Goal: Contribute content: Contribute content

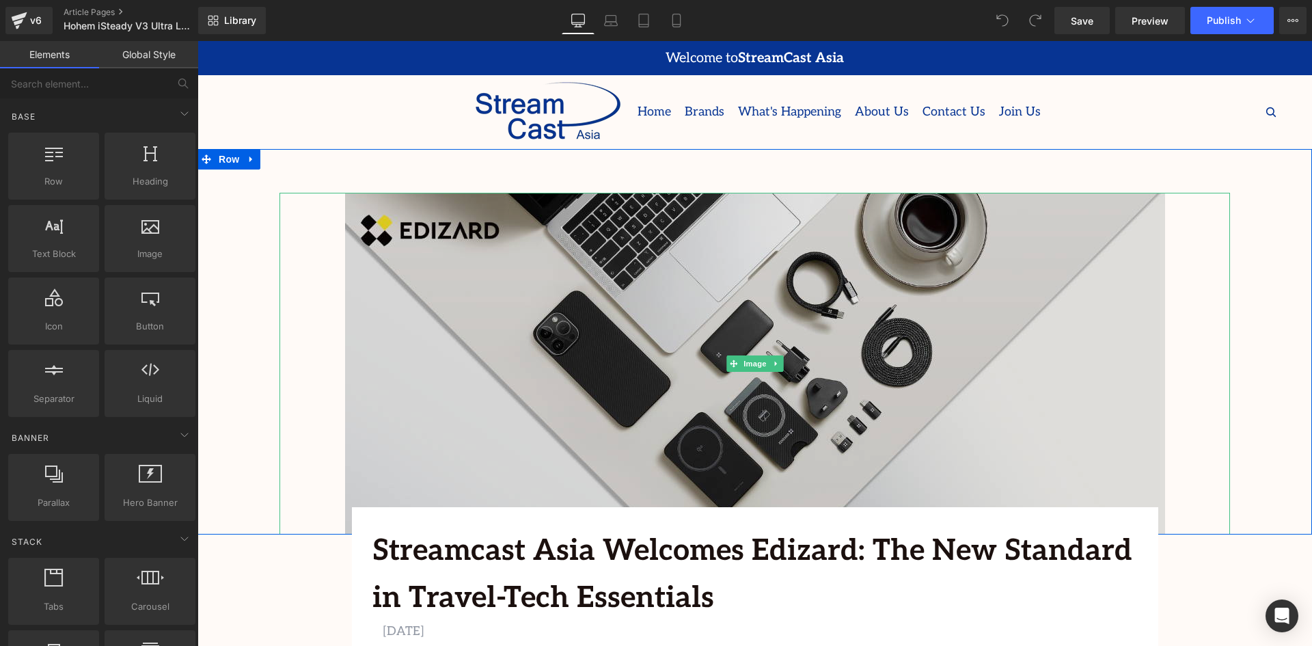
click at [786, 305] on img at bounding box center [755, 364] width 820 height 342
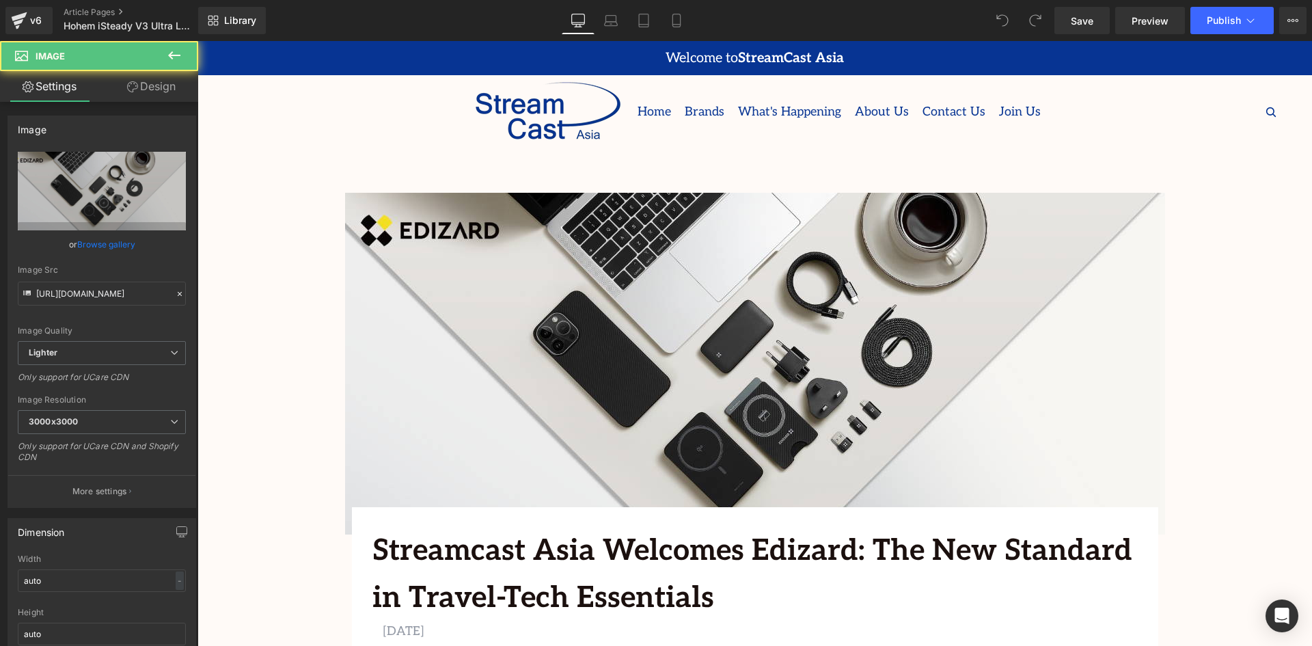
click at [1151, 121] on div at bounding box center [1169, 112] width 231 height 68
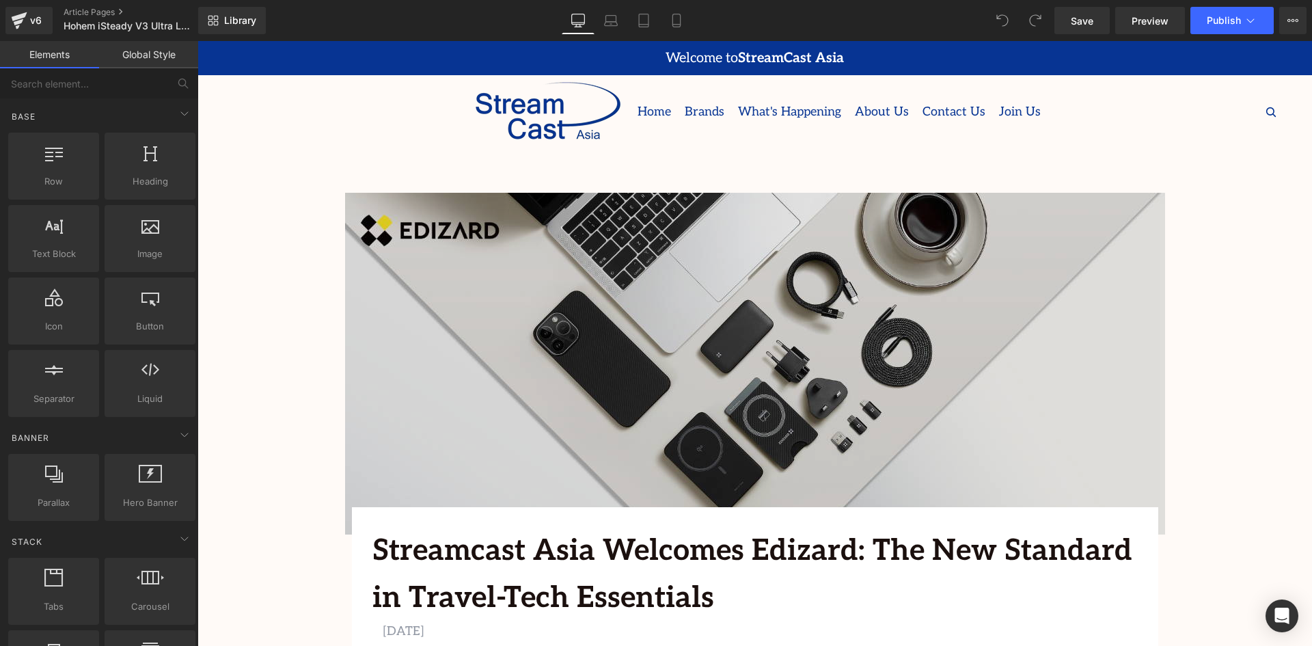
click at [771, 294] on img at bounding box center [755, 364] width 820 height 342
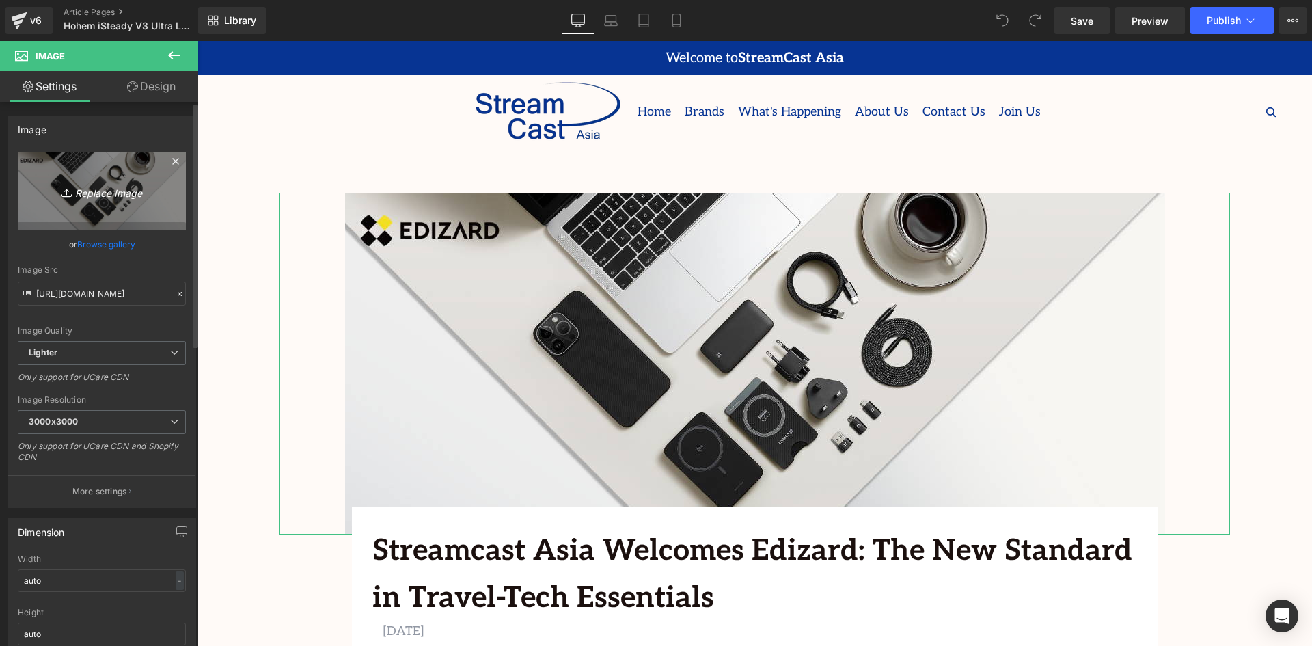
click at [92, 195] on icon "Replace Image" at bounding box center [101, 190] width 109 height 17
type input "C:\fakepath\Banners (1355 x 560 px) (1).png"
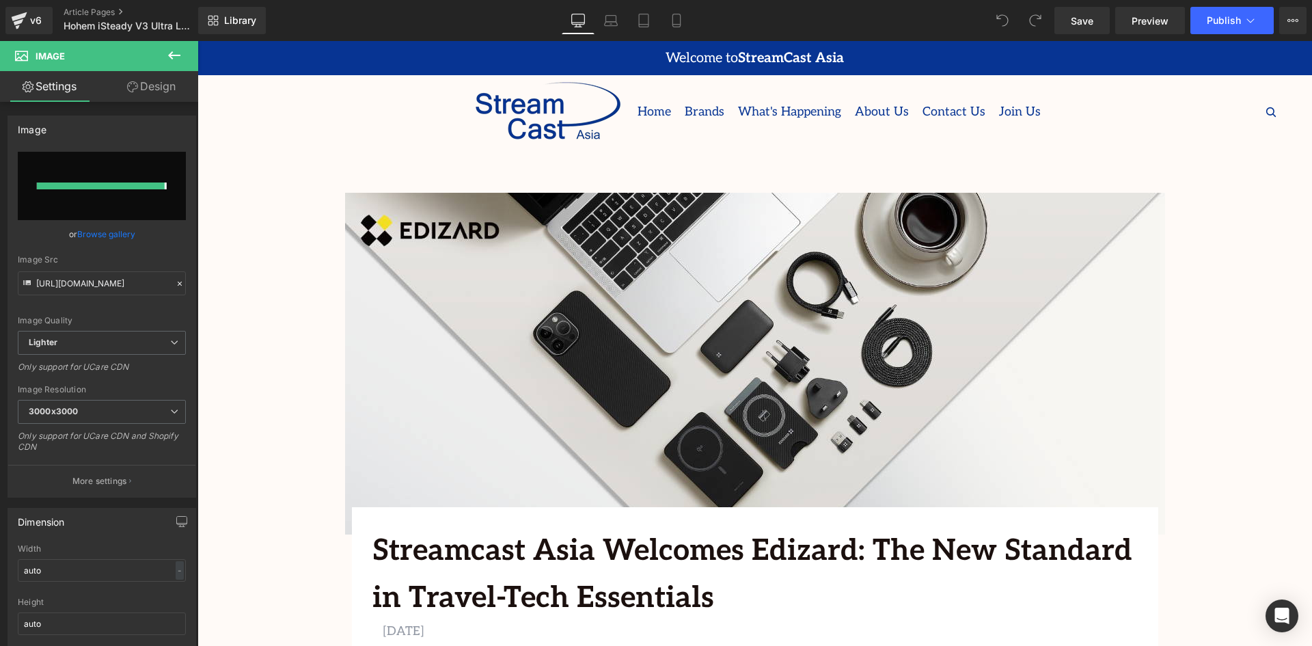
type input "[URL][DOMAIN_NAME]"
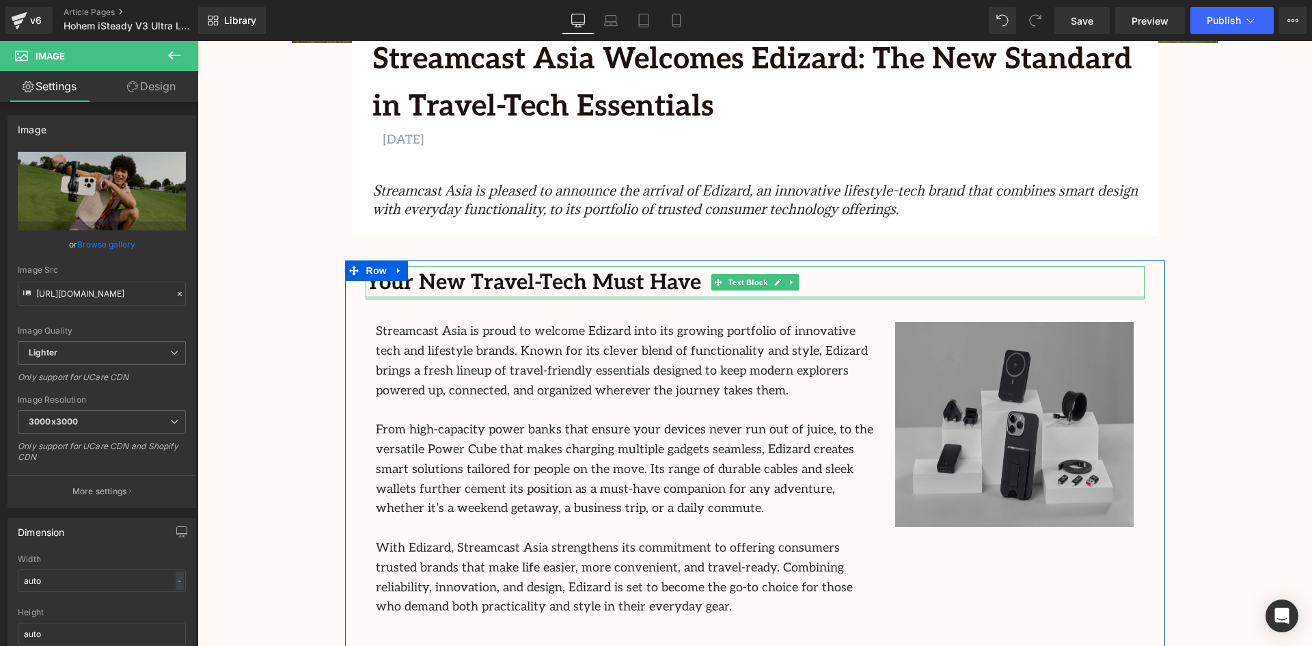
scroll to position [615, 0]
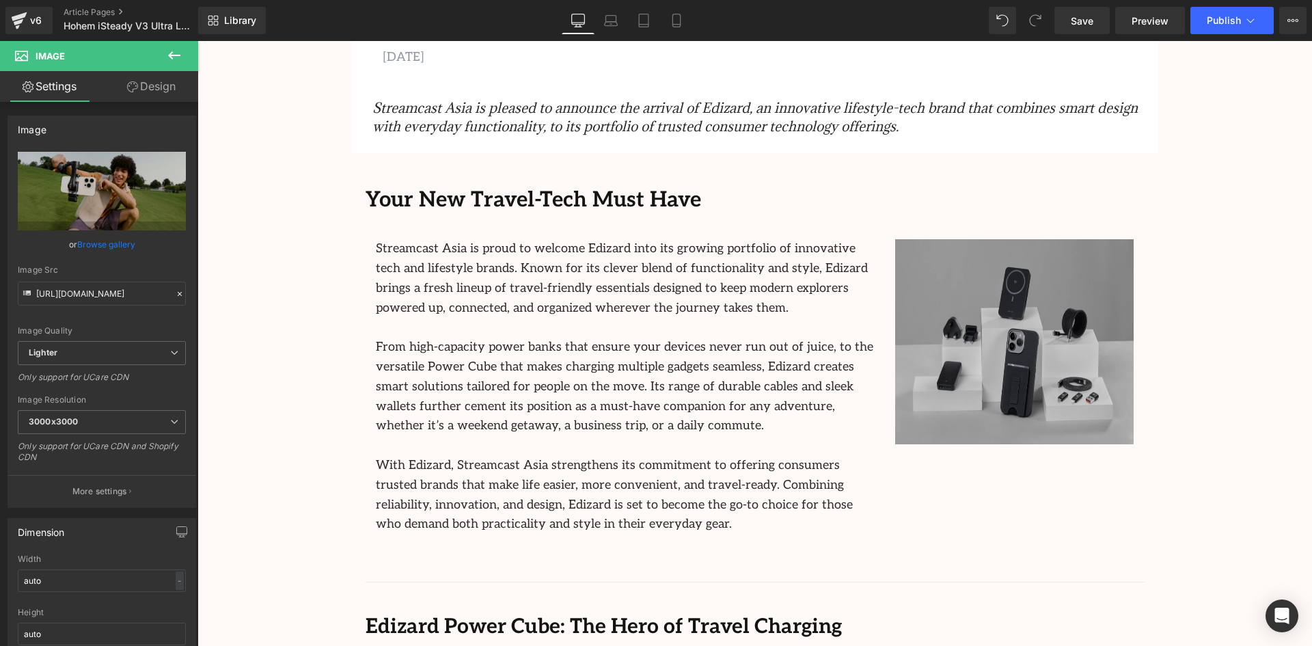
click at [635, 111] on icon "Streamcast Asia is pleased to announce the arrival of Edizard, an innovative li…" at bounding box center [754, 117] width 765 height 36
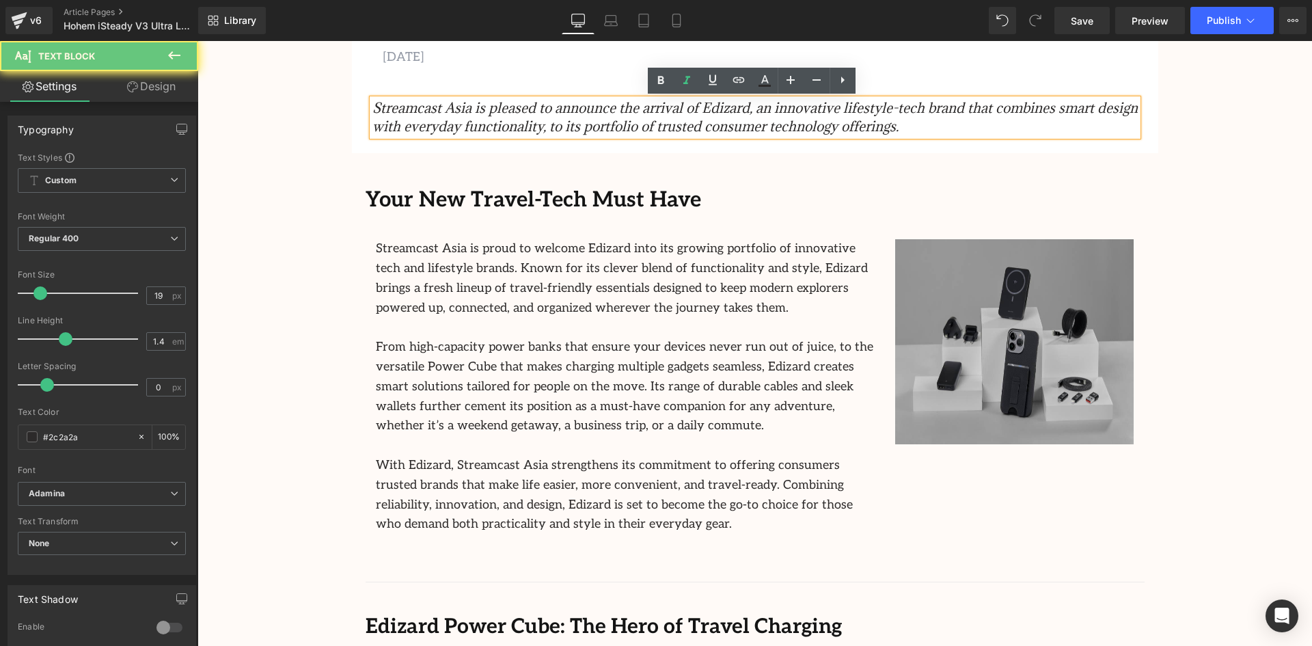
click at [635, 111] on icon "Streamcast Asia is pleased to announce the arrival of Edizard, an innovative li…" at bounding box center [754, 117] width 765 height 36
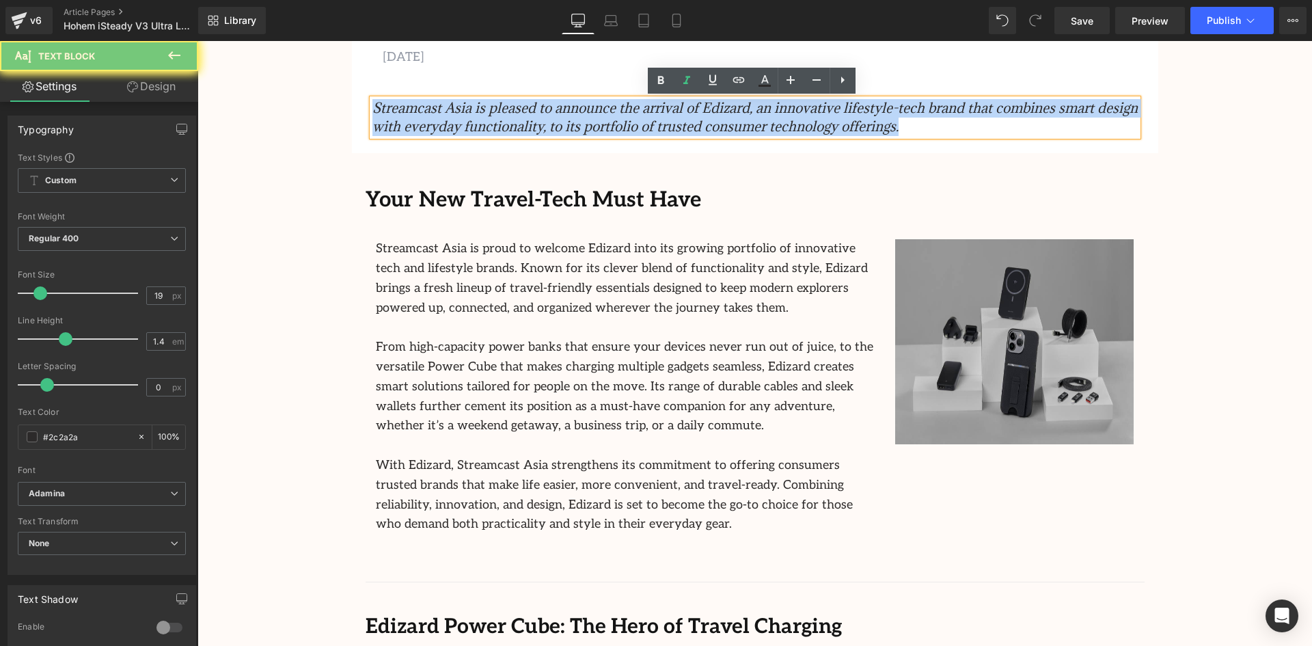
click at [631, 114] on icon "Streamcast Asia is pleased to announce the arrival of Edizard, an innovative li…" at bounding box center [754, 117] width 765 height 36
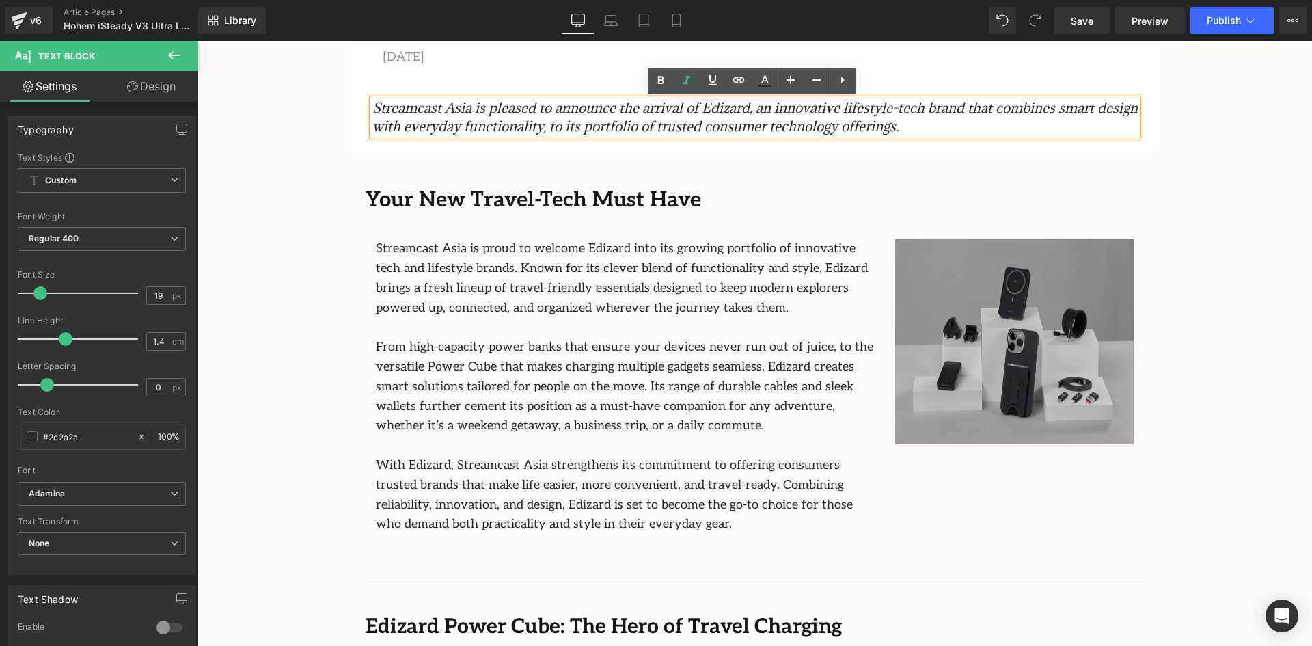
click at [631, 114] on icon "Streamcast Asia is pleased to announce the arrival of Edizard, an innovative li…" at bounding box center [754, 117] width 765 height 36
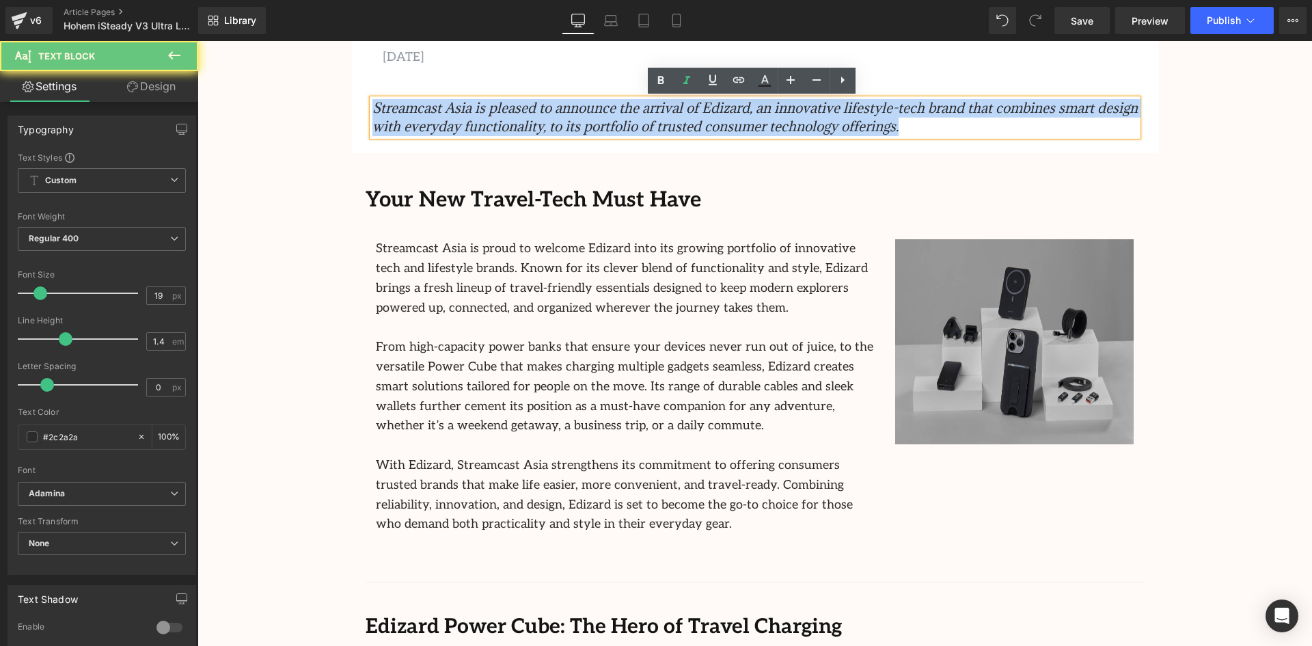
click at [631, 114] on icon "Streamcast Asia is pleased to announce the arrival of Edizard, an innovative li…" at bounding box center [754, 117] width 765 height 36
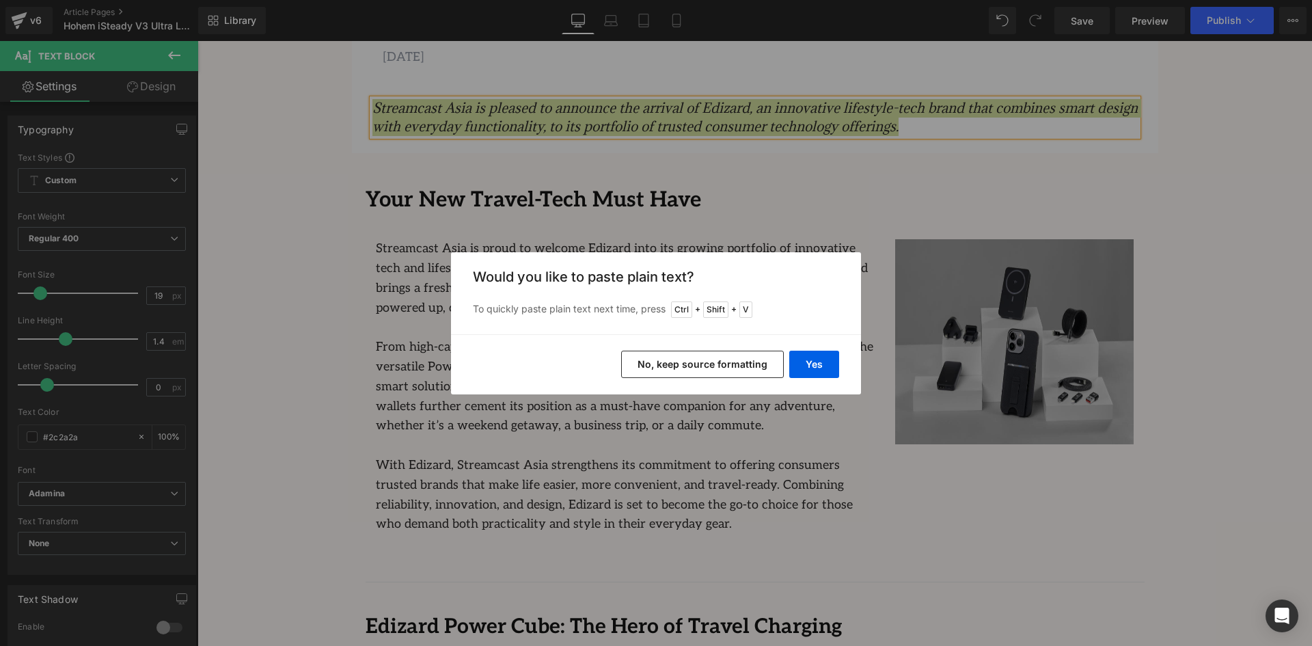
click at [802, 348] on div "Yes No, keep source formatting" at bounding box center [656, 364] width 410 height 60
click at [807, 356] on button "Yes" at bounding box center [814, 363] width 50 height 27
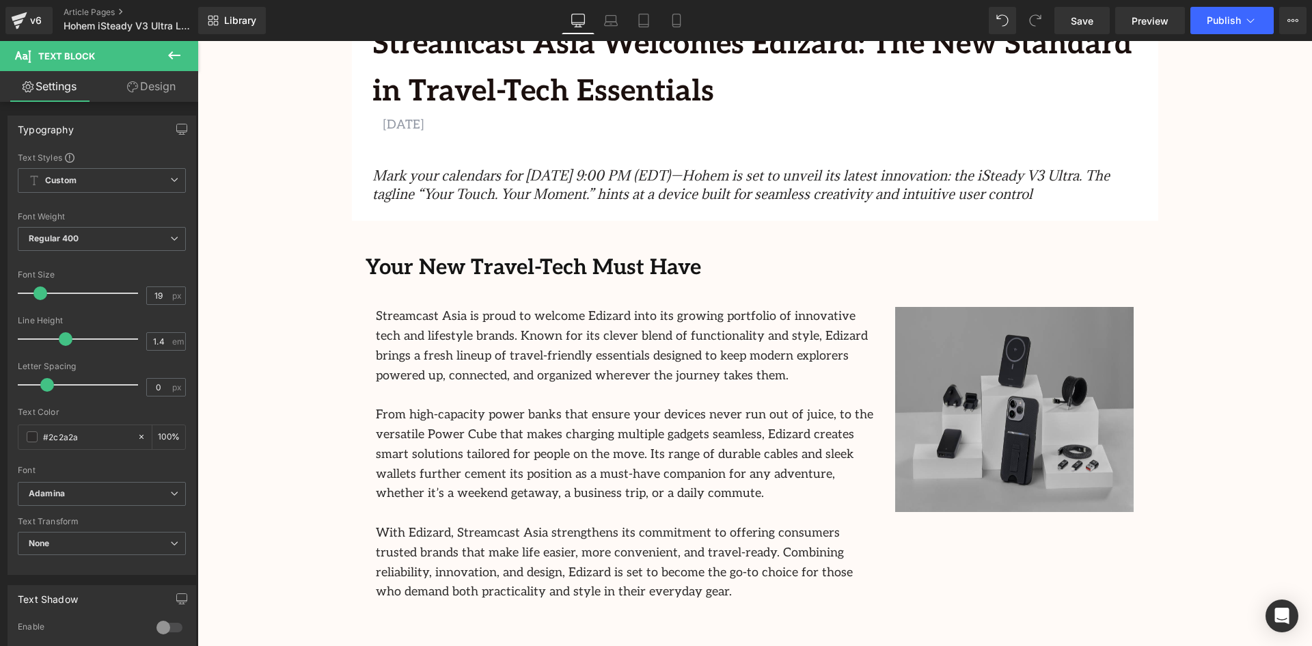
scroll to position [547, 0]
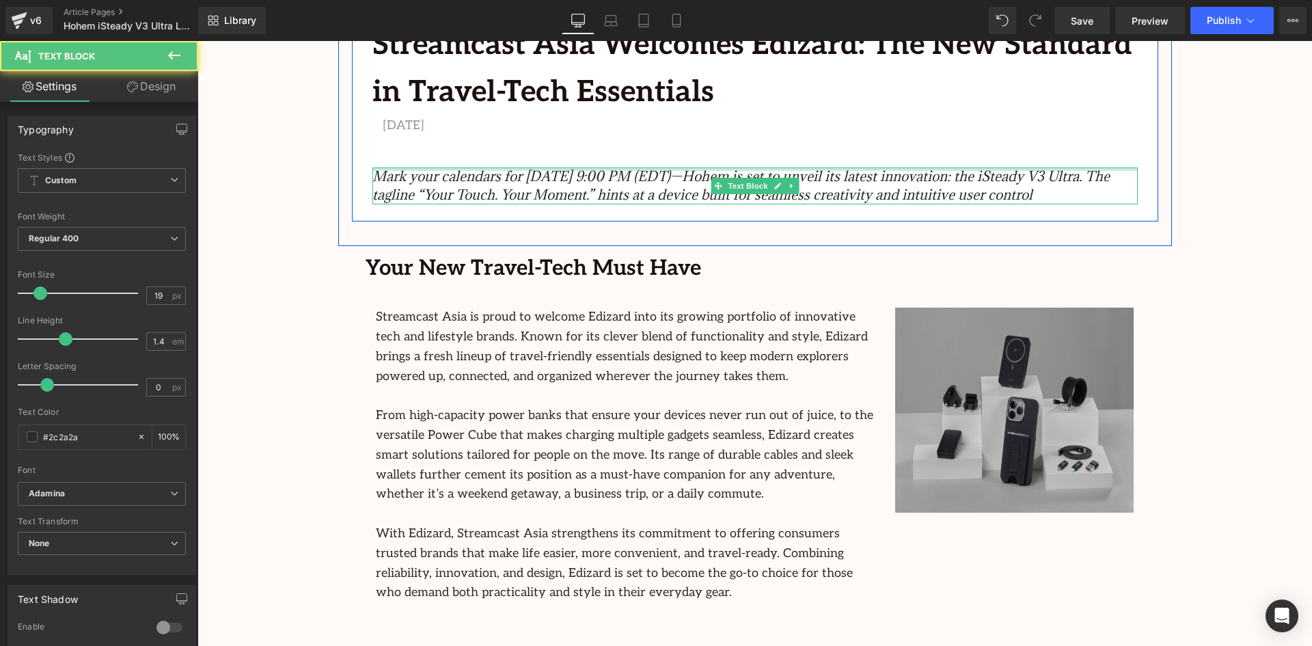
click at [745, 171] on icon "Mark your calendars for [DATE] 9:00 PM (EDT)—Hohem is set to unveil its latest …" at bounding box center [740, 185] width 737 height 36
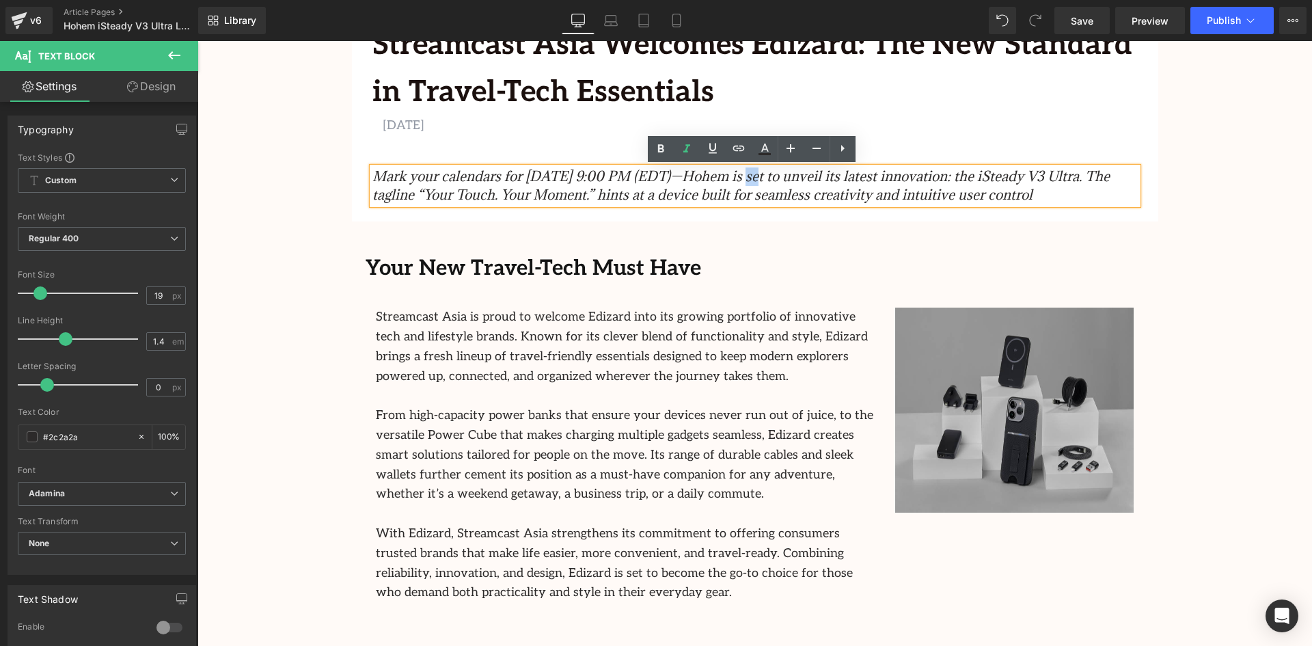
drag, startPoint x: 741, startPoint y: 176, endPoint x: 719, endPoint y: 174, distance: 21.4
click at [719, 174] on icon "Mark your calendars for [DATE] 9:00 PM (EDT)—Hohem is set to unveil its latest …" at bounding box center [740, 185] width 737 height 36
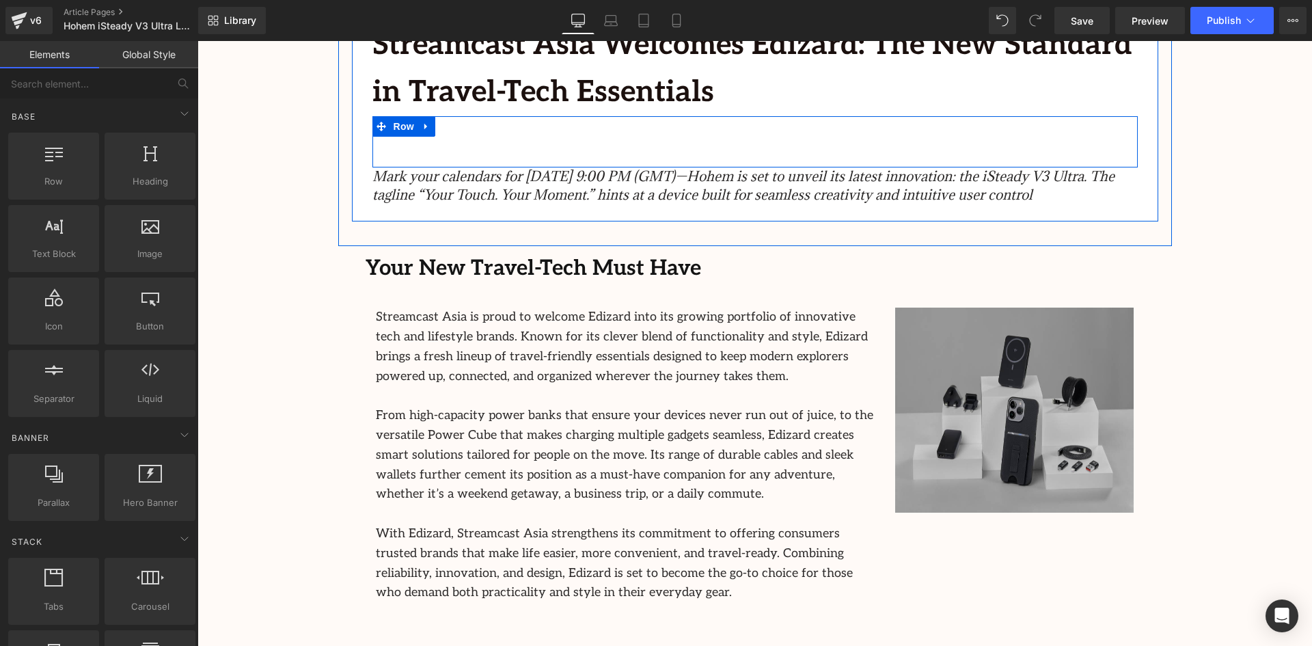
click at [459, 128] on p "[DATE]" at bounding box center [755, 126] width 745 height 20
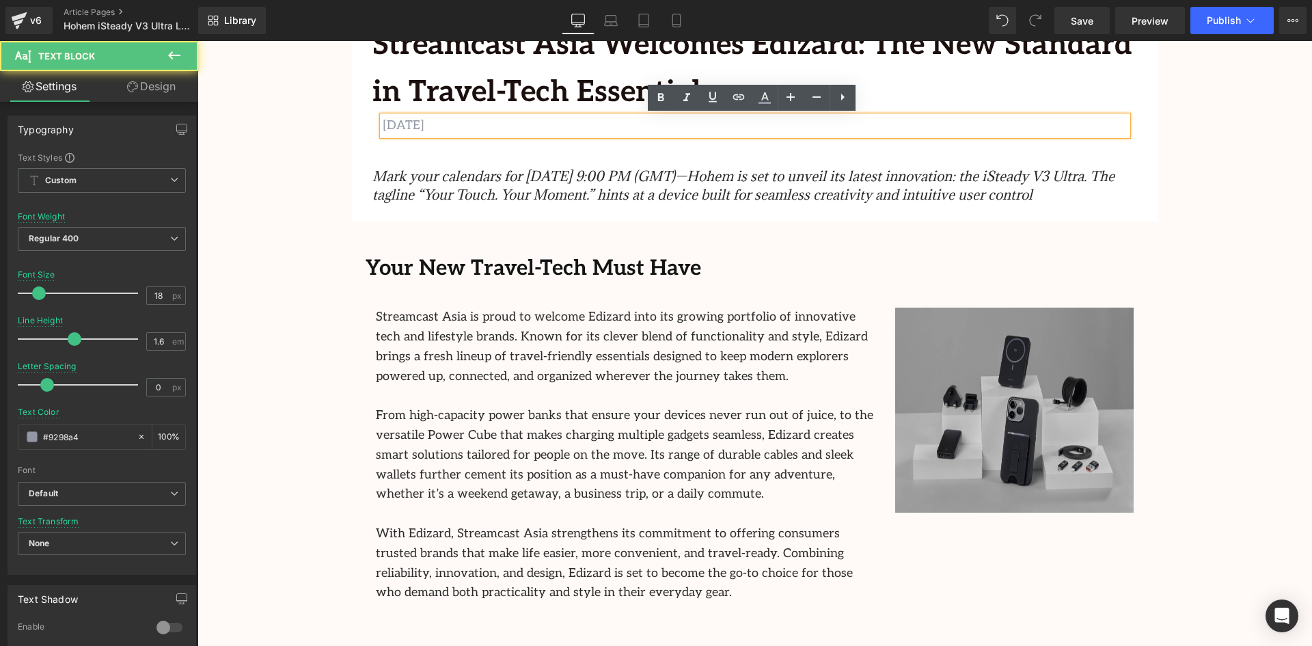
click at [456, 125] on p "[DATE]" at bounding box center [755, 126] width 745 height 20
click at [456, 128] on p "[DATE]" at bounding box center [755, 126] width 745 height 20
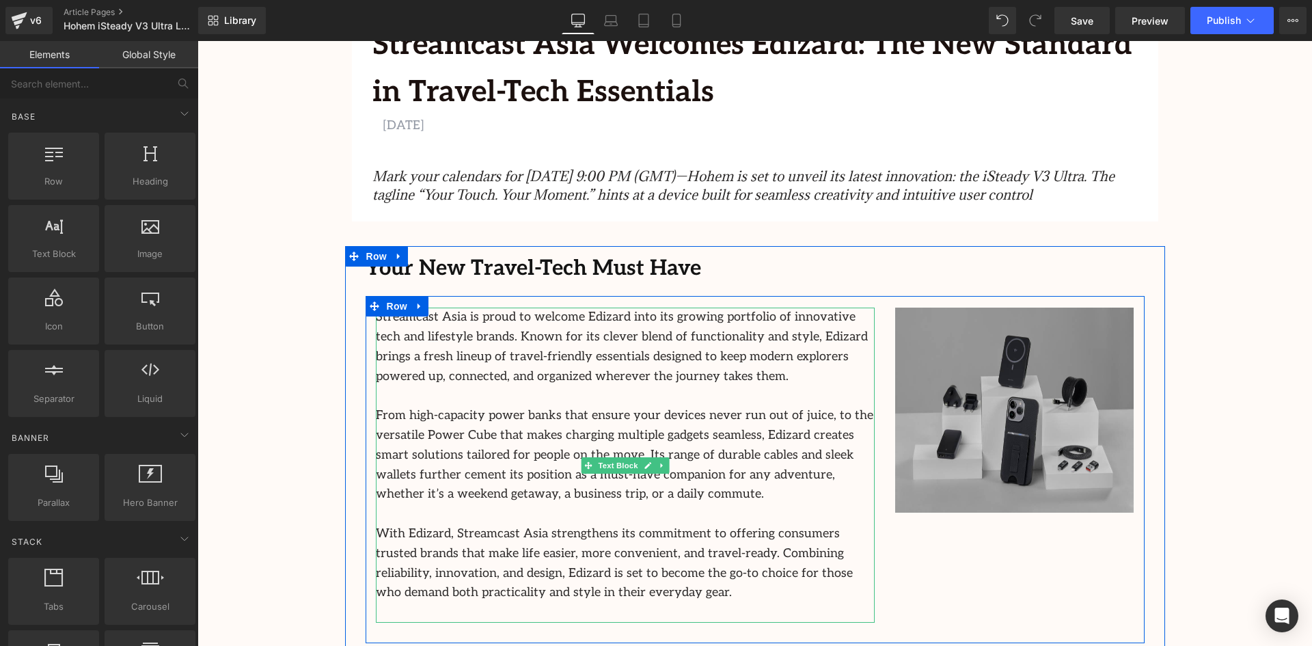
click at [506, 334] on p "Streamcast Asia is proud to welcome Edizard into its growing portfolio of innov…" at bounding box center [625, 346] width 499 height 79
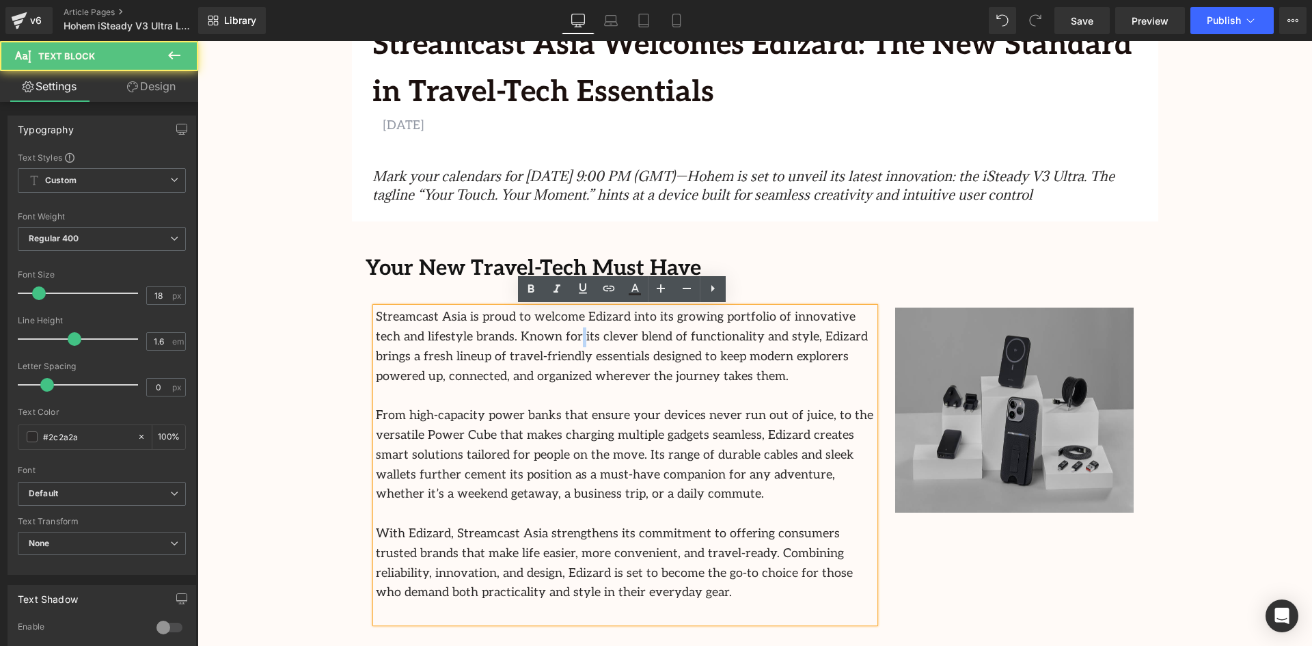
click at [506, 334] on p "Streamcast Asia is proud to welcome Edizard into its growing portfolio of innov…" at bounding box center [625, 346] width 499 height 79
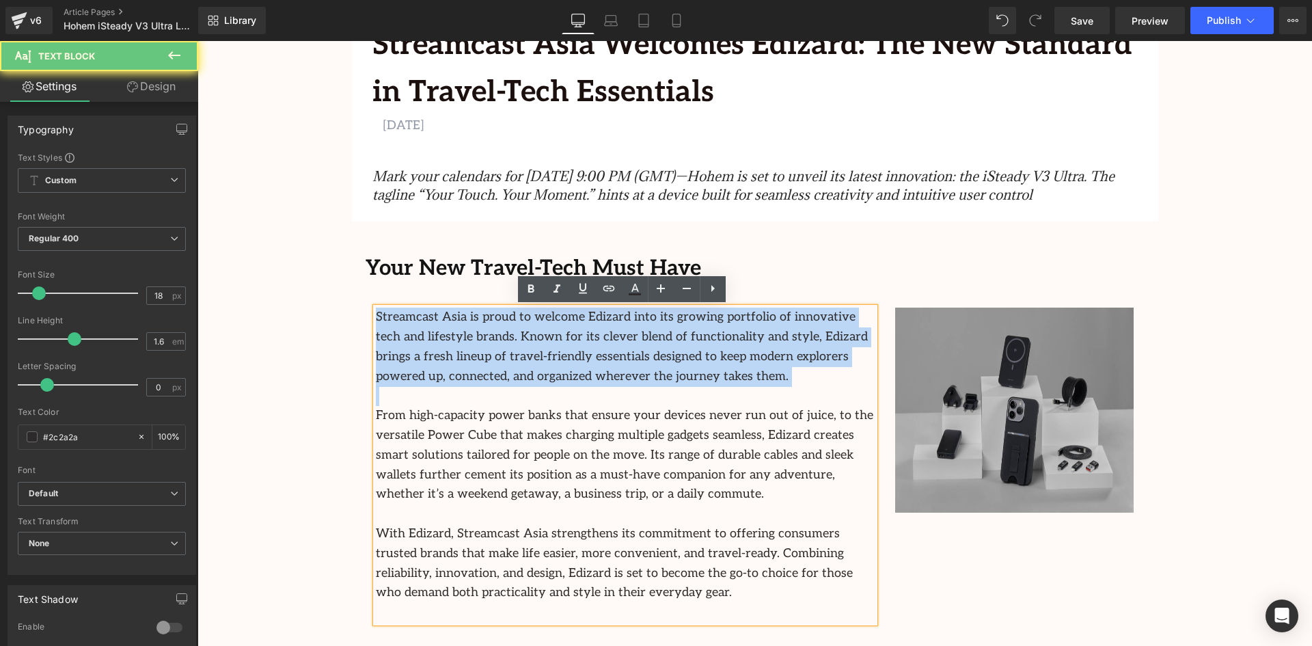
click at [506, 334] on p "Streamcast Asia is proud to welcome Edizard into its growing portfolio of innov…" at bounding box center [625, 346] width 499 height 79
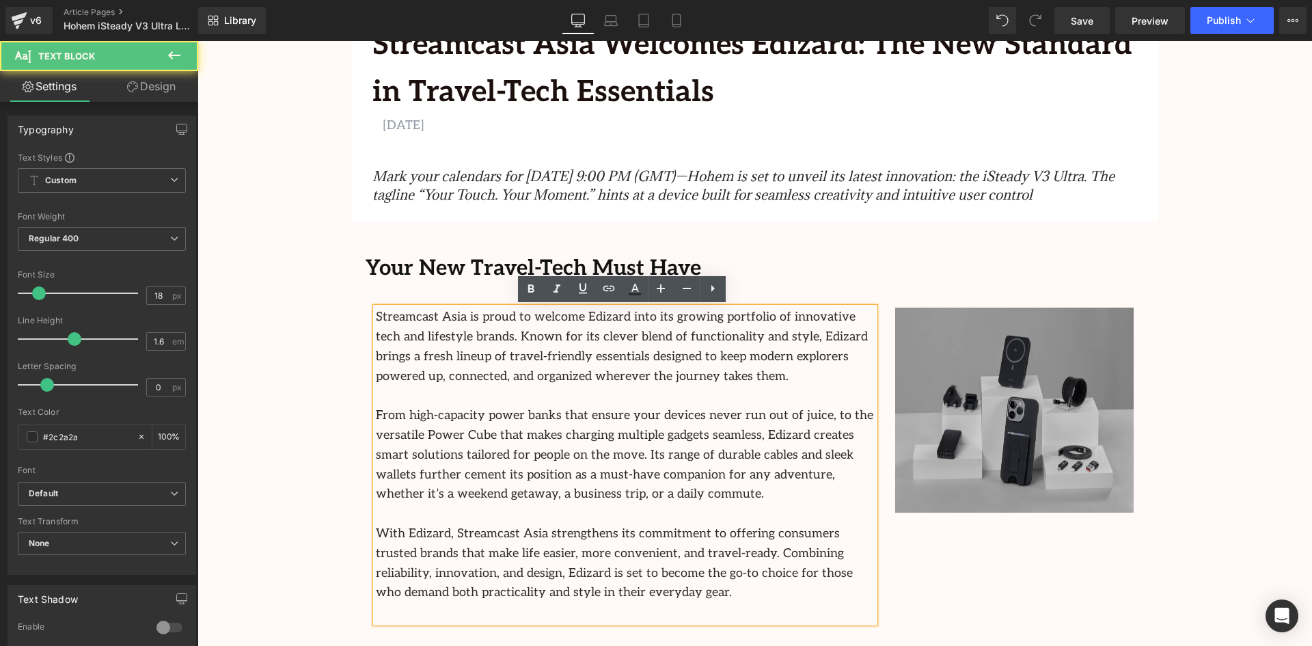
click at [460, 596] on p "With Edizard, Streamcast Asia strengthens its commitment to offering consumers …" at bounding box center [625, 563] width 499 height 79
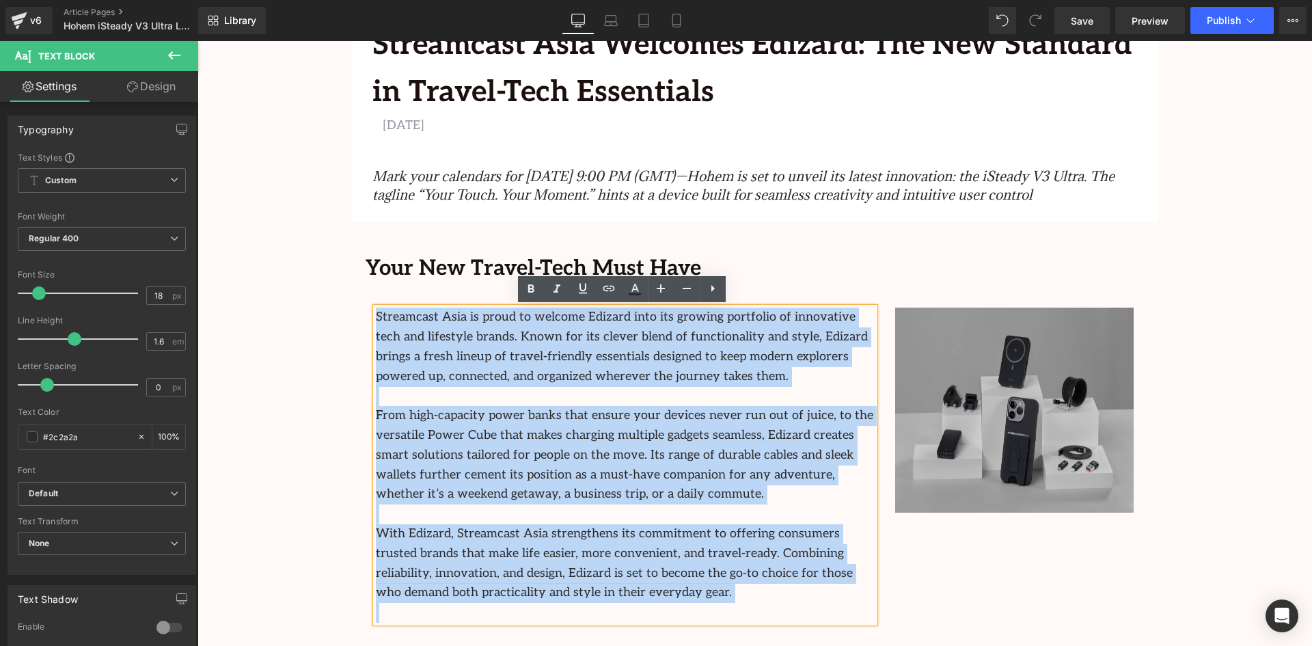
drag, startPoint x: 460, startPoint y: 597, endPoint x: 348, endPoint y: 306, distance: 312.1
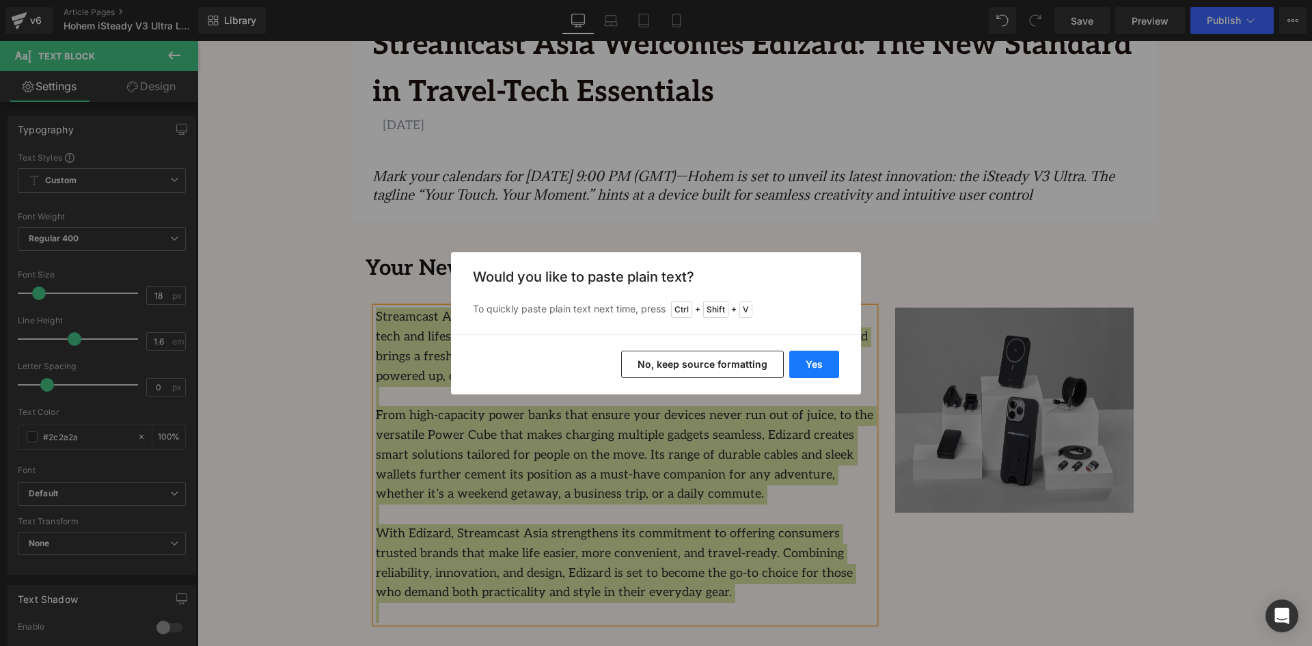
click at [803, 355] on button "Yes" at bounding box center [814, 363] width 50 height 27
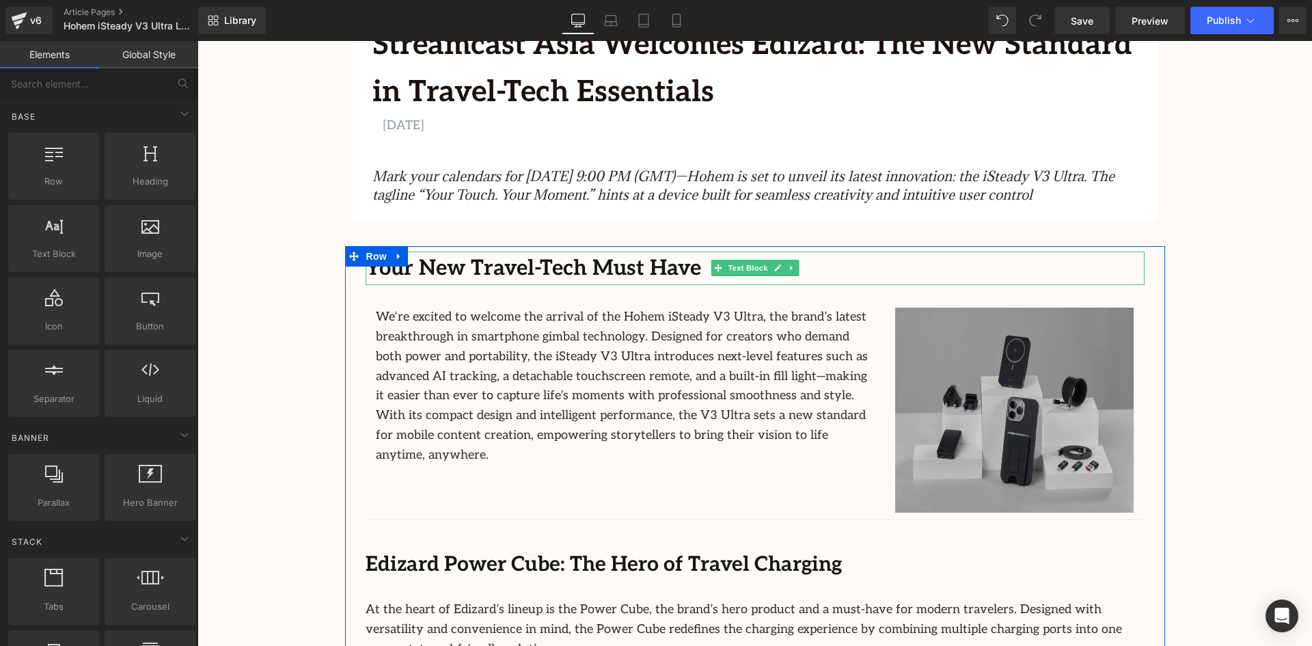
click at [674, 267] on p "Your New Travel-Tech Must Have" at bounding box center [754, 268] width 779 height 34
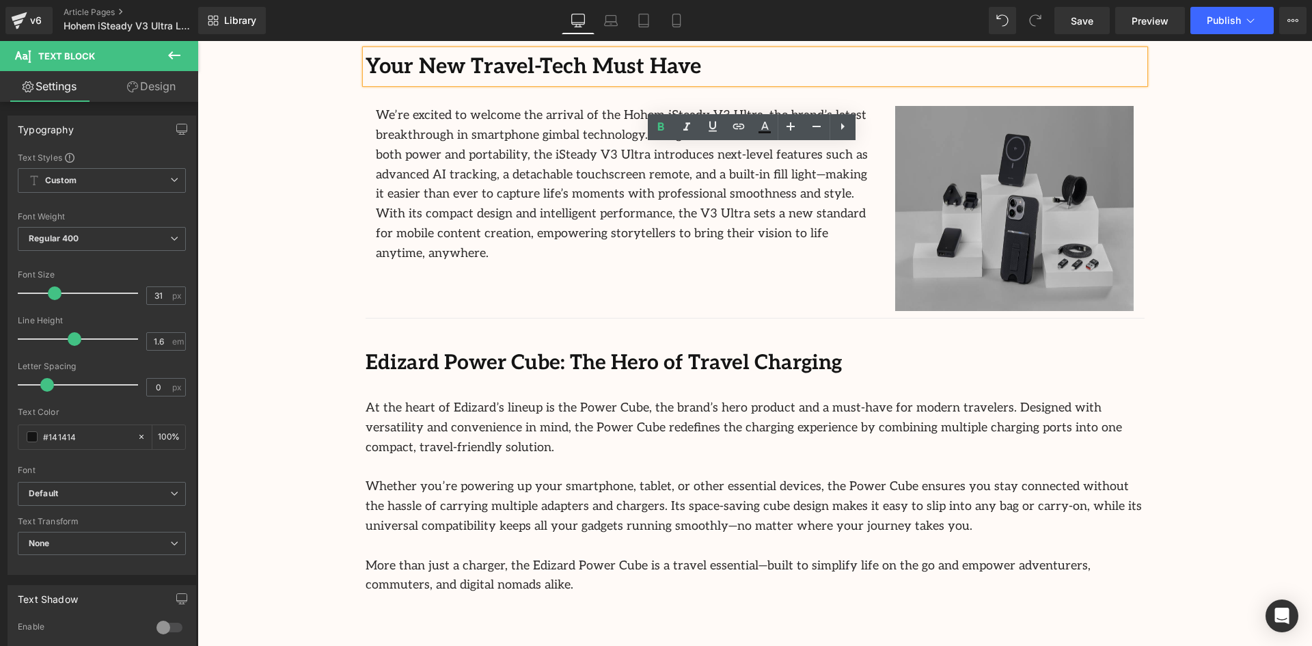
scroll to position [751, 0]
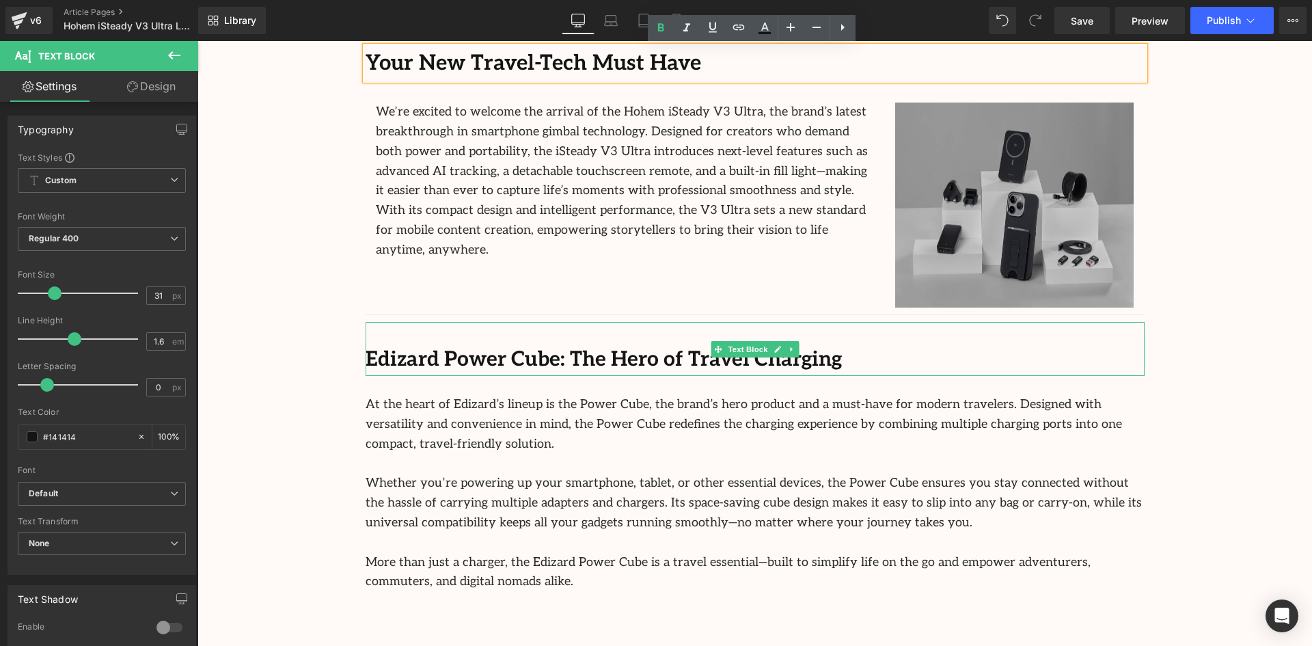
click at [536, 354] on b "Edizard Power Cube: The Hero of Travel Charging" at bounding box center [603, 359] width 476 height 25
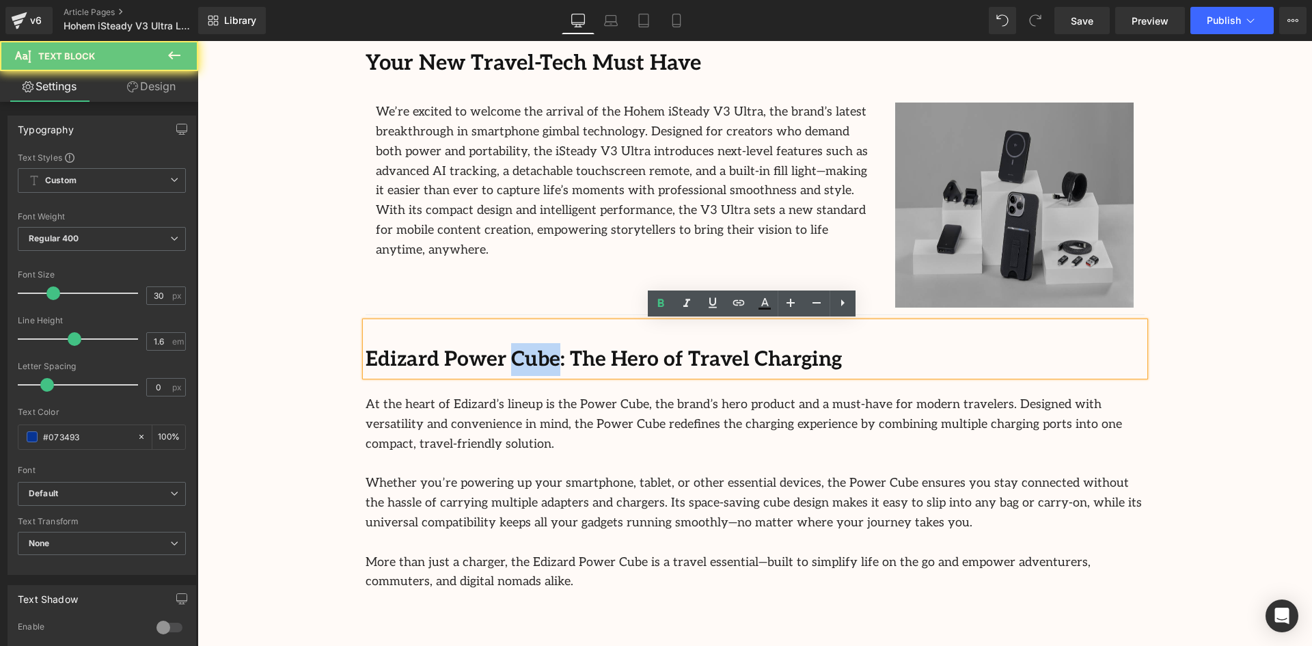
click at [535, 354] on b "Edizard Power Cube: The Hero of Travel Charging" at bounding box center [603, 359] width 476 height 25
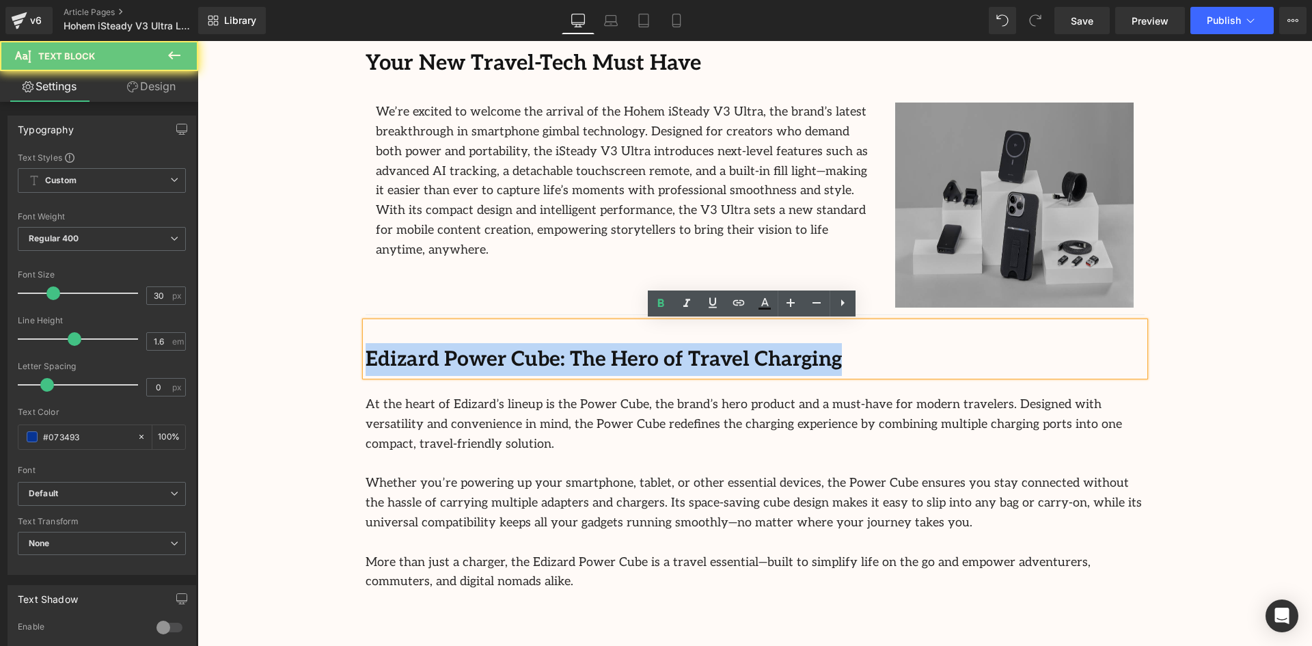
click at [535, 354] on b "Edizard Power Cube: The Hero of Travel Charging" at bounding box center [603, 359] width 476 height 25
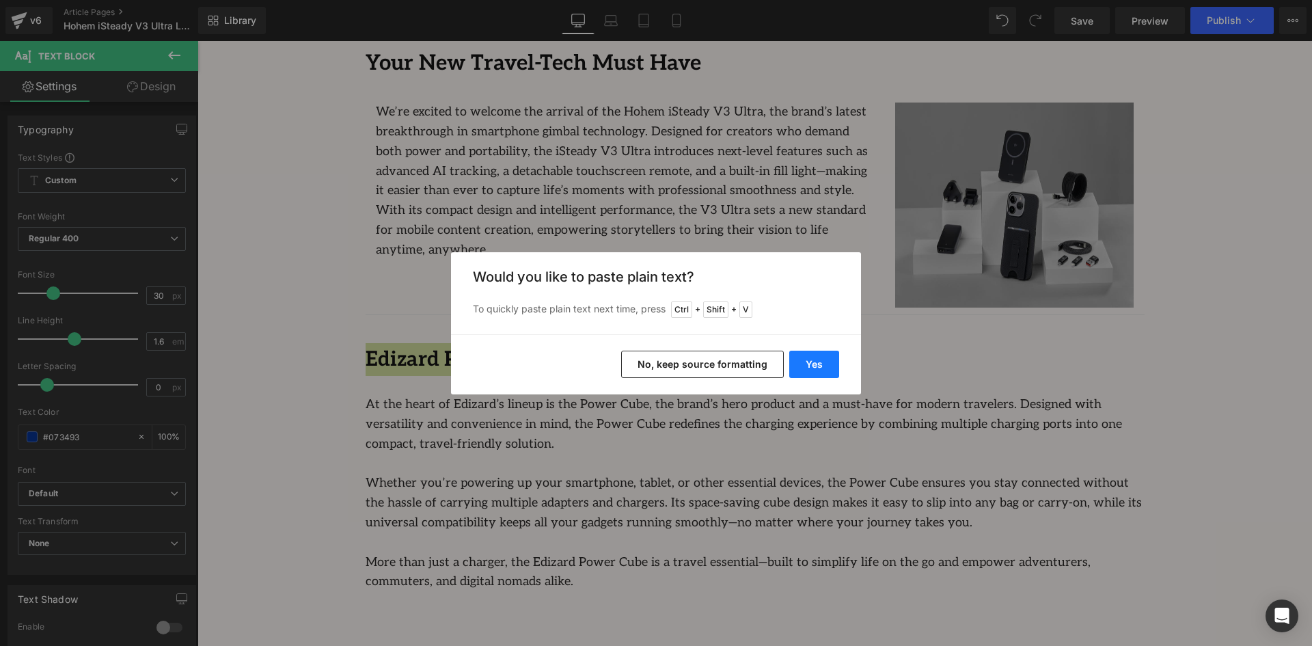
click at [826, 367] on button "Yes" at bounding box center [814, 363] width 50 height 27
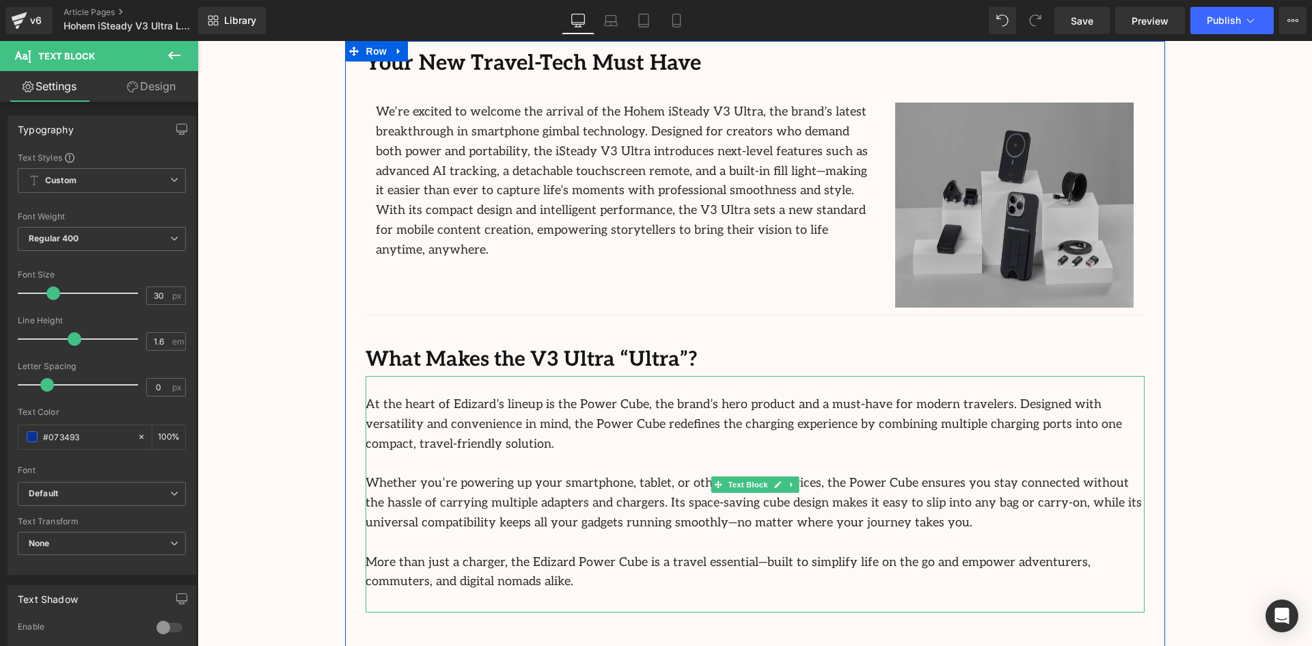
click at [483, 387] on div "At the heart of Edizard’s lineup is the Power Cube, the brand’s hero product an…" at bounding box center [754, 494] width 779 height 236
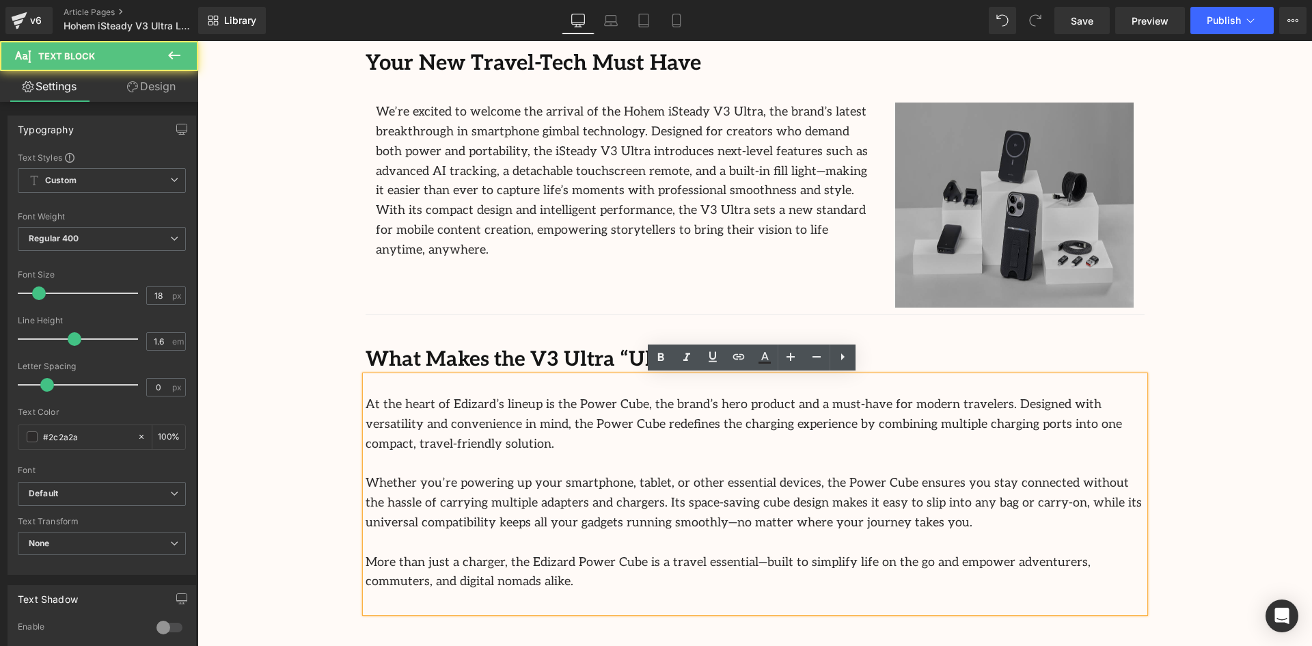
click at [495, 381] on div "At the heart of Edizard’s lineup is the Power Cube, the brand’s hero product an…" at bounding box center [754, 494] width 779 height 236
click at [496, 381] on div "At the heart of Edizard’s lineup is the Power Cube, the brand’s hero product an…" at bounding box center [754, 494] width 779 height 236
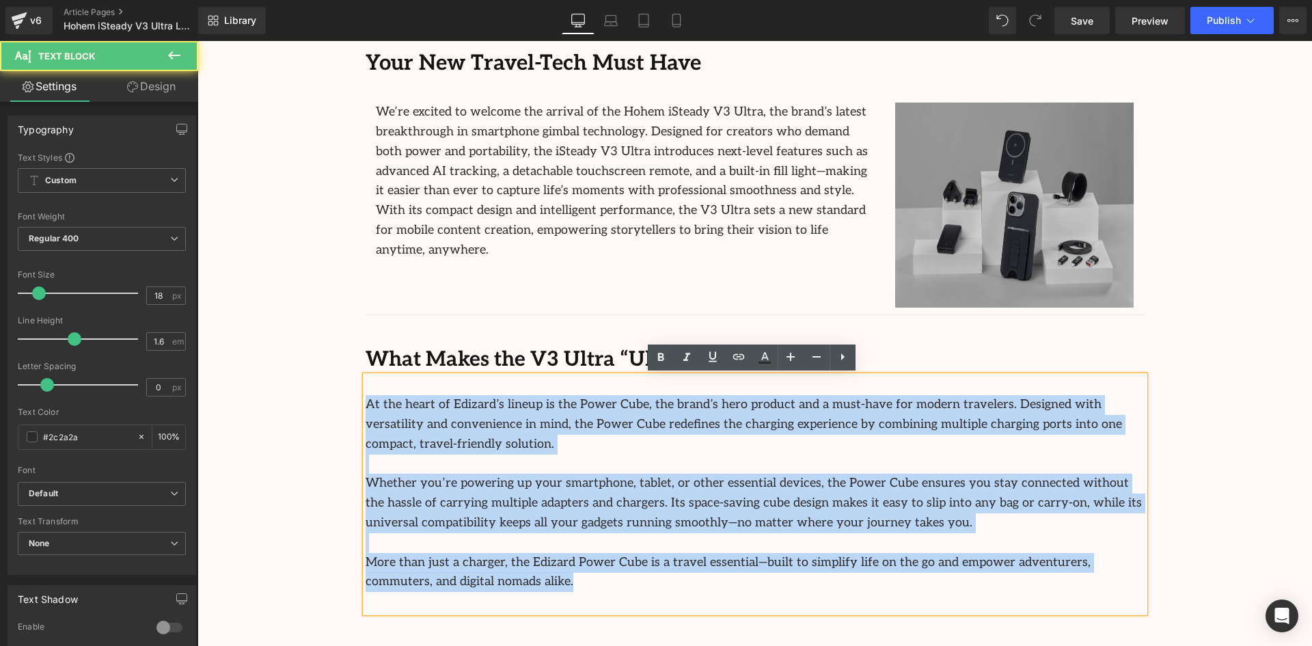
drag, startPoint x: 473, startPoint y: 560, endPoint x: 352, endPoint y: 379, distance: 218.1
click at [352, 380] on div "Your New Travel-Tech Must Have Text Block We’re excited to welcome the arrival …" at bounding box center [755, 558] width 820 height 1034
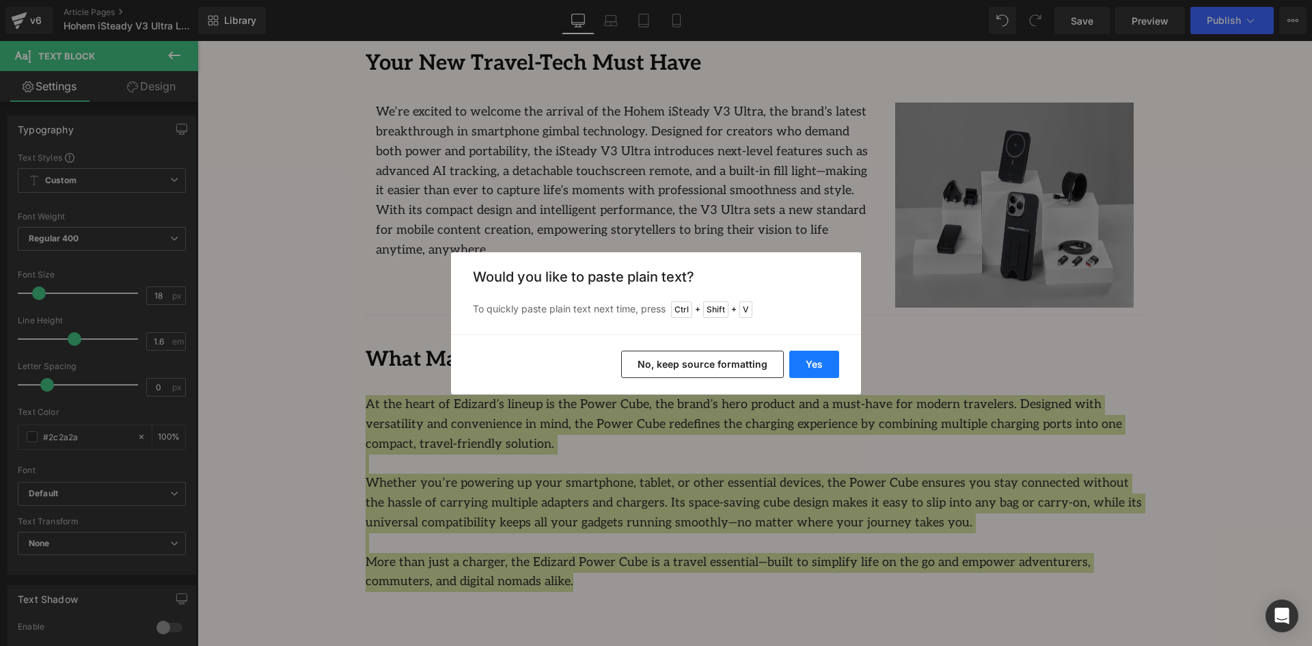
click at [812, 355] on button "Yes" at bounding box center [814, 363] width 50 height 27
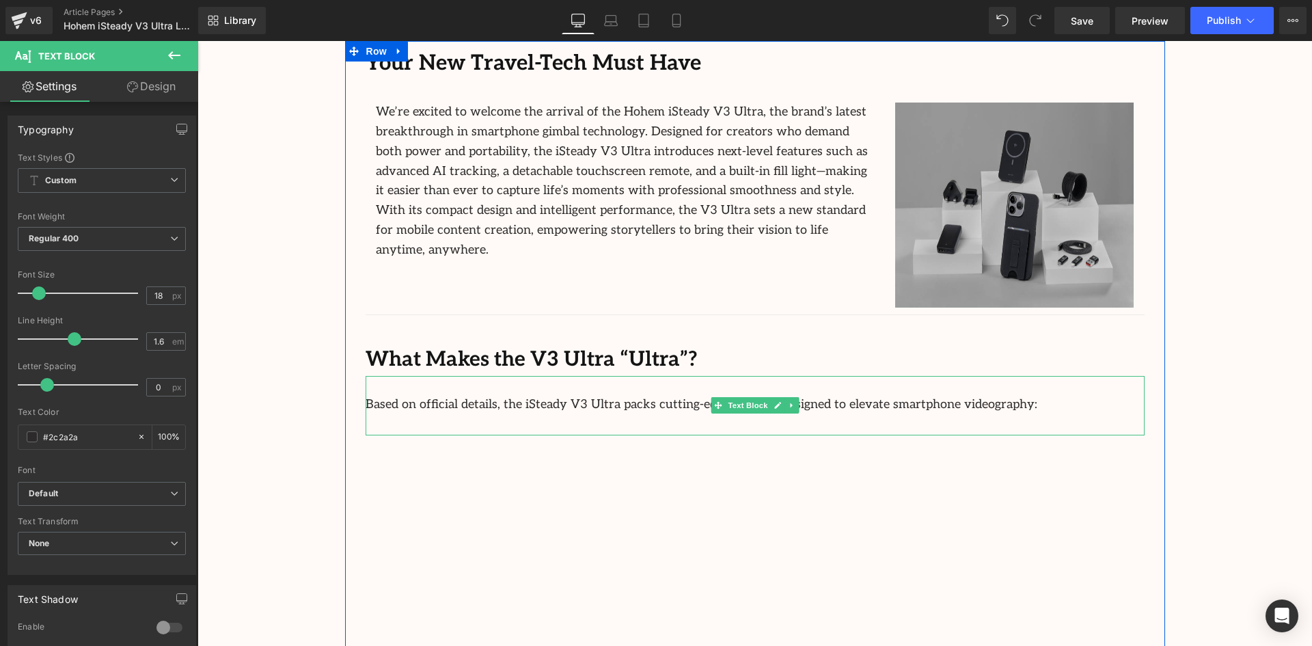
click at [1005, 415] on p at bounding box center [754, 425] width 779 height 20
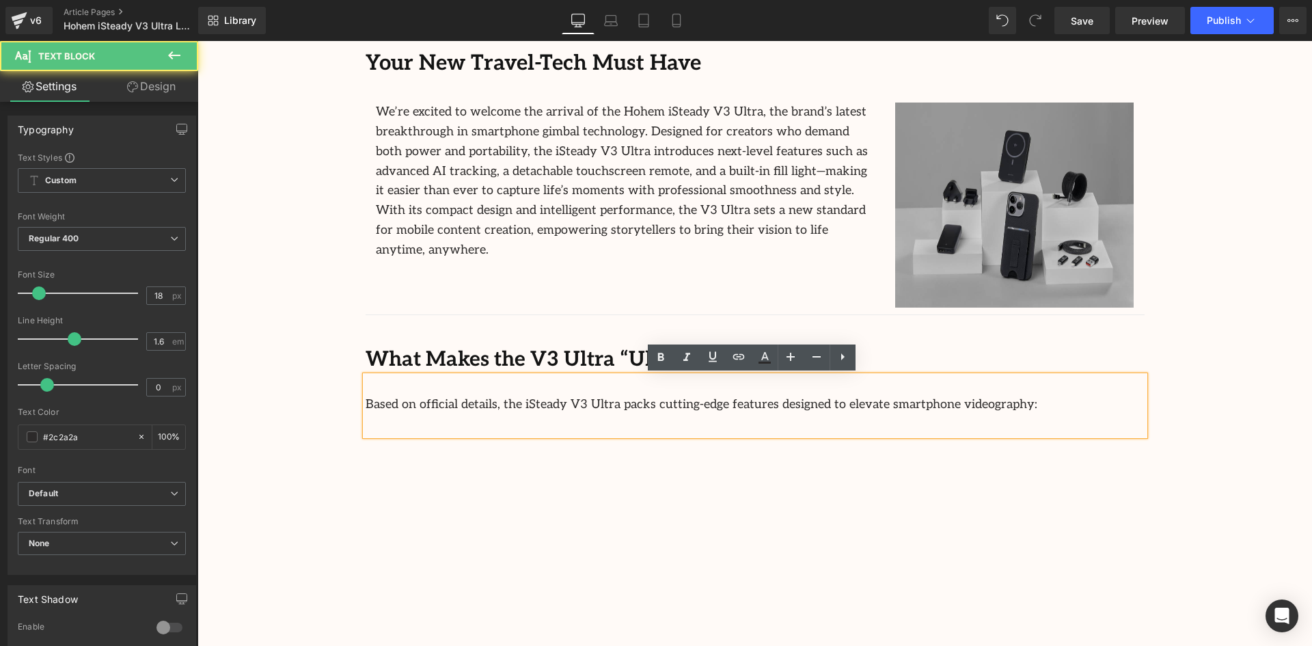
click at [995, 408] on p "Based on official details, the iSteady V3 Ultra packs cutting-edge features des…" at bounding box center [754, 405] width 779 height 20
click at [507, 254] on div "We’re excited to welcome the arrival of the Hohem iSteady V3 Ultra, the brand’s…" at bounding box center [624, 191] width 519 height 178
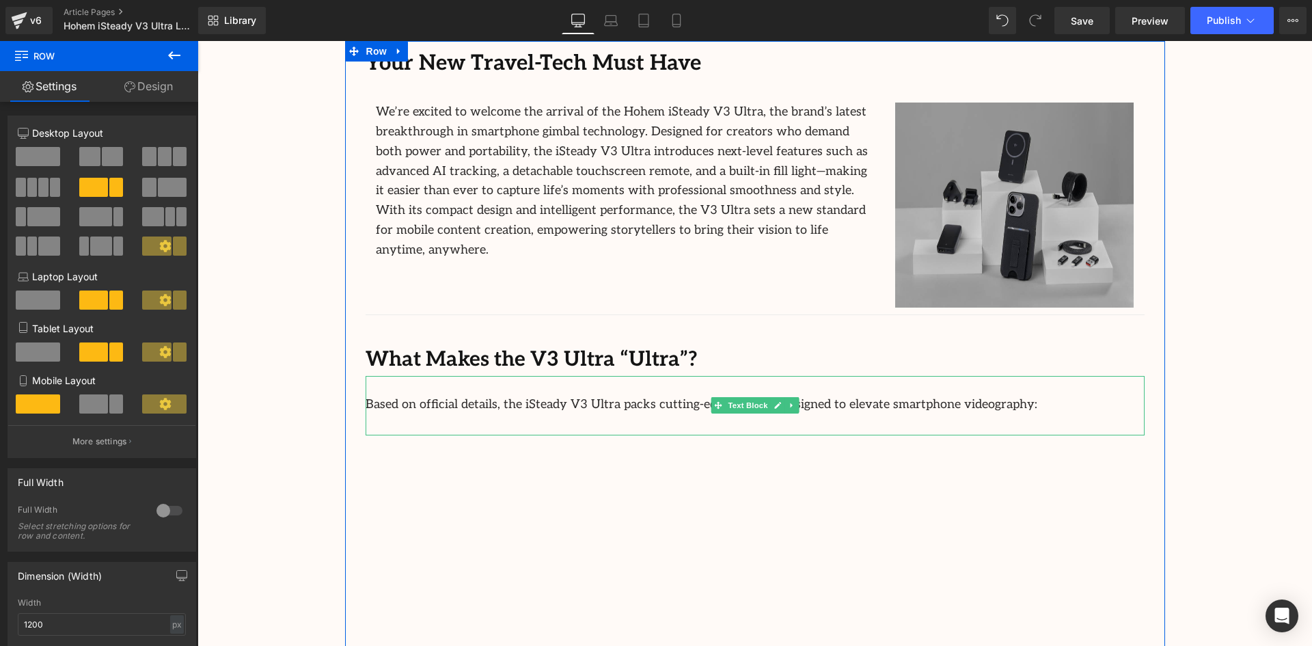
click at [996, 413] on p "Based on official details, the iSteady V3 Ultra packs cutting-edge features des…" at bounding box center [754, 405] width 779 height 20
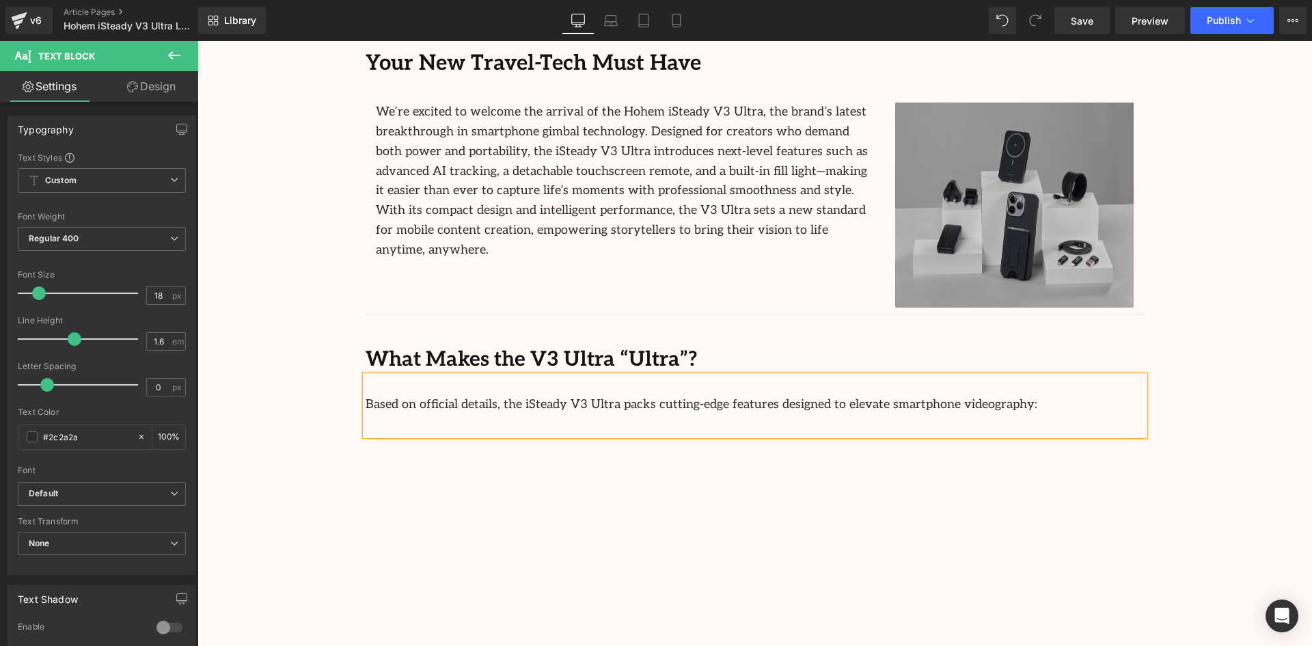
click at [980, 407] on p "Based on official details, the iSteady V3 Ultra packs cutting-edge features des…" at bounding box center [754, 405] width 779 height 20
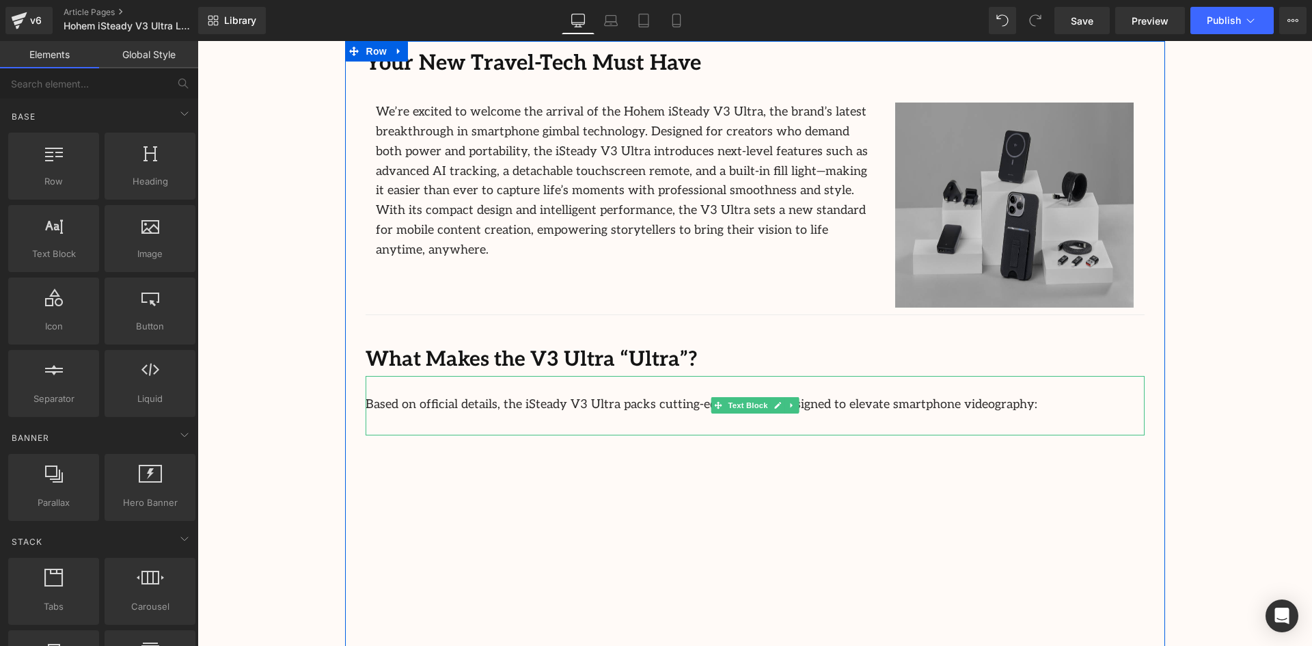
click at [1011, 402] on p "Based on official details, the iSteady V3 Ultra packs cutting-edge features des…" at bounding box center [754, 405] width 779 height 20
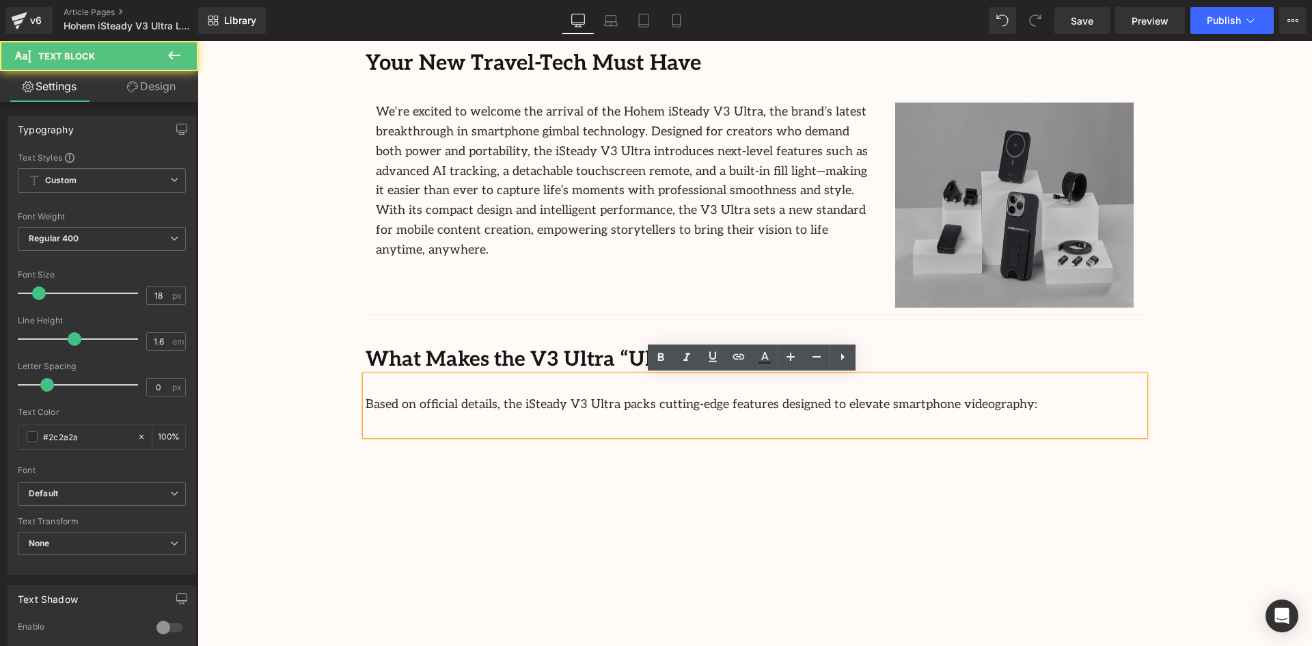
click at [983, 429] on p at bounding box center [754, 425] width 779 height 20
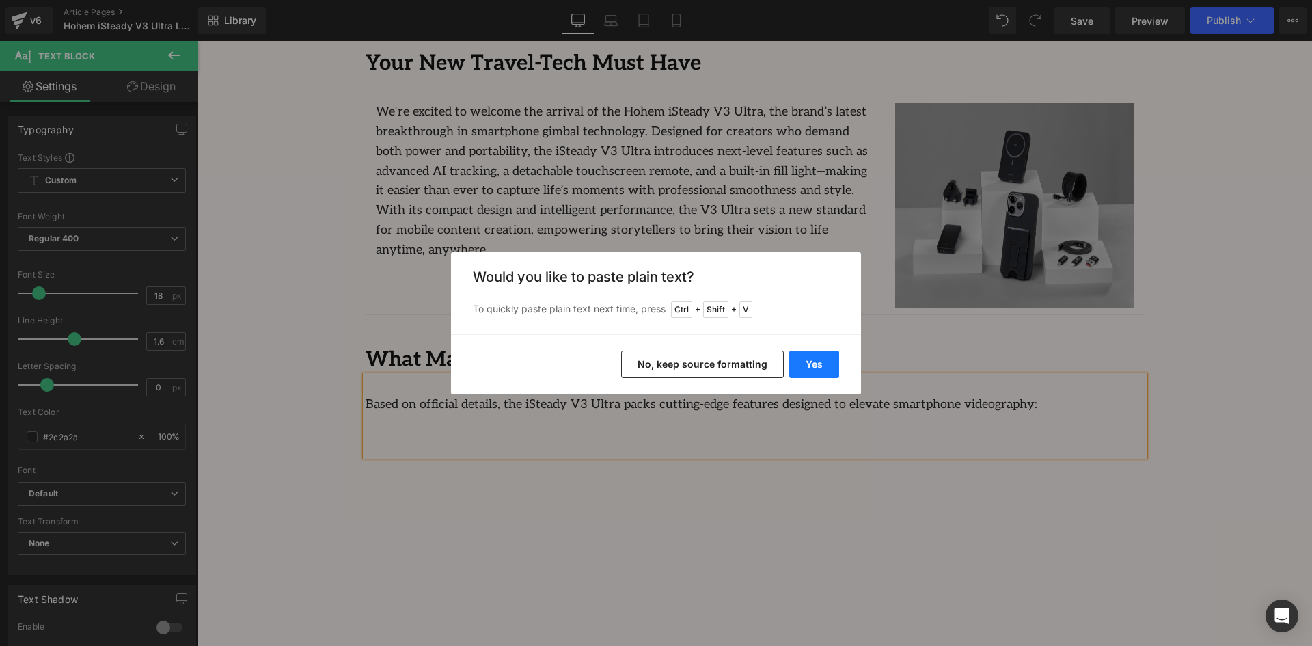
click at [829, 374] on button "Yes" at bounding box center [814, 363] width 50 height 27
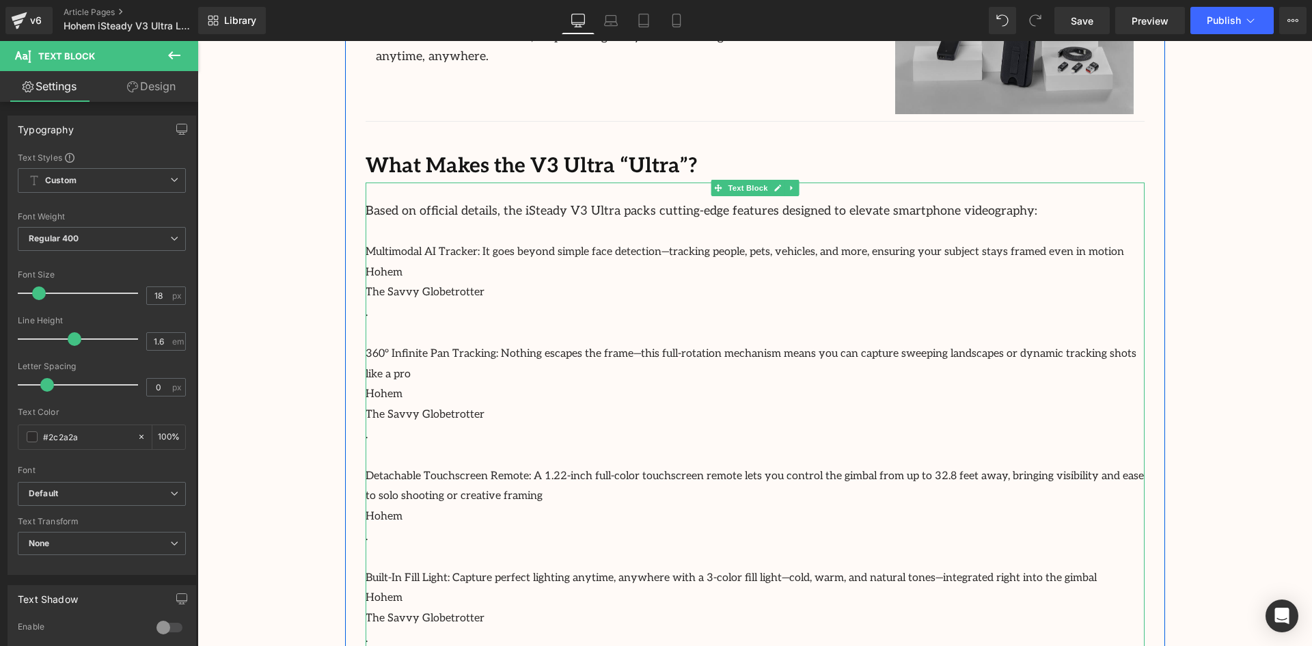
scroll to position [956, 0]
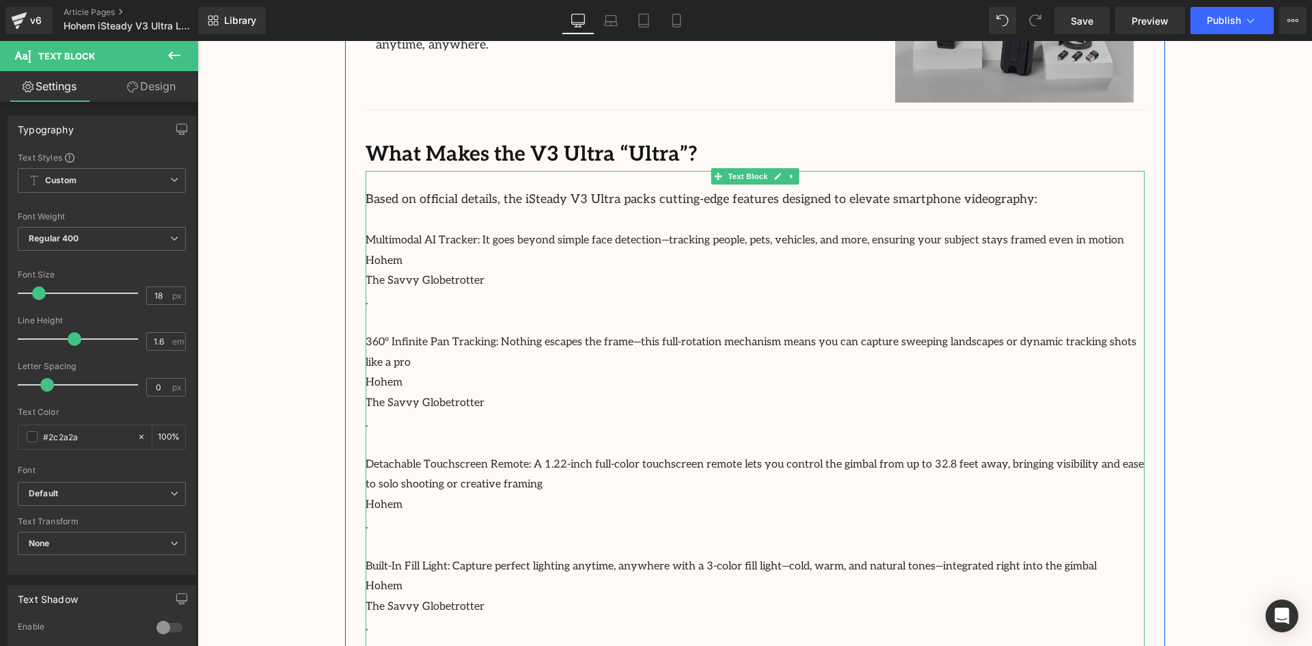
click at [383, 245] on span "Multimodal AI Tracker: It goes beyond simple face detection—tracking people, pe…" at bounding box center [744, 240] width 758 height 13
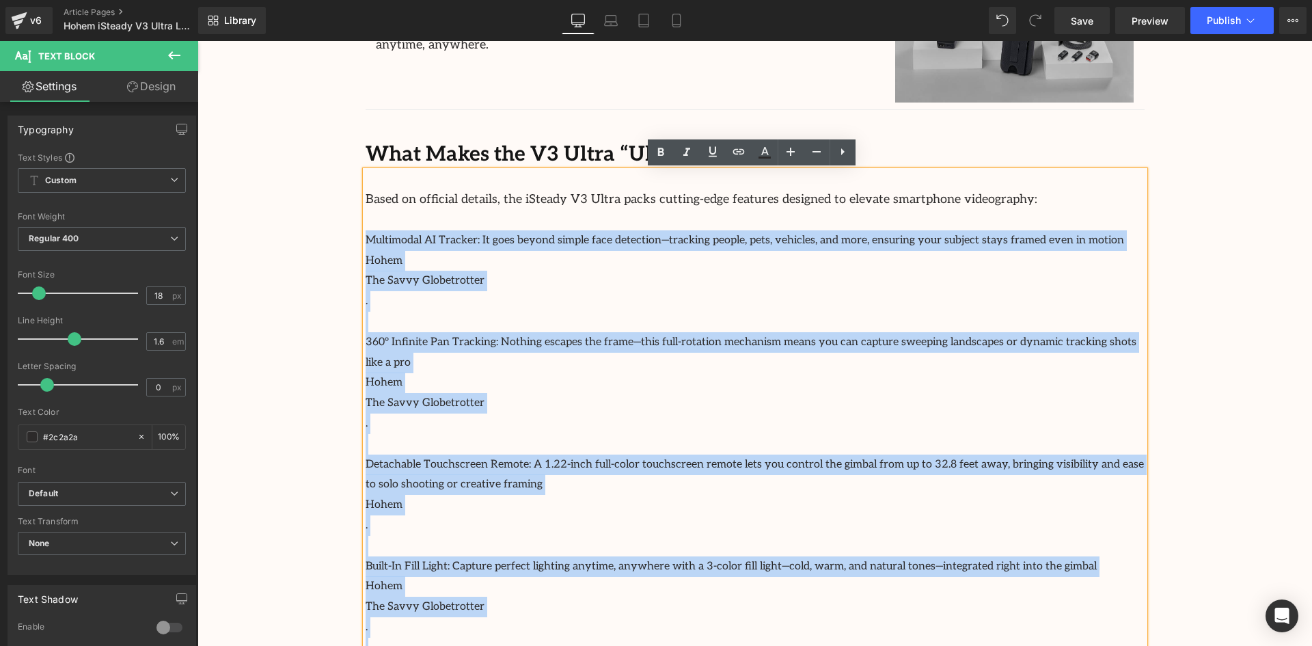
drag, startPoint x: 443, startPoint y: 463, endPoint x: 348, endPoint y: 244, distance: 239.2
click at [347, 246] on div "Your New Travel-Tech Must Have Text Block We’re excited to welcome the arrival …" at bounding box center [755, 509] width 820 height 1346
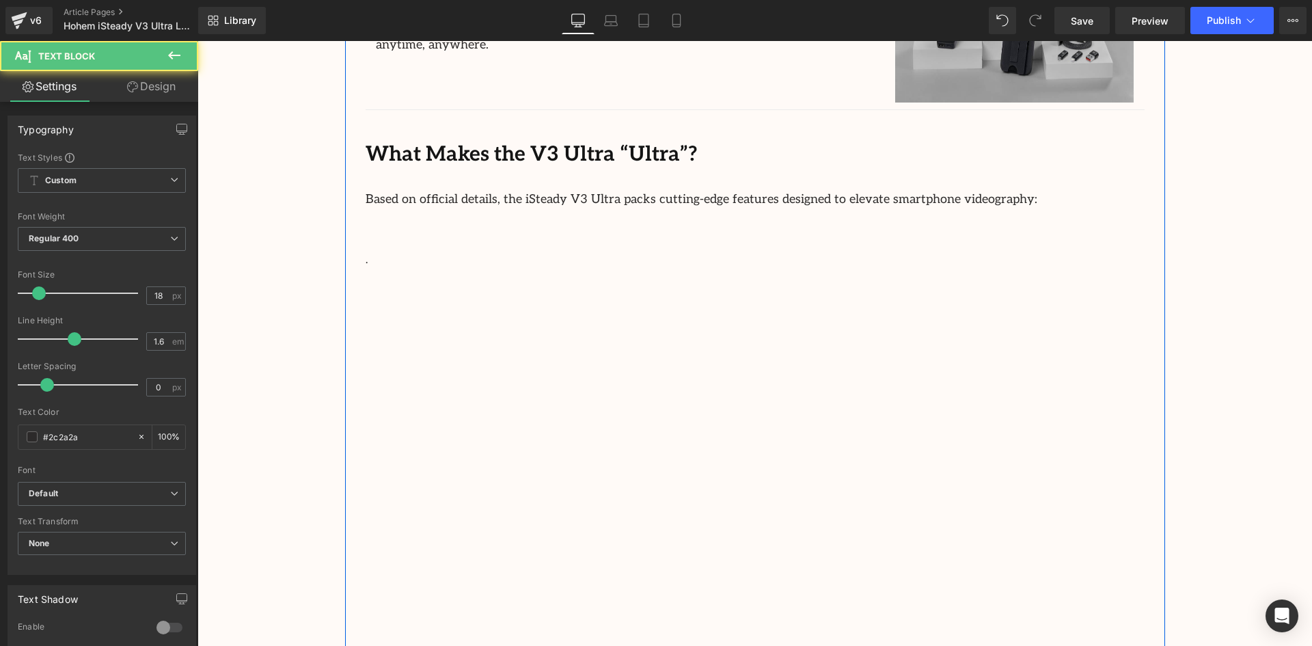
click at [436, 220] on p at bounding box center [754, 220] width 779 height 20
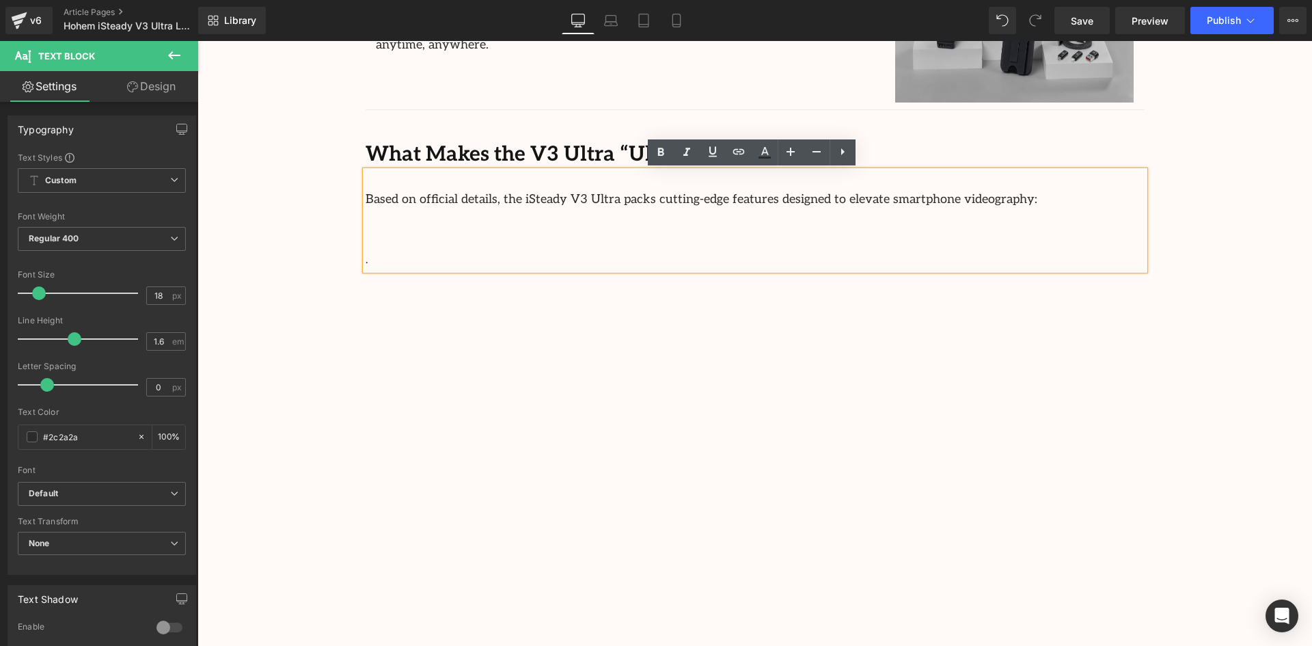
click at [848, 148] on icon at bounding box center [842, 151] width 16 height 16
click at [831, 153] on link at bounding box center [842, 152] width 26 height 26
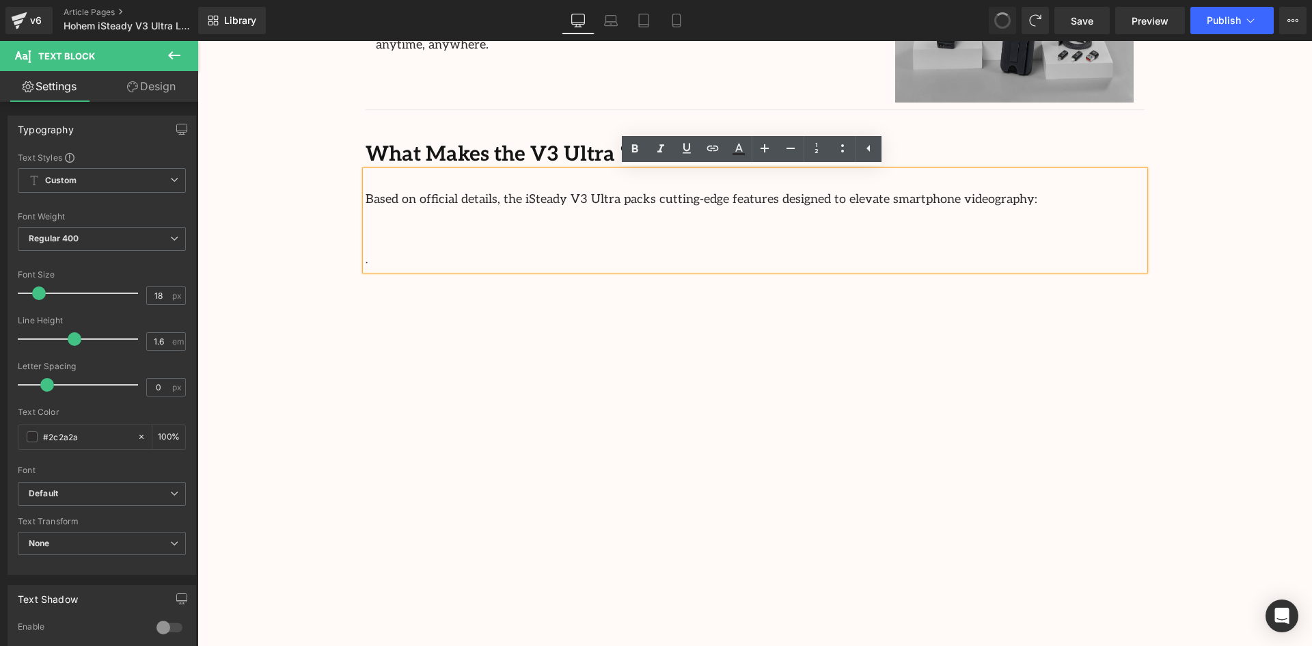
click at [511, 244] on p at bounding box center [754, 240] width 779 height 20
click at [510, 231] on p at bounding box center [754, 240] width 779 height 20
click at [853, 149] on link at bounding box center [842, 149] width 26 height 26
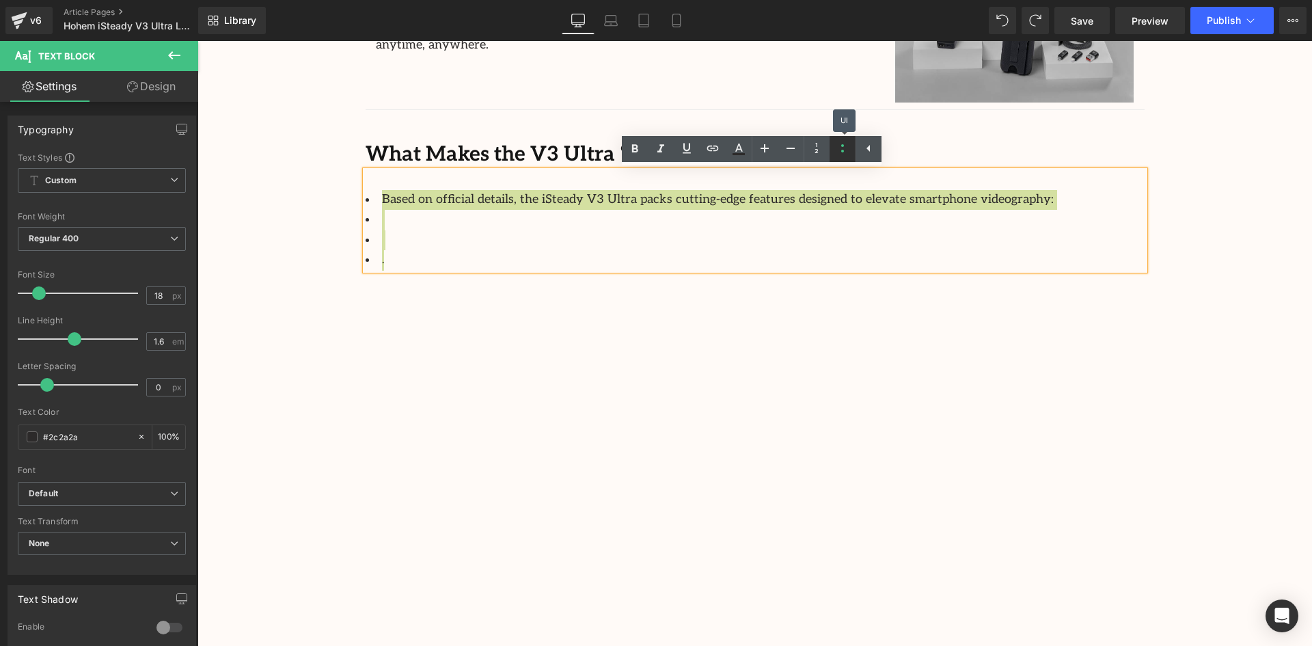
click at [853, 149] on link at bounding box center [842, 149] width 26 height 26
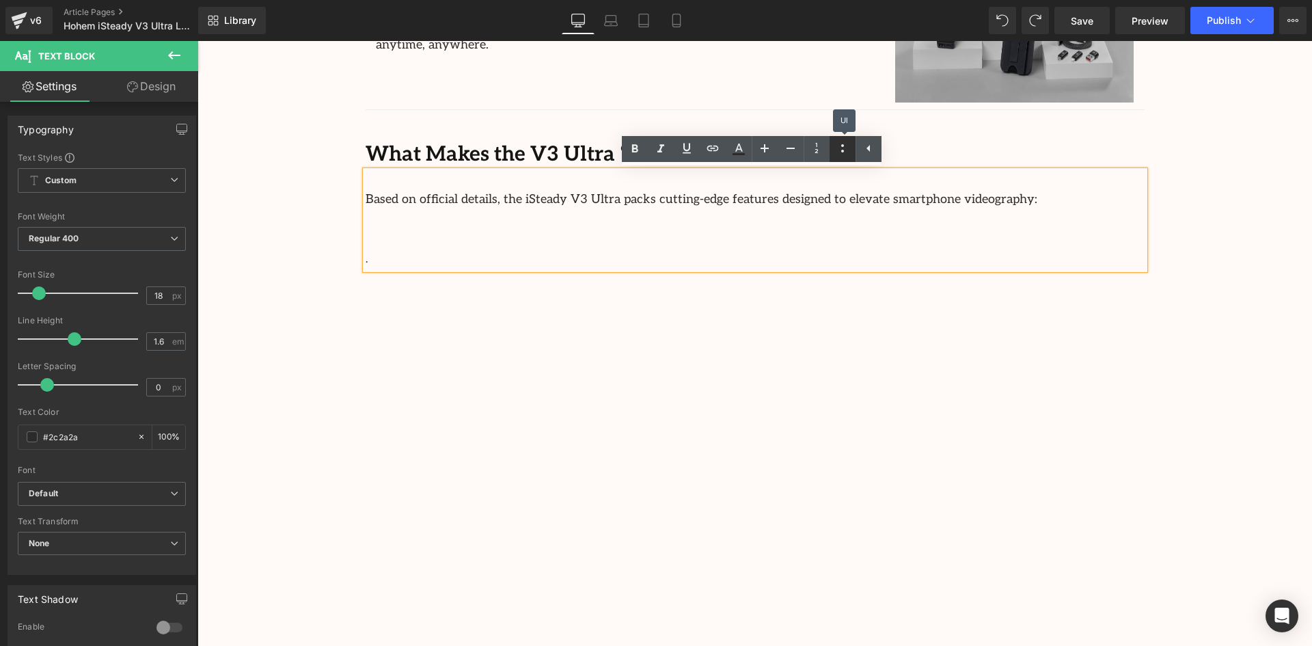
click at [853, 149] on link at bounding box center [842, 149] width 26 height 26
click at [456, 245] on p "Based on official details, the iSteady V3 Ultra packs cutting-edge features des…" at bounding box center [754, 229] width 779 height 79
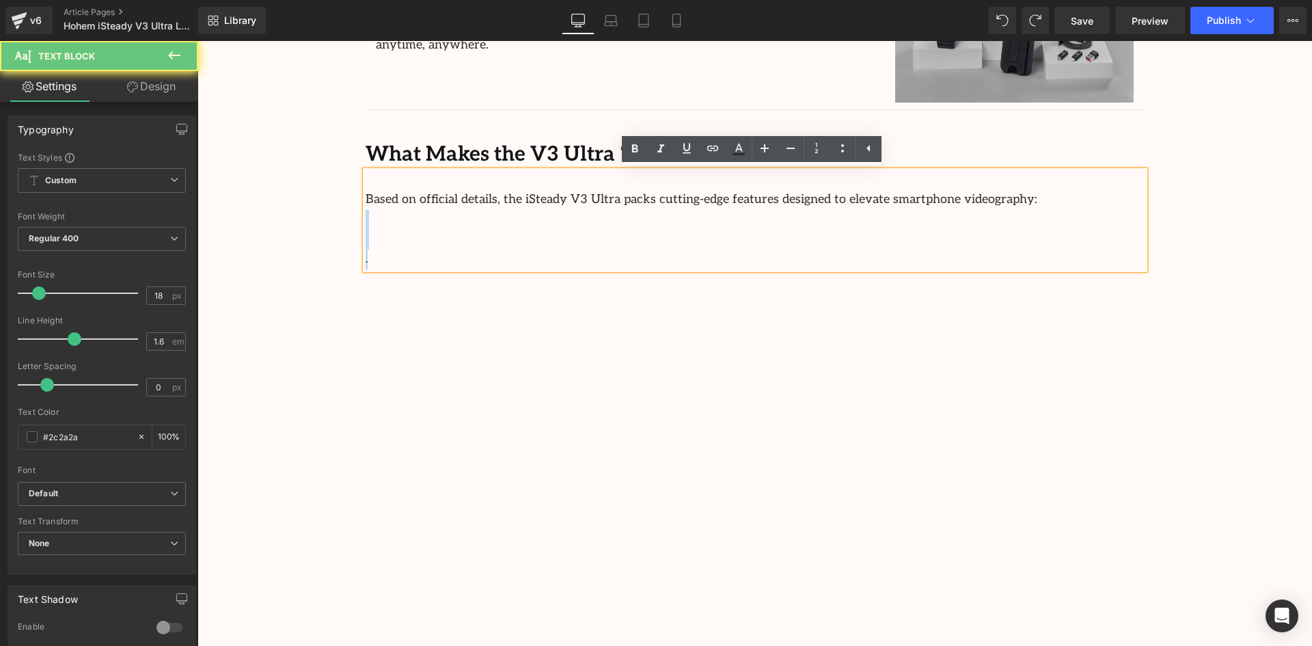
drag, startPoint x: 378, startPoint y: 258, endPoint x: 365, endPoint y: 242, distance: 20.9
click at [365, 242] on p "Based on official details, the iSteady V3 Ultra packs cutting-edge features des…" at bounding box center [754, 229] width 779 height 79
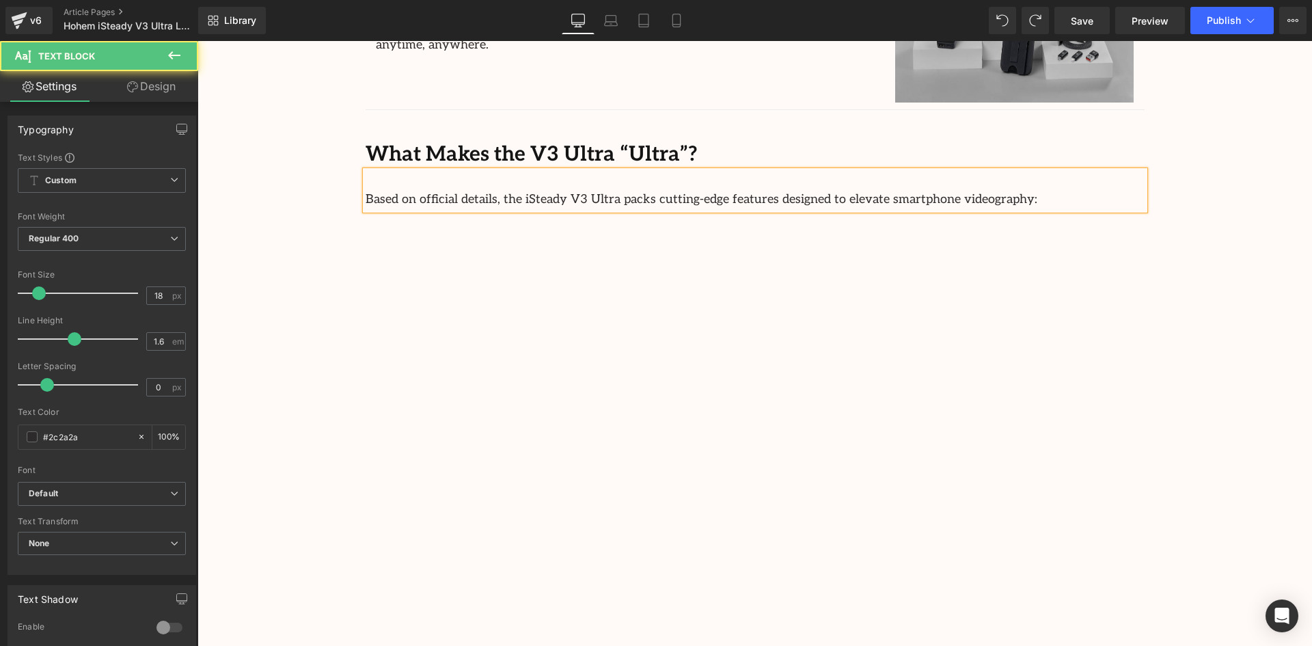
click at [982, 198] on p "Based on official details, the iSteady V3 Ultra packs cutting-edge features des…" at bounding box center [754, 200] width 779 height 20
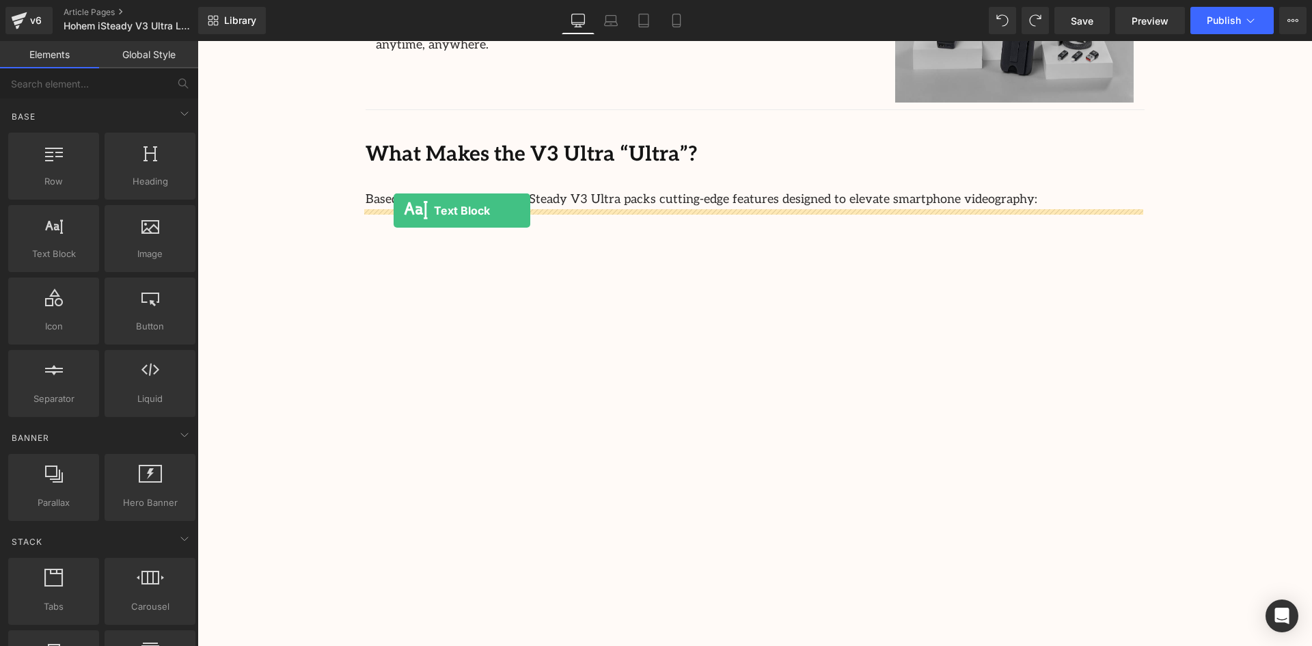
drag, startPoint x: 245, startPoint y: 282, endPoint x: 393, endPoint y: 210, distance: 164.7
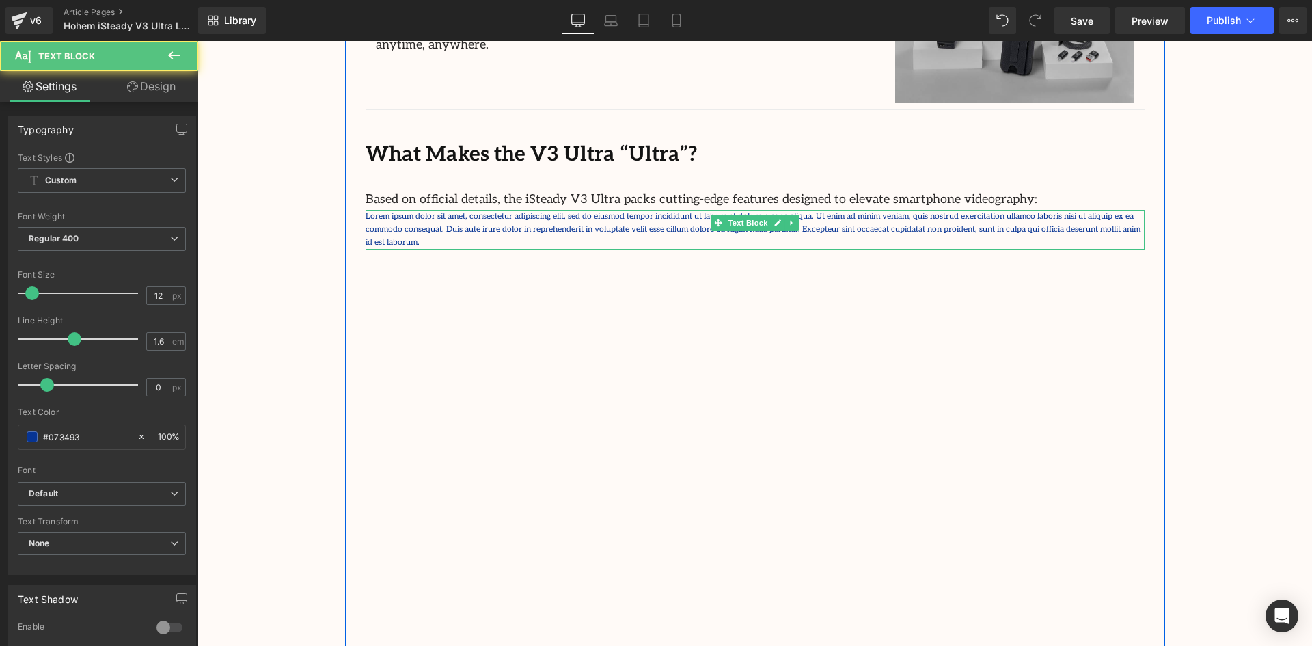
click at [426, 216] on p "Lorem ipsum dolor sit amet, consectetur adipiscing elit, sed do eiusmod tempor …" at bounding box center [754, 230] width 779 height 40
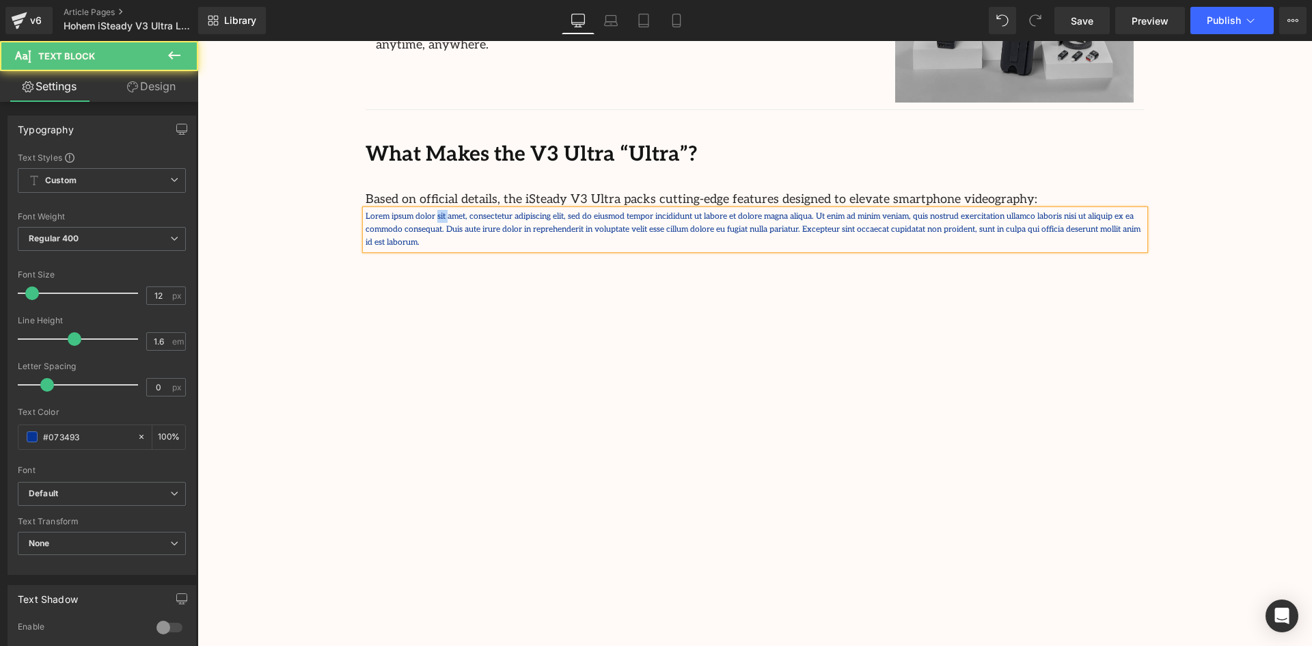
click at [426, 216] on p "Lorem ipsum dolor sit amet, consectetur adipiscing elit, sed do eiusmod tempor …" at bounding box center [754, 230] width 779 height 40
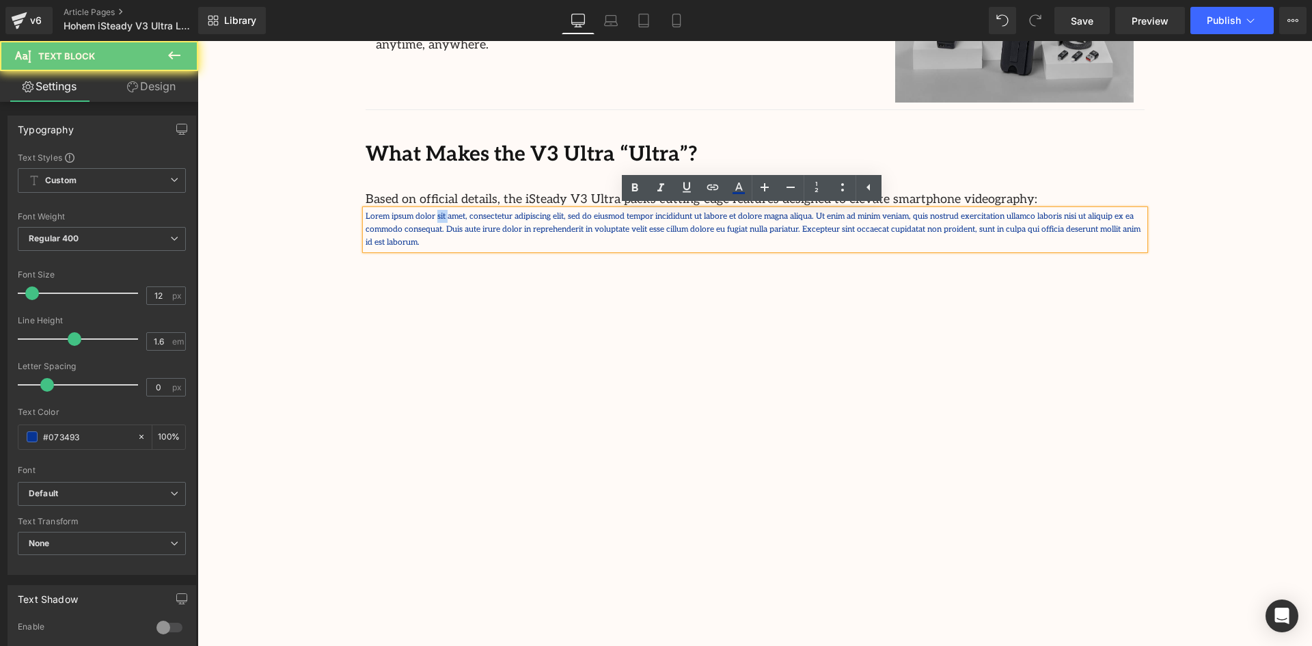
click at [426, 216] on p "Lorem ipsum dolor sit amet, consectetur adipiscing elit, sed do eiusmod tempor …" at bounding box center [754, 230] width 779 height 40
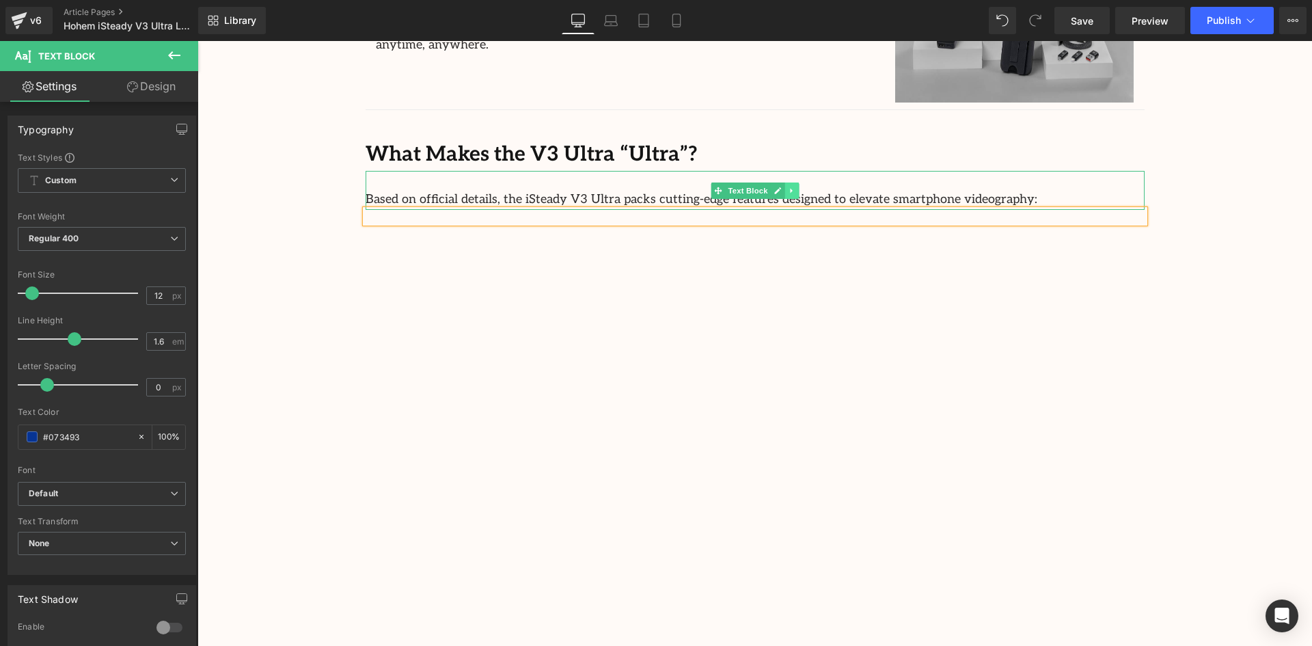
click at [789, 188] on icon at bounding box center [792, 191] width 8 height 8
click at [829, 217] on p at bounding box center [754, 216] width 779 height 13
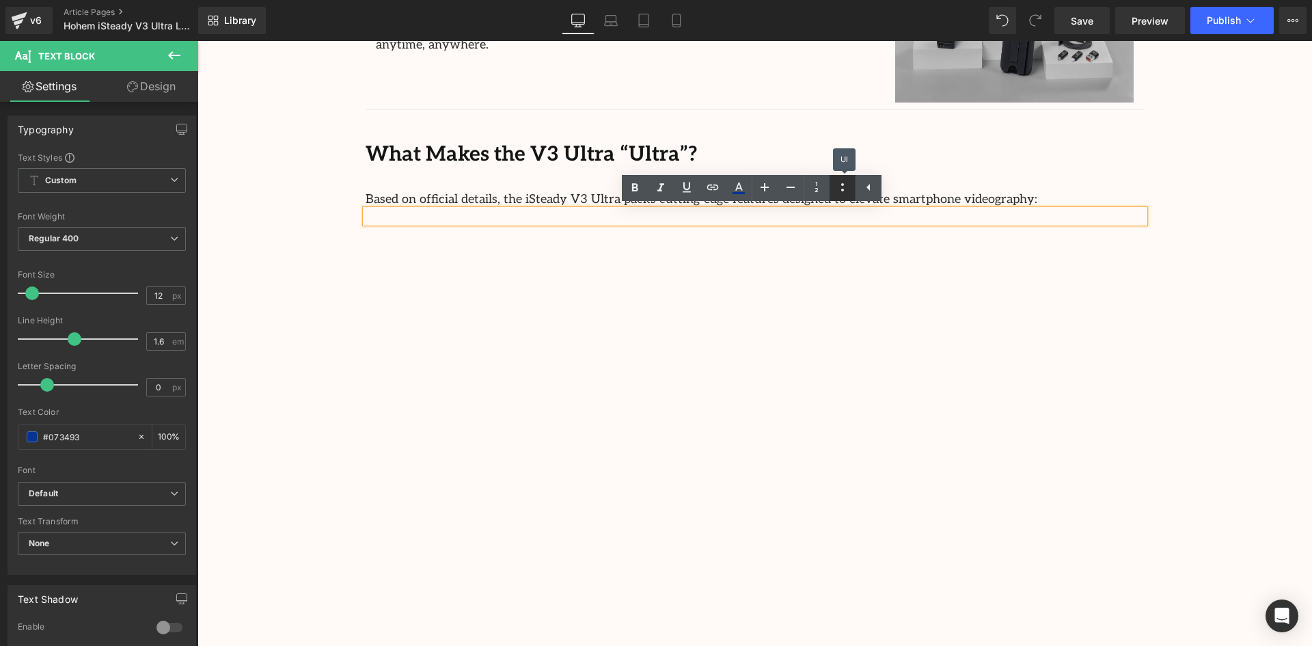
click at [833, 191] on link at bounding box center [842, 188] width 26 height 26
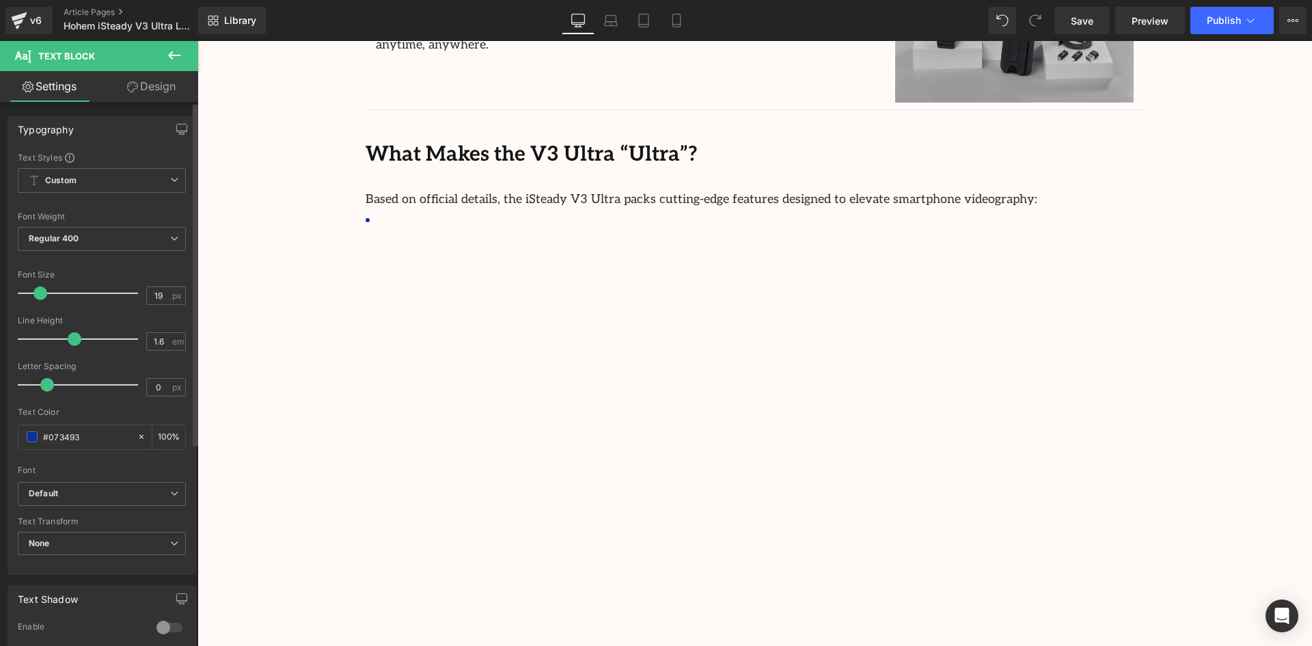
type input "18"
click at [38, 292] on span at bounding box center [39, 293] width 14 height 14
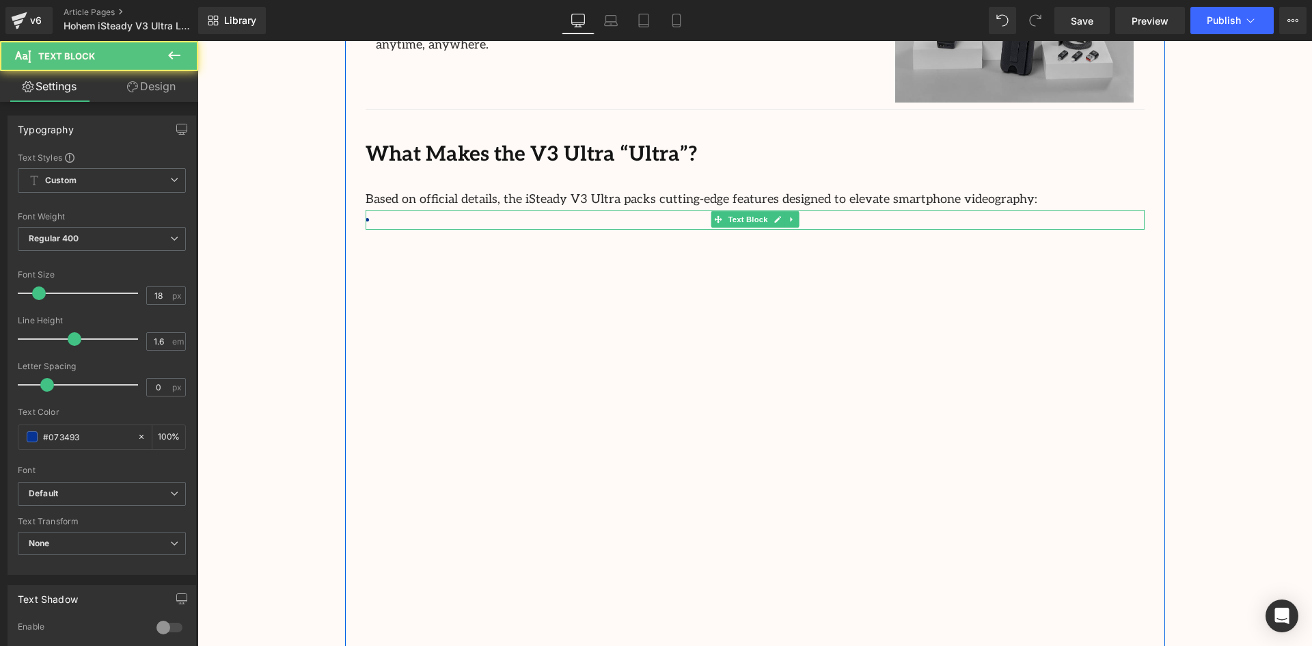
click at [414, 219] on li at bounding box center [754, 220] width 779 height 20
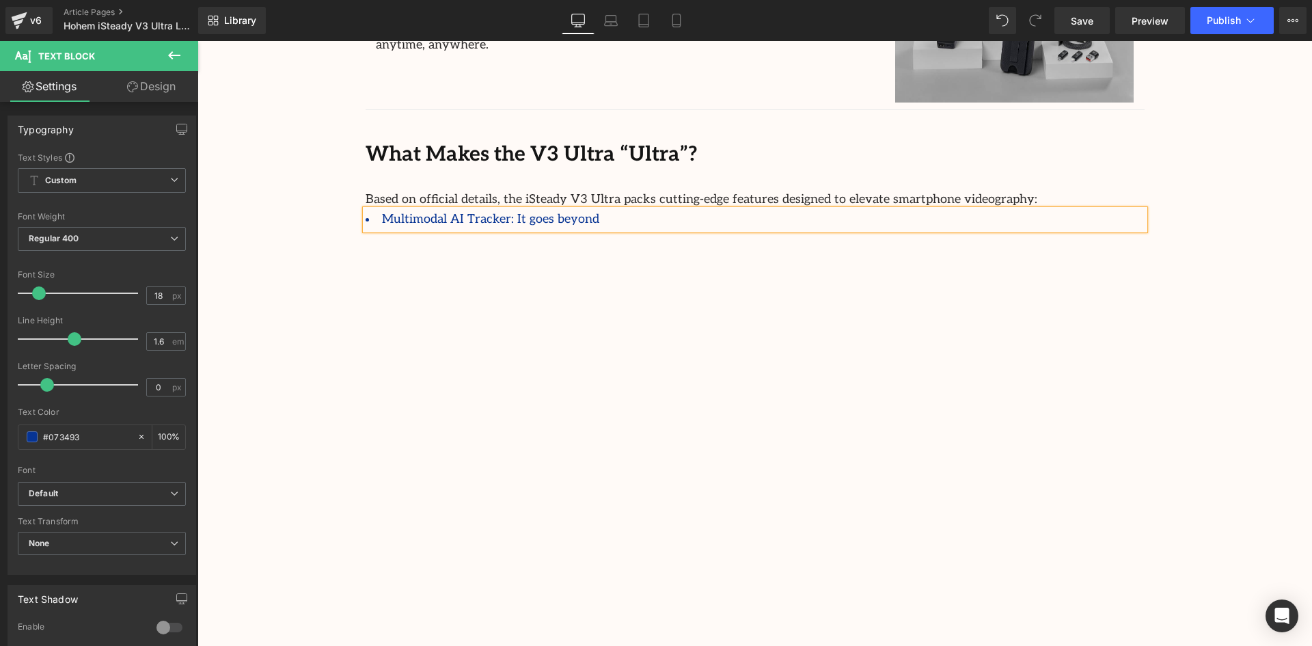
click at [588, 213] on li "Multimodal AI Tracker: It goes beyond" at bounding box center [754, 220] width 779 height 20
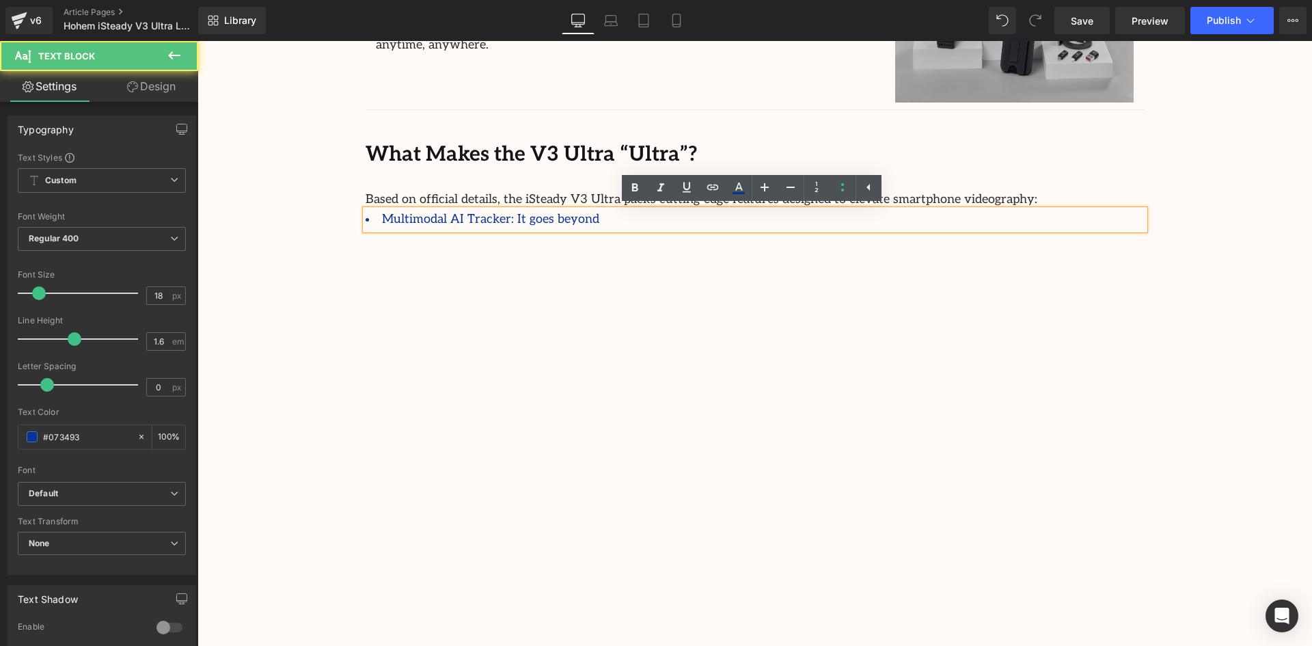
click at [595, 228] on div "Your New Travel-Tech Must Have Text Block We’re excited to welcome the arrival …" at bounding box center [755, 264] width 820 height 857
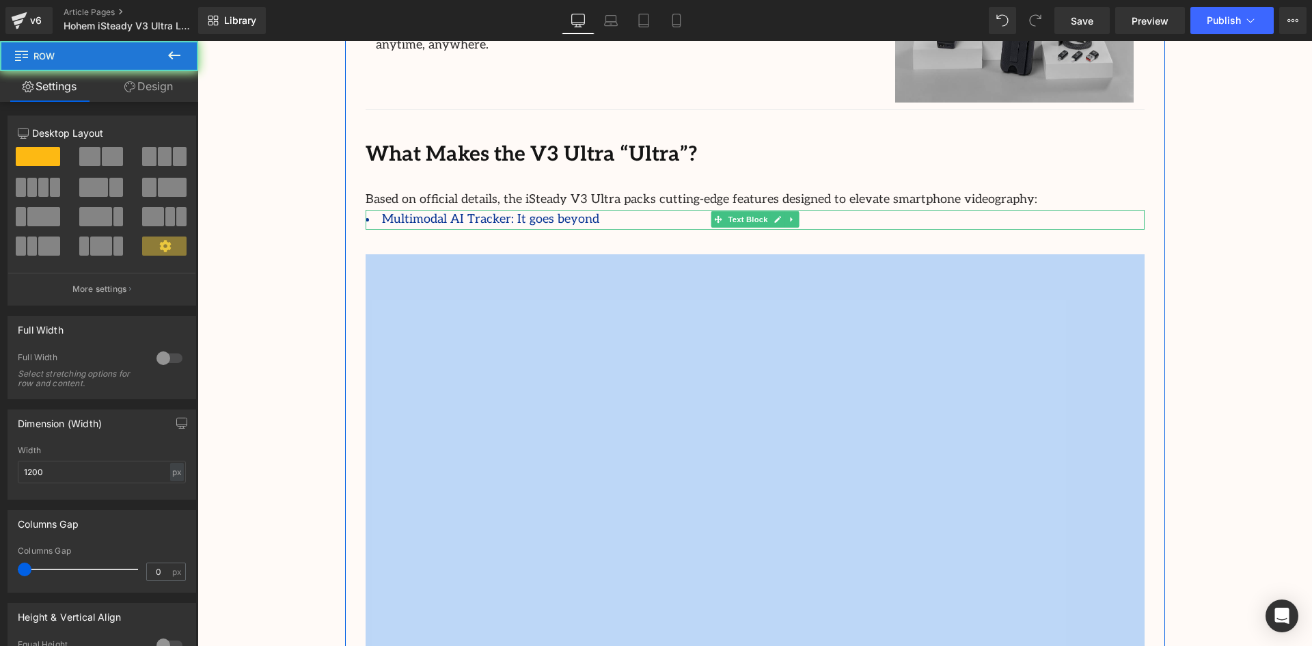
click at [591, 221] on li "Multimodal AI Tracker: It goes beyond" at bounding box center [754, 220] width 779 height 20
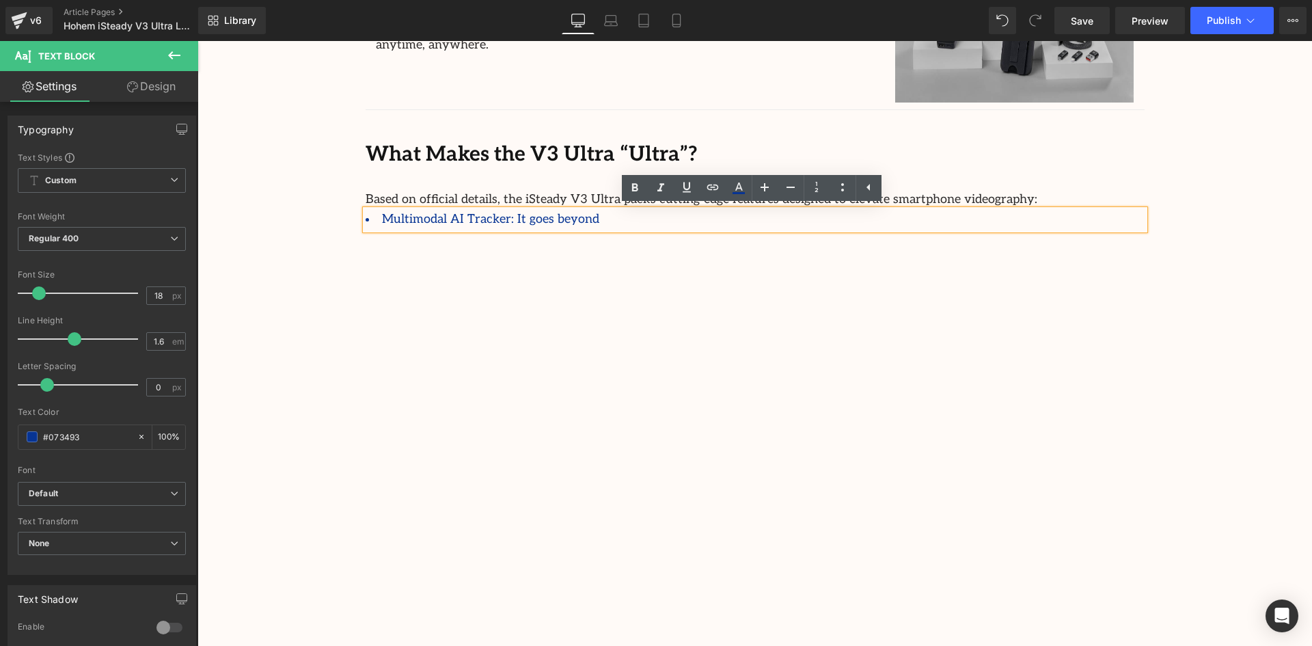
click at [592, 205] on span "Based on official details, the iSteady V3 Ultra packs cutting-edge features des…" at bounding box center [701, 199] width 672 height 14
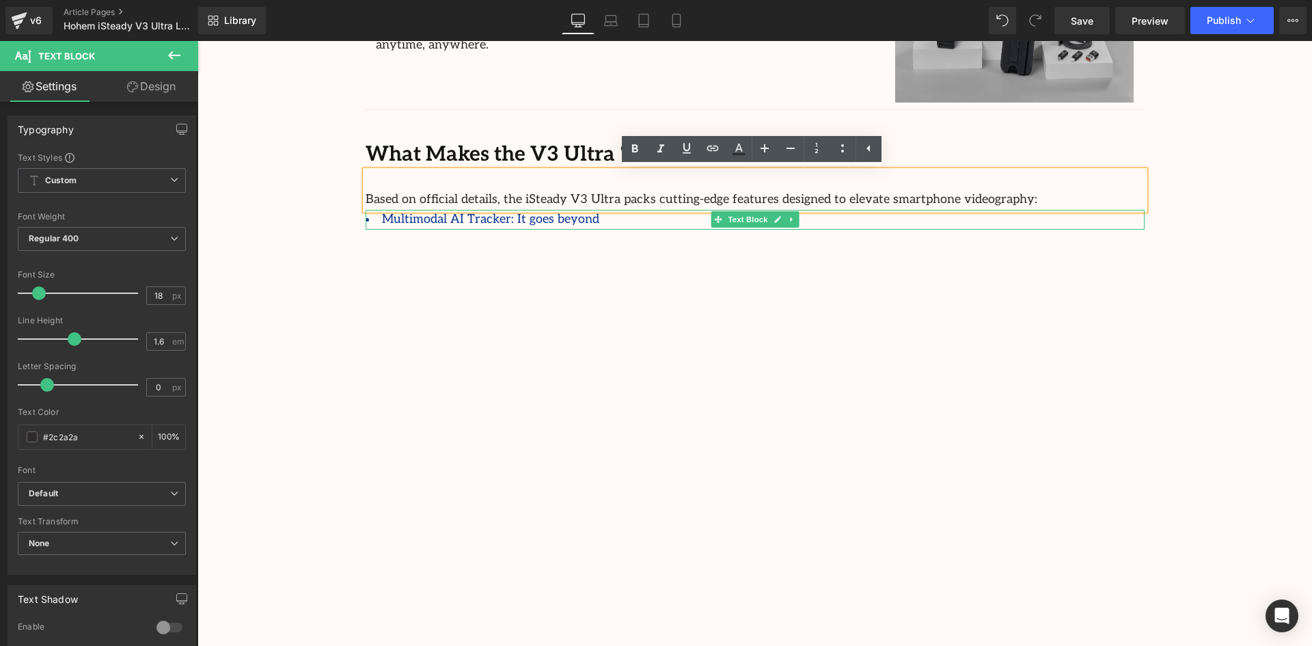
click at [593, 221] on li "Multimodal AI Tracker: It goes beyond" at bounding box center [754, 220] width 779 height 20
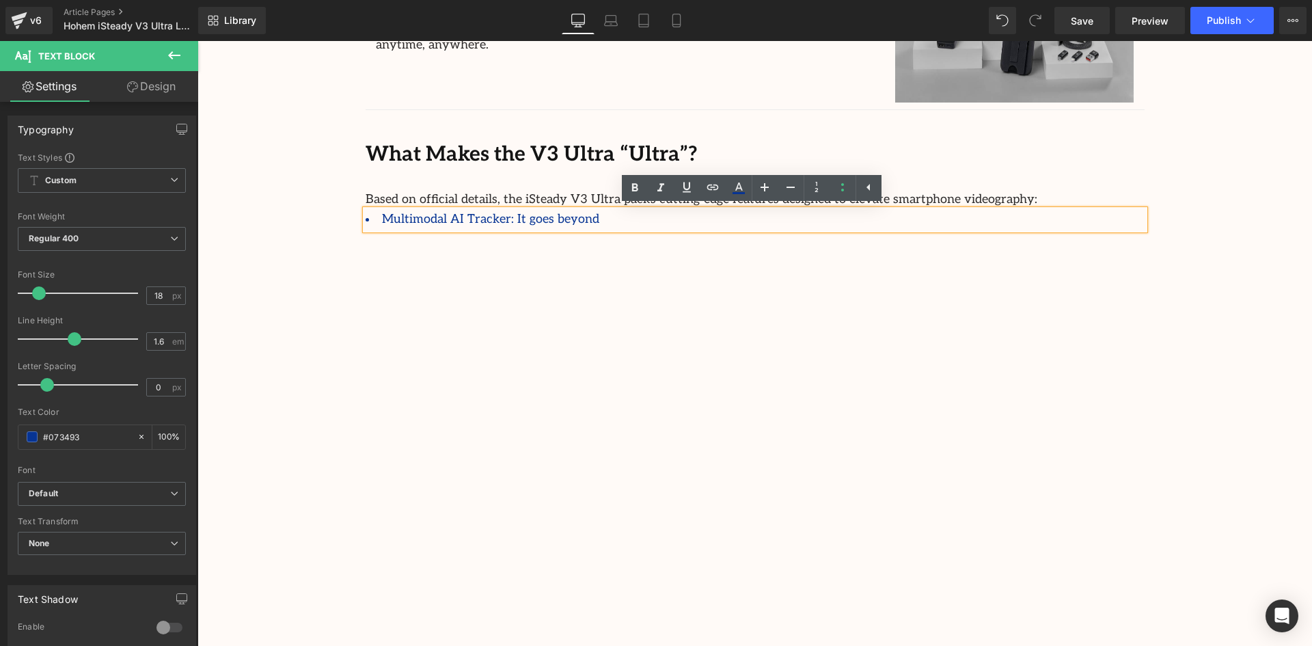
click at [625, 219] on li "Multimodal AI Tracker: It goes beyond" at bounding box center [754, 220] width 779 height 20
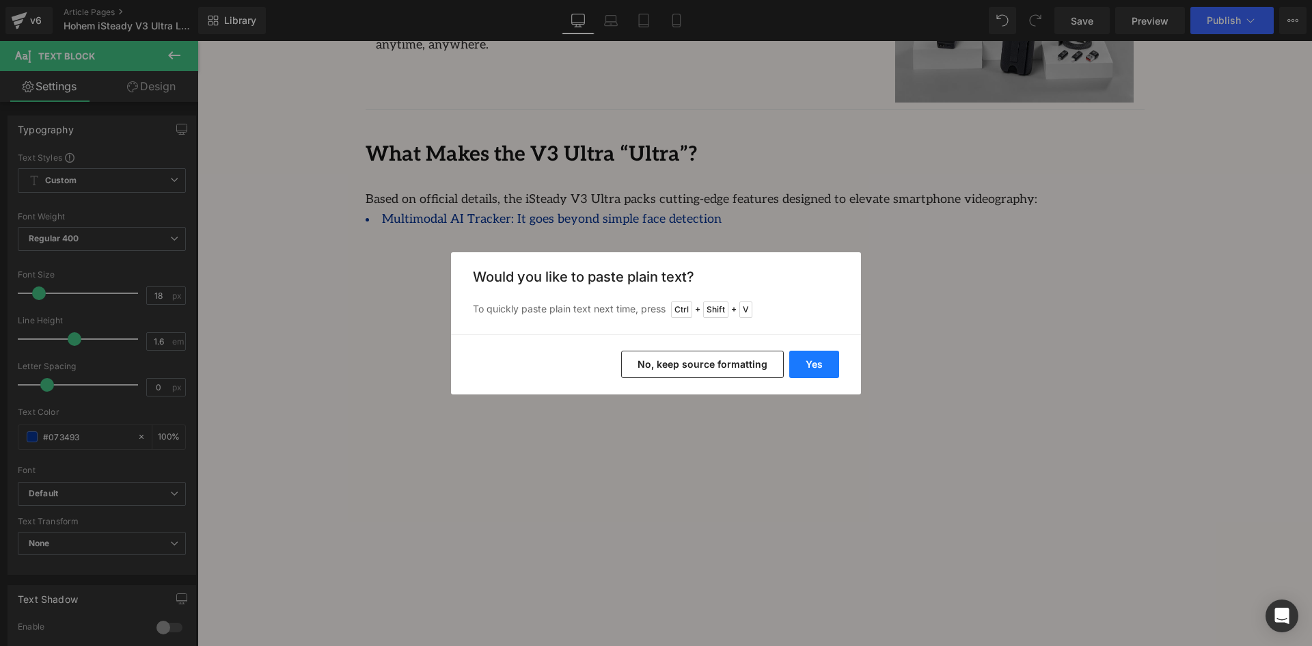
click at [811, 354] on button "Yes" at bounding box center [814, 363] width 50 height 27
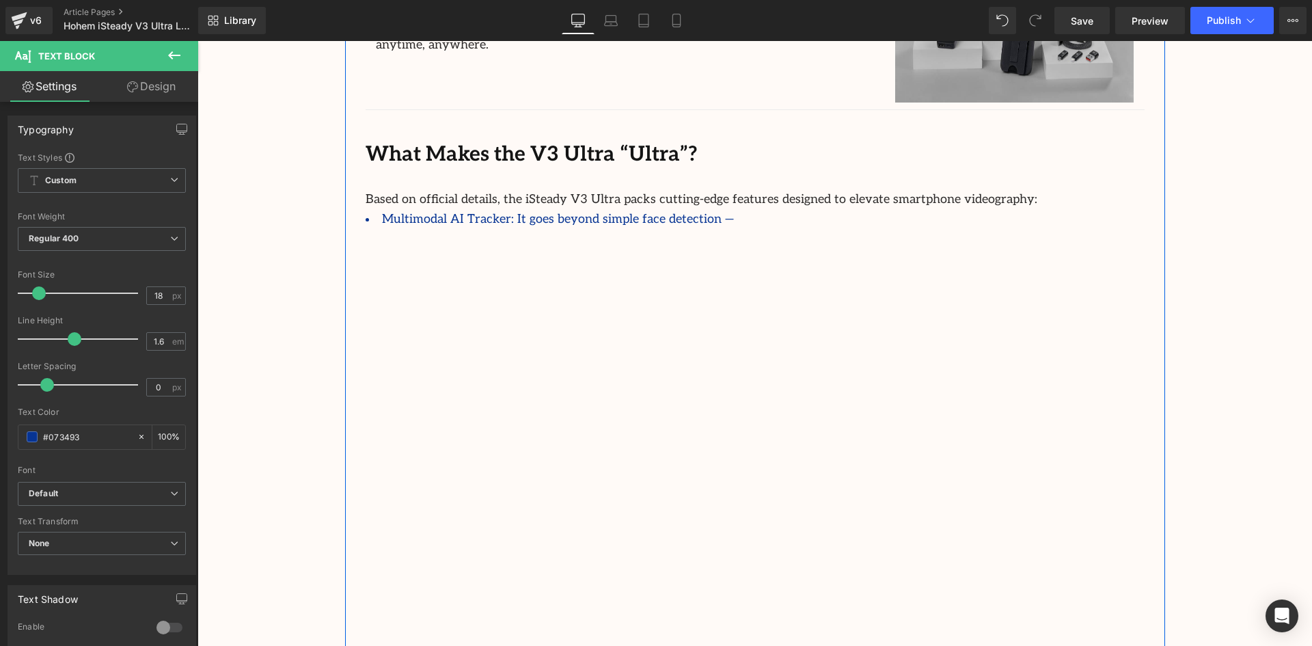
click at [736, 227] on div "Multimodal AI Tracker: It goes beyond simple face detection — Text Block" at bounding box center [754, 220] width 779 height 20
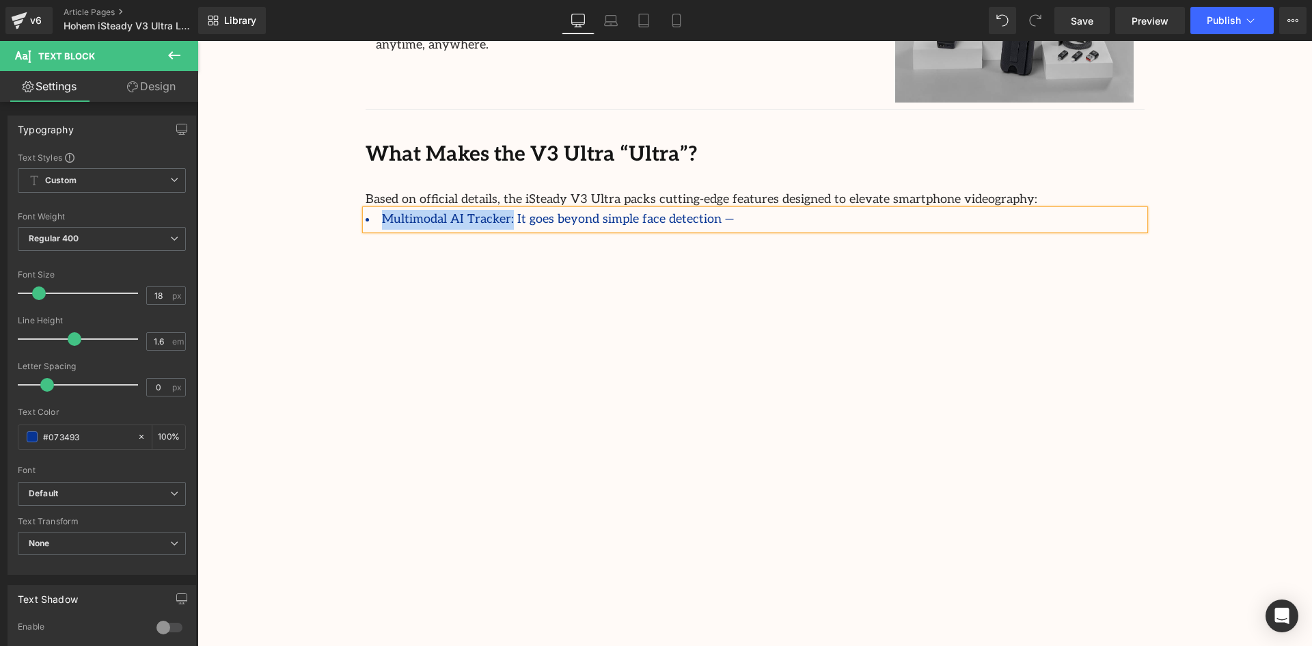
drag, startPoint x: 490, startPoint y: 218, endPoint x: 376, endPoint y: 217, distance: 113.4
click at [376, 217] on li "Multimodal AI Tracker: It goes beyond simple face detection —" at bounding box center [754, 220] width 779 height 20
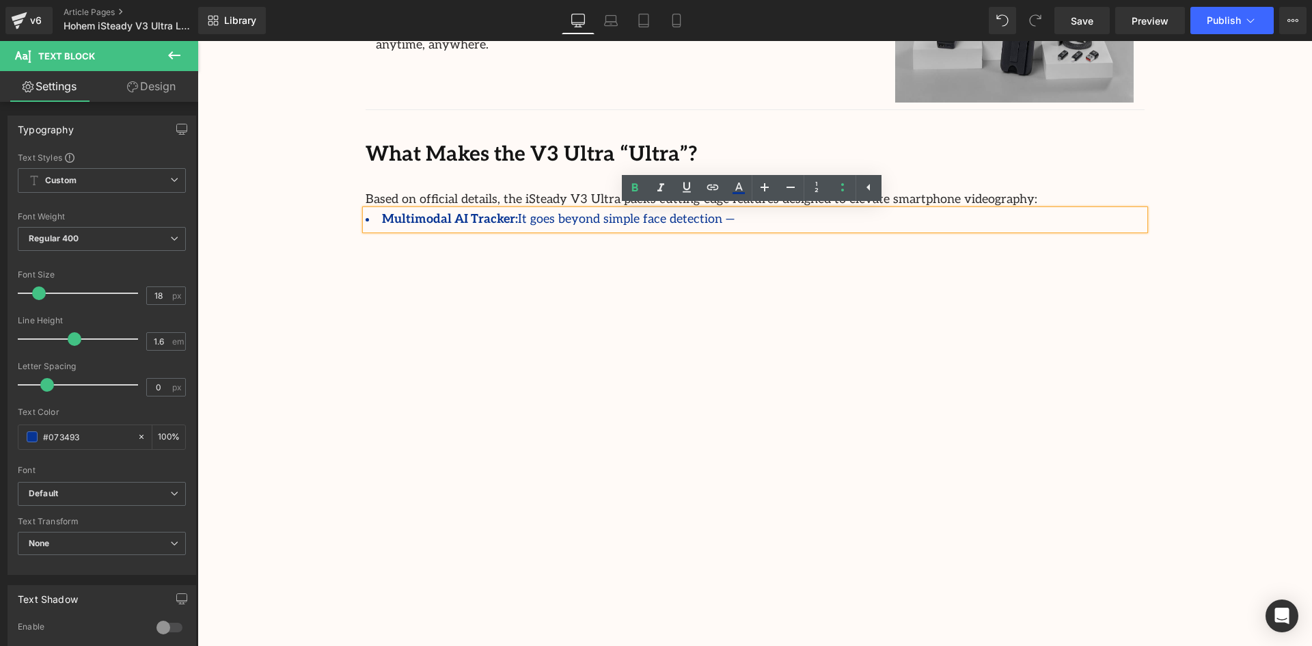
click at [747, 223] on li "Multimodal AI Tracker: It goes beyond simple face detection —" at bounding box center [754, 220] width 779 height 20
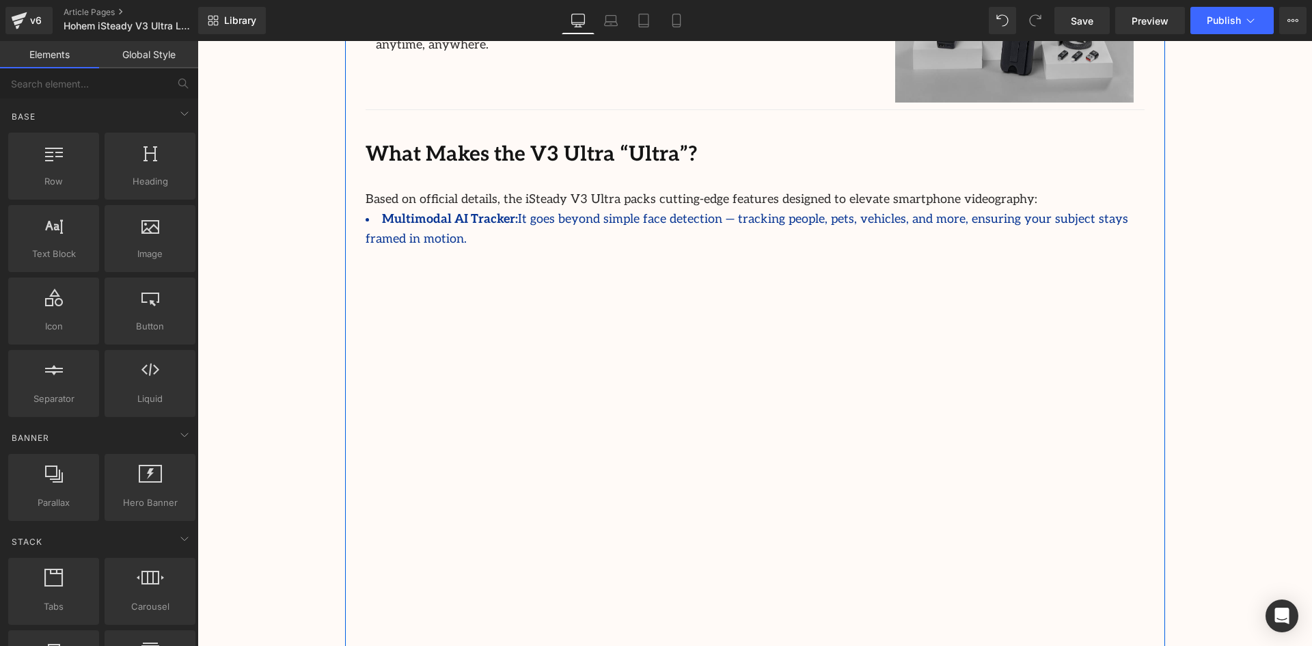
click at [1021, 210] on div "Multimodal AI Tracker: It goes beyond simple face detection — tracking people, …" at bounding box center [754, 230] width 779 height 40
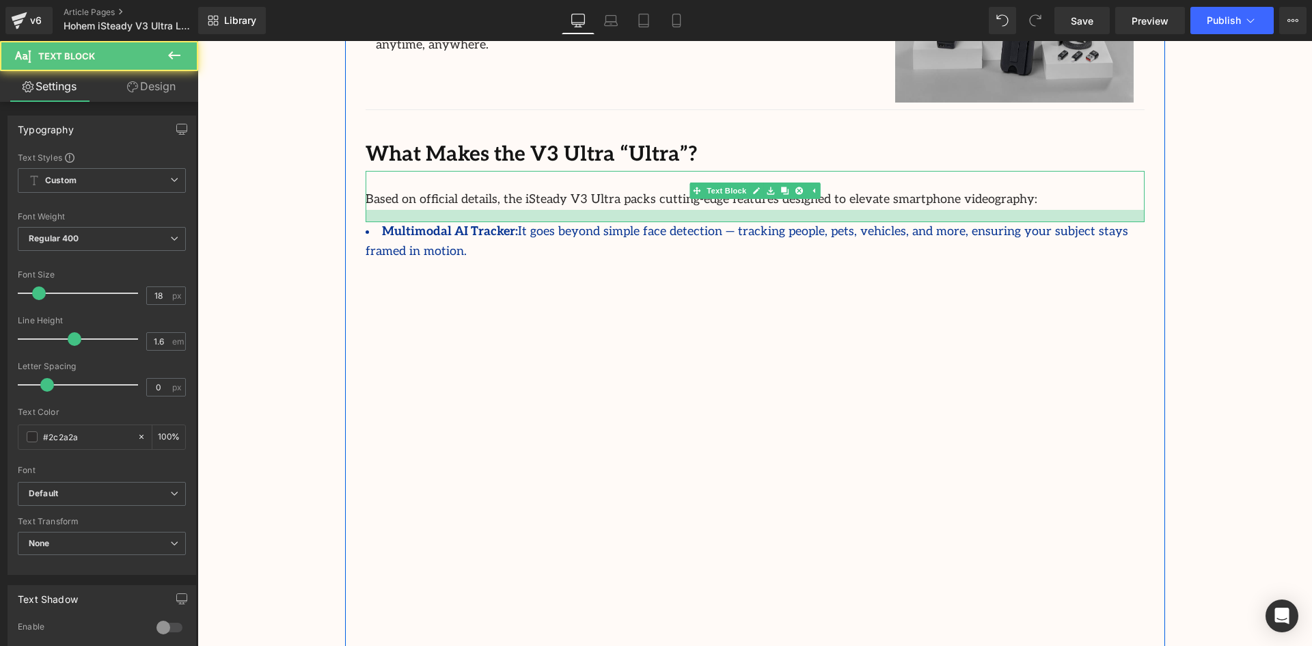
drag, startPoint x: 1120, startPoint y: 207, endPoint x: 1118, endPoint y: 219, distance: 12.4
click at [1118, 219] on div at bounding box center [754, 216] width 779 height 12
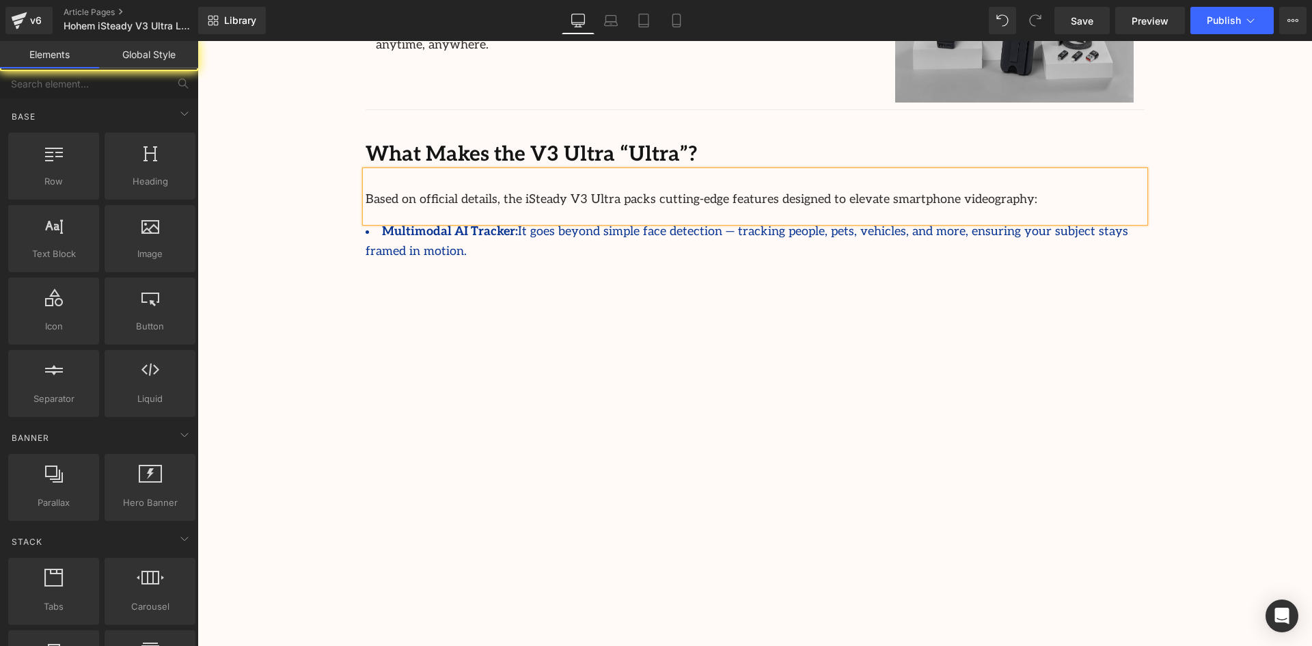
click at [1142, 232] on div "Your New Travel-Tech Must Have Text Block We’re excited to welcome the arrival …" at bounding box center [755, 280] width 820 height 888
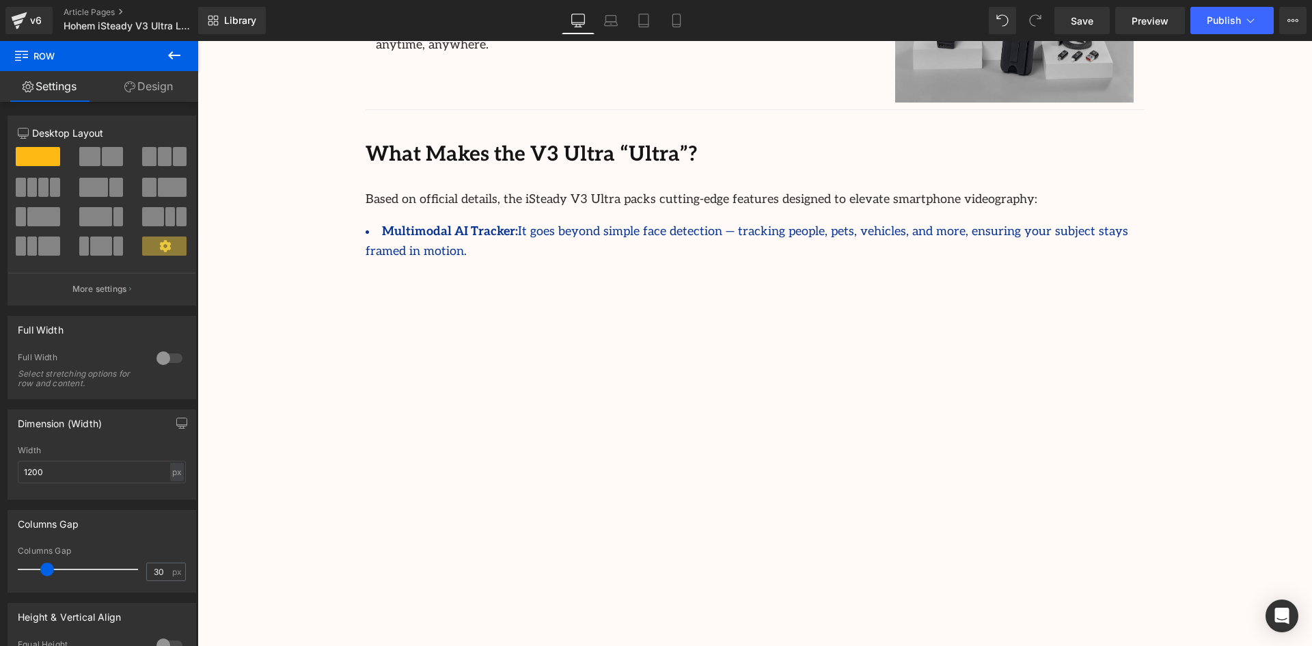
click at [1123, 234] on li "Multimodal AI Tracker: It goes beyond simple face detection — tracking people, …" at bounding box center [754, 242] width 779 height 40
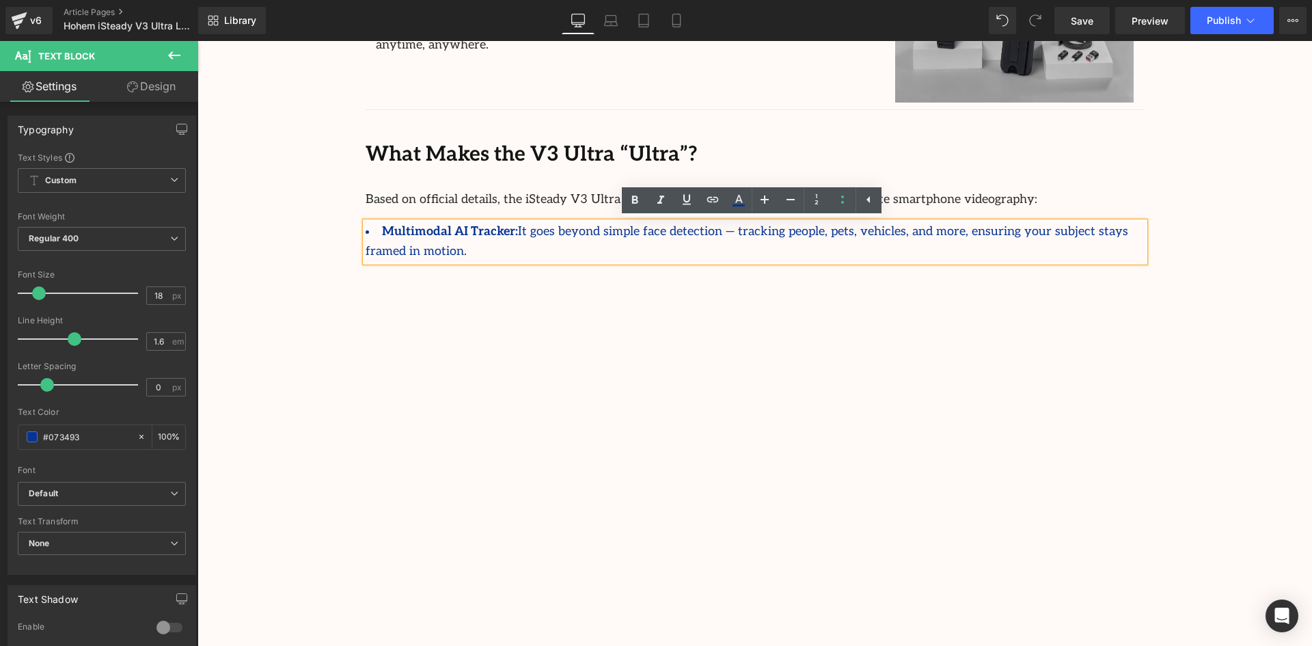
click at [1142, 232] on div "Multimodal AI Tracker: It goes beyond simple face detection — tracking people, …" at bounding box center [754, 242] width 779 height 40
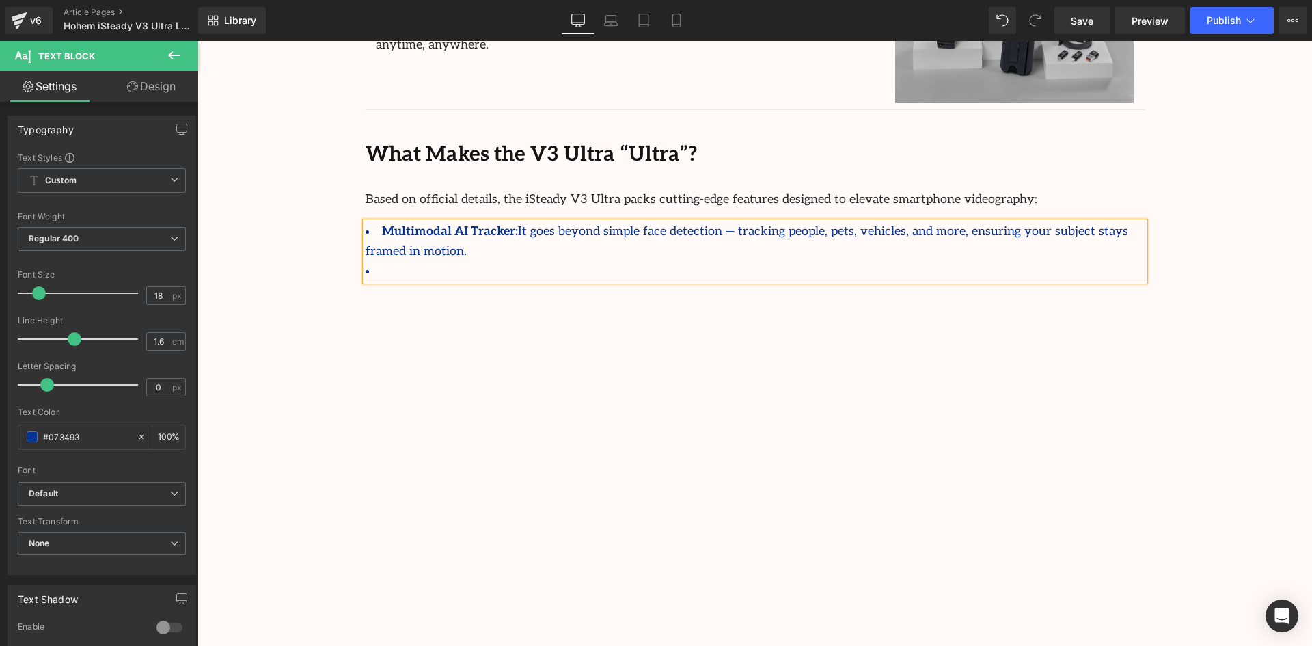
click at [508, 232] on li "Multimodal AI Tracker: It goes beyond simple face detection — tracking people, …" at bounding box center [754, 242] width 779 height 40
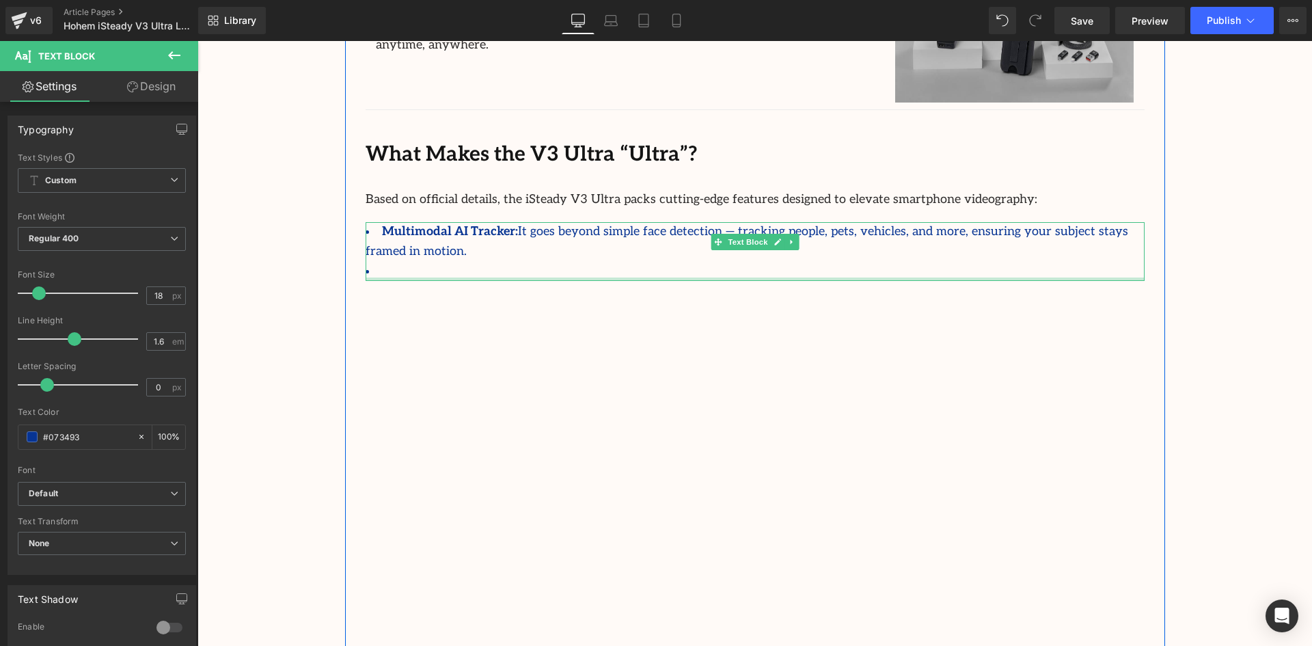
click at [389, 258] on div "Multimodal AI Tracker: It goes beyond simple face detection — tracking people, …" at bounding box center [754, 251] width 779 height 59
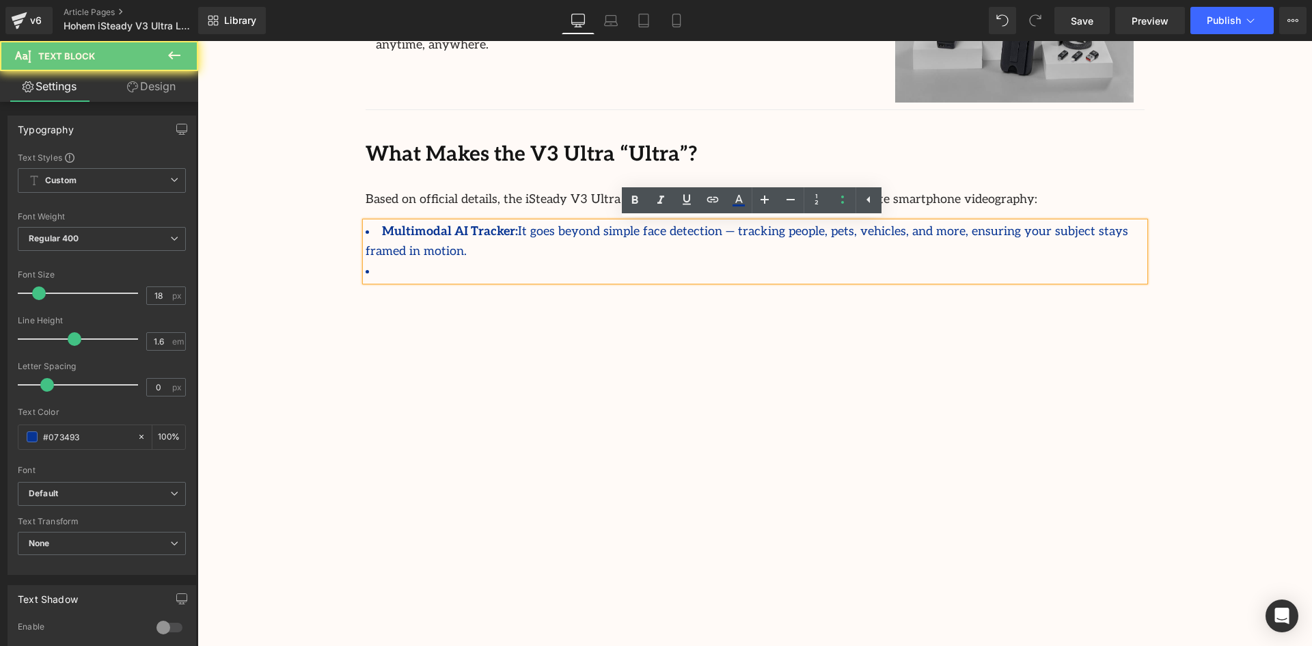
click at [389, 262] on li at bounding box center [754, 272] width 779 height 20
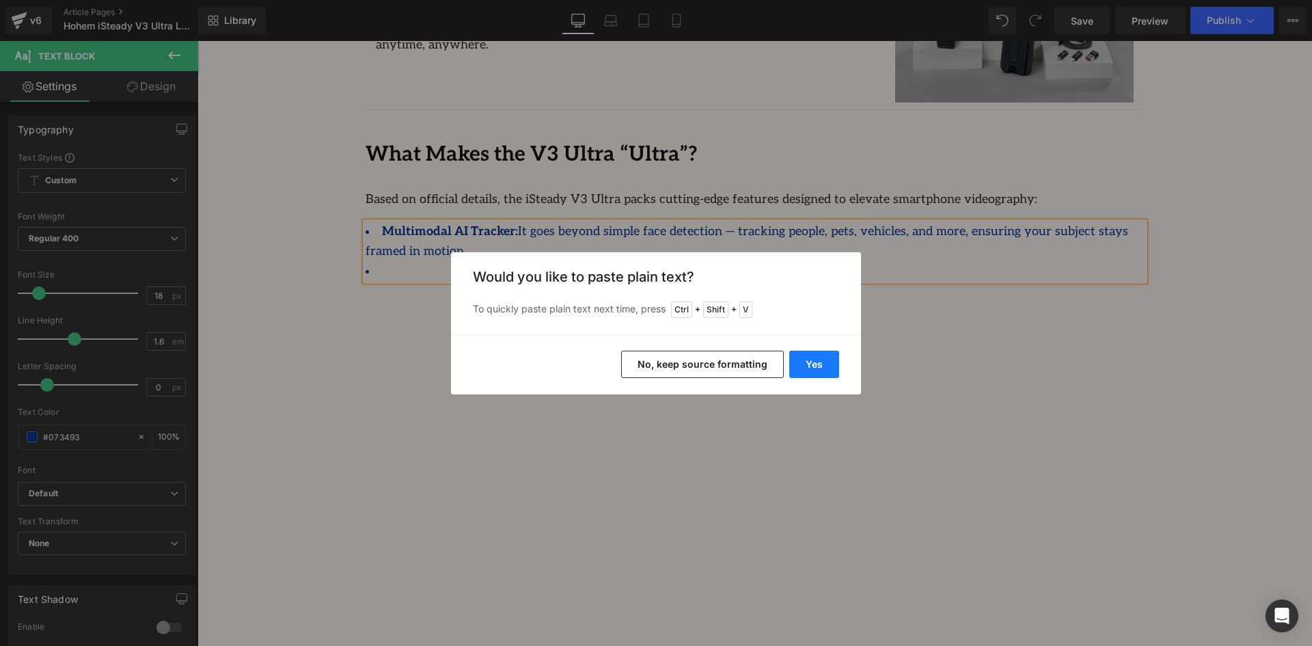
click at [807, 365] on button "Yes" at bounding box center [814, 363] width 50 height 27
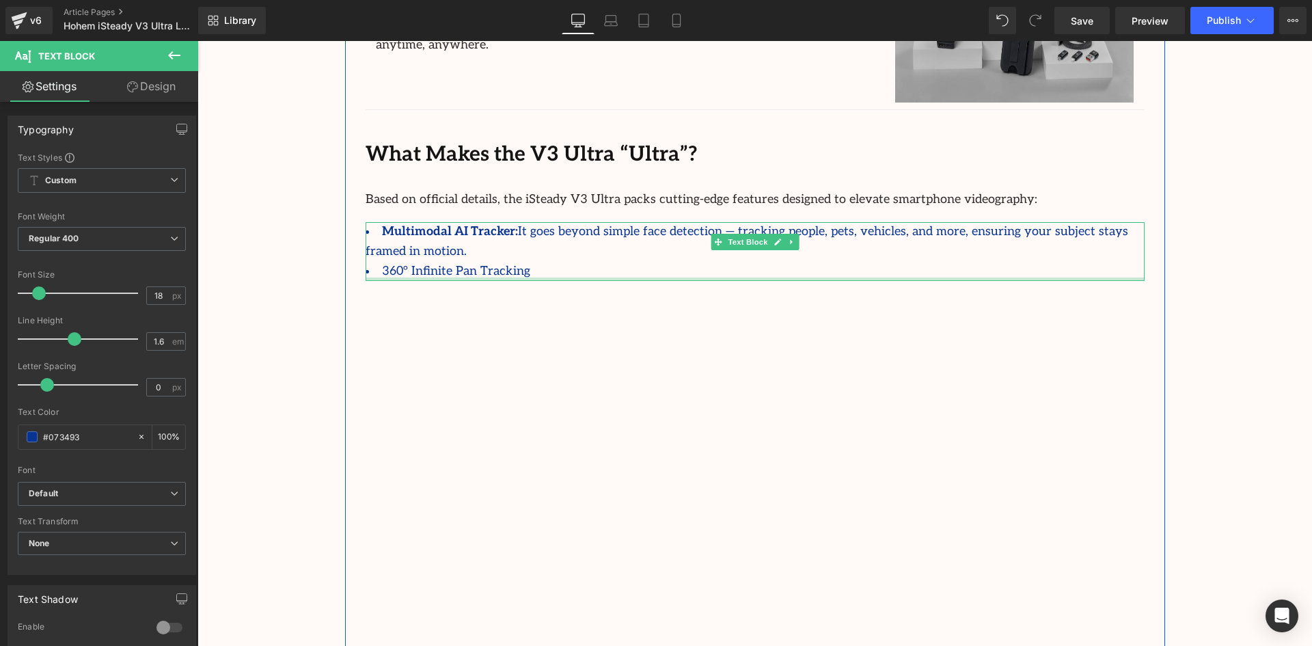
click at [512, 258] on div "Multimodal AI Tracker: It goes beyond simple face detection — tracking people, …" at bounding box center [754, 251] width 779 height 59
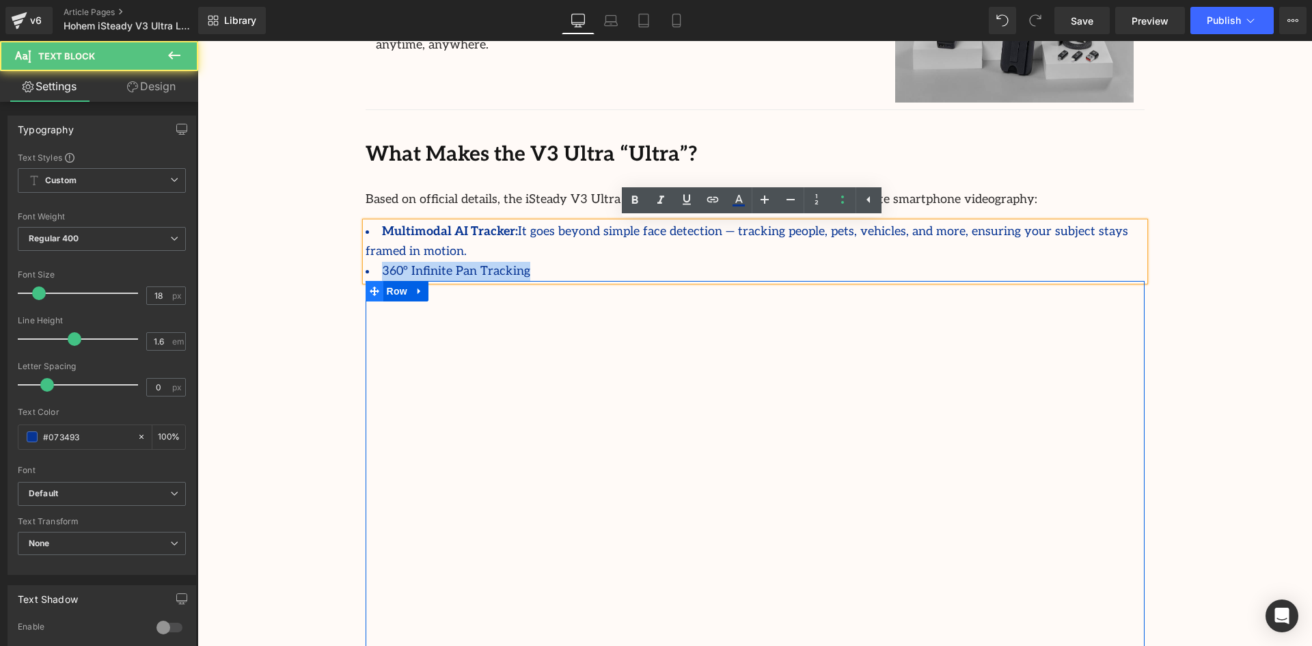
drag, startPoint x: 513, startPoint y: 254, endPoint x: 377, endPoint y: 262, distance: 136.2
click at [377, 262] on div "Your New Travel-Tech Must Have Text Block We’re excited to welcome the arrival …" at bounding box center [755, 290] width 820 height 908
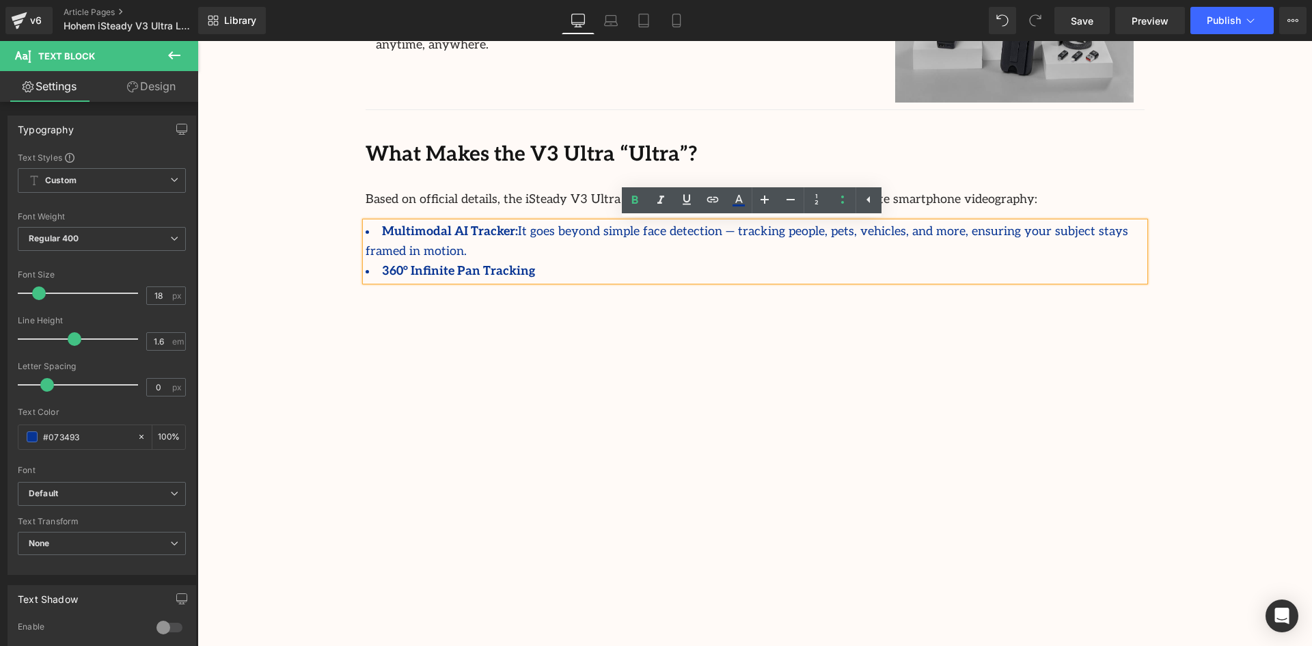
click at [542, 262] on li "360° Infinite Pan Tracking" at bounding box center [754, 272] width 779 height 20
click at [531, 262] on li "360° Infinite Pan Tracking:" at bounding box center [754, 272] width 779 height 20
click at [630, 201] on icon at bounding box center [634, 200] width 16 height 16
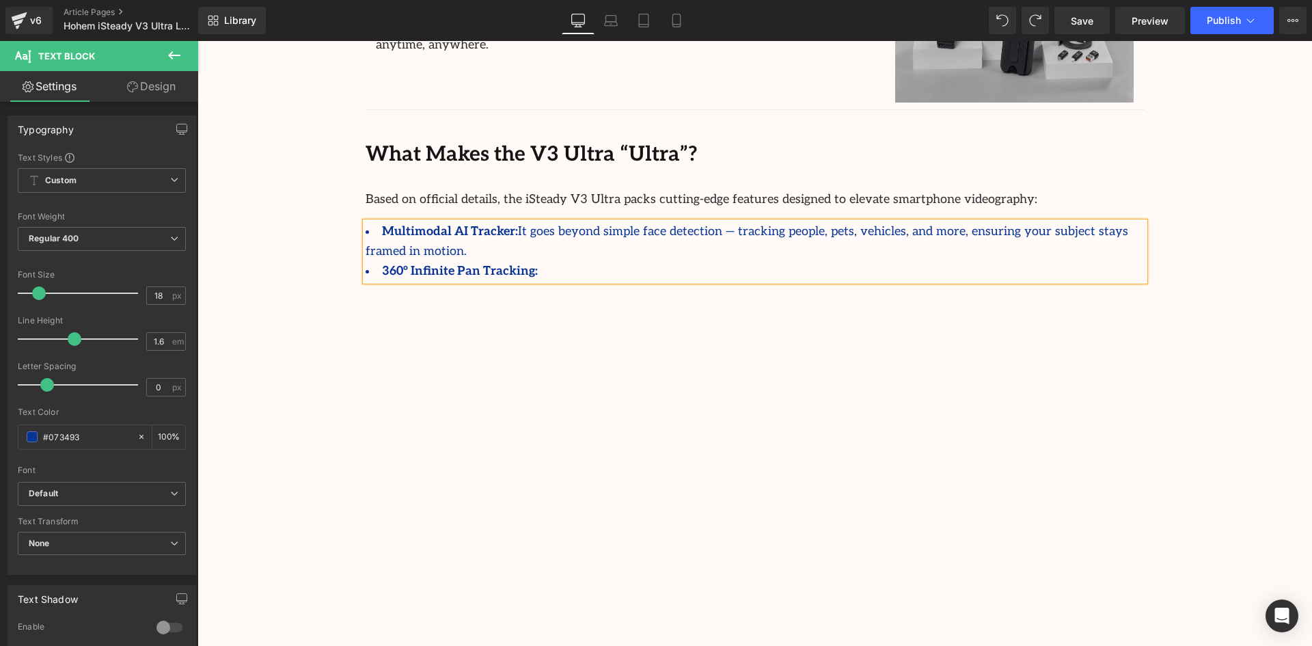
click at [565, 262] on li "360° Infinite Pan Tracking:" at bounding box center [754, 272] width 779 height 20
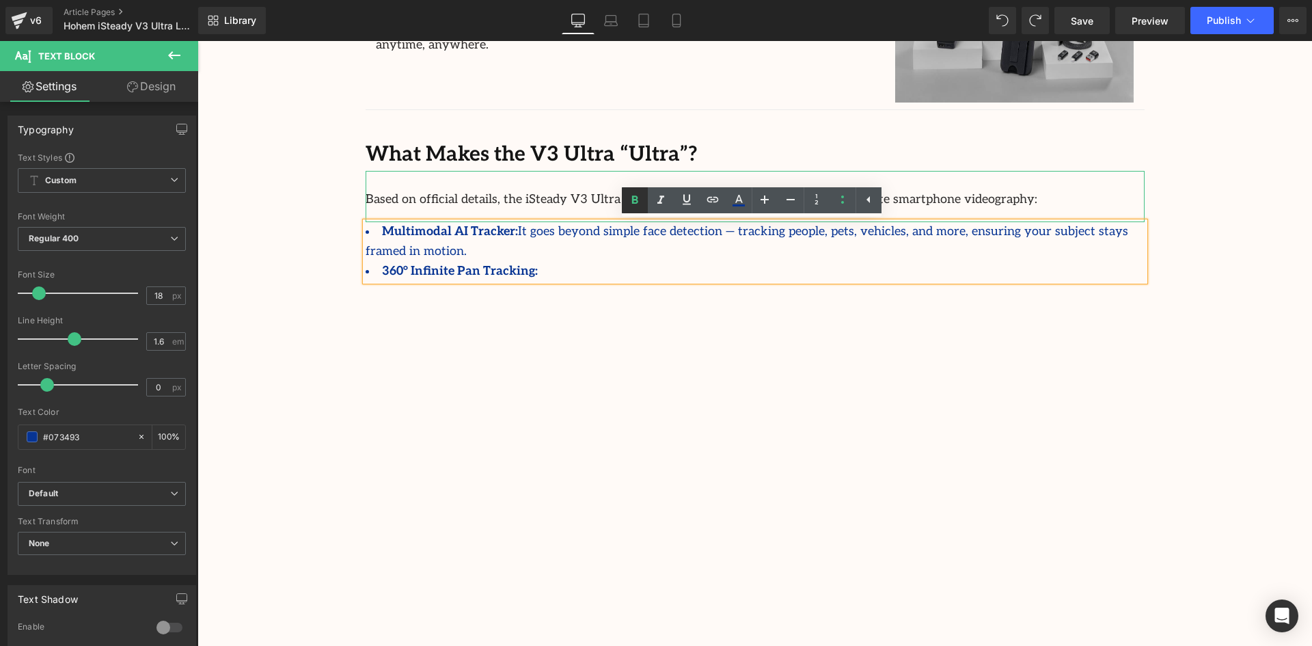
click at [631, 204] on icon at bounding box center [634, 200] width 16 height 16
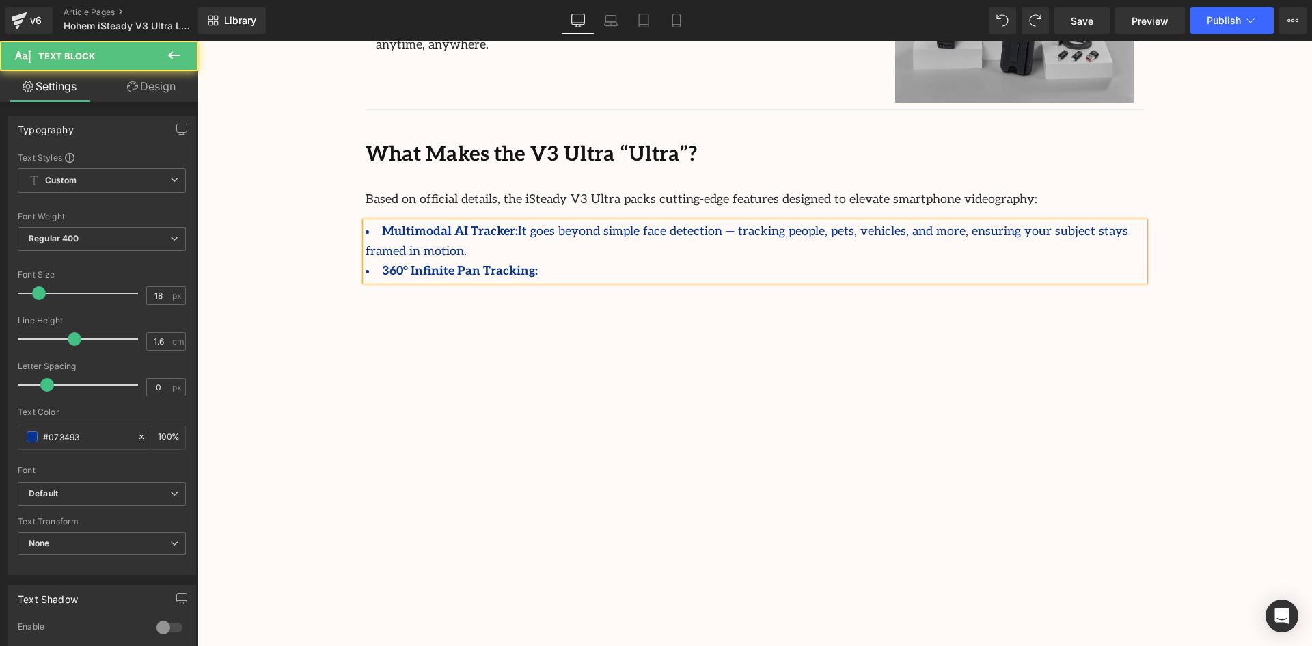
click at [549, 262] on li "360° Infinite Pan Tracking:" at bounding box center [754, 272] width 779 height 20
click at [552, 262] on li "360° Infinite Pan Tracking:" at bounding box center [754, 272] width 779 height 20
click at [632, 200] on icon at bounding box center [634, 199] width 6 height 8
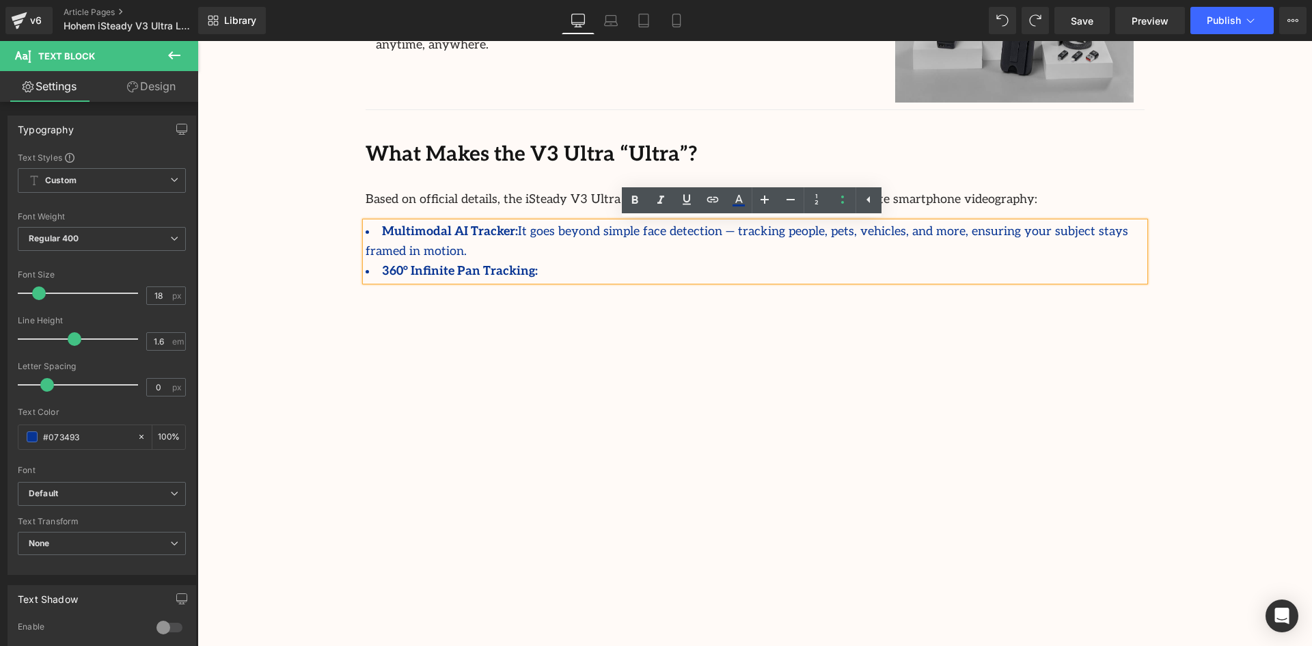
click at [529, 262] on li "360° Infinite Pan Tracking:" at bounding box center [754, 272] width 779 height 20
click at [631, 207] on icon at bounding box center [634, 200] width 16 height 16
click at [533, 262] on li "360° Infinite Pan Tracking:" at bounding box center [754, 272] width 779 height 20
click at [540, 262] on li "360° Infinite Pan Tracking:" at bounding box center [754, 272] width 779 height 20
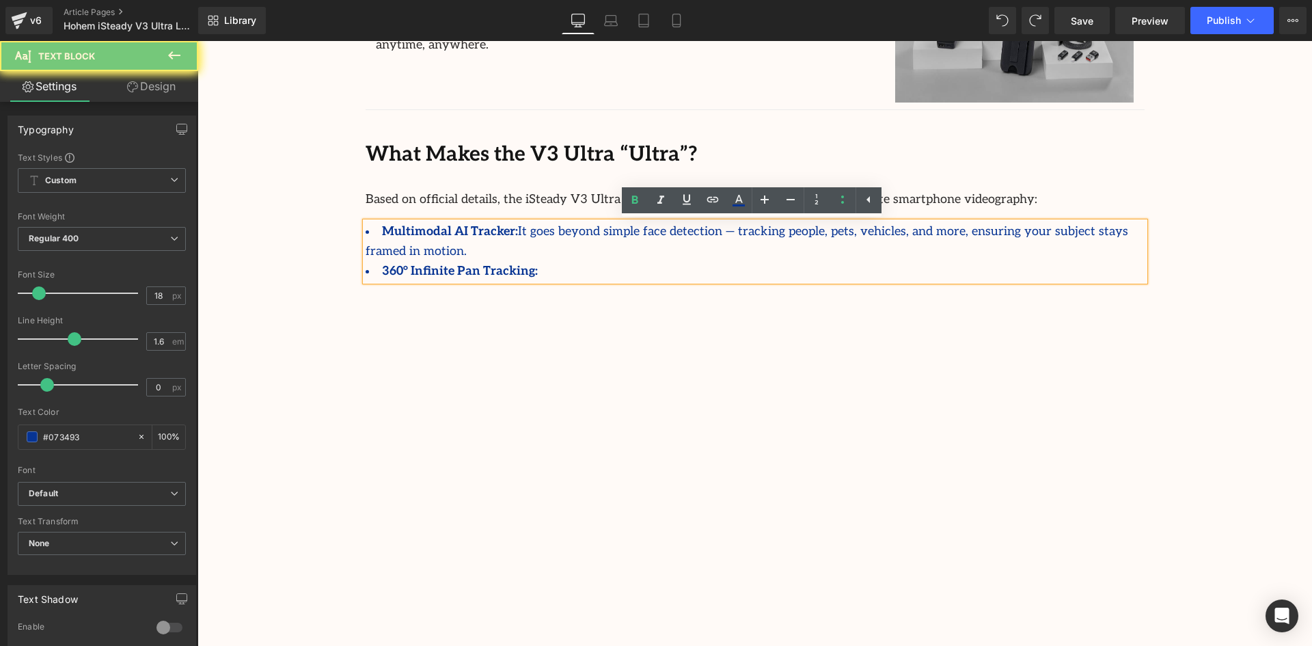
click at [540, 262] on li "360° Infinite Pan Tracking:" at bounding box center [754, 272] width 779 height 20
click at [631, 201] on icon at bounding box center [634, 200] width 16 height 16
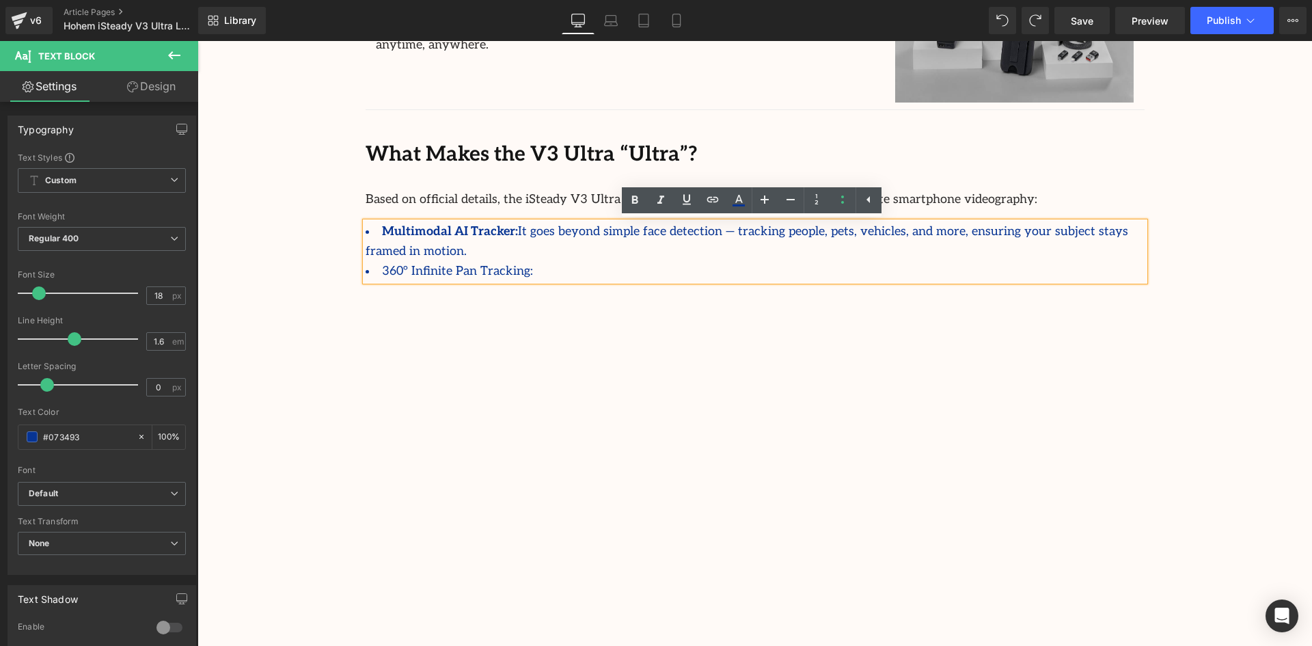
click at [534, 262] on li "360° Infinite Pan Tracking:" at bounding box center [754, 272] width 779 height 20
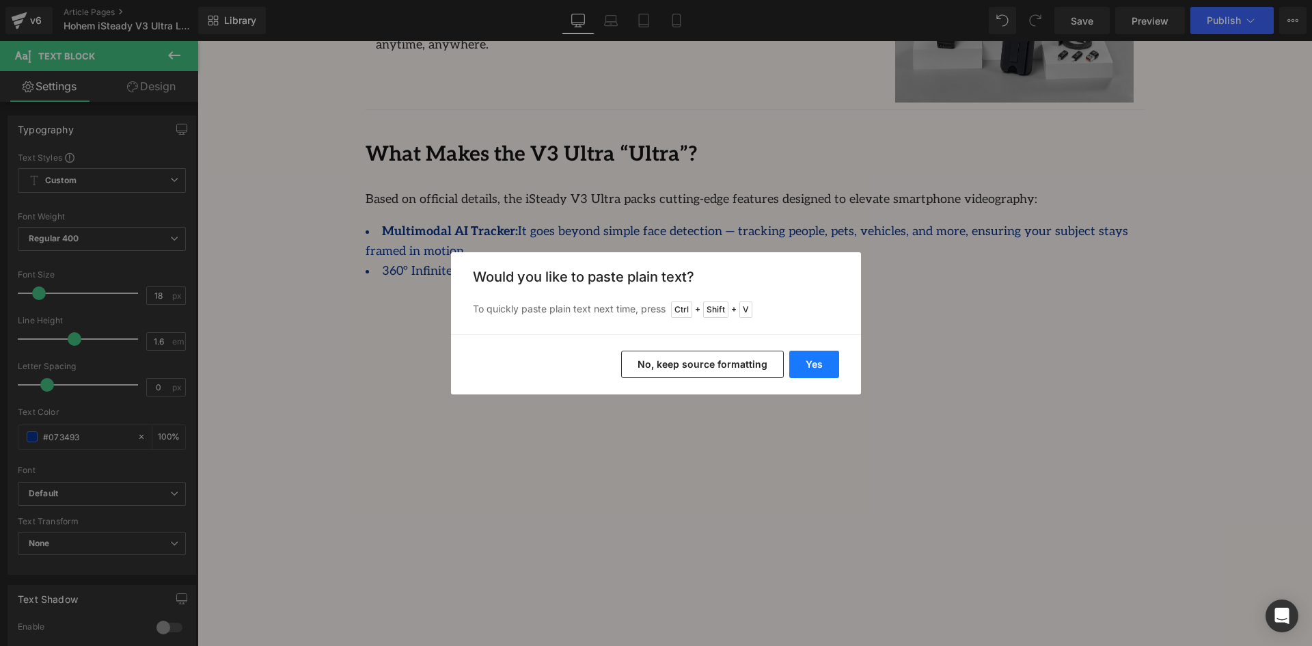
click at [814, 365] on button "Yes" at bounding box center [814, 363] width 50 height 27
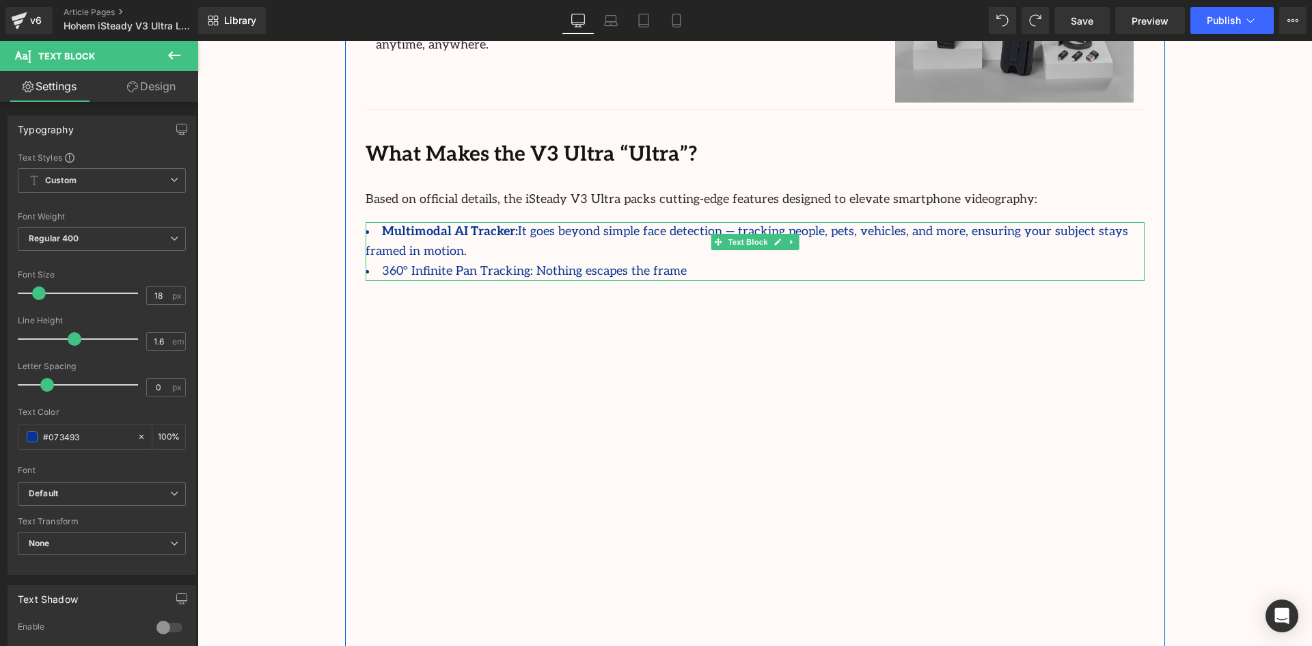
click at [661, 262] on li "360° Infinite Pan Tracking: Nothing escapes the frame" at bounding box center [754, 272] width 779 height 20
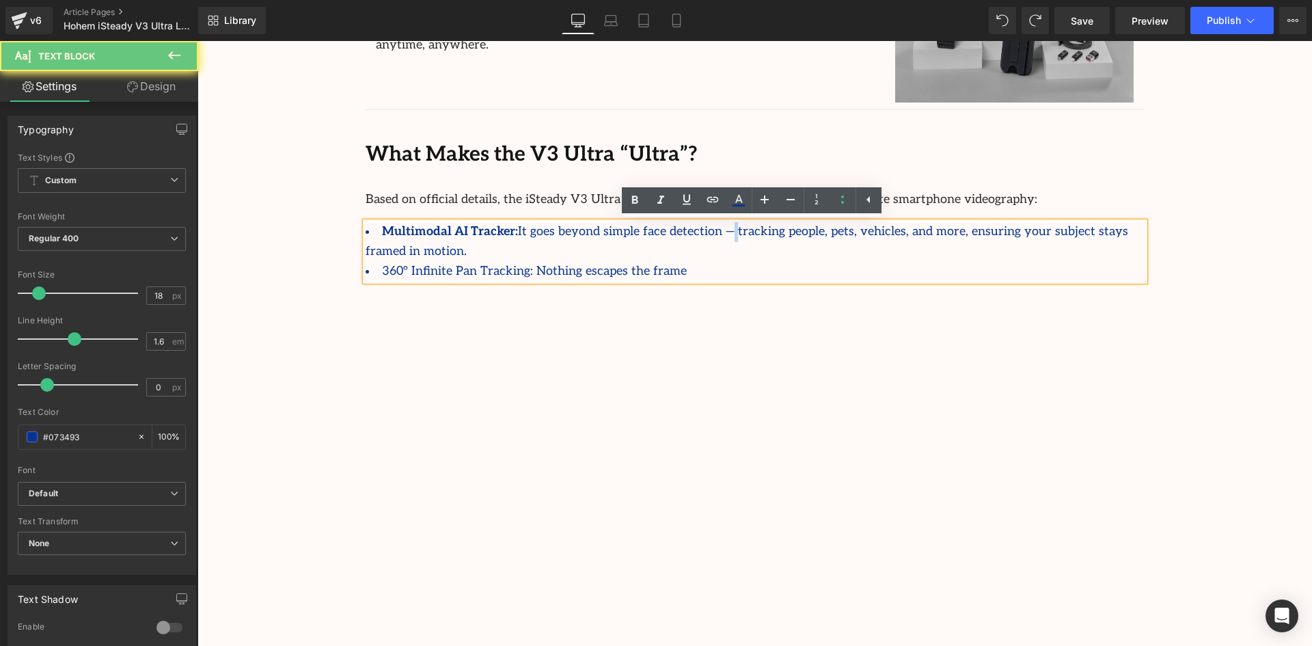
click at [702, 234] on li "Multimodal AI Tracker: It goes beyond simple face detection — tracking people, …" at bounding box center [754, 242] width 779 height 40
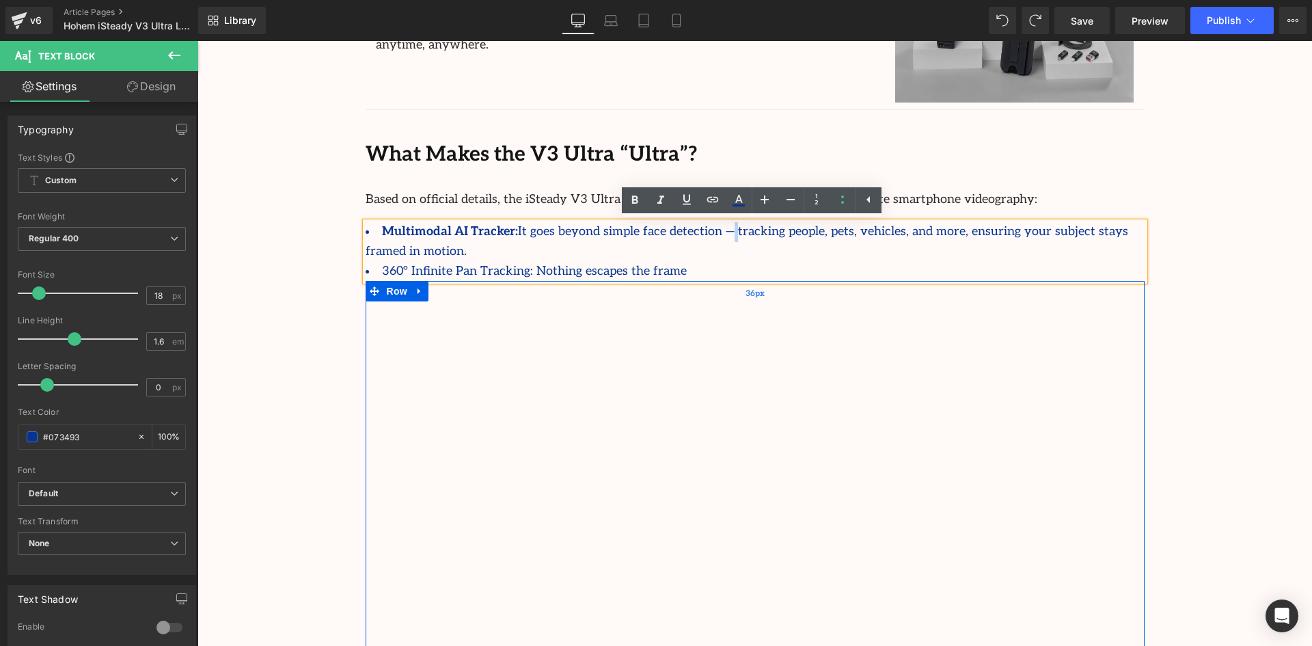
copy li "—"
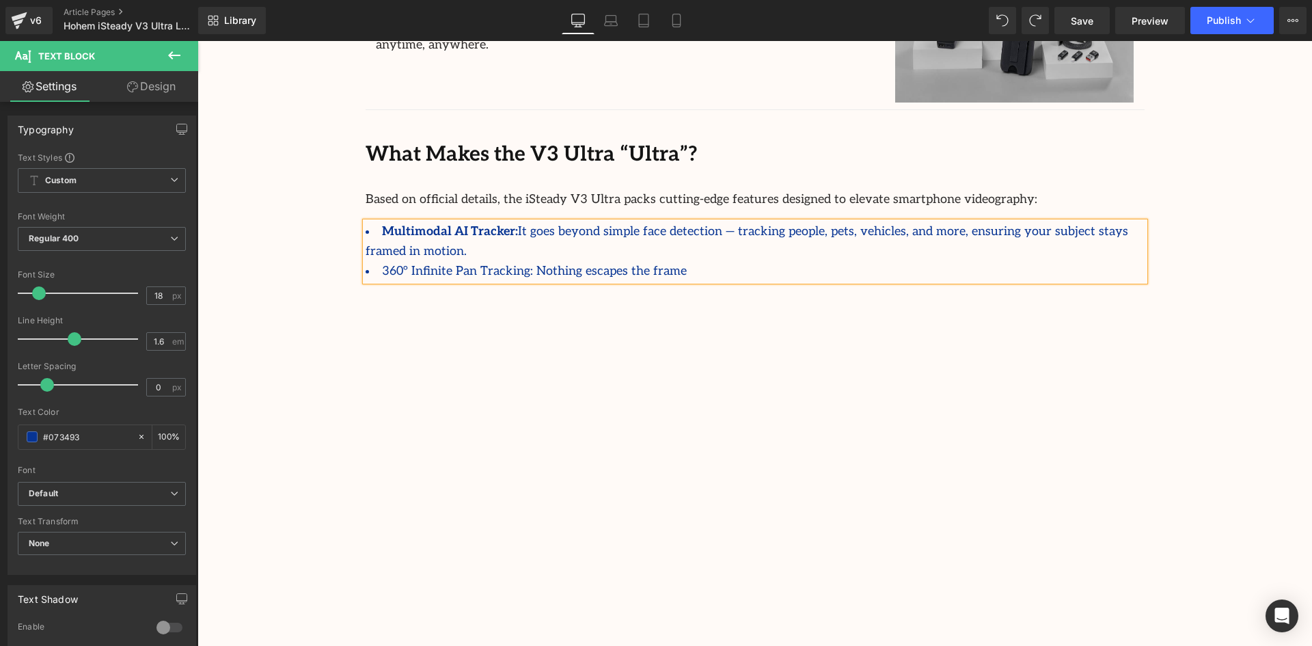
click at [651, 262] on li "360° Infinite Pan Tracking: Nothing escapes the frame" at bounding box center [754, 272] width 779 height 20
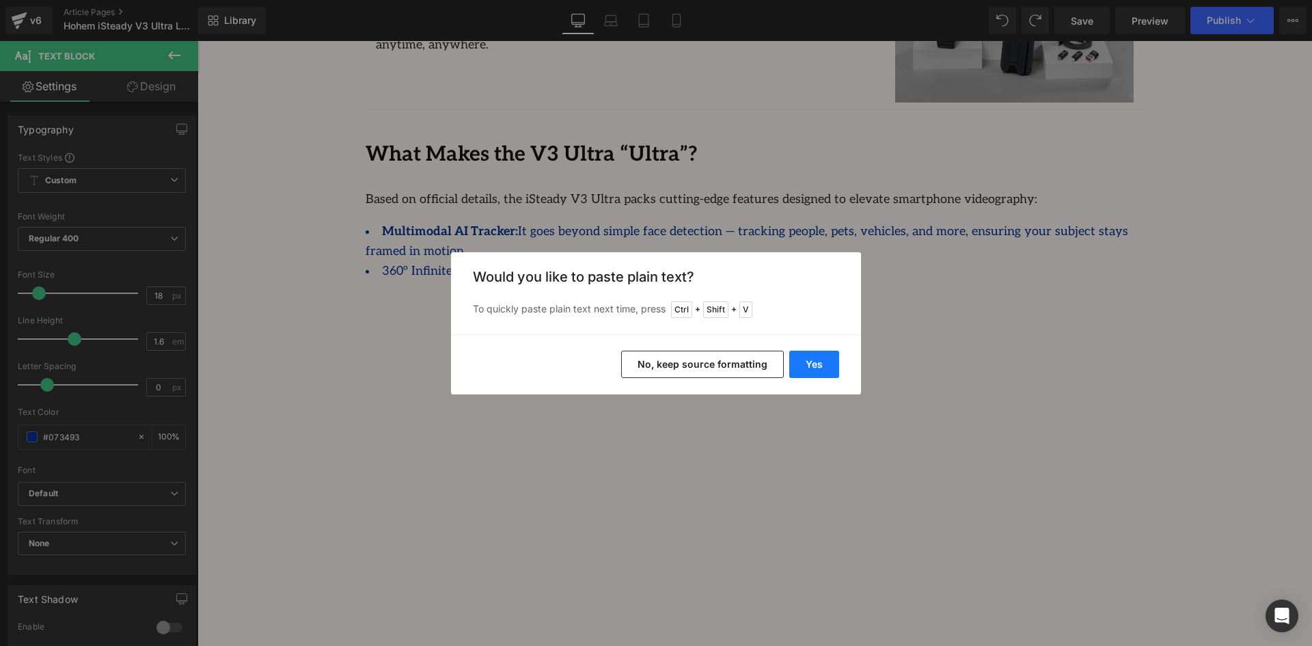
click at [809, 359] on button "Yes" at bounding box center [814, 363] width 50 height 27
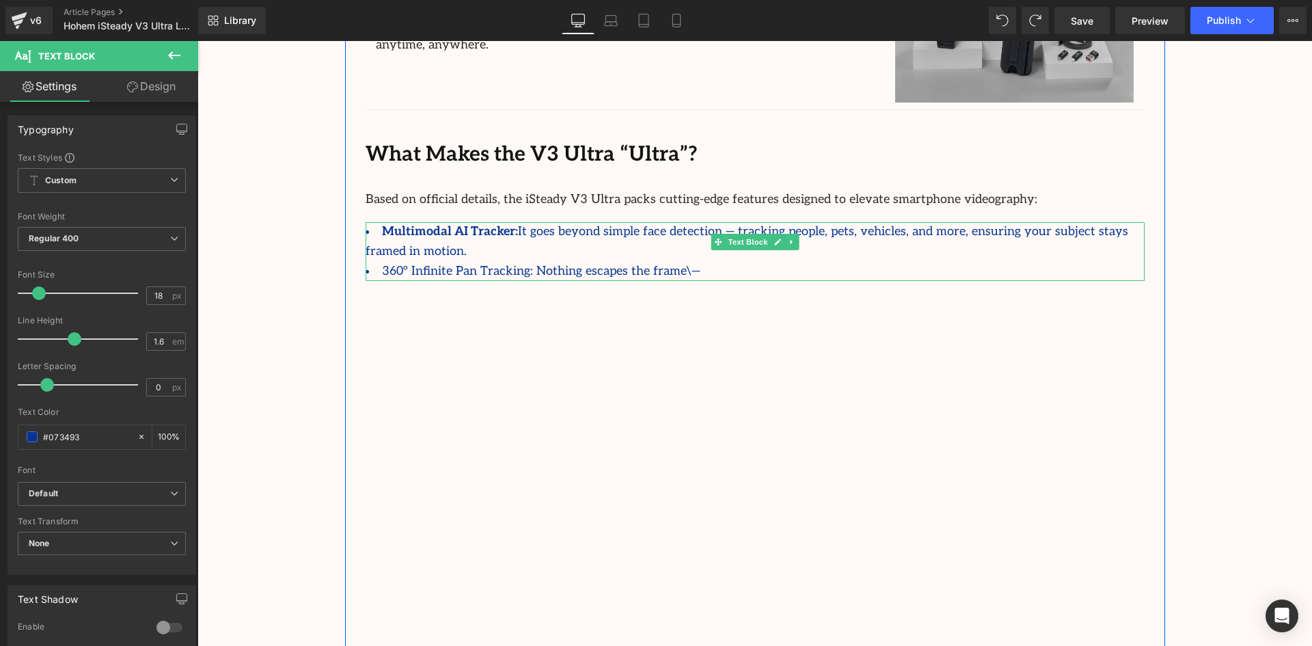
click at [654, 262] on li "360° Infinite Pan Tracking: Nothing escapes the frame\—" at bounding box center [754, 272] width 779 height 20
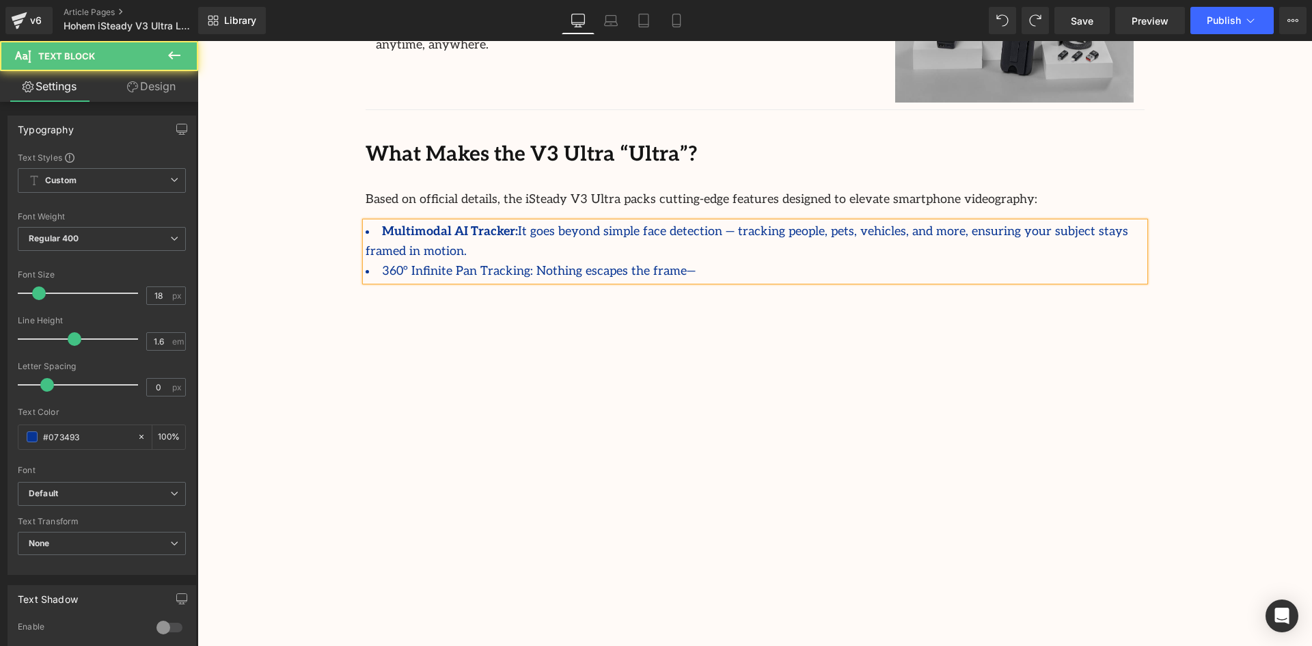
click at [674, 262] on li "360° Infinite Pan Tracking: Nothing escapes the frame—" at bounding box center [754, 272] width 779 height 20
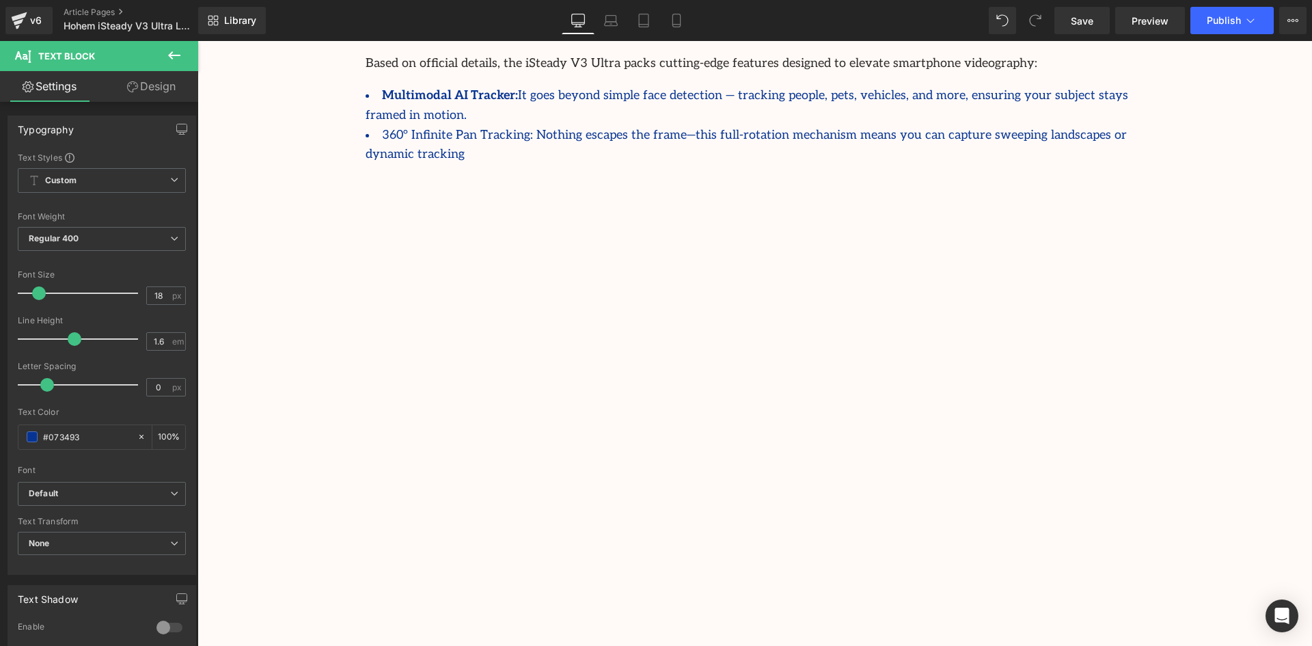
scroll to position [1093, 0]
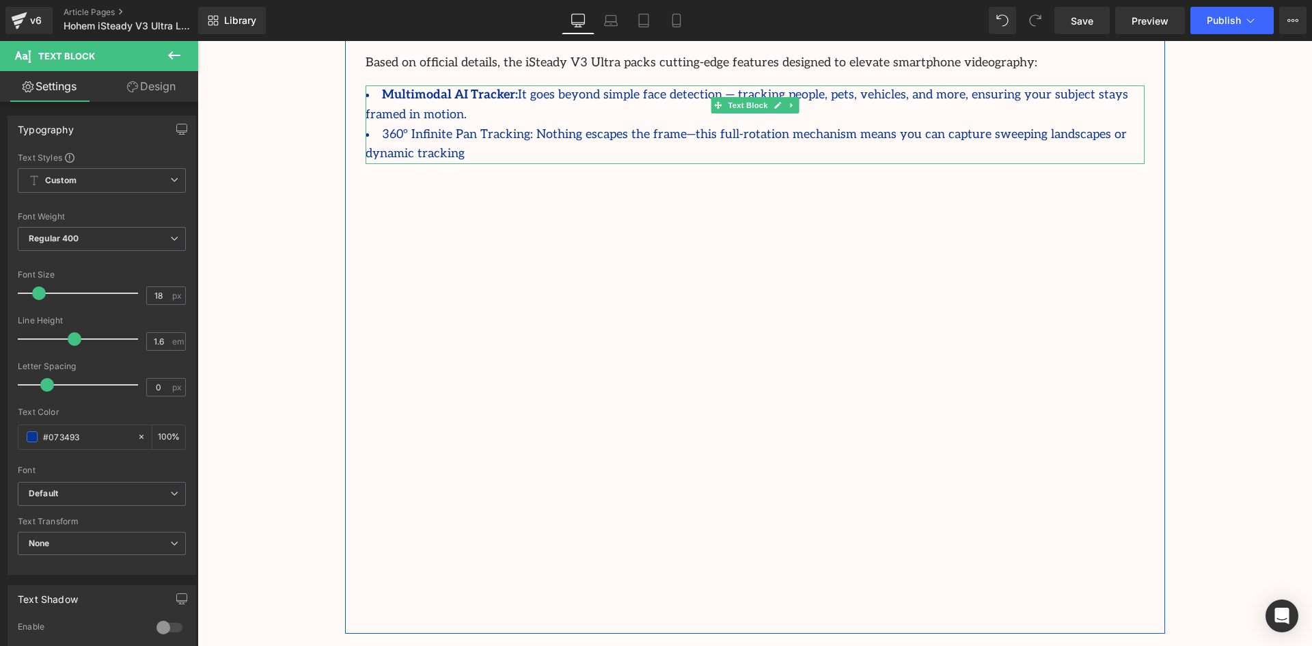
click at [507, 125] on li "360° Infinite Pan Tracking: Nothing escapes the frame—this full-rotation mechan…" at bounding box center [754, 145] width 779 height 40
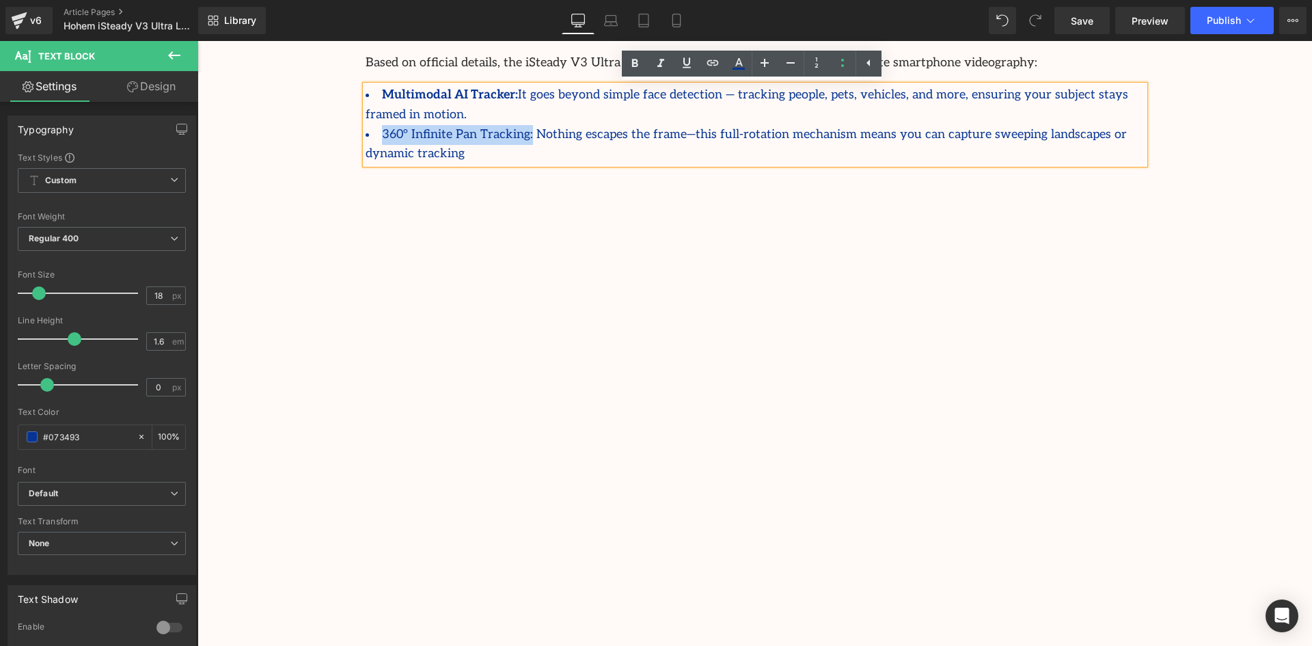
drag, startPoint x: 511, startPoint y: 114, endPoint x: 381, endPoint y: 111, distance: 130.5
click at [381, 125] on li "360° Infinite Pan Tracking: Nothing escapes the frame—this full-rotation mechan…" at bounding box center [754, 145] width 779 height 40
click at [324, 131] on div "Image Row Streamcast Asia Welcomes Edizard: The New Standard in Travel-Tech Ess…" at bounding box center [754, 653] width 1114 height 3195
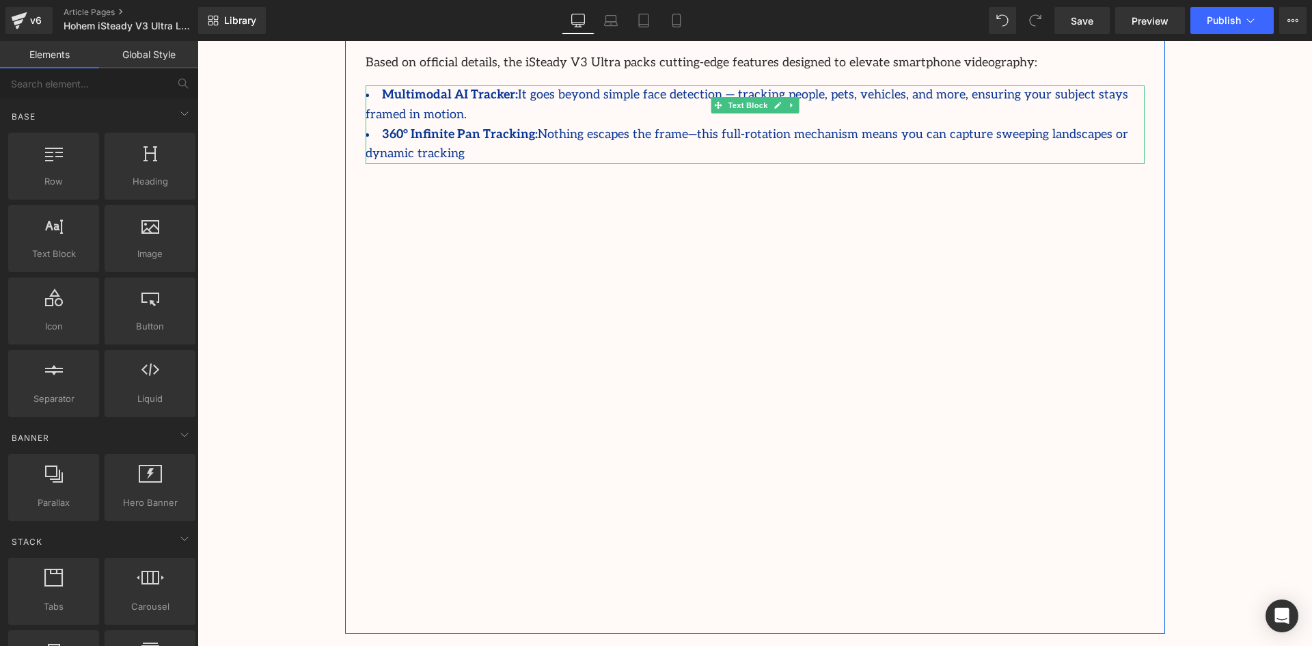
click at [1124, 125] on li "360° Infinite Pan Tracking: Nothing escapes the frame—this full-rotation mechan…" at bounding box center [754, 145] width 779 height 40
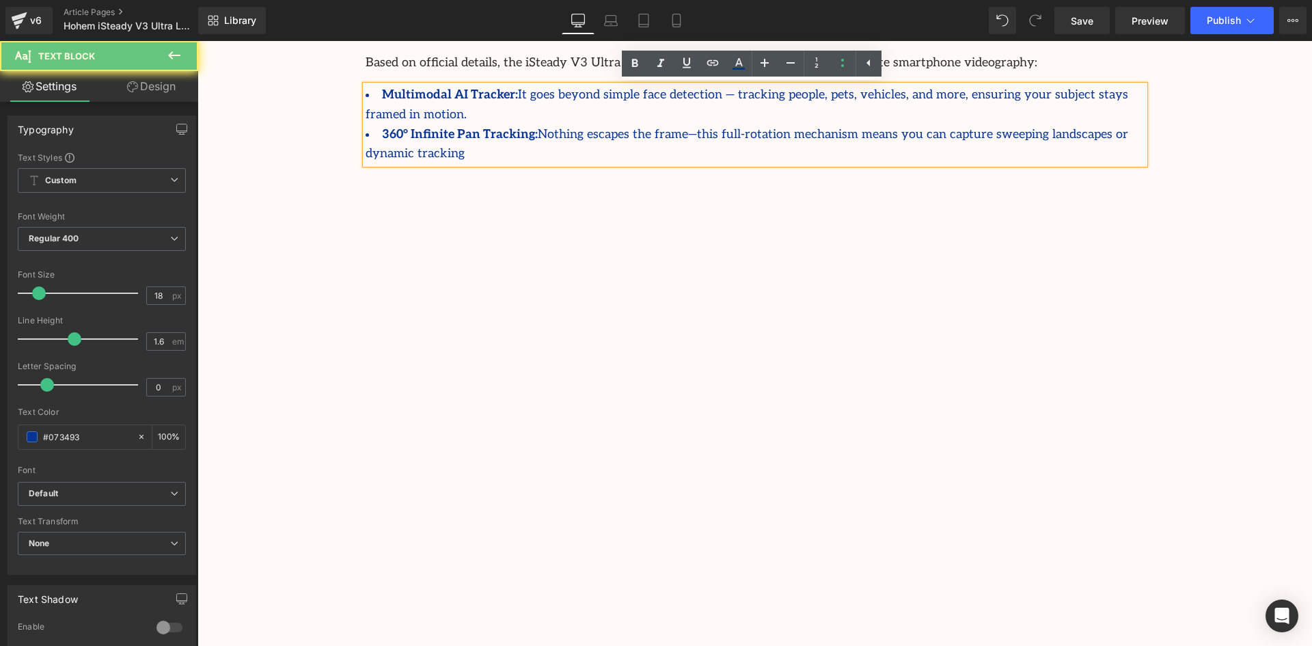
click at [1130, 125] on li "360° Infinite Pan Tracking: Nothing escapes the frame—this full-rotation mechan…" at bounding box center [754, 145] width 779 height 40
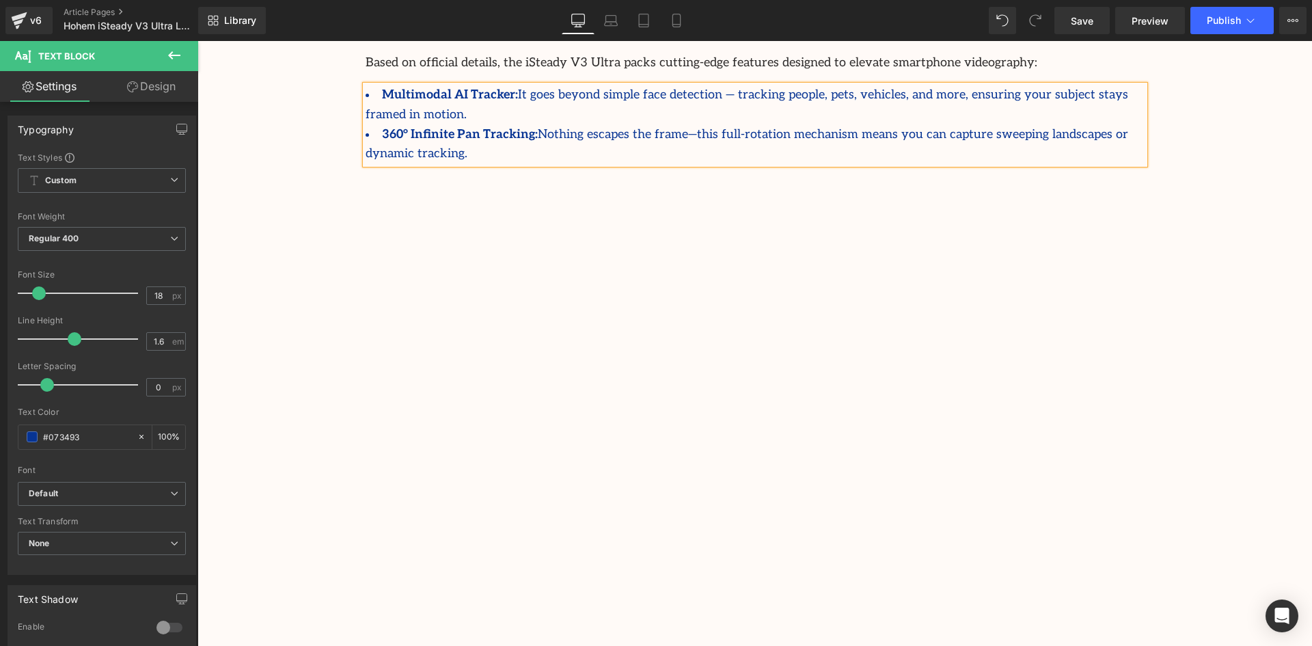
click at [1188, 146] on div "Image Row Streamcast Asia Welcomes Edizard: The New Standard in Travel-Tech Ess…" at bounding box center [754, 653] width 1114 height 3195
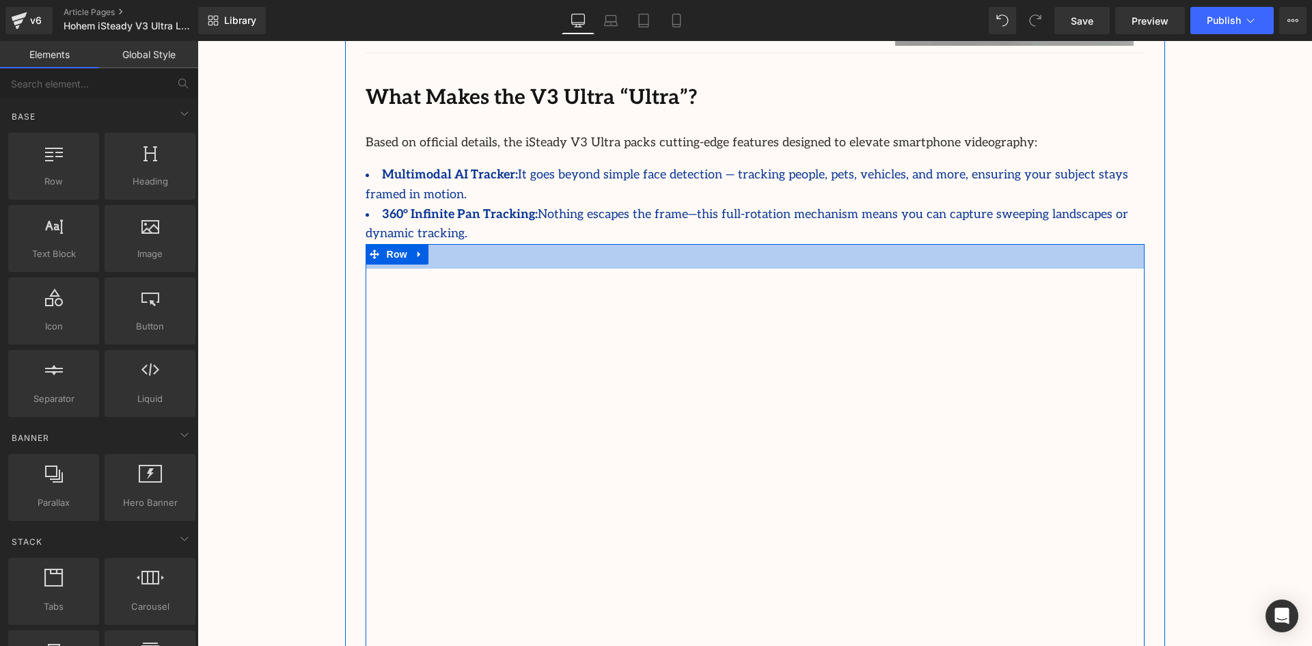
scroll to position [888, 0]
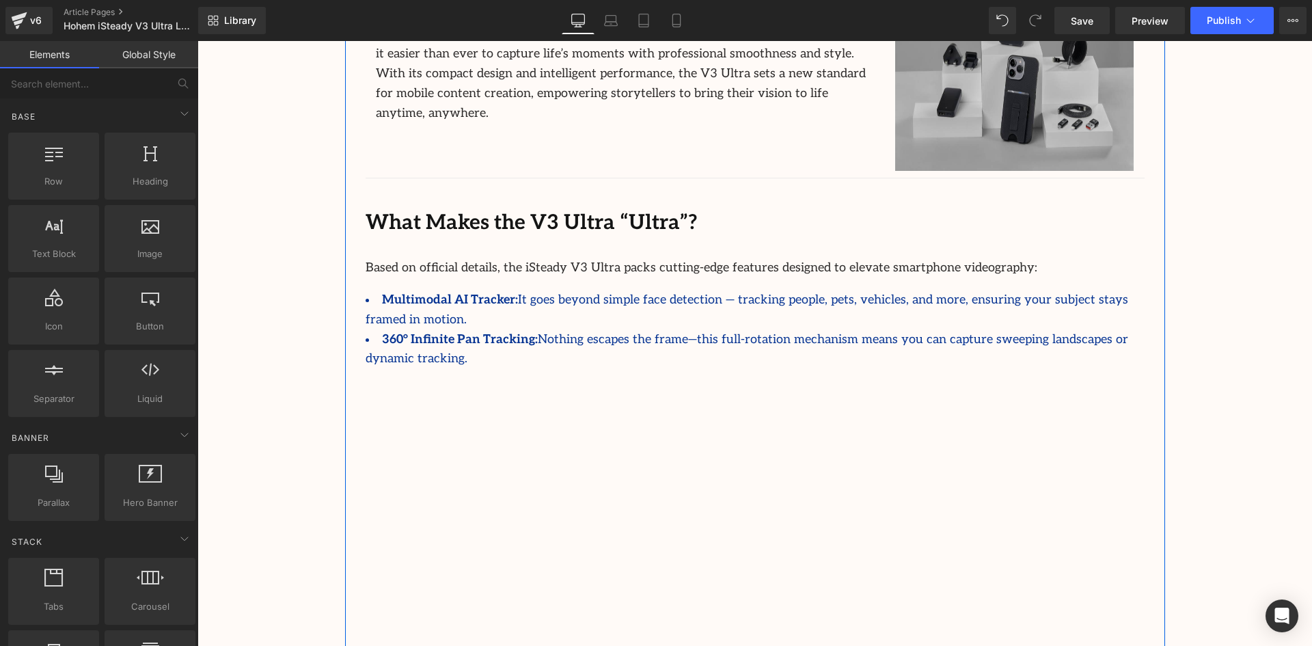
click at [740, 393] on div at bounding box center [754, 612] width 779 height 439
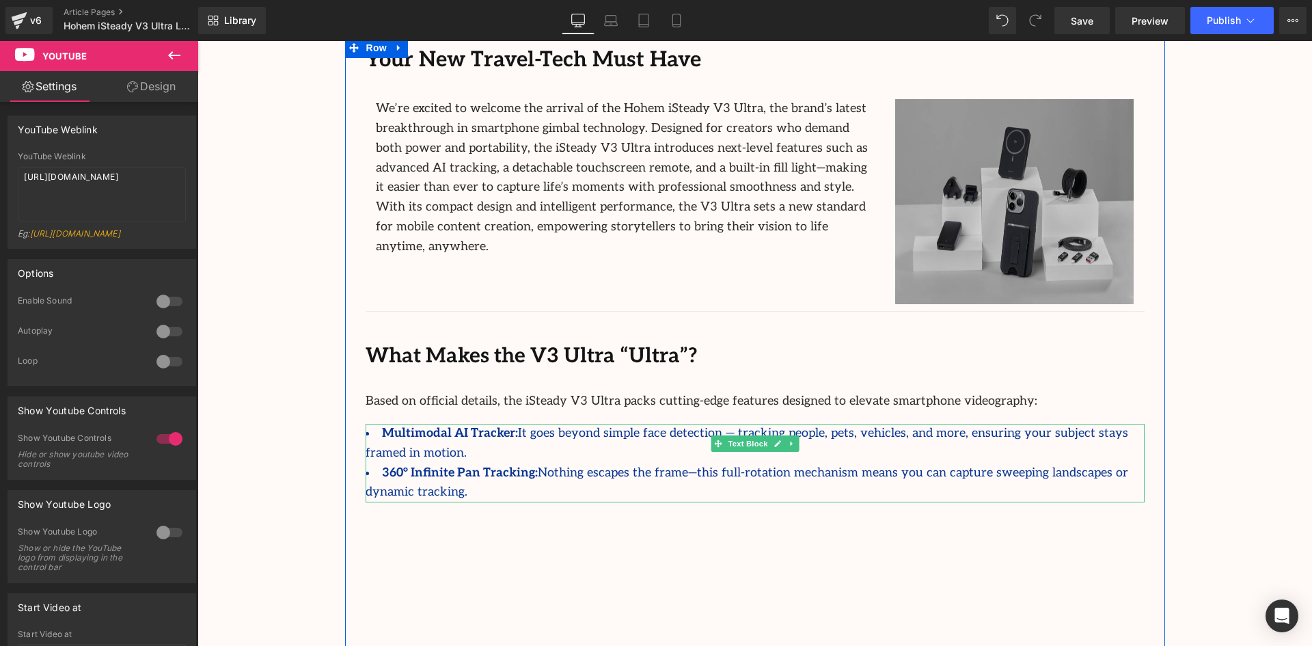
scroll to position [751, 0]
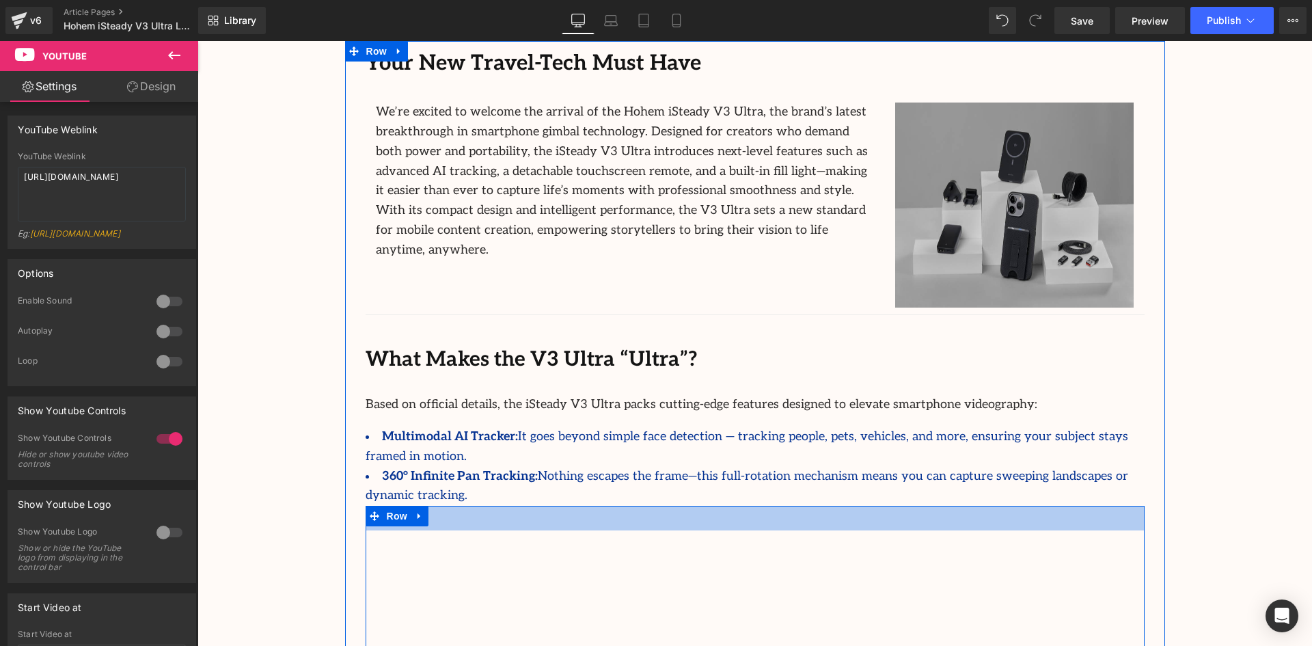
click at [1120, 467] on li "360° Infinite Pan Tracking: Nothing escapes the frame—this full-rotation mechan…" at bounding box center [754, 487] width 779 height 40
click at [1129, 467] on li "360° Infinite Pan Tracking: Nothing escapes the frame—this full-rotation mechan…" at bounding box center [754, 487] width 779 height 40
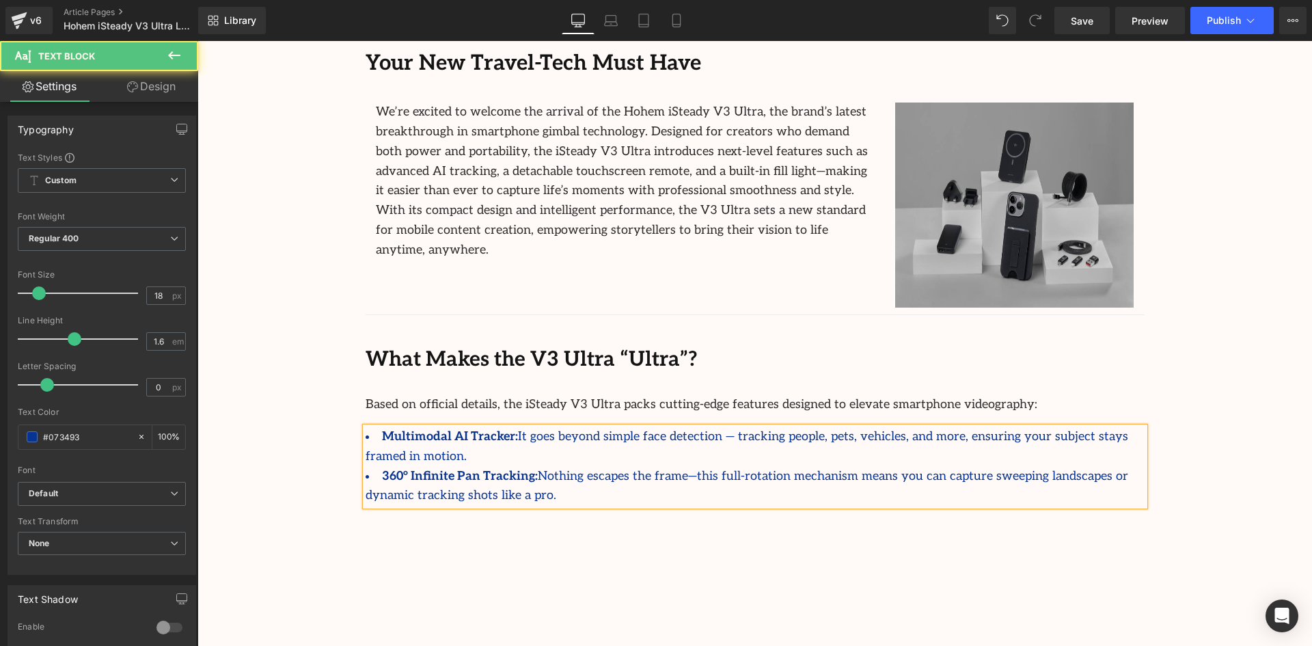
click at [462, 470] on li "360° Infinite Pan Tracking: Nothing escapes the frame—this full-rotation mechan…" at bounding box center [754, 487] width 779 height 40
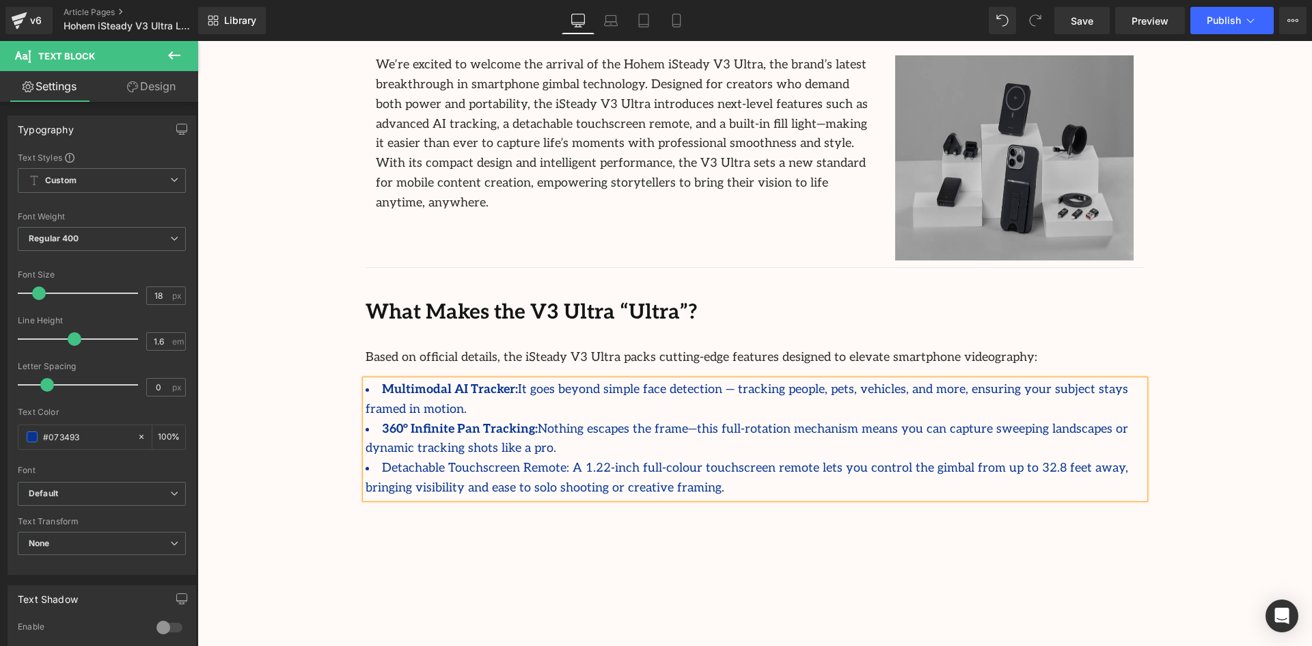
scroll to position [820, 0]
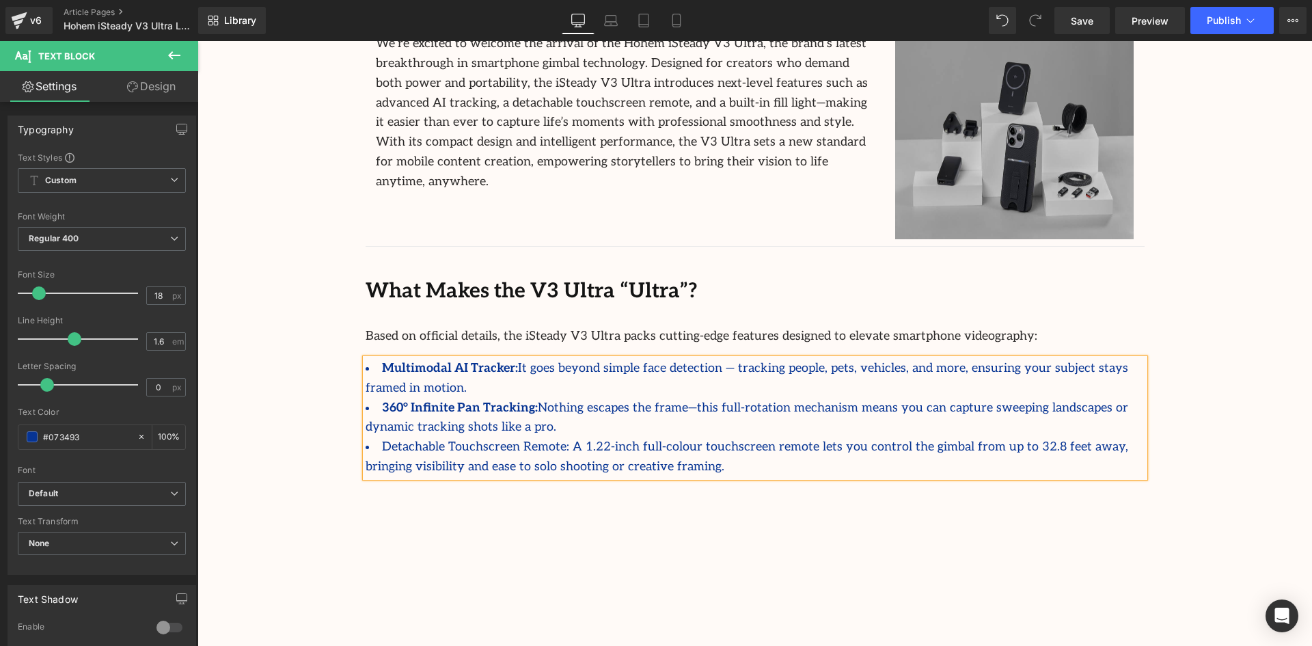
click at [567, 437] on li "Detachable Touchscreen Remote: A 1.22-inch full-colour touchscreen remote lets …" at bounding box center [754, 457] width 779 height 40
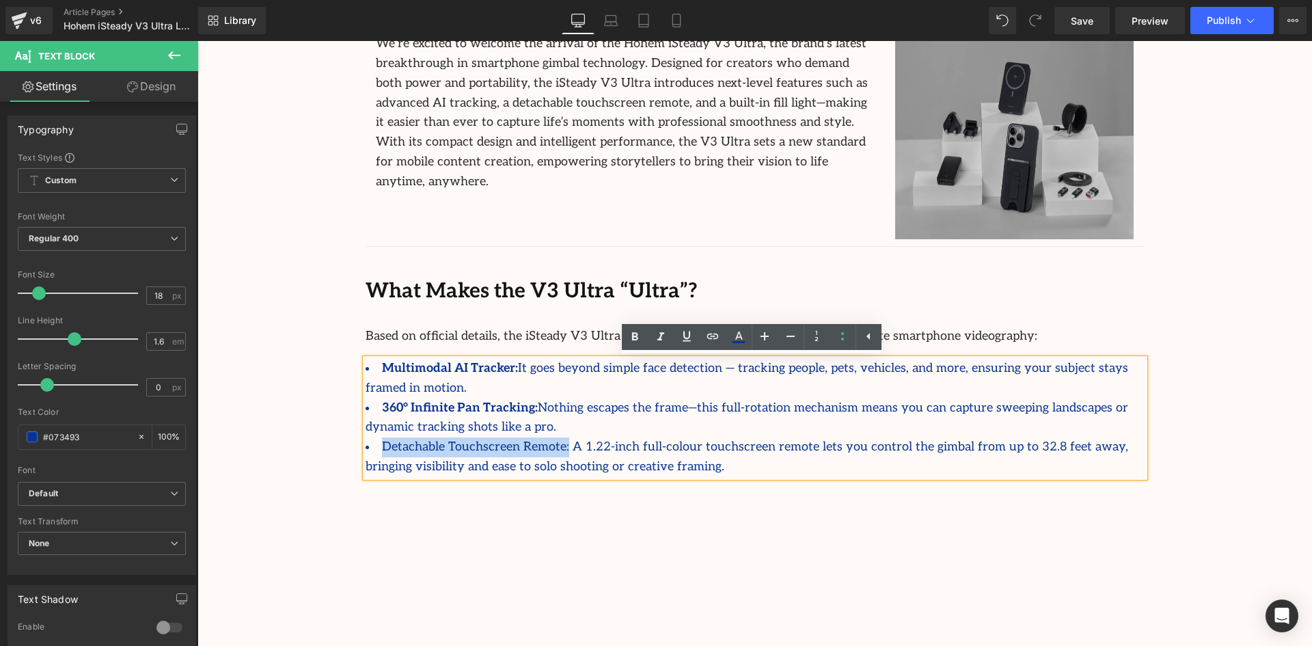
drag, startPoint x: 542, startPoint y: 428, endPoint x: 376, endPoint y: 431, distance: 165.3
click at [376, 437] on li "Detachable Touchscreen Remote: A 1.22-inch full-colour touchscreen remote lets …" at bounding box center [754, 457] width 779 height 40
click at [602, 441] on li "Detachable Touchscreen Remote: A 1.22-inch full-colour touchscreen remote lets …" at bounding box center [754, 457] width 779 height 40
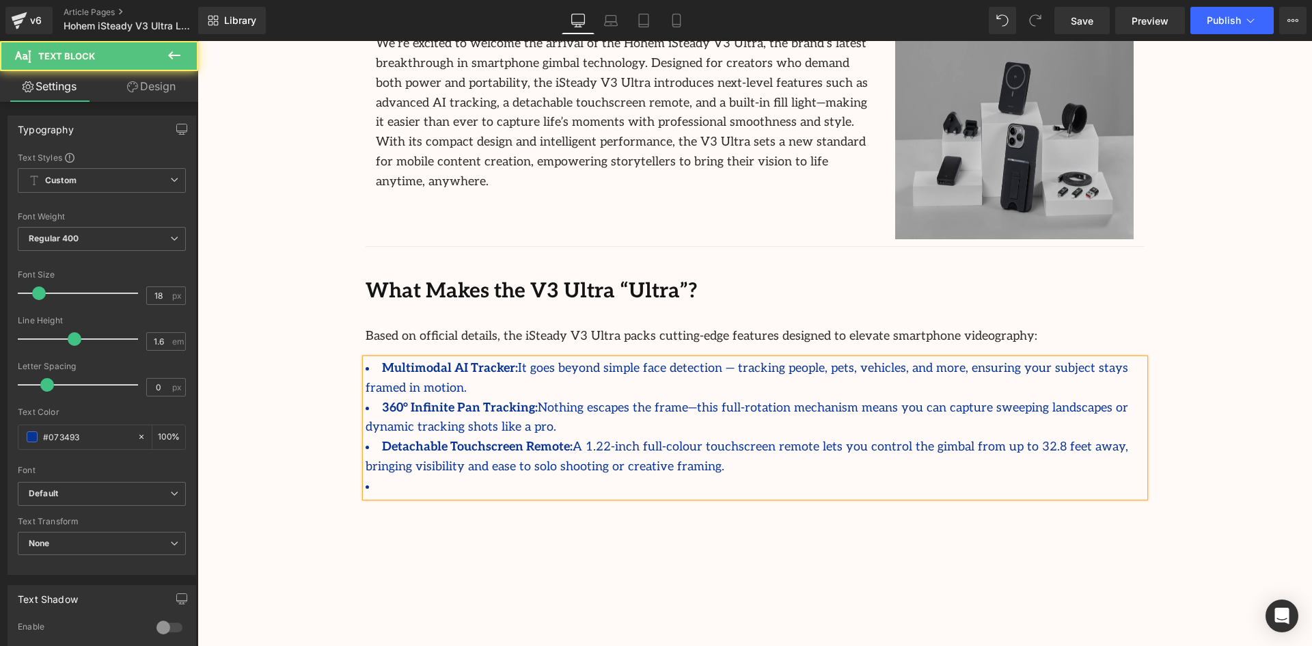
click at [624, 477] on li at bounding box center [754, 487] width 779 height 20
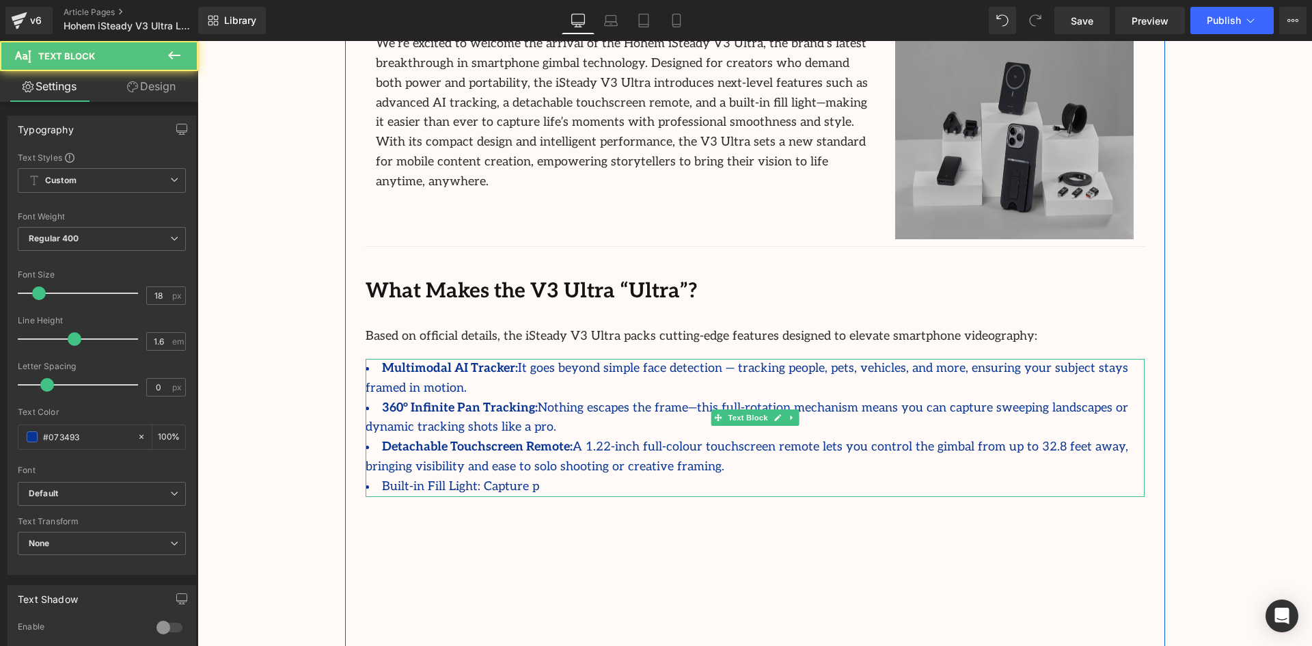
click at [527, 477] on li "Built-in Fill Light: Capture p" at bounding box center [754, 487] width 779 height 20
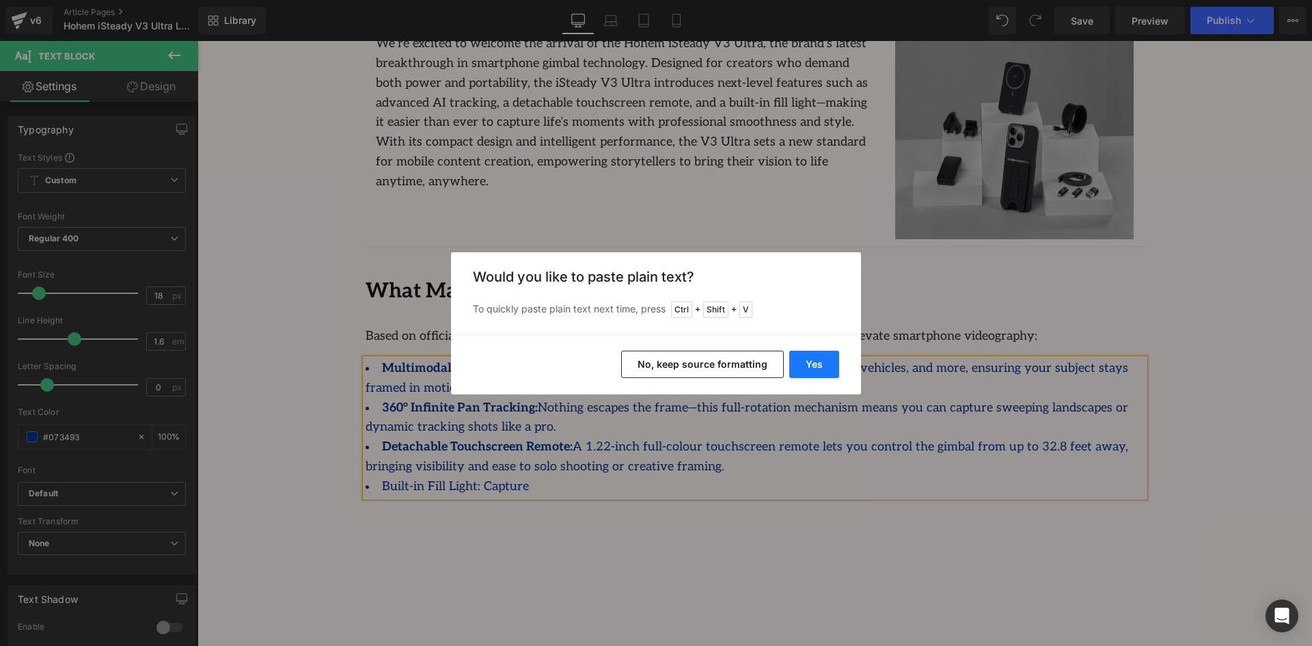
click at [816, 361] on button "Yes" at bounding box center [814, 363] width 50 height 27
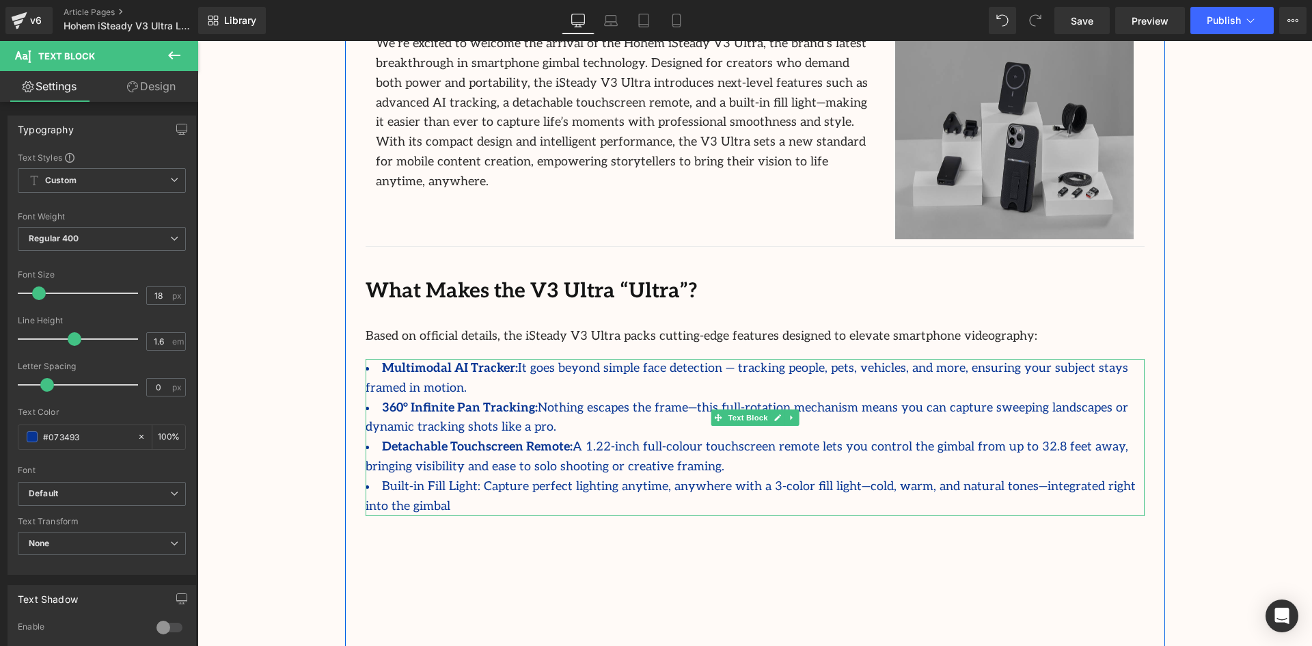
click at [475, 477] on li "Built-in Fill Light: Capture perfect lighting anytime, anywhere with a 3-color …" at bounding box center [754, 497] width 779 height 40
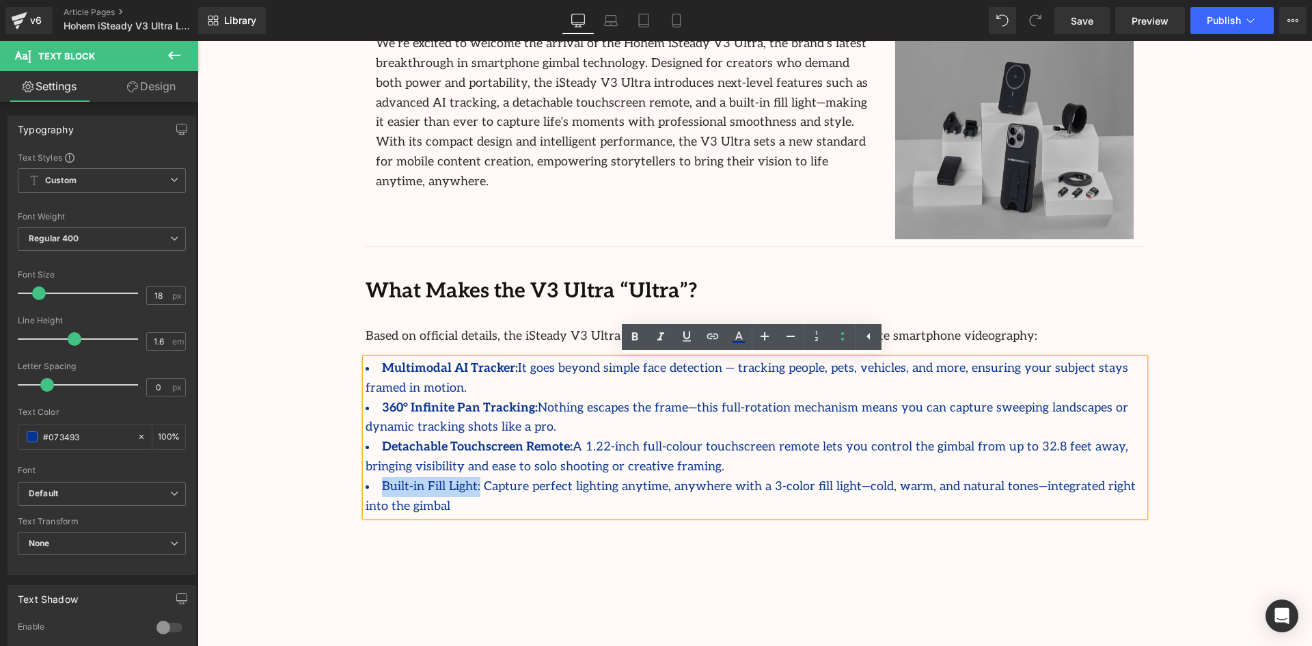
drag, startPoint x: 471, startPoint y: 469, endPoint x: 374, endPoint y: 465, distance: 96.4
click at [374, 477] on li "Built-in Fill Light: Capture perfect lighting anytime, anywhere with a 3-color …" at bounding box center [754, 497] width 779 height 40
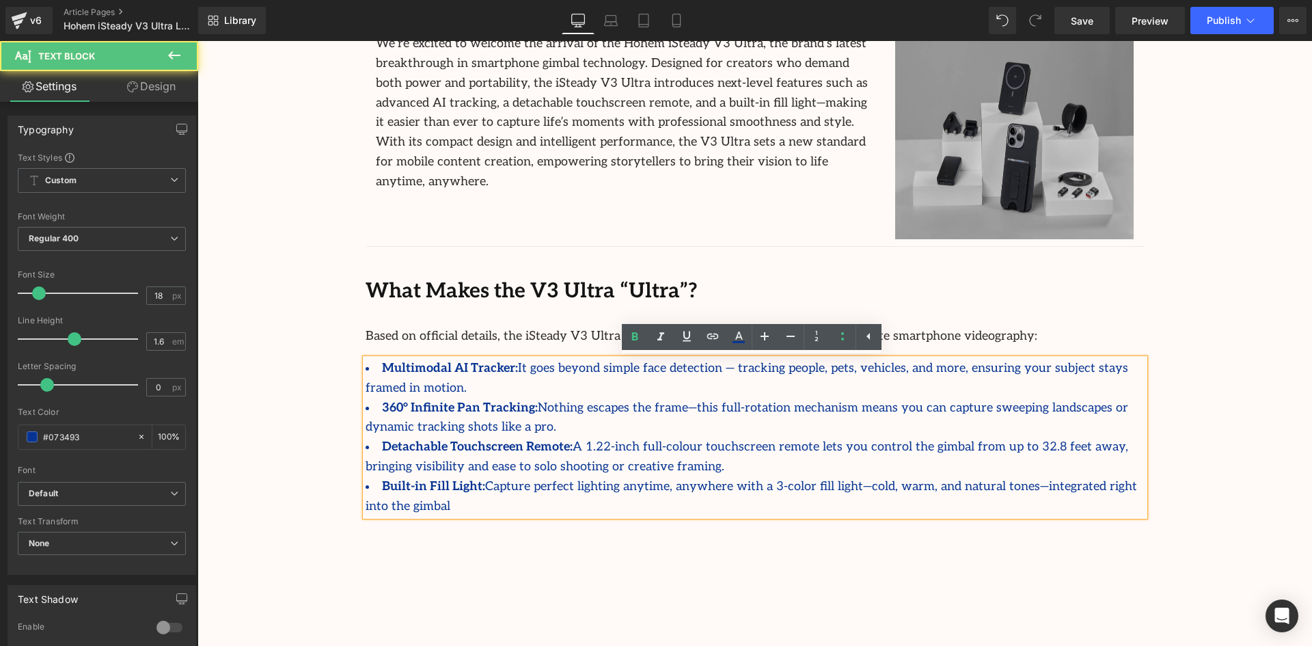
click at [1131, 477] on li "Built-in Fill Light: Capture perfect lighting anytime, anywhere with a 3-color …" at bounding box center [754, 497] width 779 height 40
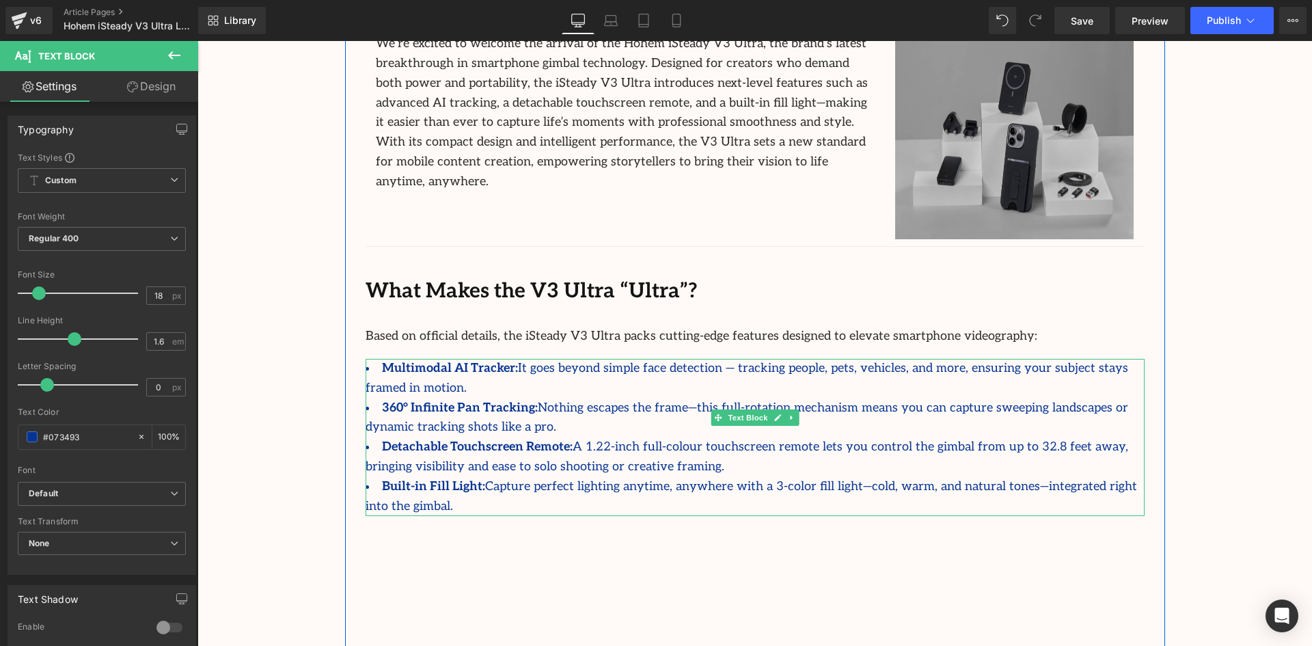
click at [1136, 477] on li "Built-in Fill Light: Capture perfect lighting anytime, anywhere with a 3-color …" at bounding box center [754, 497] width 779 height 40
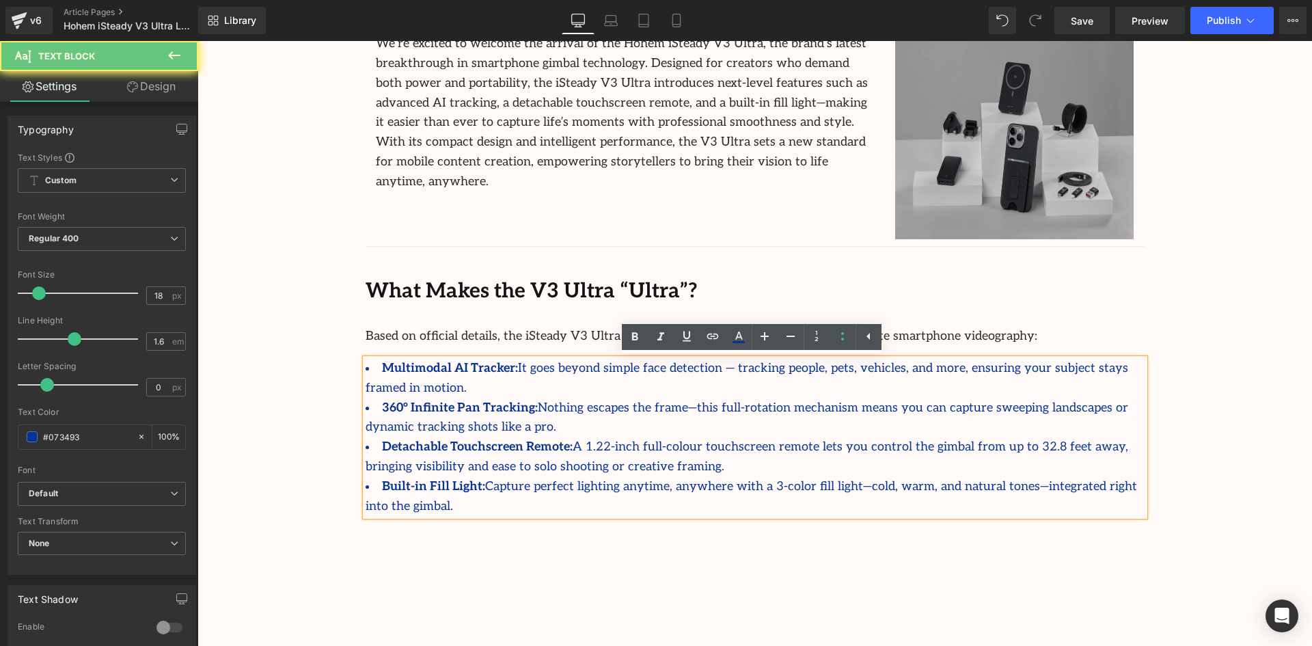
click at [1136, 477] on li "Built-in Fill Light: Capture perfect lighting anytime, anywhere with a 3-color …" at bounding box center [754, 497] width 779 height 40
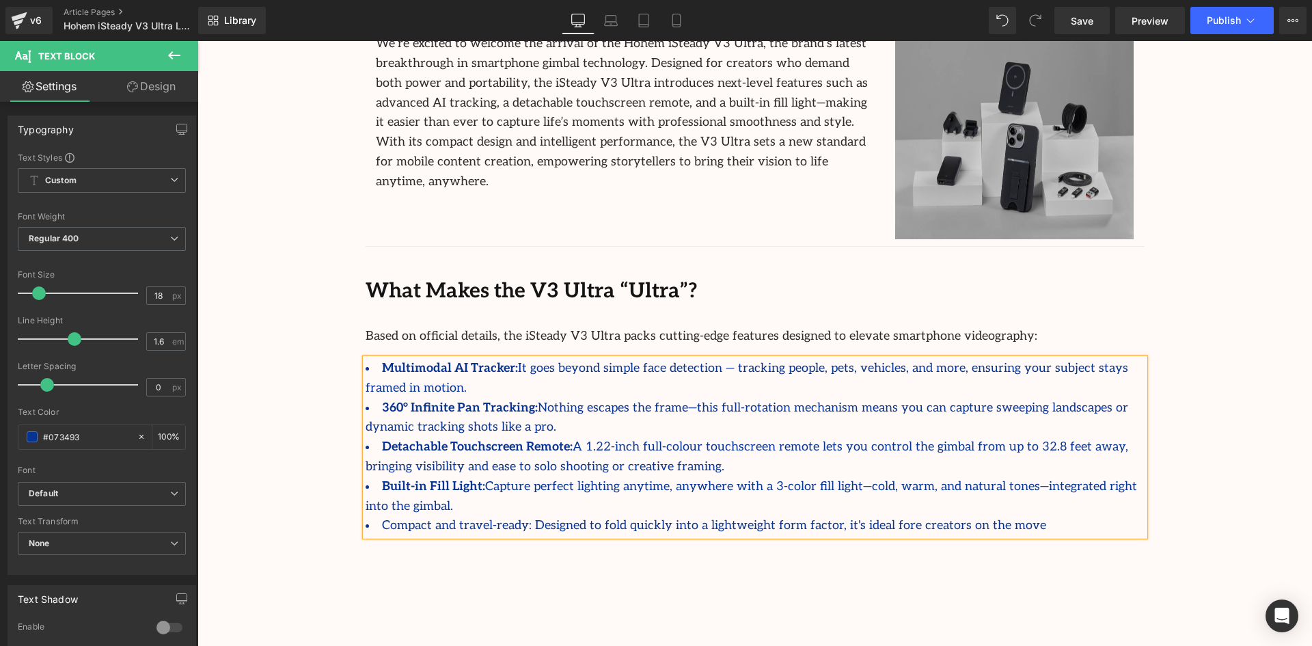
click at [856, 516] on li "Compact and travel-ready: Designed to fold quickly into a lightweight form fact…" at bounding box center [754, 526] width 779 height 20
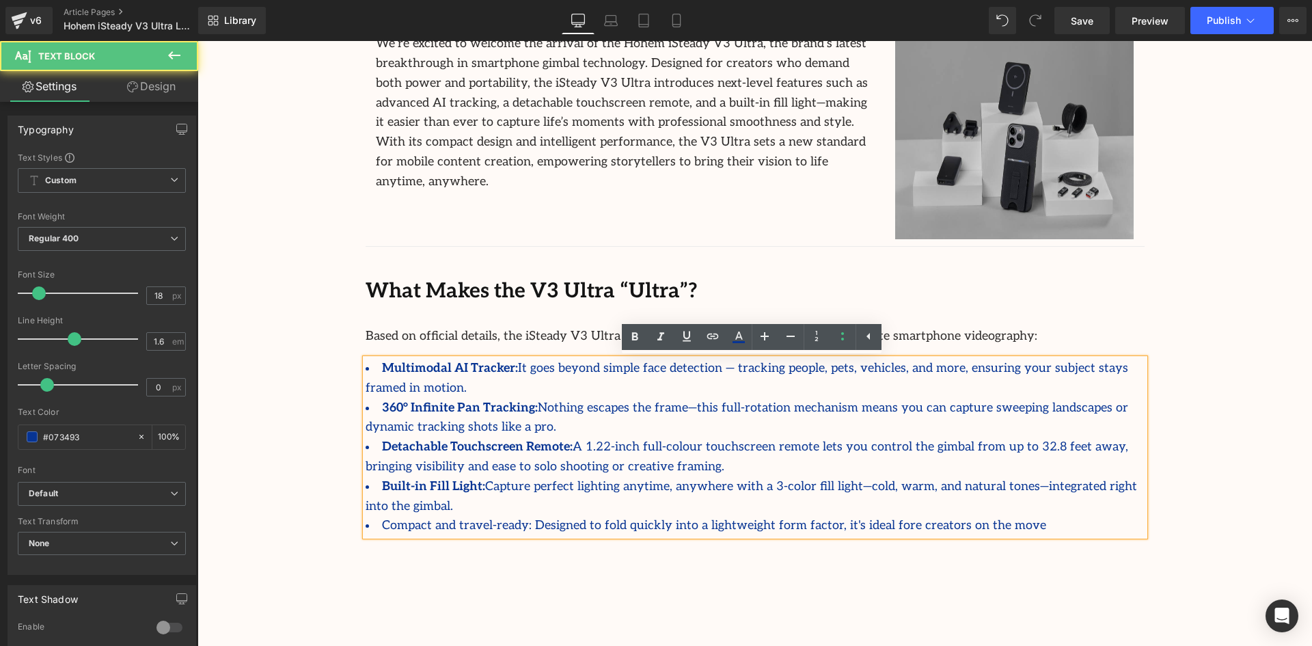
click at [850, 516] on li "Compact and travel-ready: Designed to fold quickly into a lightweight form fact…" at bounding box center [754, 526] width 779 height 20
click at [969, 516] on li "Compact and travel-ready: Designed to fold quickly into a lightweight form fact…" at bounding box center [754, 526] width 779 height 20
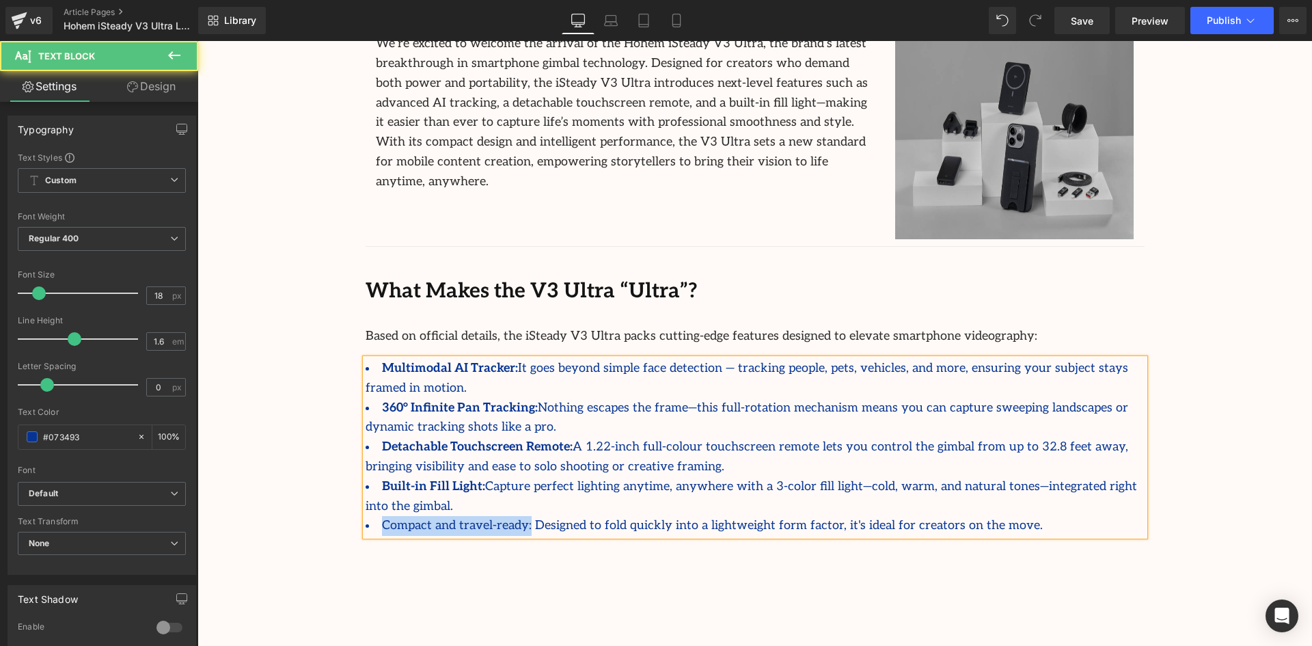
drag, startPoint x: 509, startPoint y: 487, endPoint x: 378, endPoint y: 487, distance: 131.2
click at [378, 516] on li "Compact and travel-ready: Designed to fold quickly into a lightweight form fact…" at bounding box center [754, 526] width 779 height 20
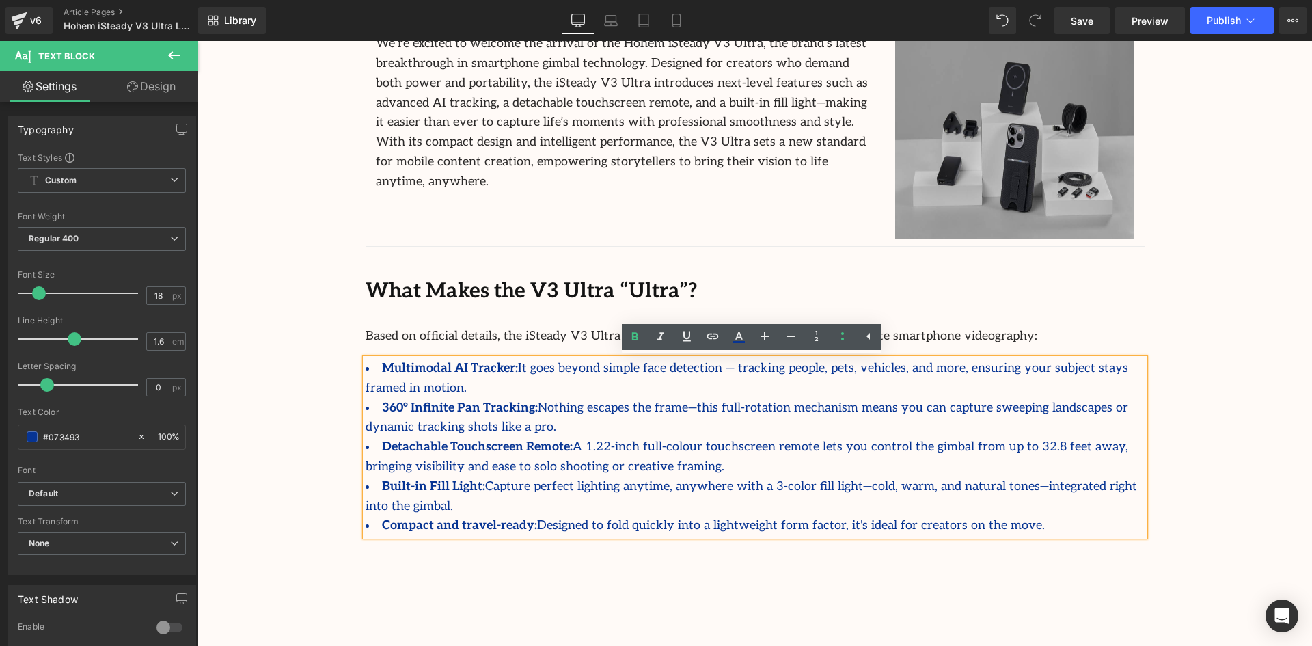
drag, startPoint x: 445, startPoint y: 482, endPoint x: 453, endPoint y: 488, distance: 9.9
click at [446, 518] on strong "Compact and travel-ready:" at bounding box center [459, 525] width 155 height 14
click at [453, 518] on strong "Compact and travel-ready:" at bounding box center [459, 525] width 155 height 14
click at [455, 518] on strong "Compact and travel-ready:" at bounding box center [459, 525] width 155 height 14
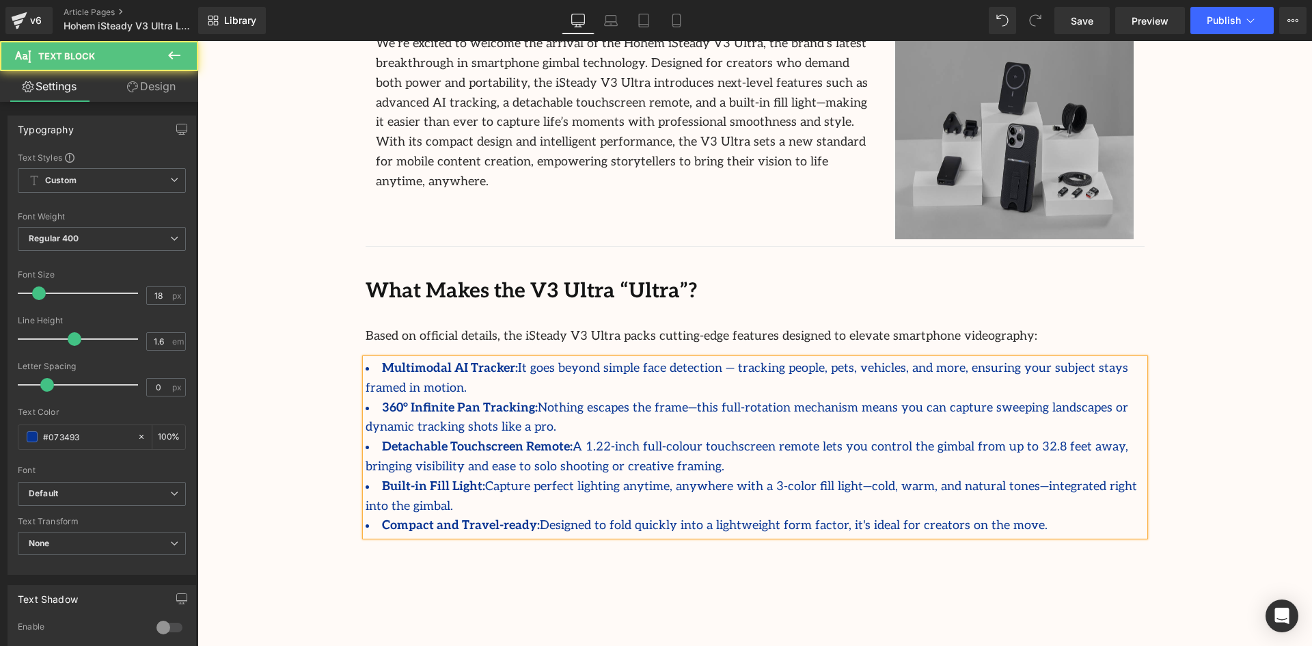
click at [490, 518] on strong "Compact and Travel-ready:" at bounding box center [461, 525] width 158 height 14
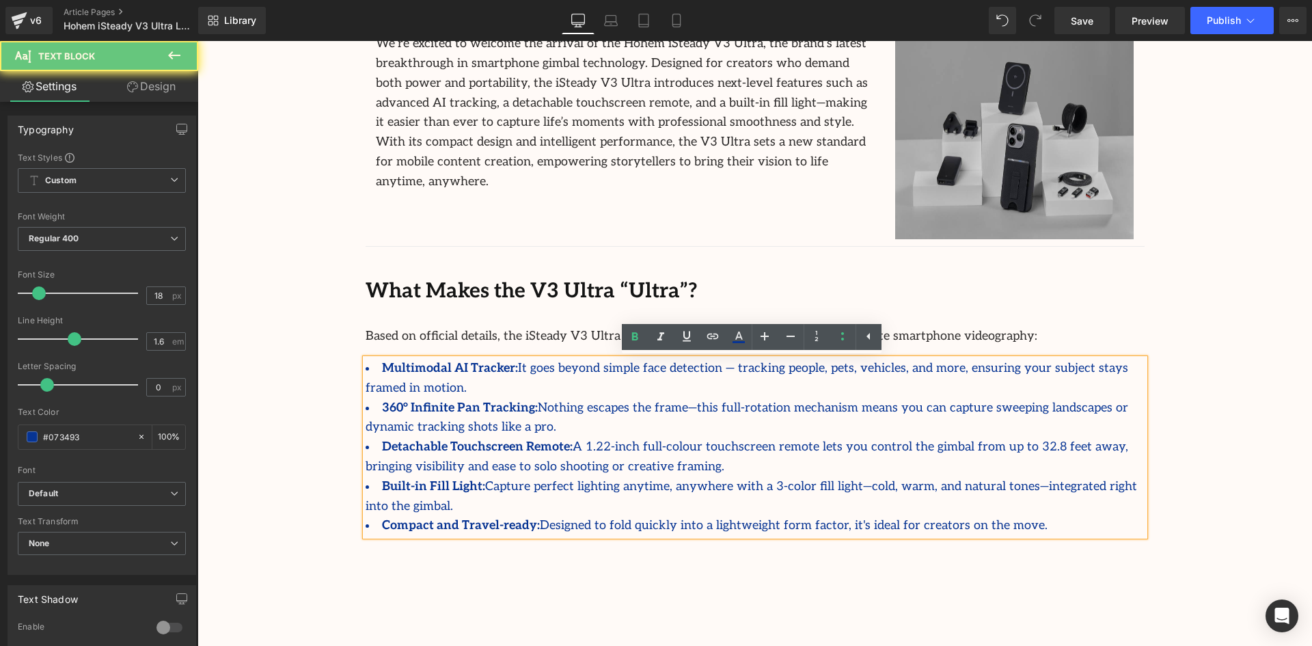
click at [493, 518] on strong "Compact and Travel-ready:" at bounding box center [461, 525] width 158 height 14
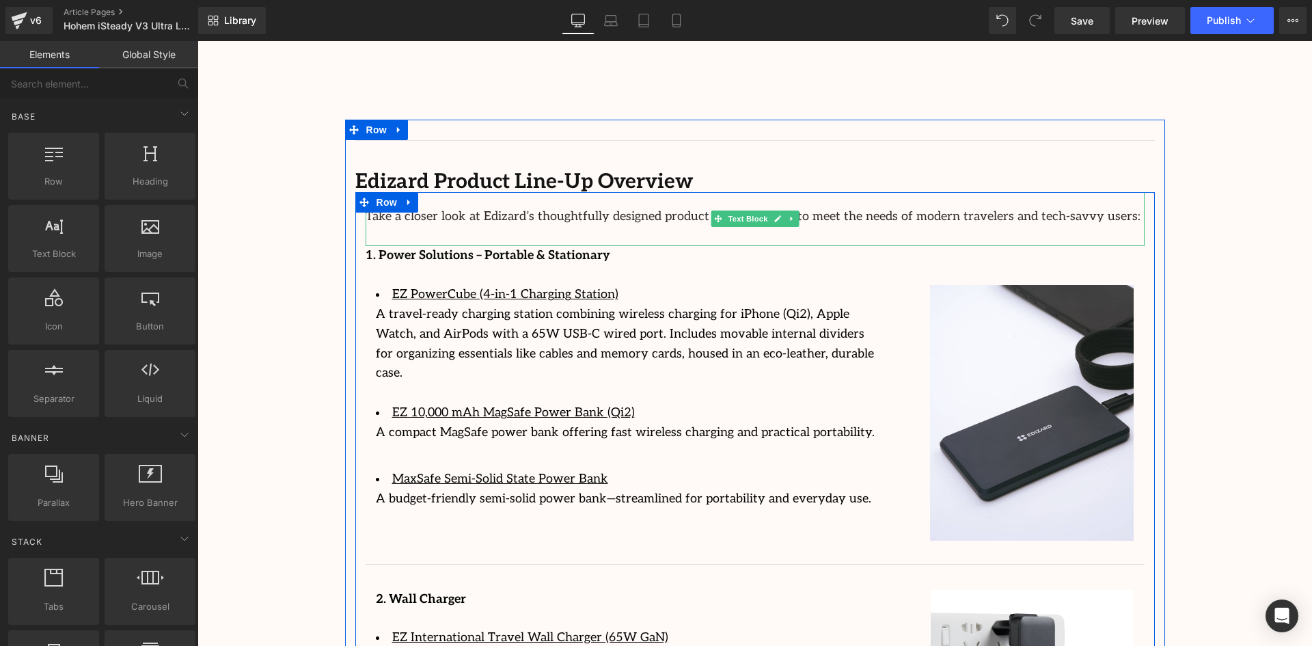
scroll to position [1708, 0]
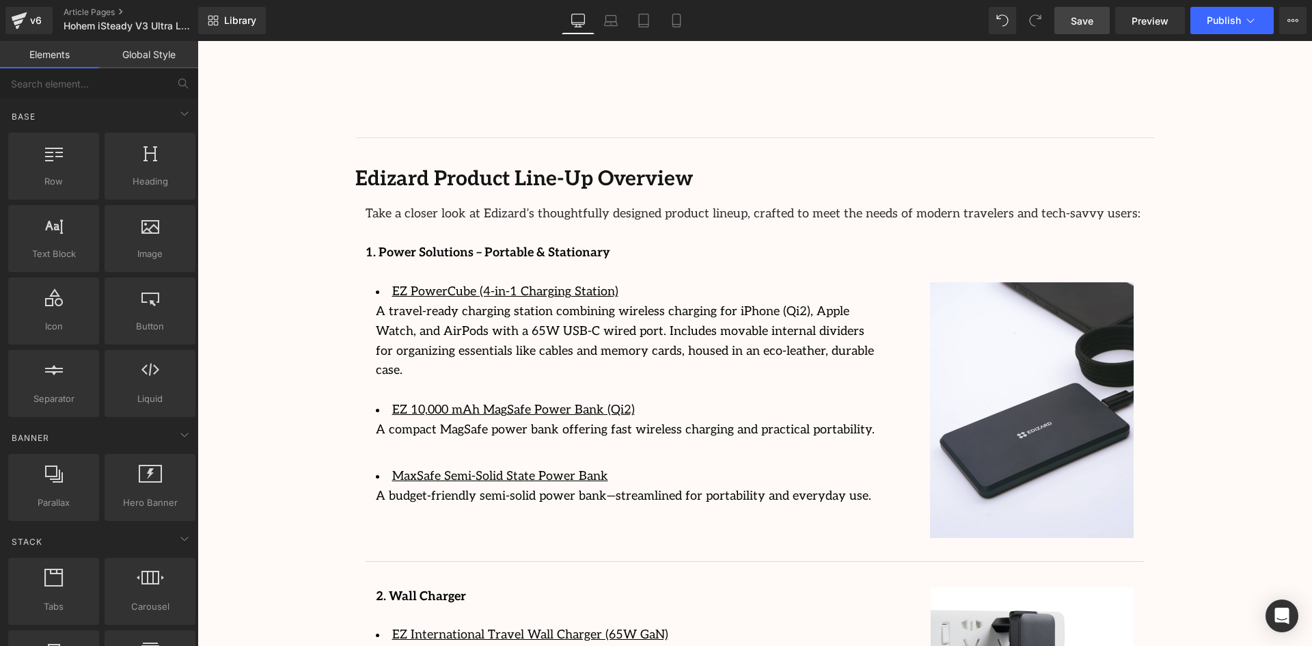
click at [1092, 25] on span "Save" at bounding box center [1082, 21] width 23 height 14
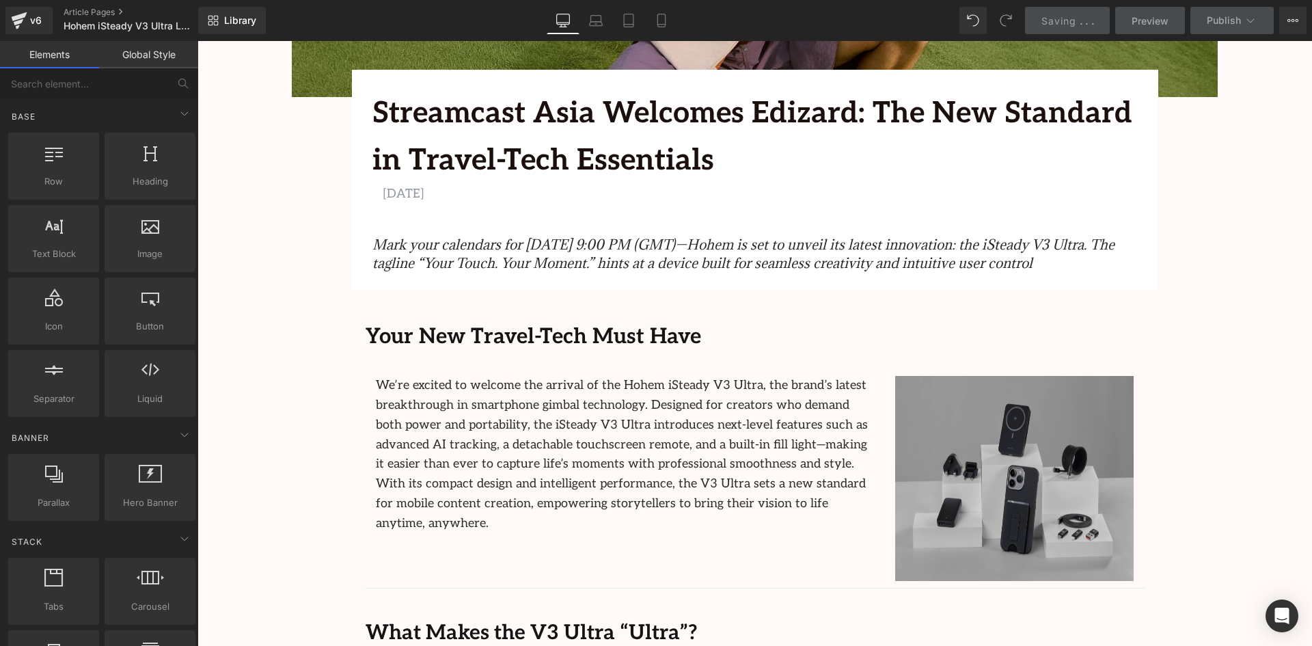
scroll to position [820, 0]
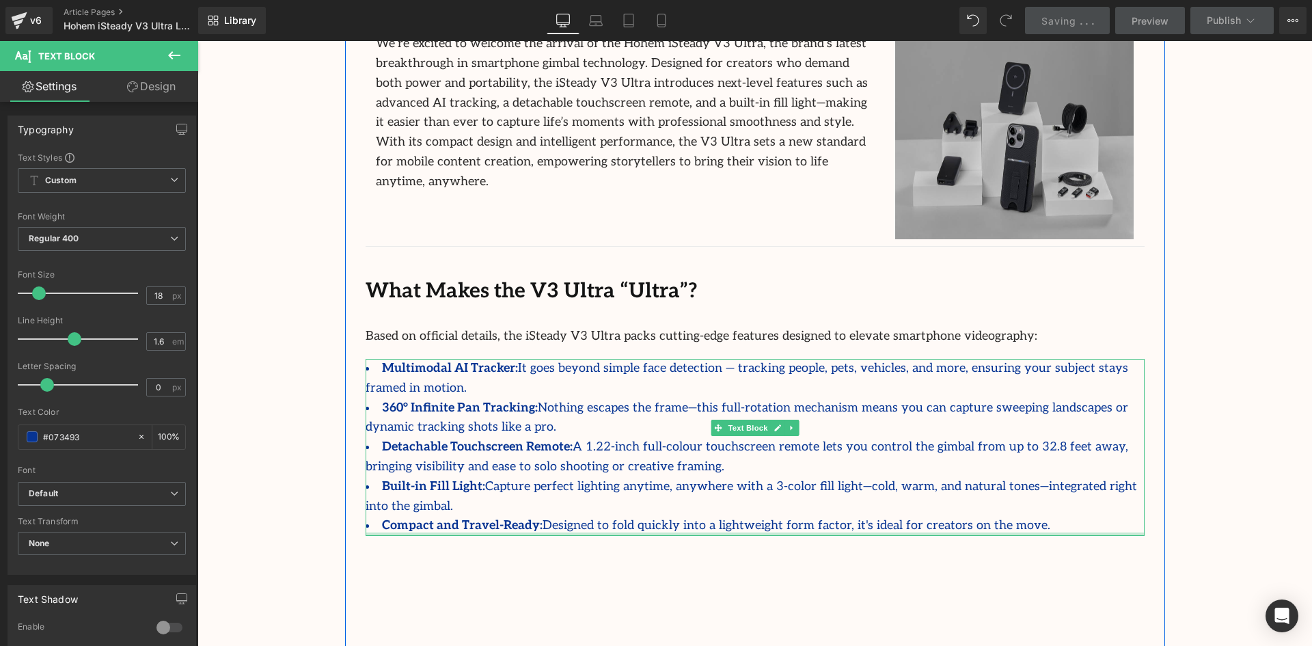
drag, startPoint x: 644, startPoint y: 495, endPoint x: 650, endPoint y: 493, distance: 7.1
click at [650, 532] on div at bounding box center [754, 533] width 779 height 3
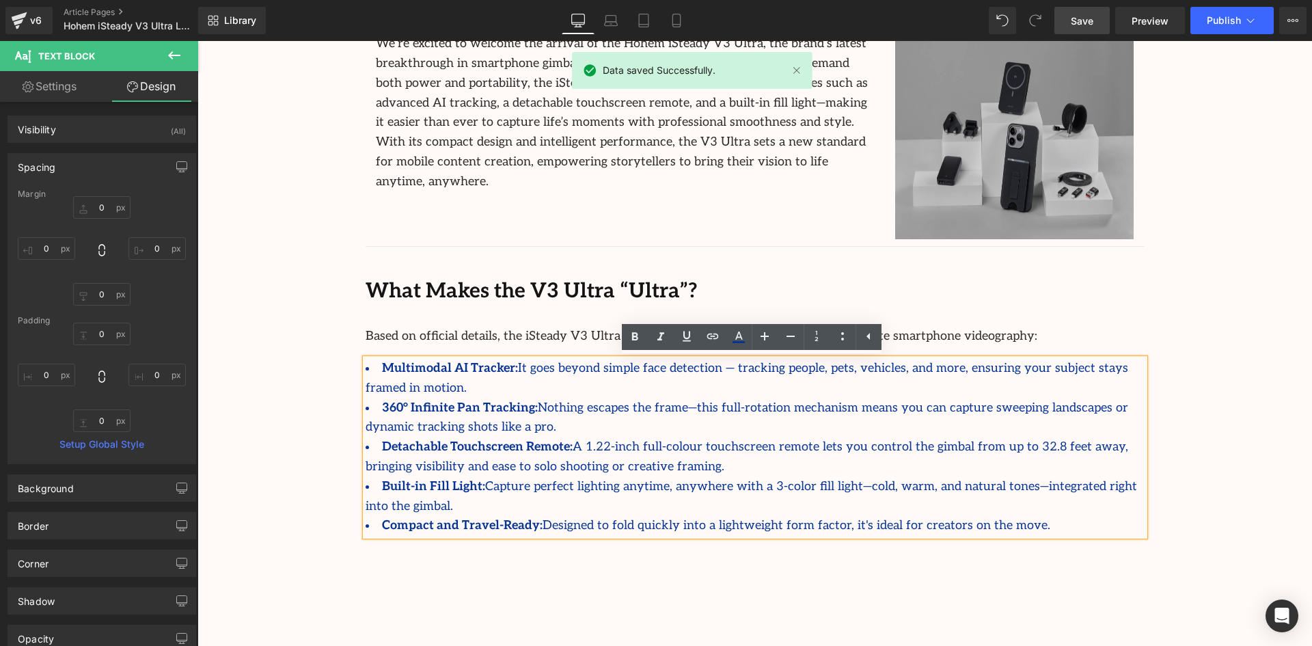
click at [1040, 316] on div "Based on official details, the iSteady V3 Ultra packs cutting-edge features des…" at bounding box center [754, 332] width 779 height 51
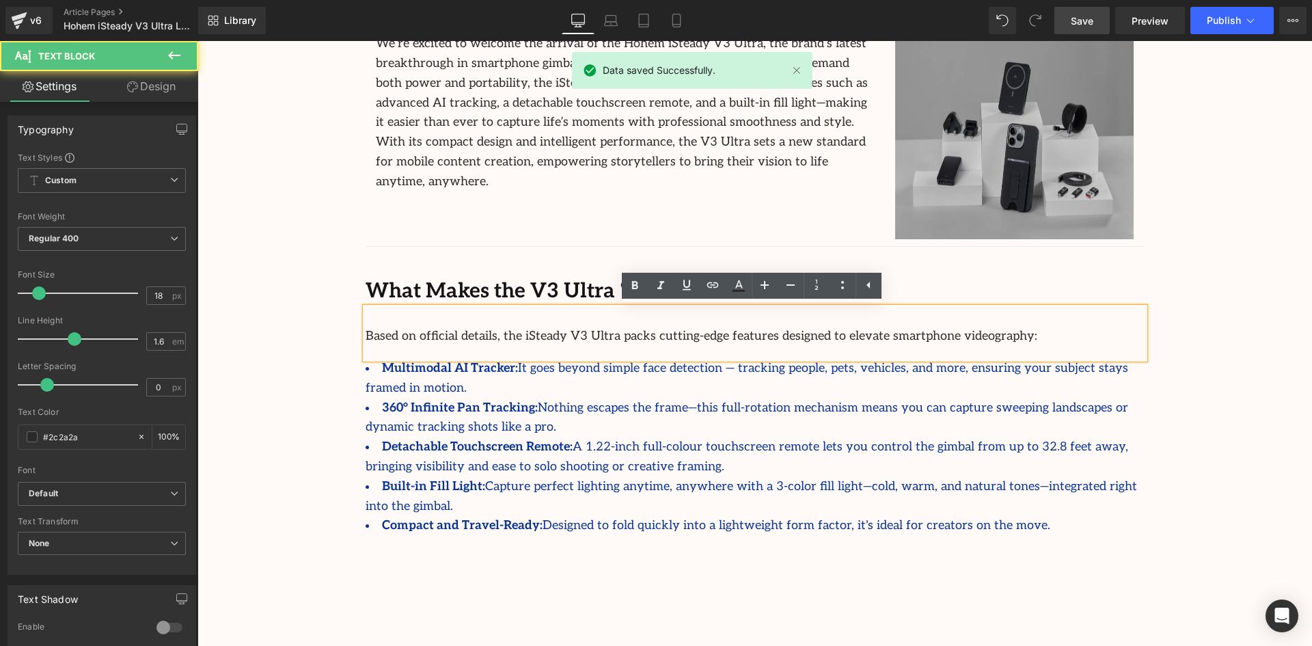
click at [1054, 398] on li "360° Infinite Pan Tracking: Nothing escapes the frame—this full-rotation mechan…" at bounding box center [754, 418] width 779 height 40
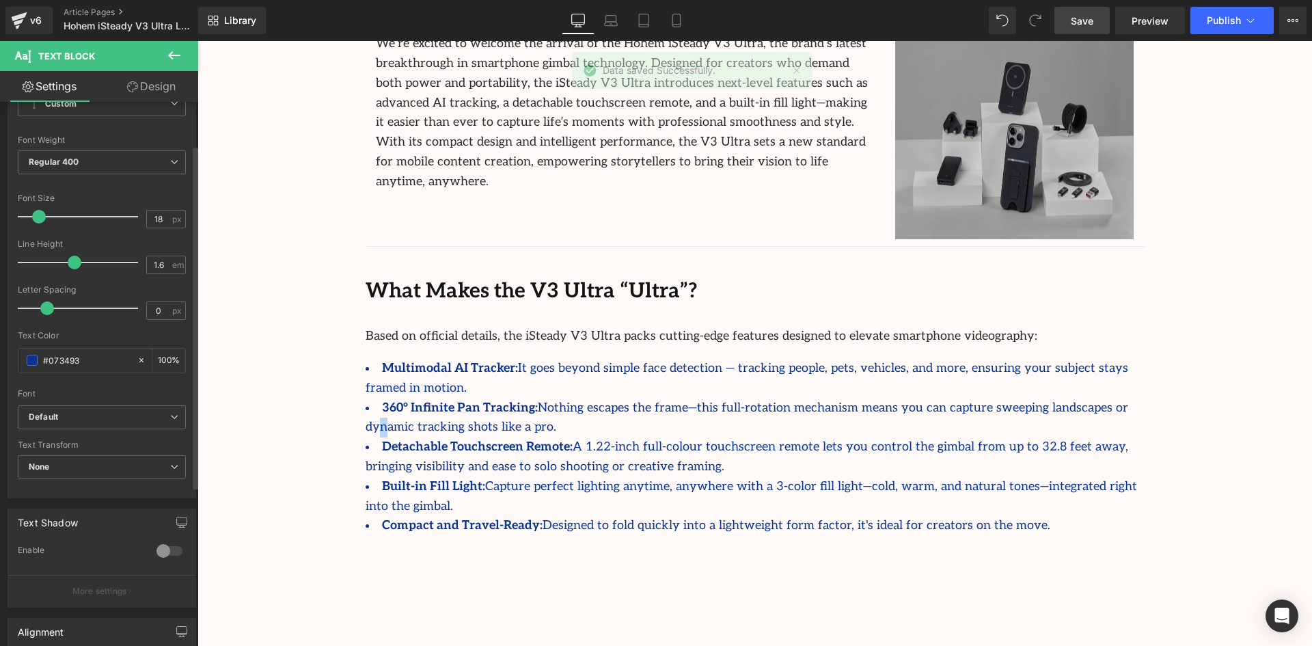
scroll to position [68, 0]
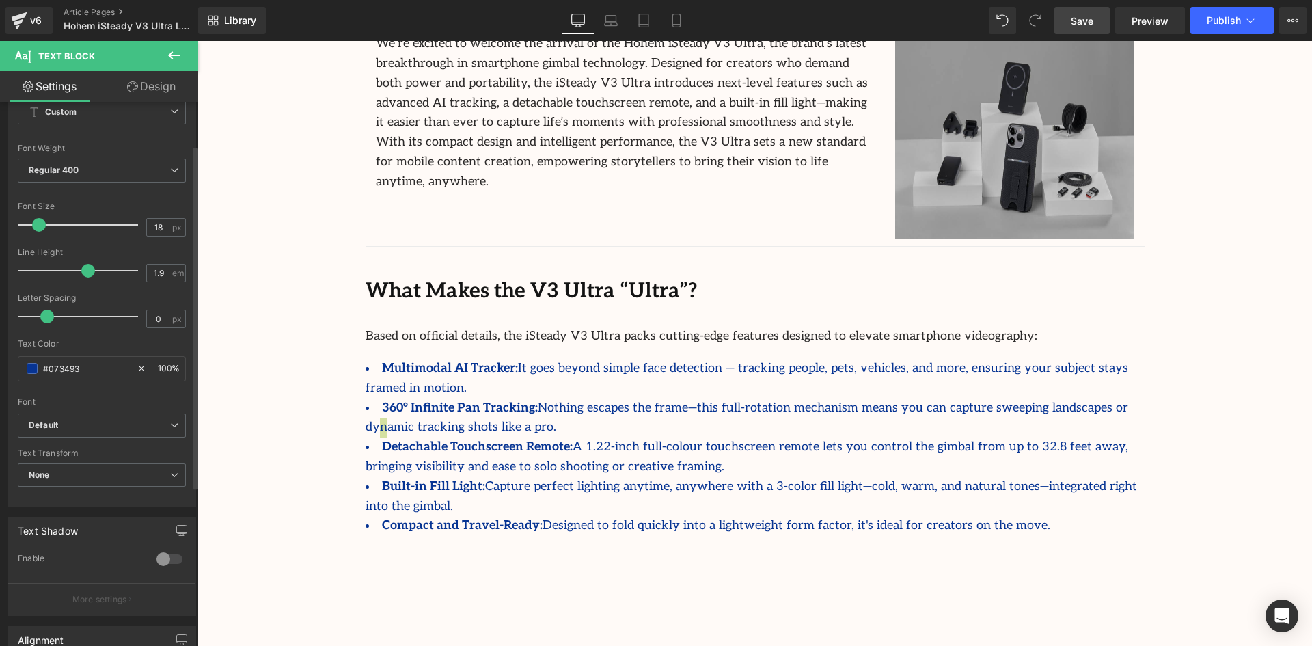
type input "2"
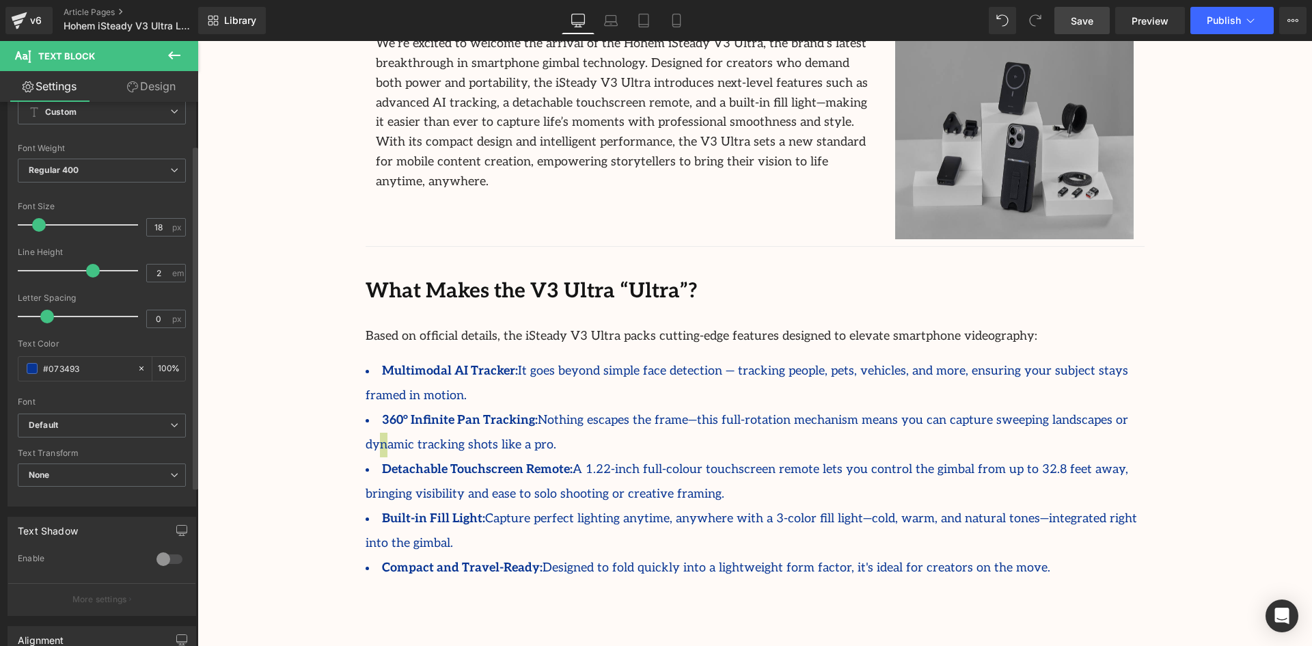
drag, startPoint x: 70, startPoint y: 268, endPoint x: 89, endPoint y: 268, distance: 18.4
click at [89, 268] on span at bounding box center [93, 271] width 14 height 14
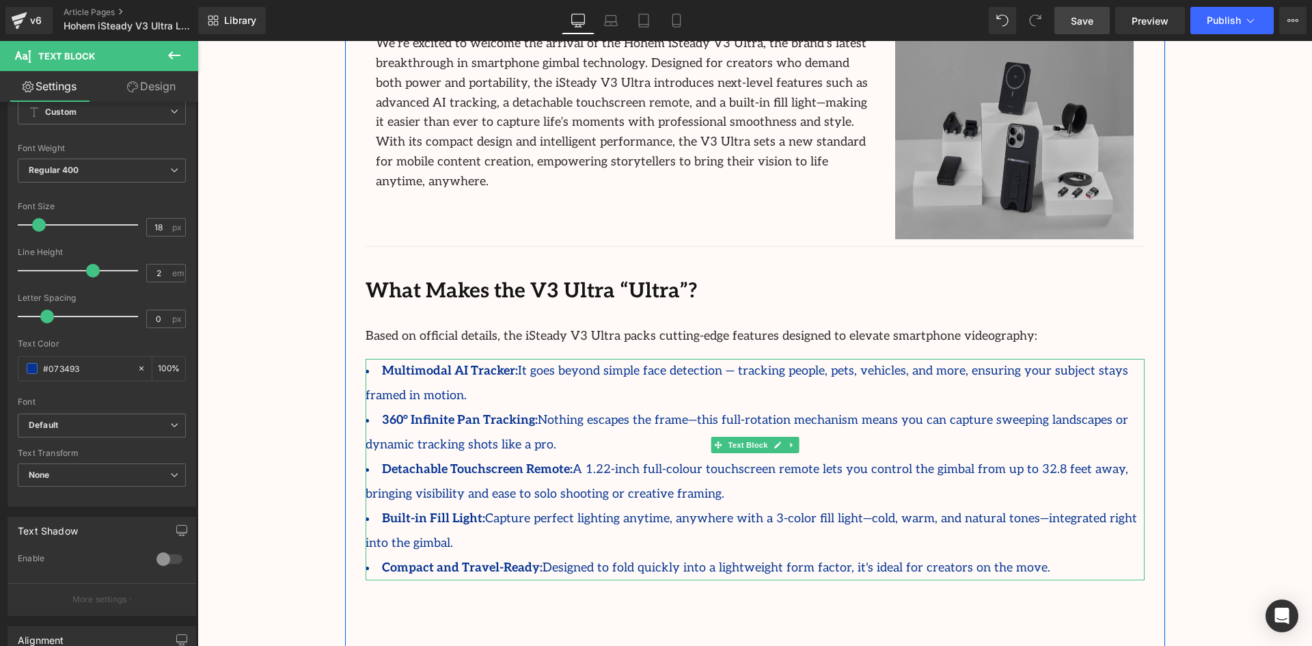
click at [508, 462] on strong "Detachable Touchscreen Remote:" at bounding box center [477, 469] width 191 height 14
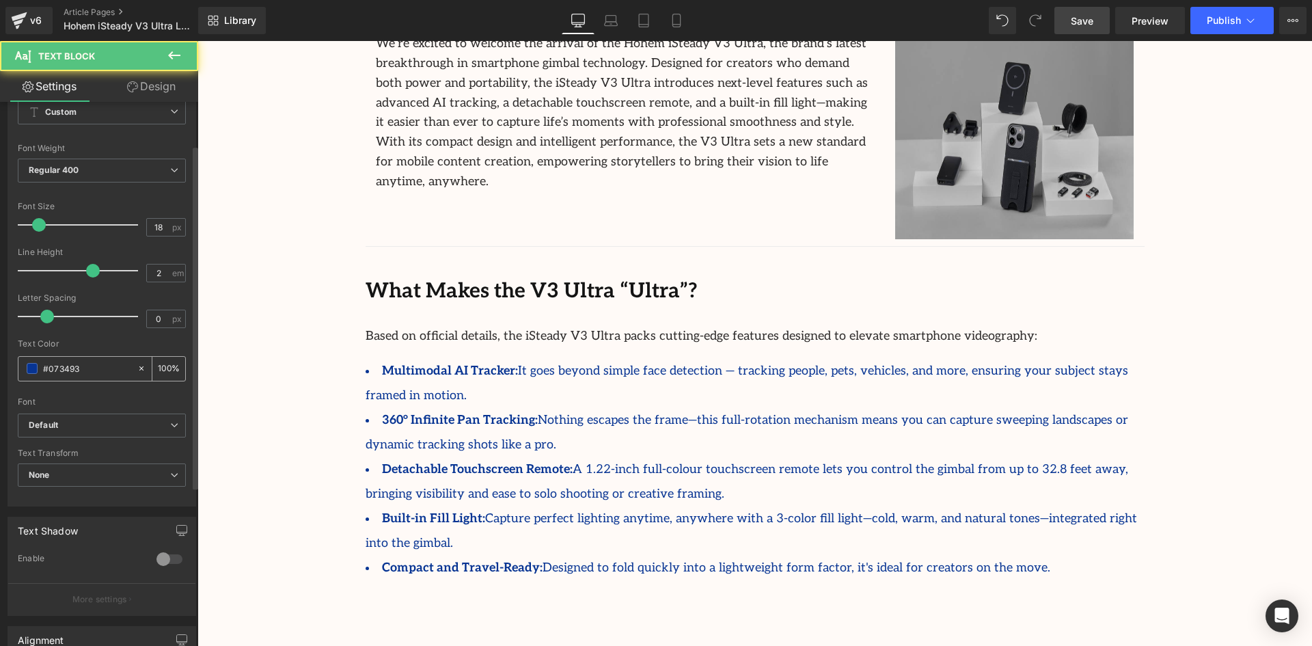
click at [31, 370] on span at bounding box center [32, 368] width 11 height 11
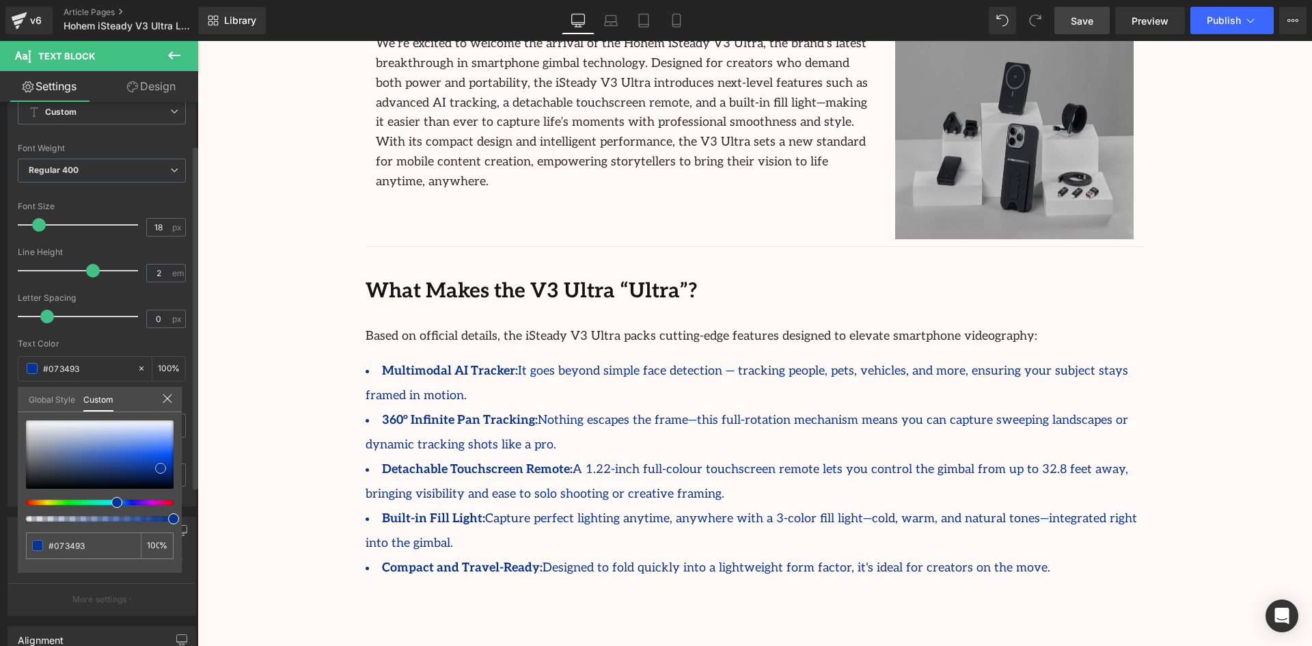
type input "#9ba2af"
type input "#7d8087"
type input "#676869"
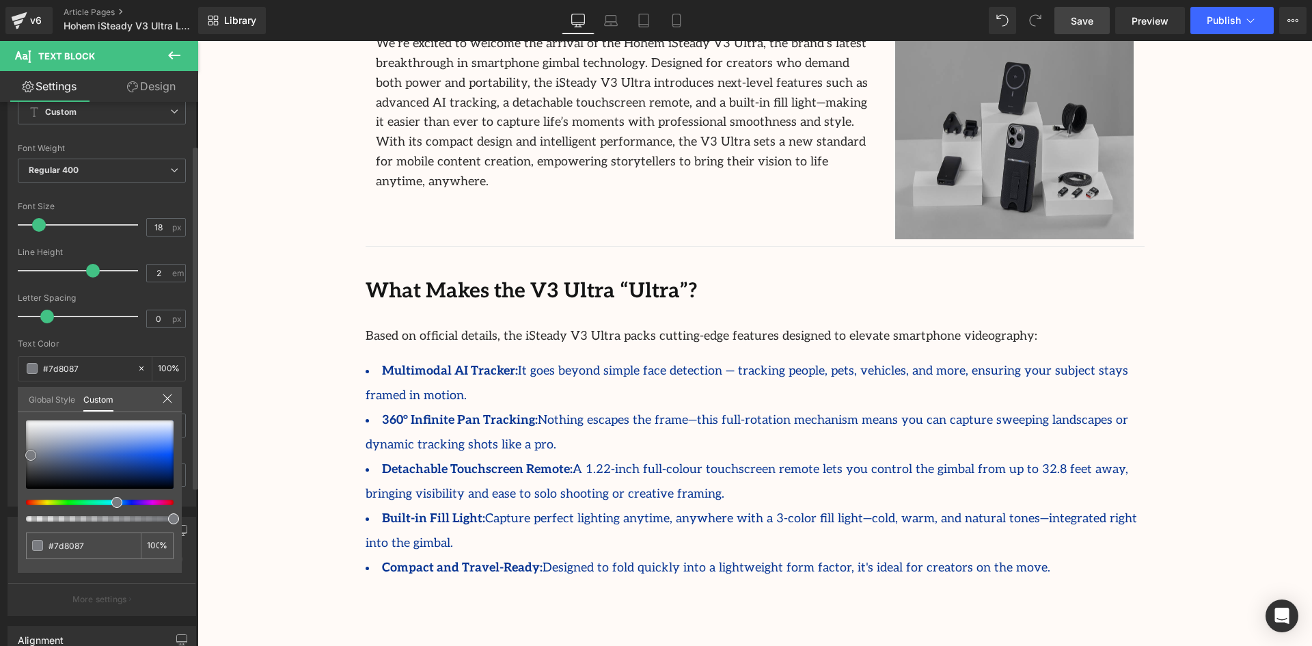
type input "#676869"
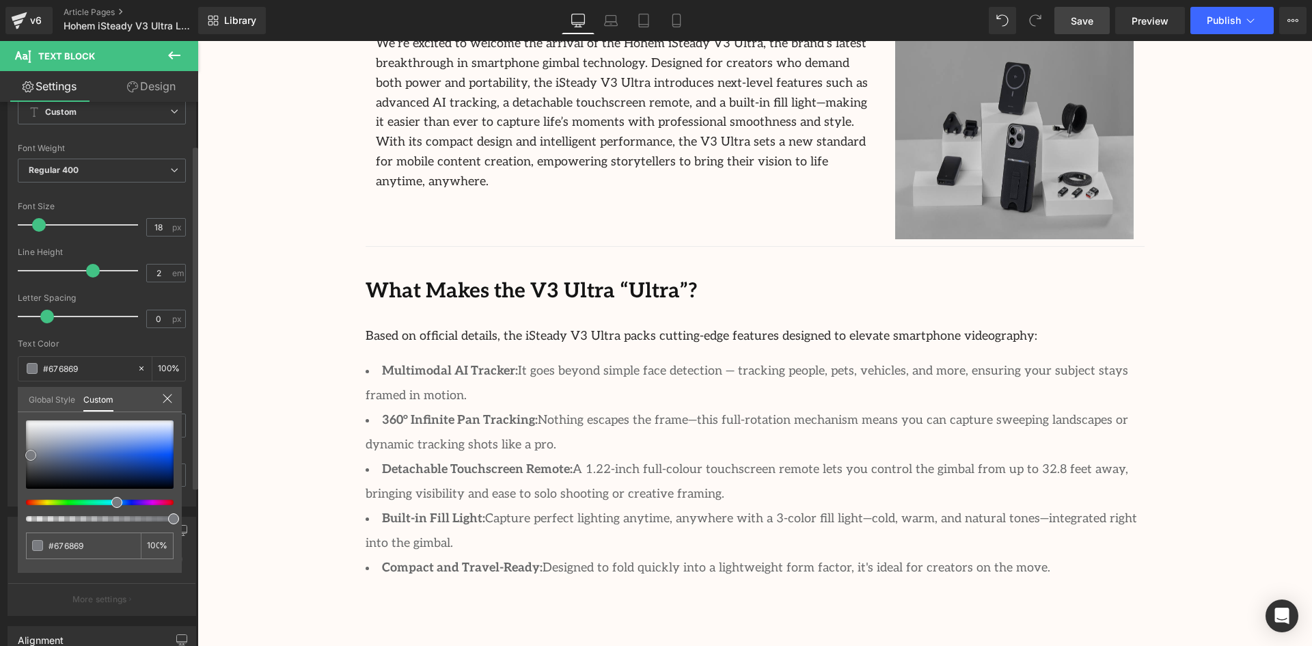
type input "#565656"
type input "#515151"
type input "#4f4f4f"
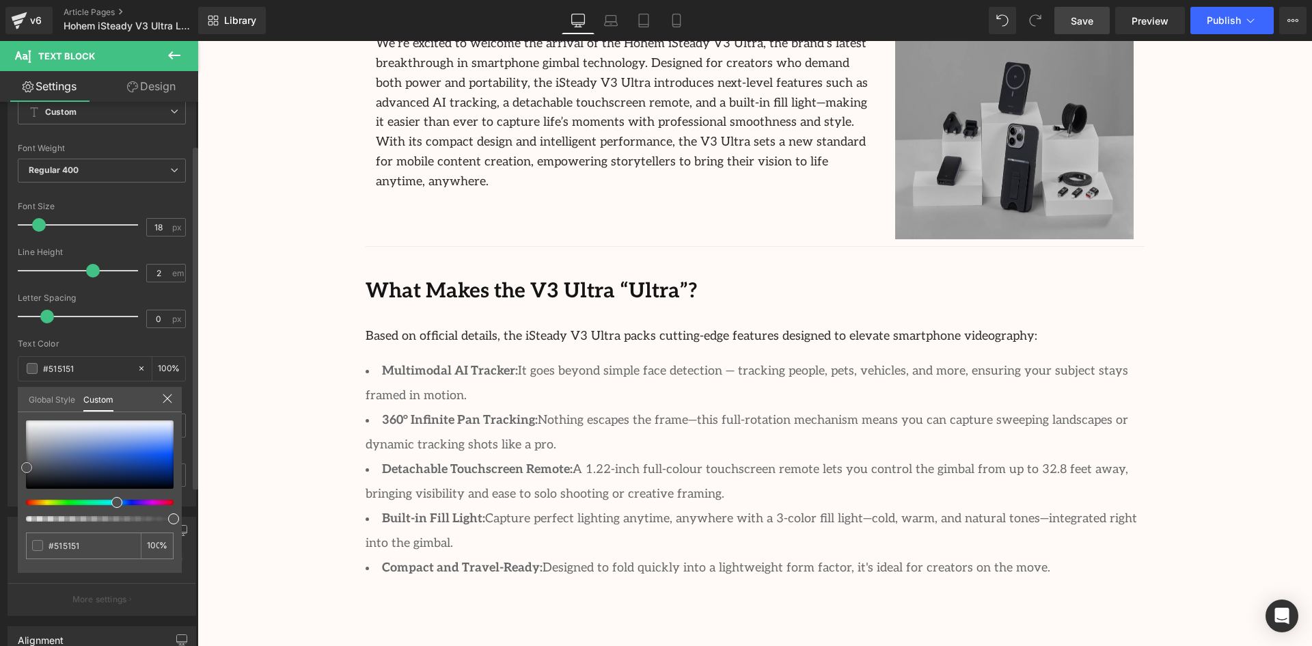
type input "#4f4f4f"
type input "#494a4a"
type input "#414242"
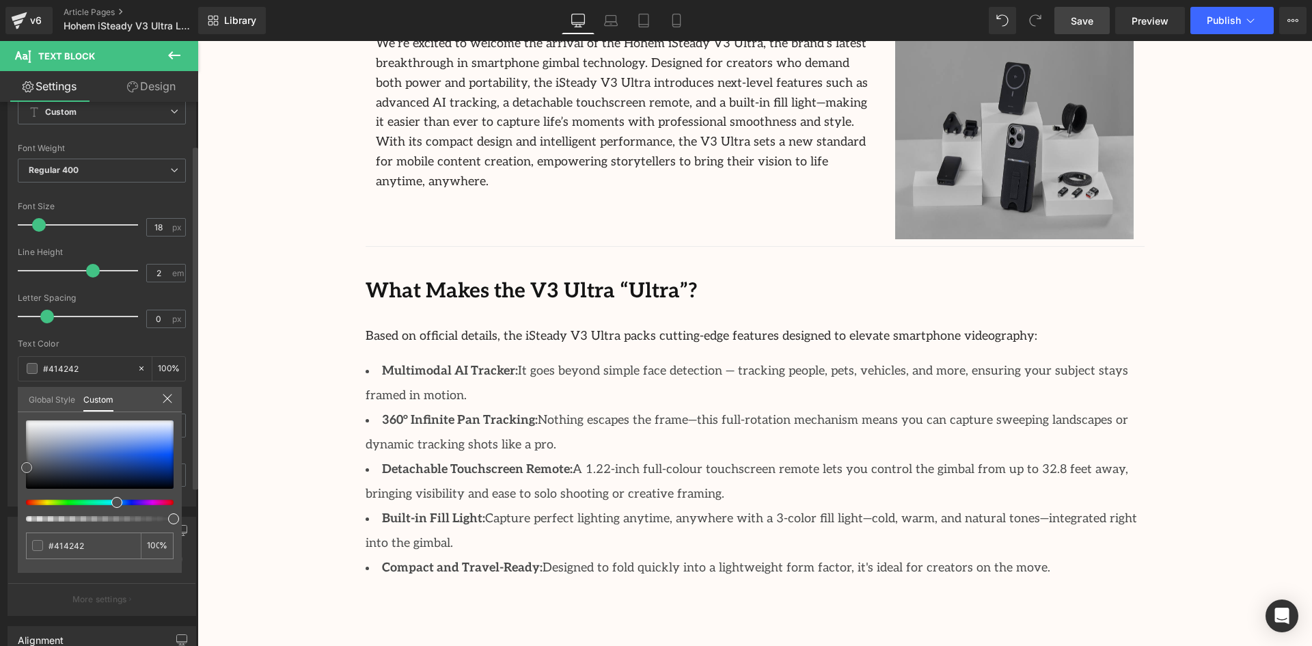
type input "#3a3b3b"
type input "#373838"
type input "#323333"
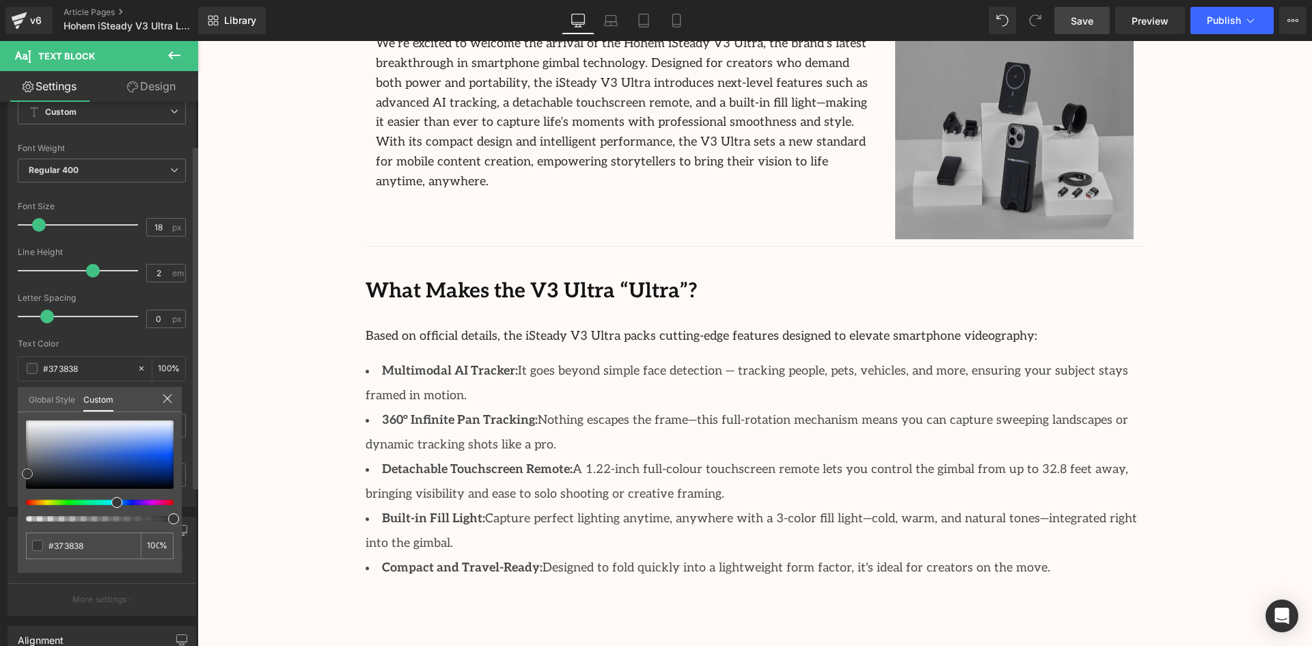
type input "#323333"
type input "#2d2e2e"
type input "#282929"
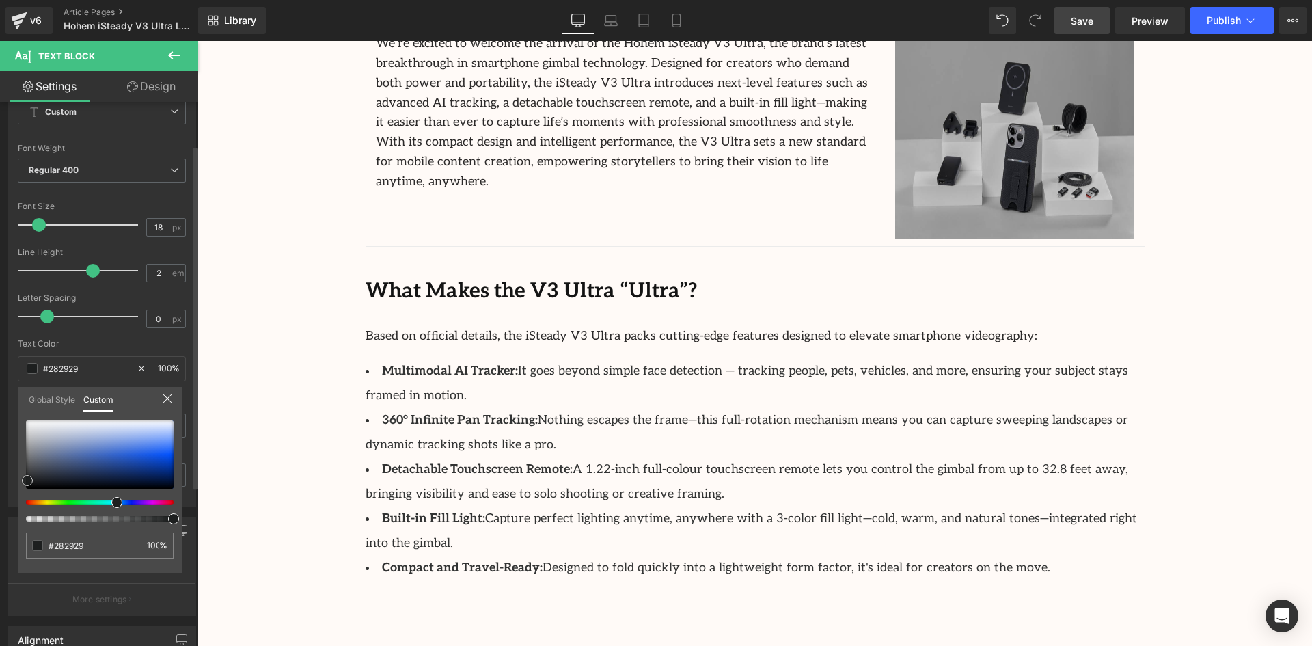
type input "#232424"
type input "#1d1f1f"
type input "#202121"
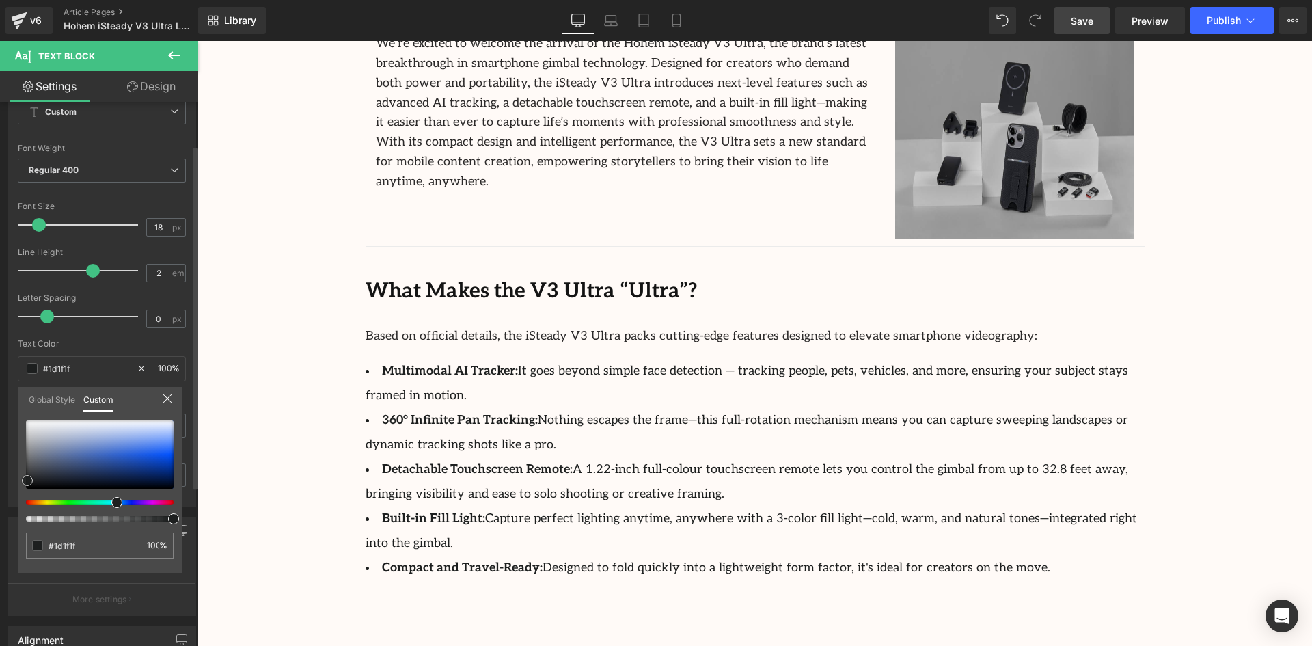
type input "#202121"
type input "#353636"
type input "#4e4f4f"
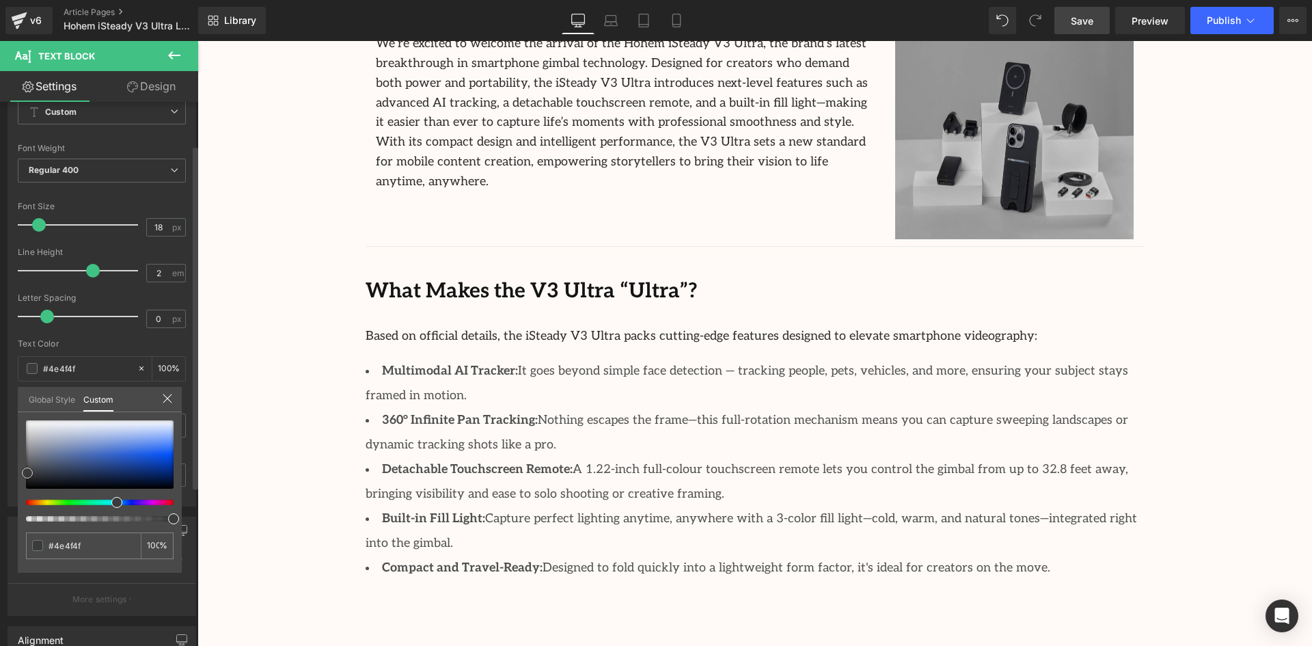
type input "#5a5c5c"
type input "#636363"
type input "#666666"
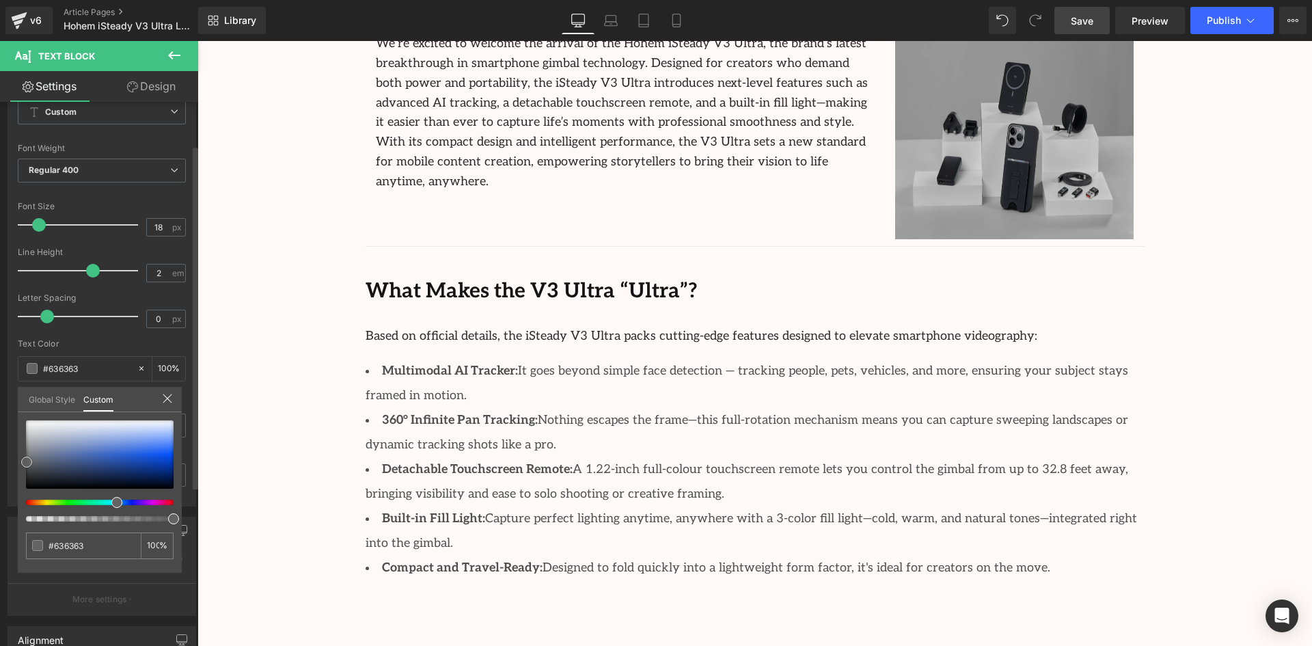
type input "#666666"
type input "#707070"
type input "#7a7a7a"
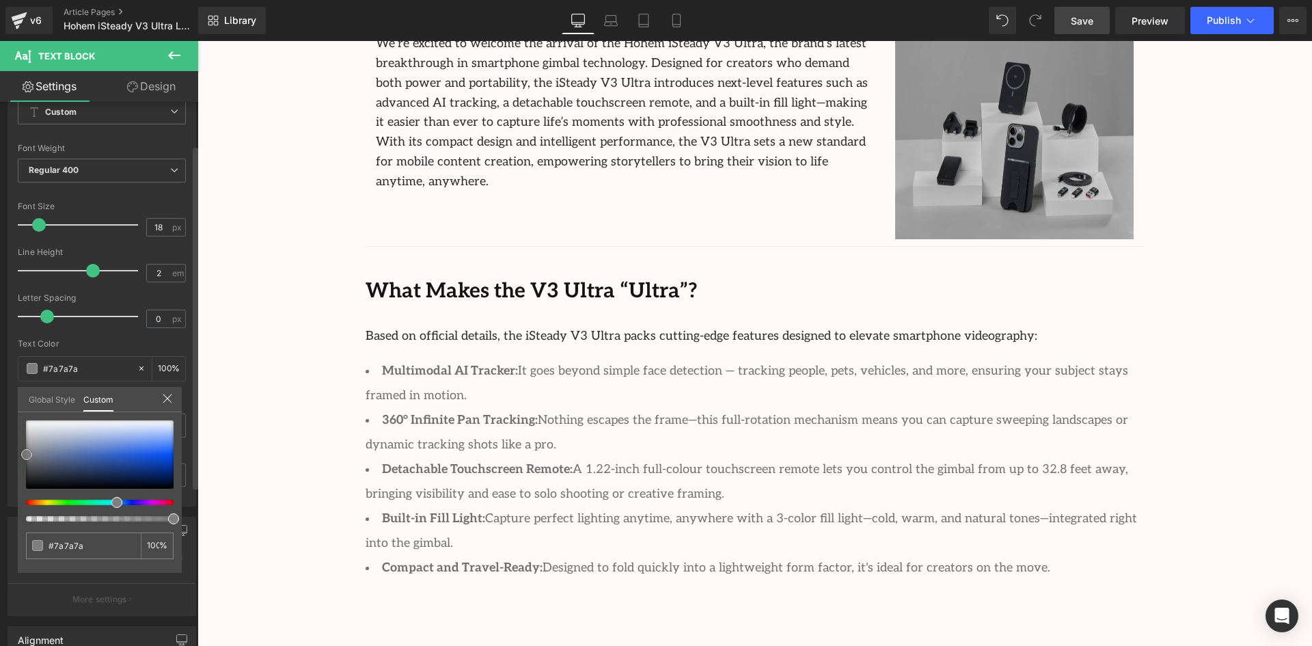
type input "#7f7f7f"
type input "#828282"
type input "#7b7e7e"
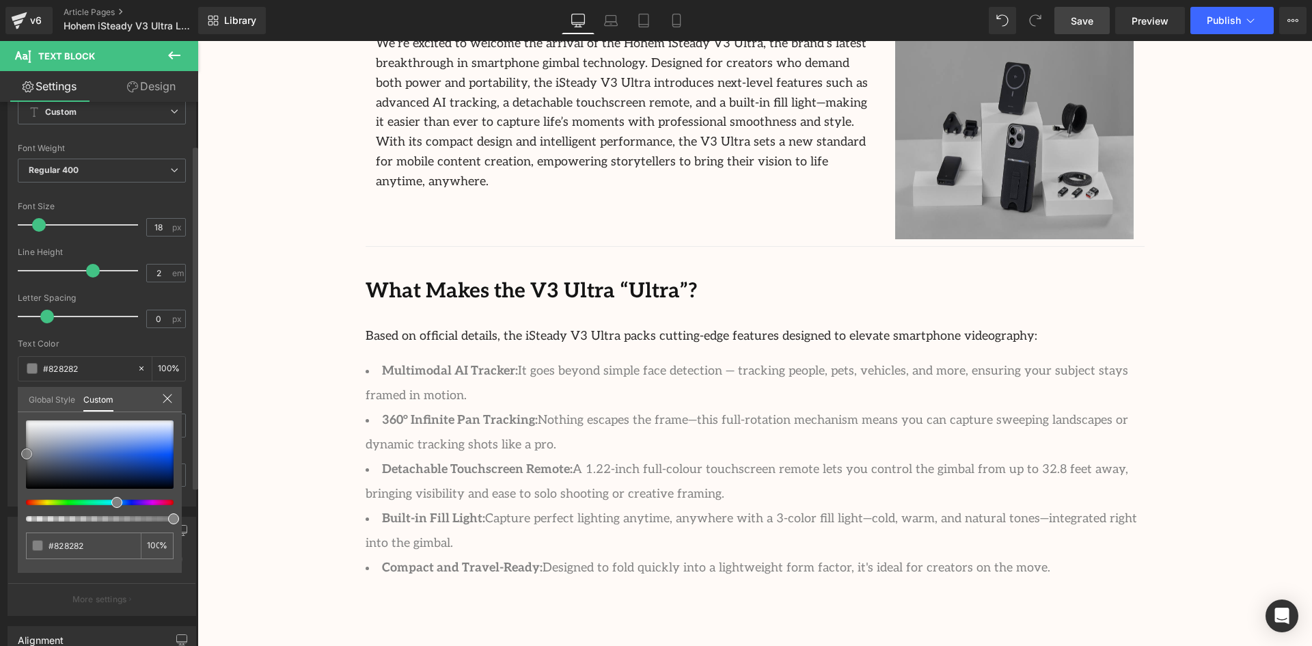
type input "#7b7e7e"
type input "#676969"
type input "#5d5f5f"
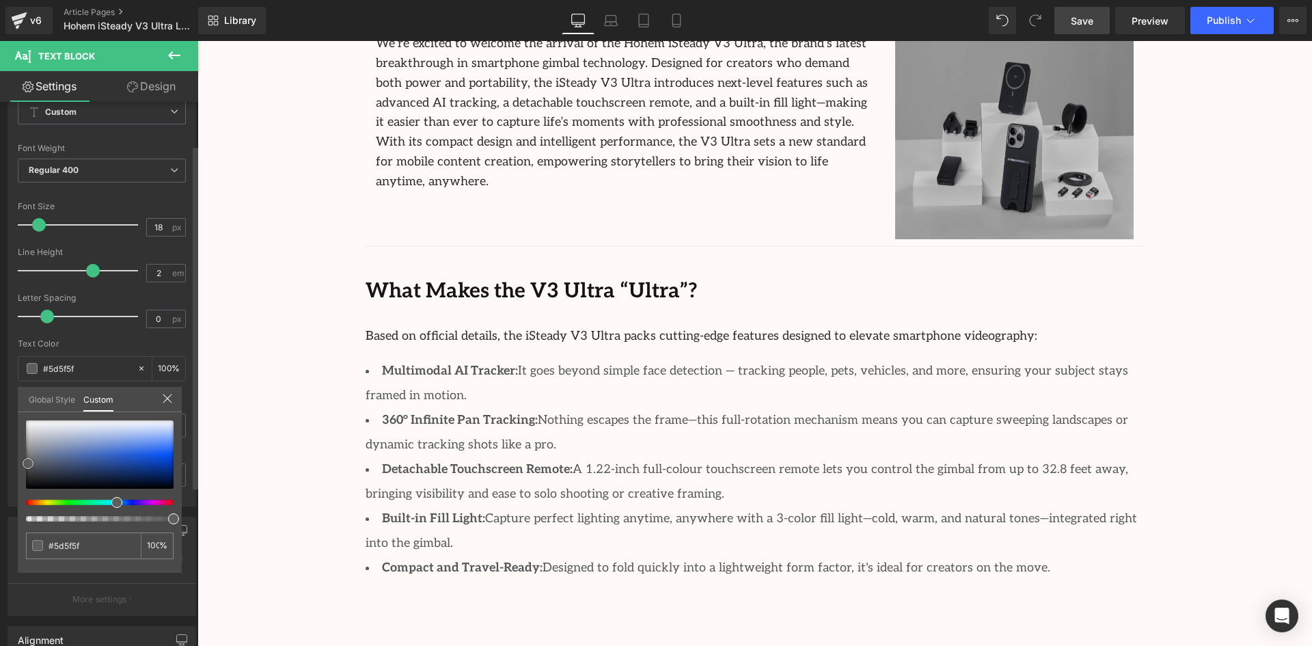
type input "#545858"
type input "#4f5353"
type input "#4a4e4e"
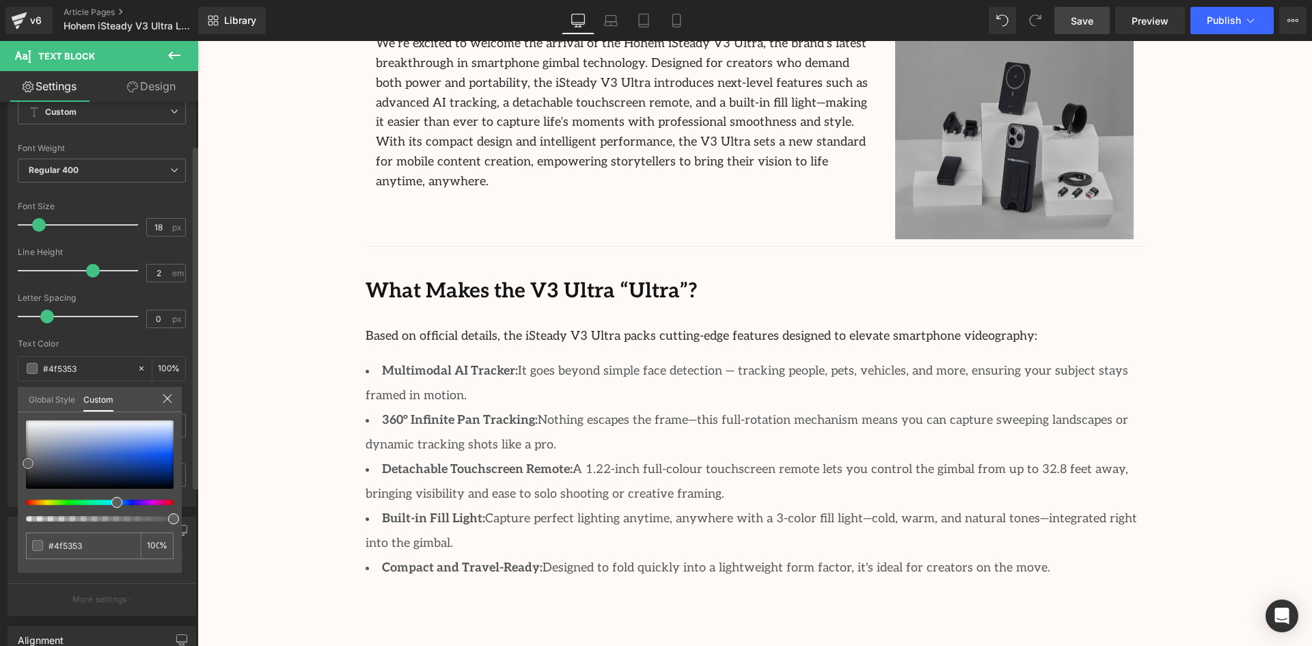
type input "#4a4e4e"
type input "#3e4141"
type input "#363939"
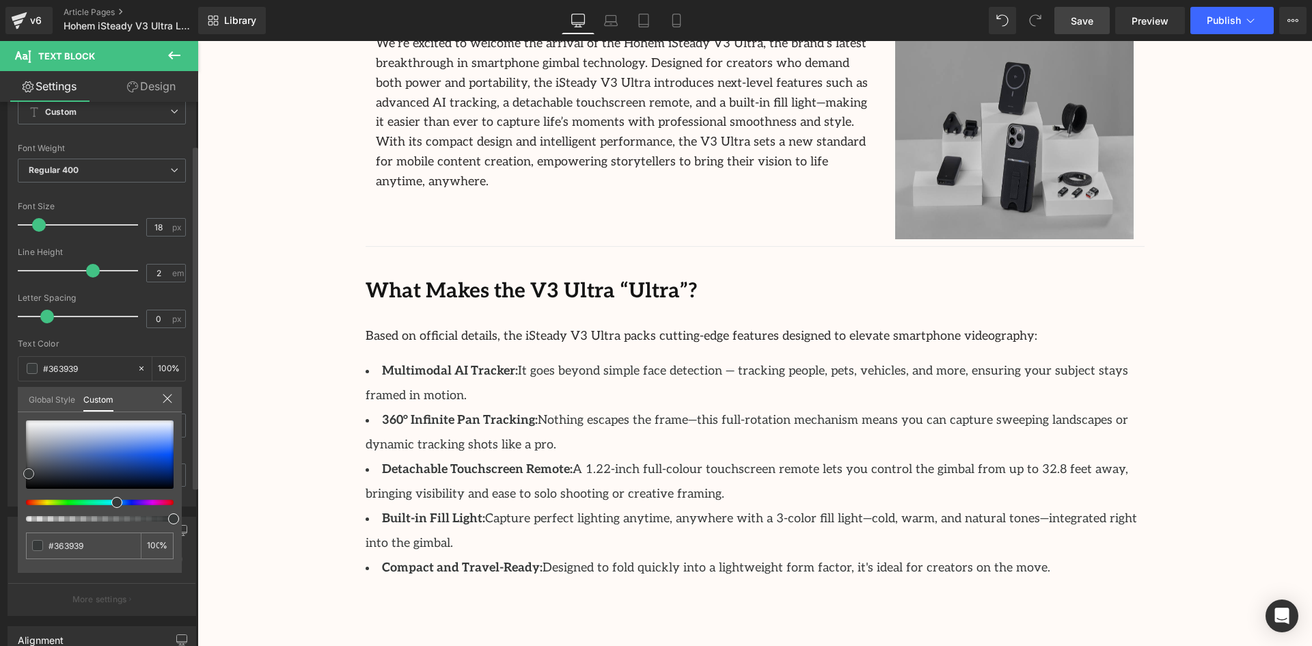
type input "#313434"
type input "#2c2e2e"
type input "#272929"
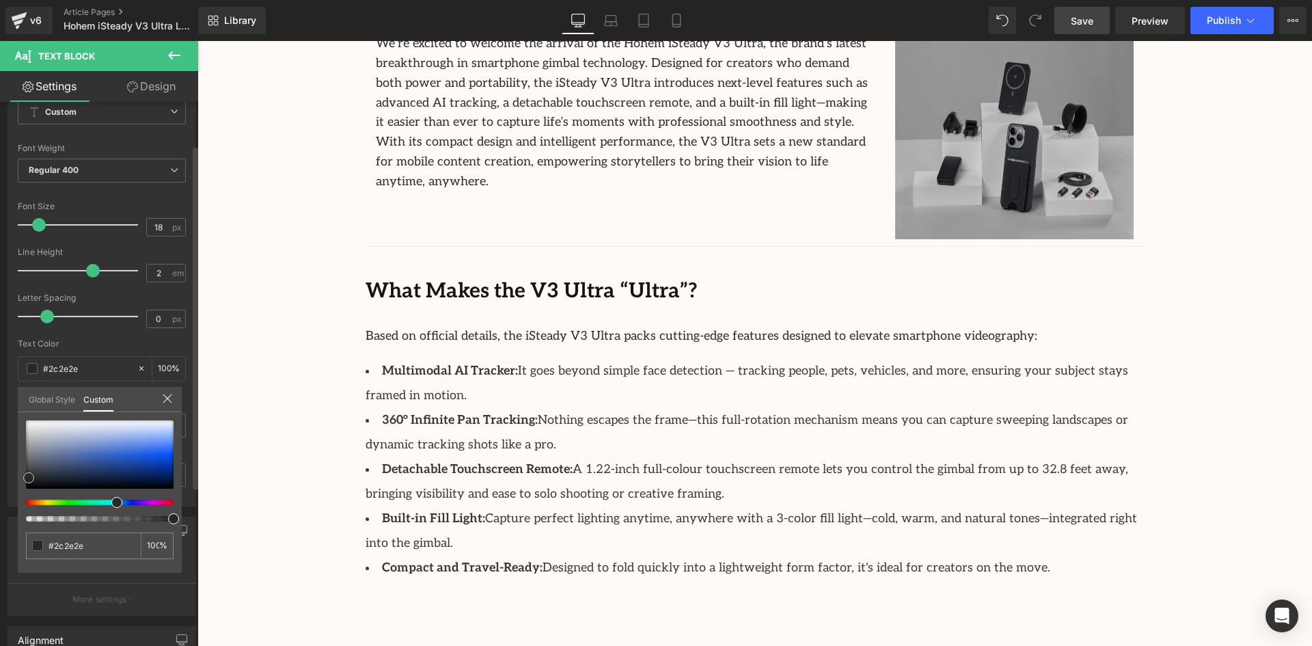
type input "#272929"
drag, startPoint x: 31, startPoint y: 455, endPoint x: 29, endPoint y: 478, distance: 22.6
click at [29, 478] on div at bounding box center [100, 454] width 148 height 68
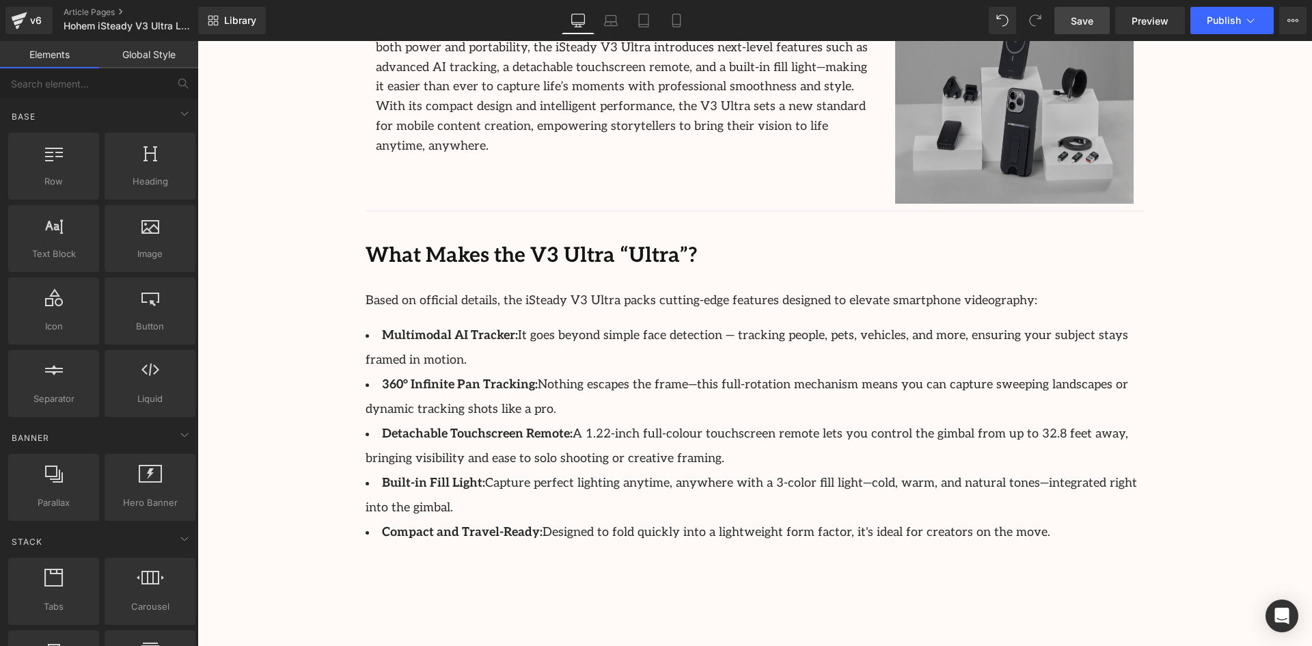
scroll to position [888, 0]
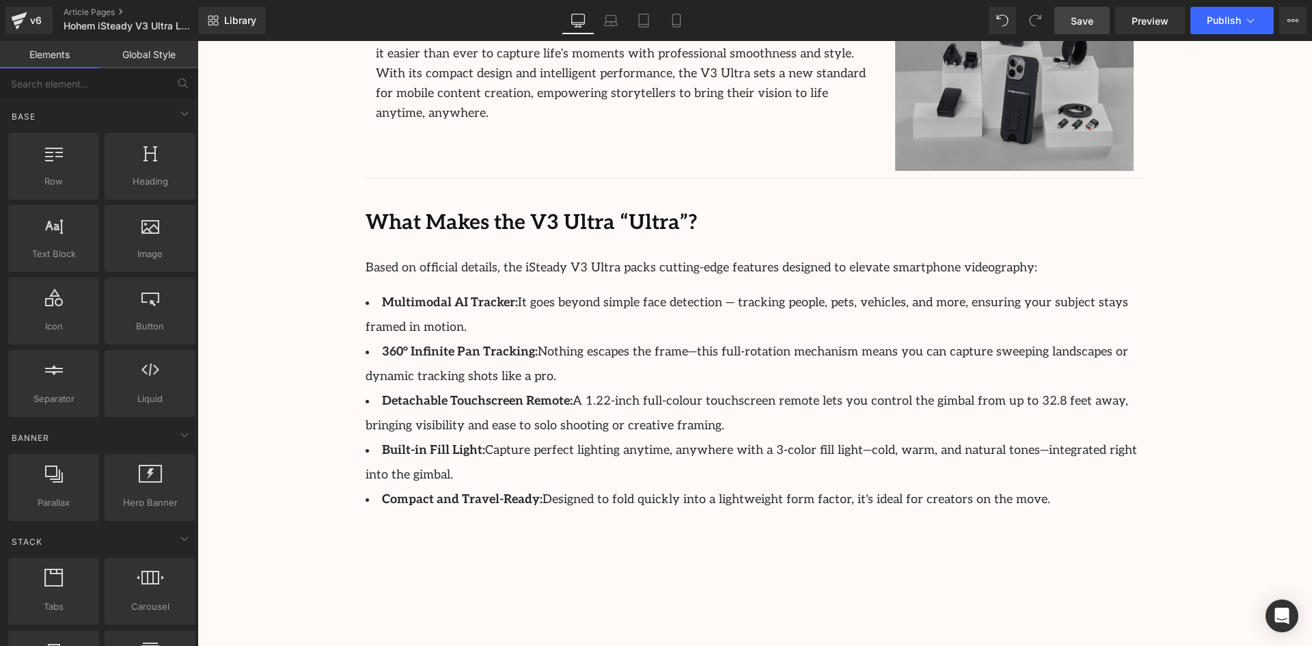
click at [881, 259] on p "Based on official details, the iSteady V3 Ultra packs cutting-edge features des…" at bounding box center [754, 268] width 779 height 20
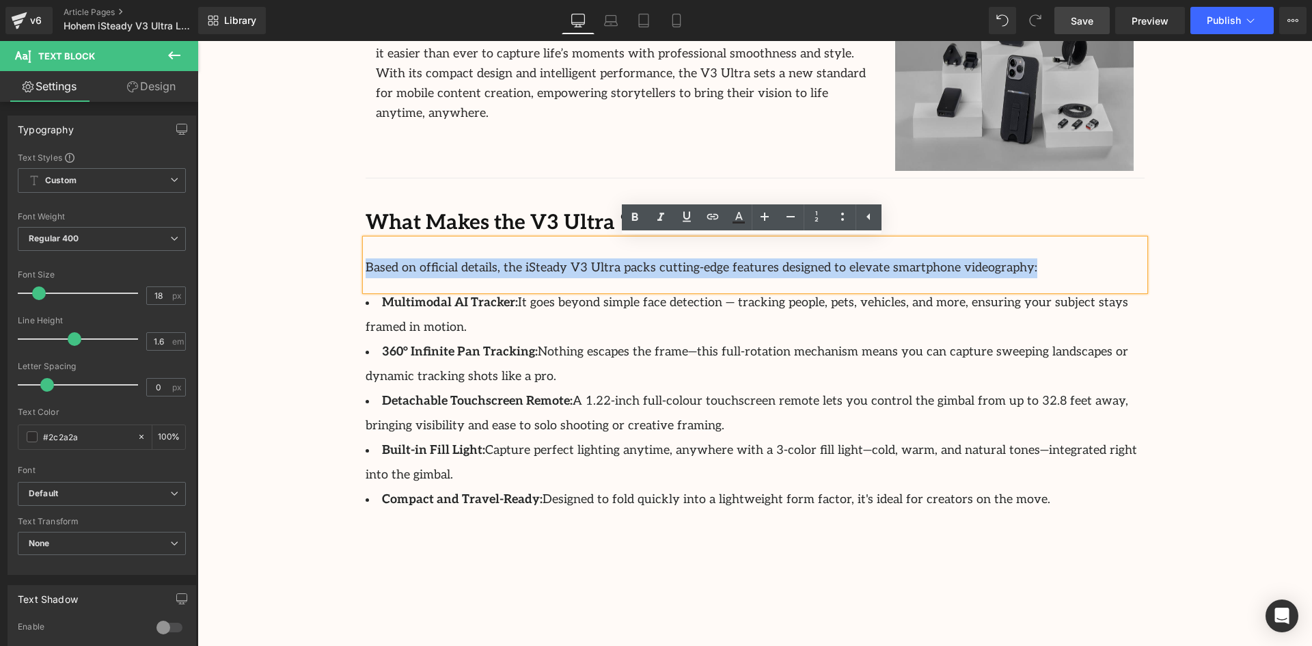
drag, startPoint x: 961, startPoint y: 269, endPoint x: 335, endPoint y: 266, distance: 625.8
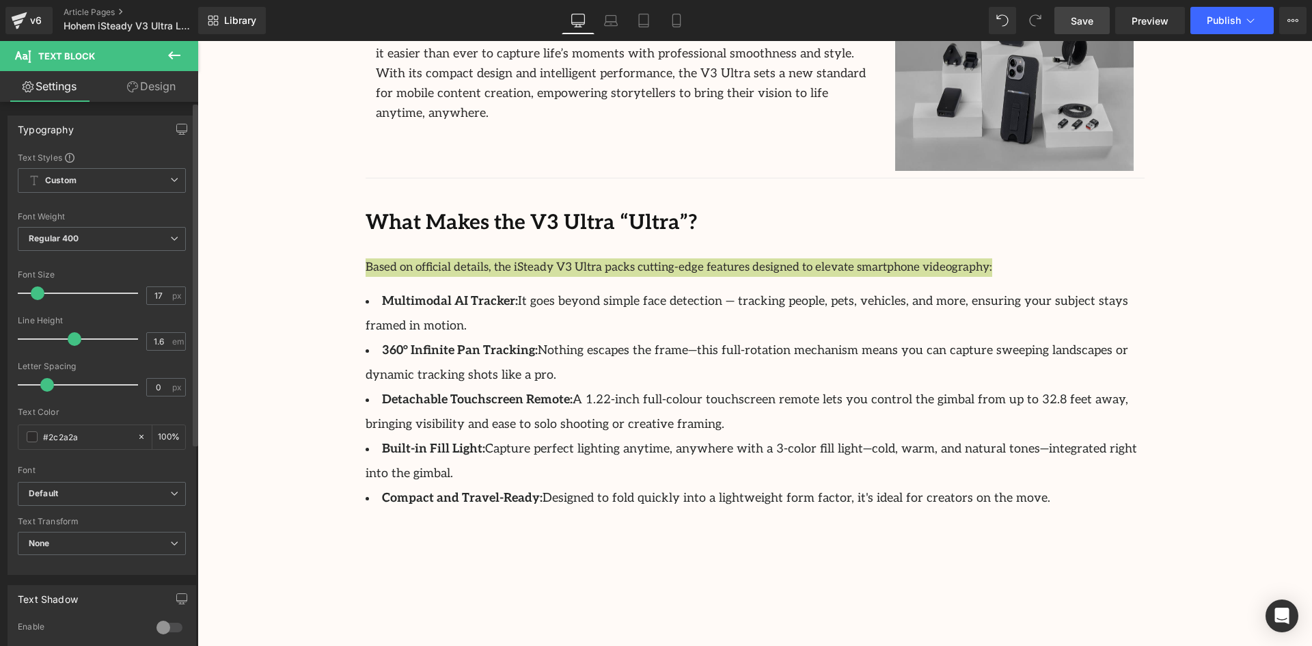
type input "19"
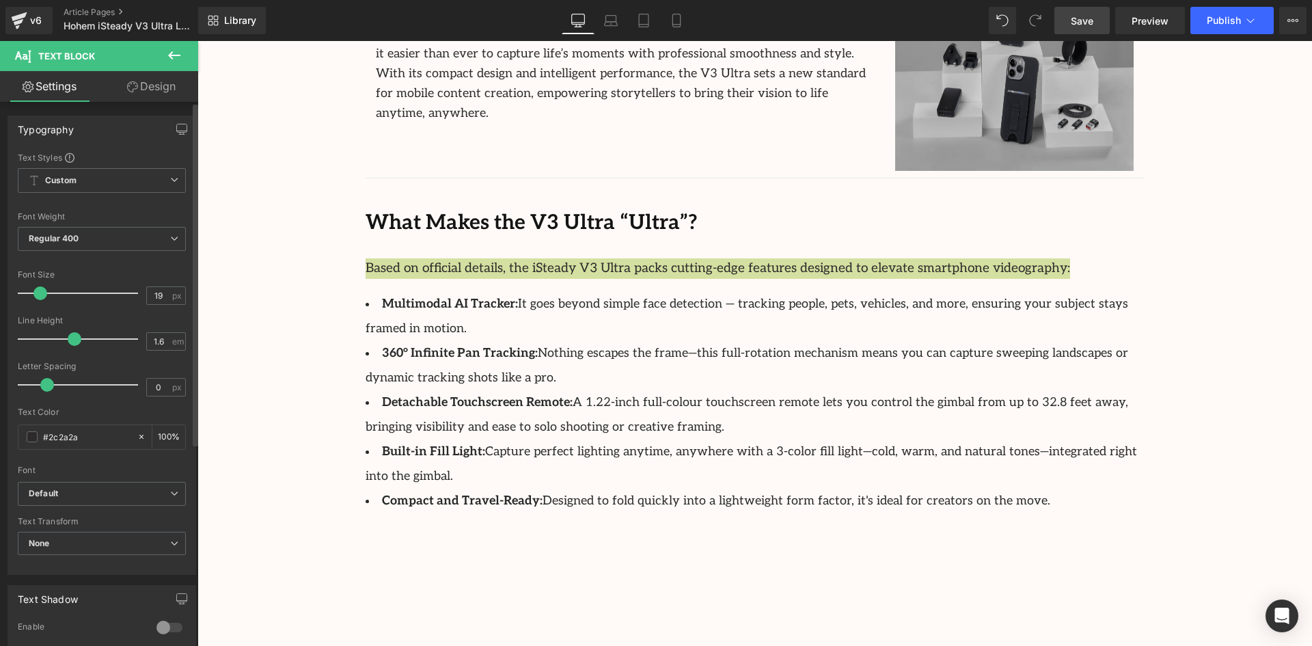
click at [41, 293] on span at bounding box center [40, 293] width 14 height 14
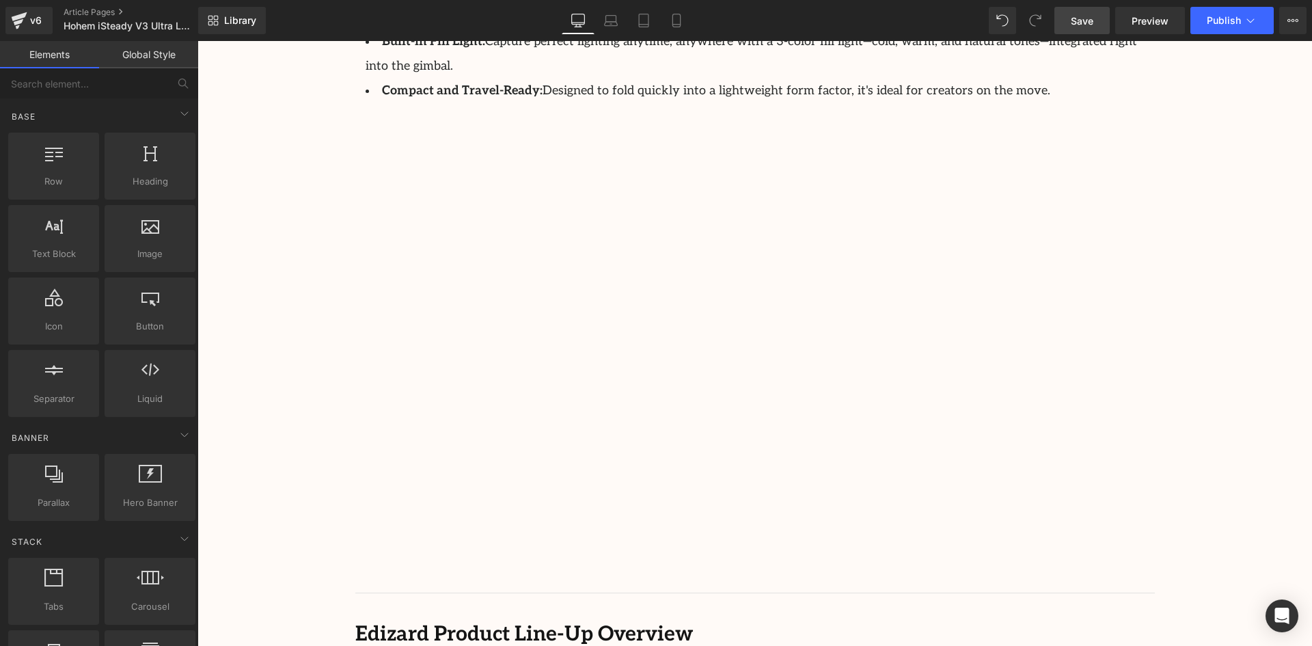
click at [1089, 19] on span "Save" at bounding box center [1082, 21] width 23 height 14
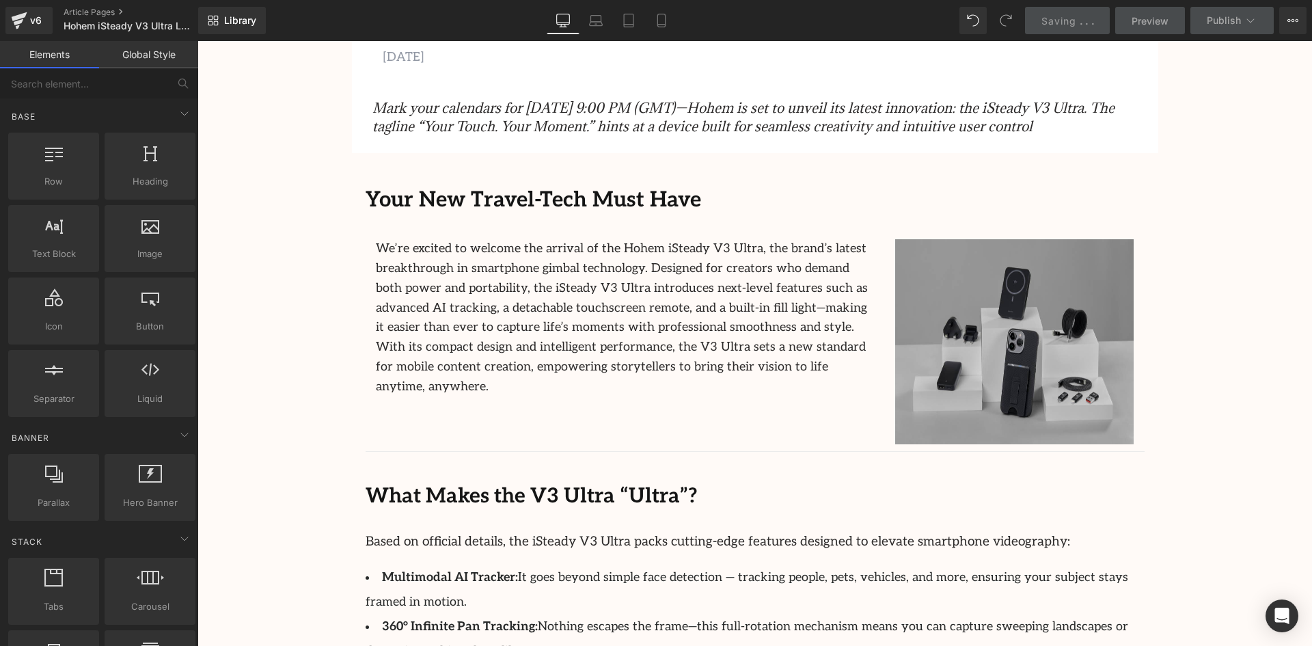
scroll to position [342, 0]
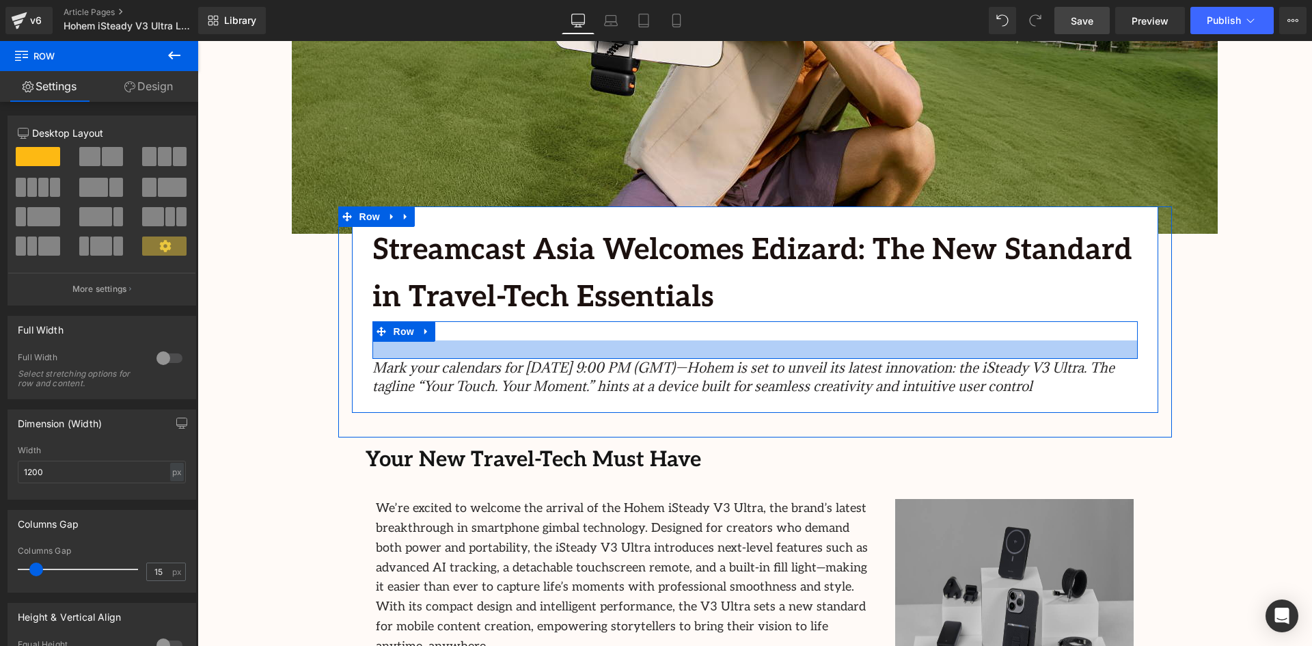
drag, startPoint x: 749, startPoint y: 369, endPoint x: 751, endPoint y: 355, distance: 13.8
click at [751, 355] on div at bounding box center [754, 349] width 765 height 18
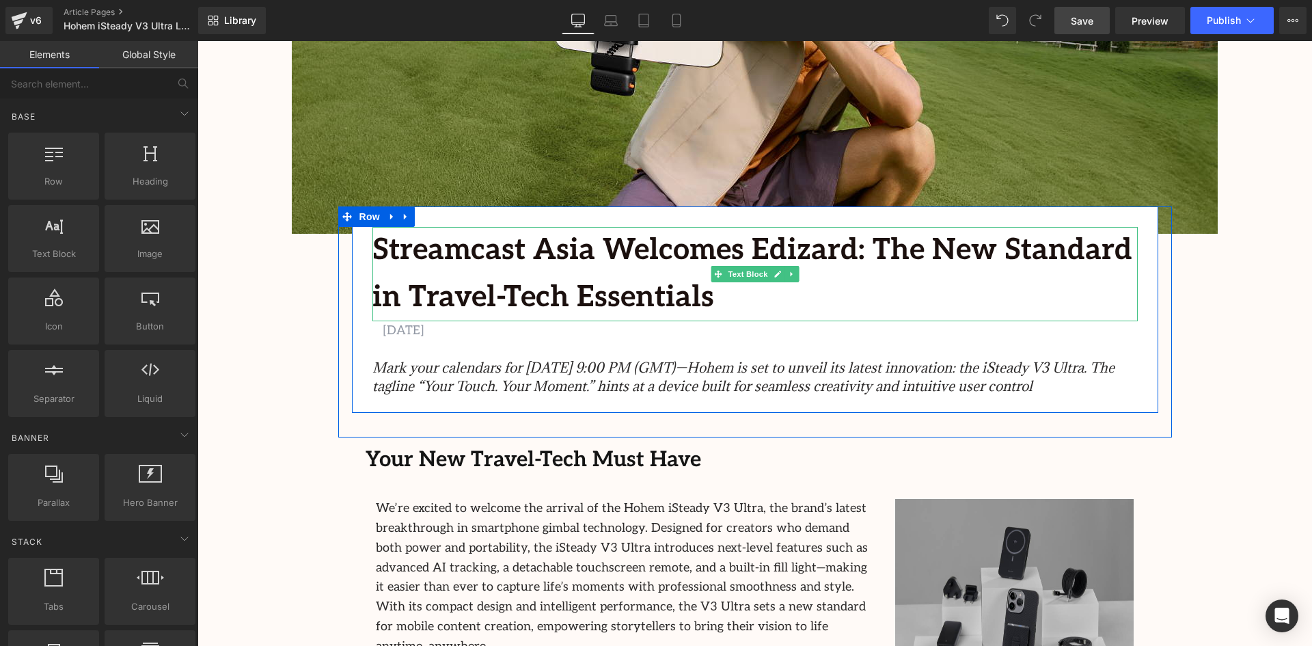
click at [827, 252] on b "Streamcast Asia Welcomes Edizard: The New Standard in Travel-Tech Essentials" at bounding box center [752, 273] width 760 height 83
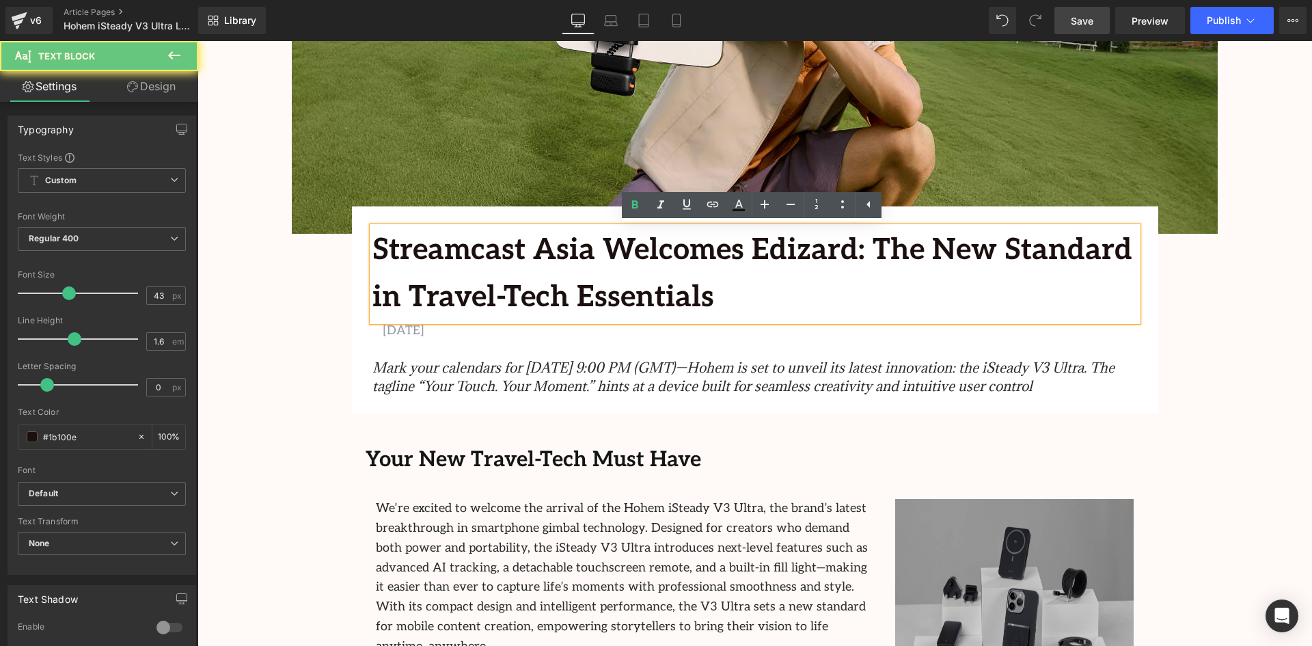
click at [680, 290] on p "Streamcast Asia Welcomes Edizard: The New Standard in Travel-Tech Essentials" at bounding box center [754, 274] width 765 height 94
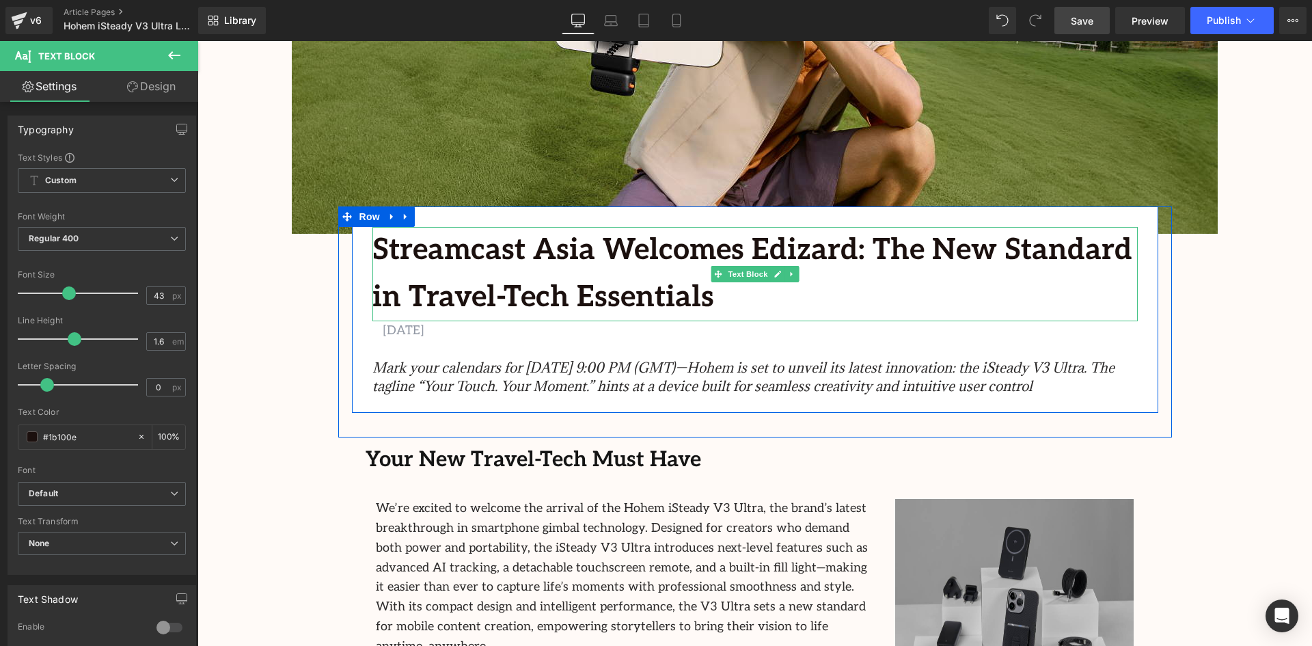
click at [668, 292] on p "Streamcast Asia Welcomes Edizard: The New Standard in Travel-Tech Essentials" at bounding box center [754, 274] width 765 height 94
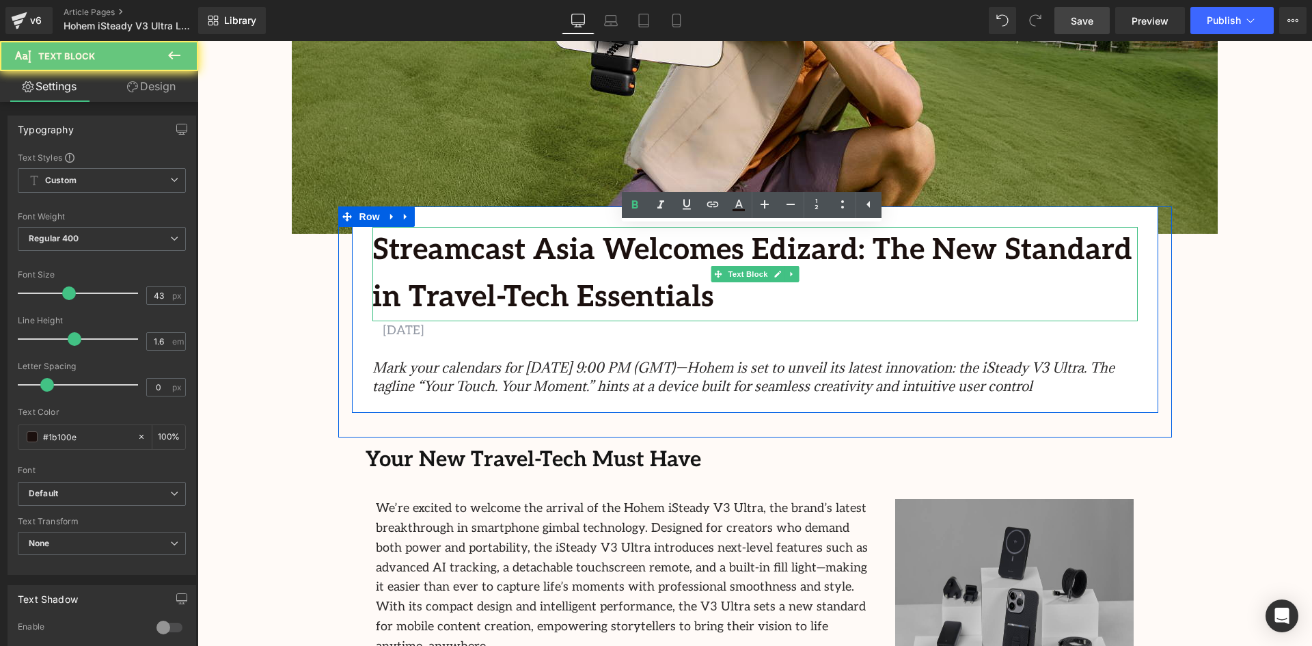
click at [668, 293] on p "Streamcast Asia Welcomes Edizard: The New Standard in Travel-Tech Essentials" at bounding box center [754, 274] width 765 height 94
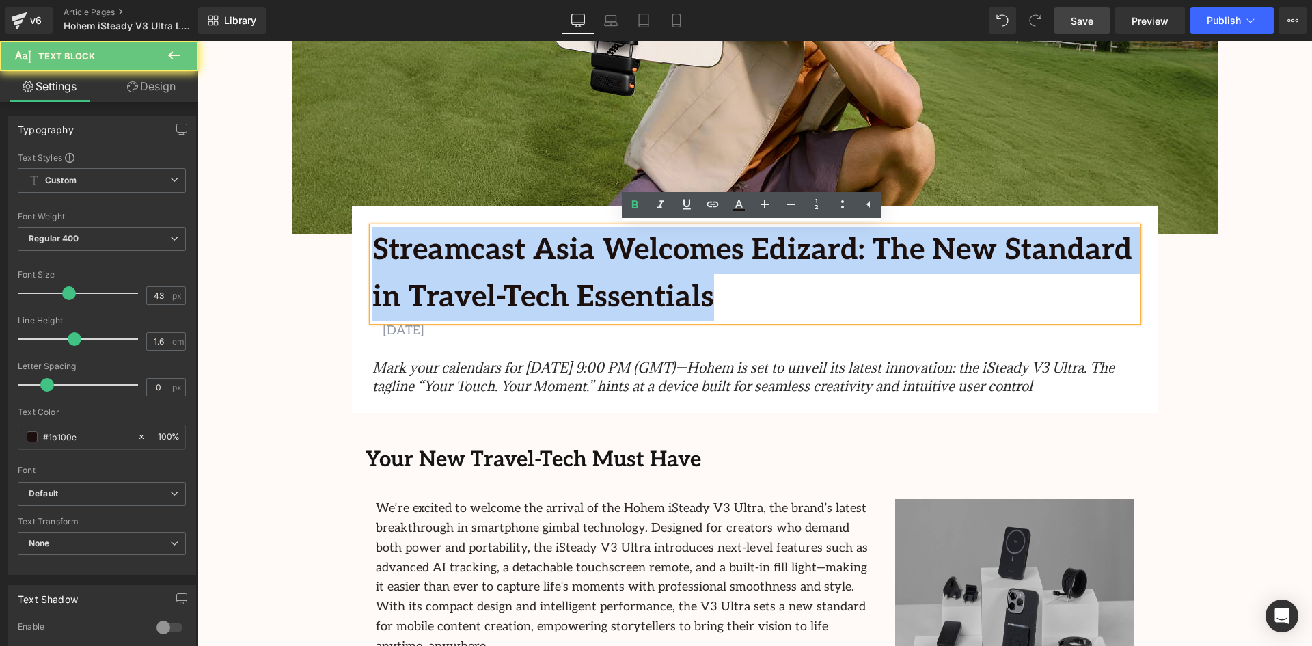
click at [668, 293] on p "Streamcast Asia Welcomes Edizard: The New Standard in Travel-Tech Essentials" at bounding box center [754, 274] width 765 height 94
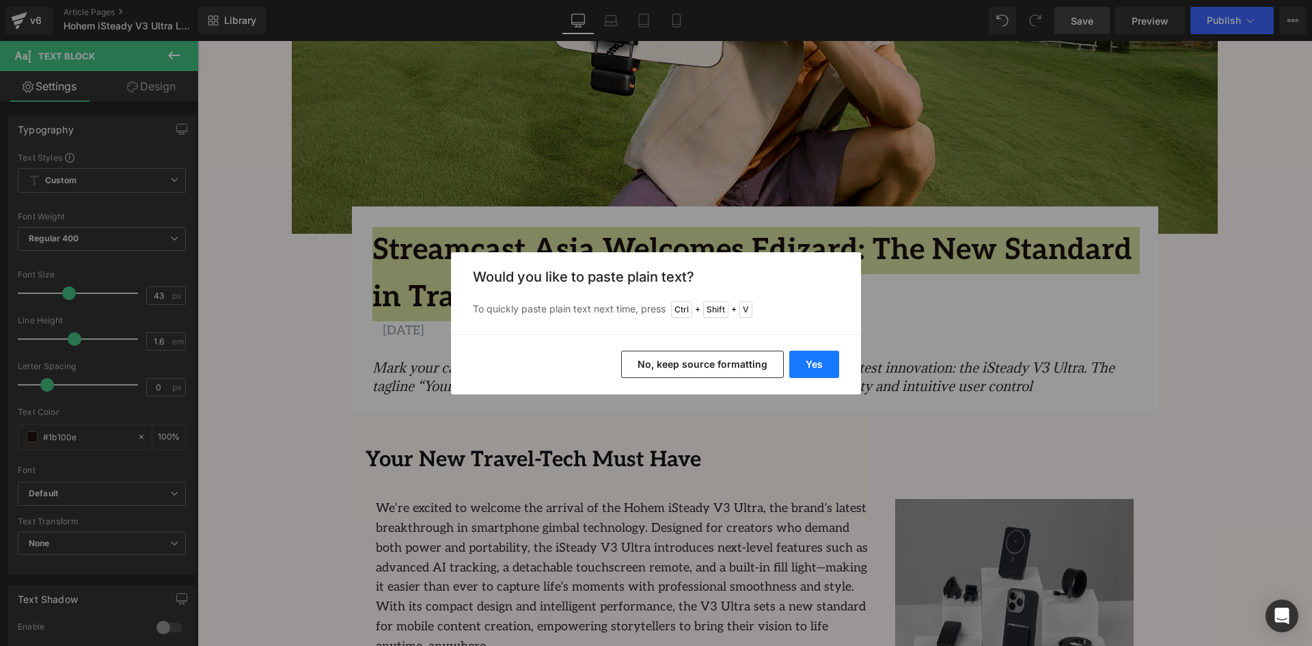
click at [807, 372] on button "Yes" at bounding box center [814, 363] width 50 height 27
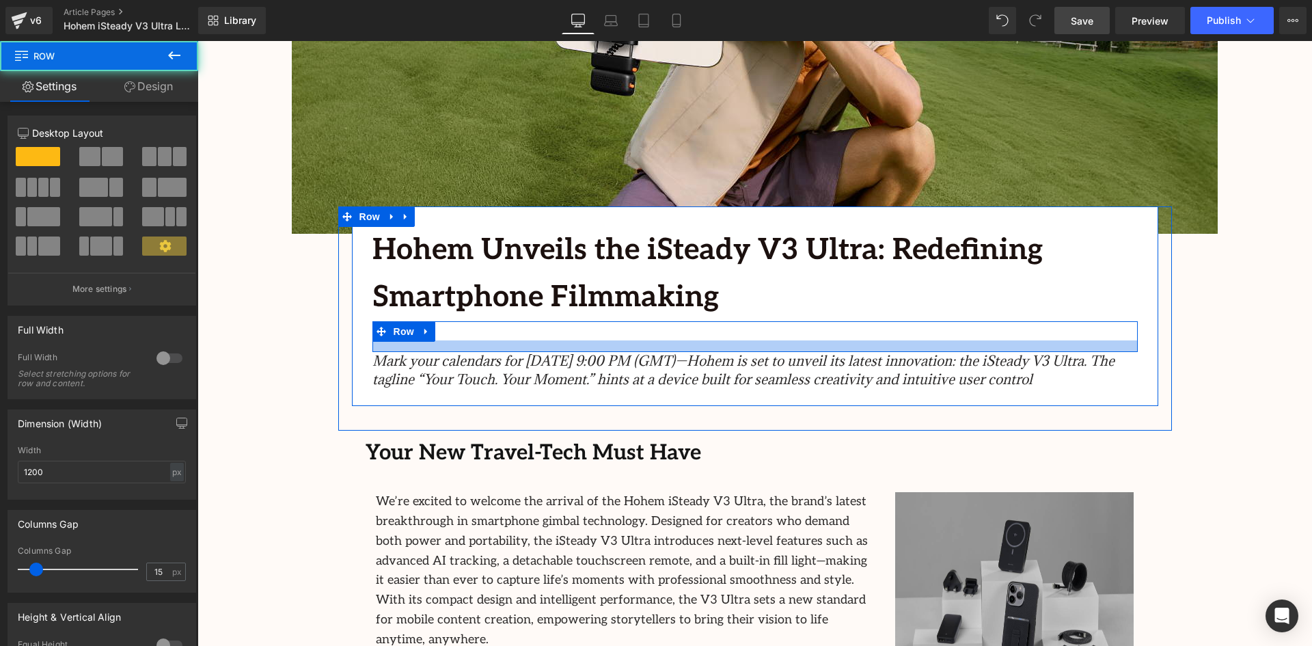
drag, startPoint x: 597, startPoint y: 358, endPoint x: 598, endPoint y: 351, distance: 6.9
click at [598, 351] on div at bounding box center [754, 346] width 765 height 12
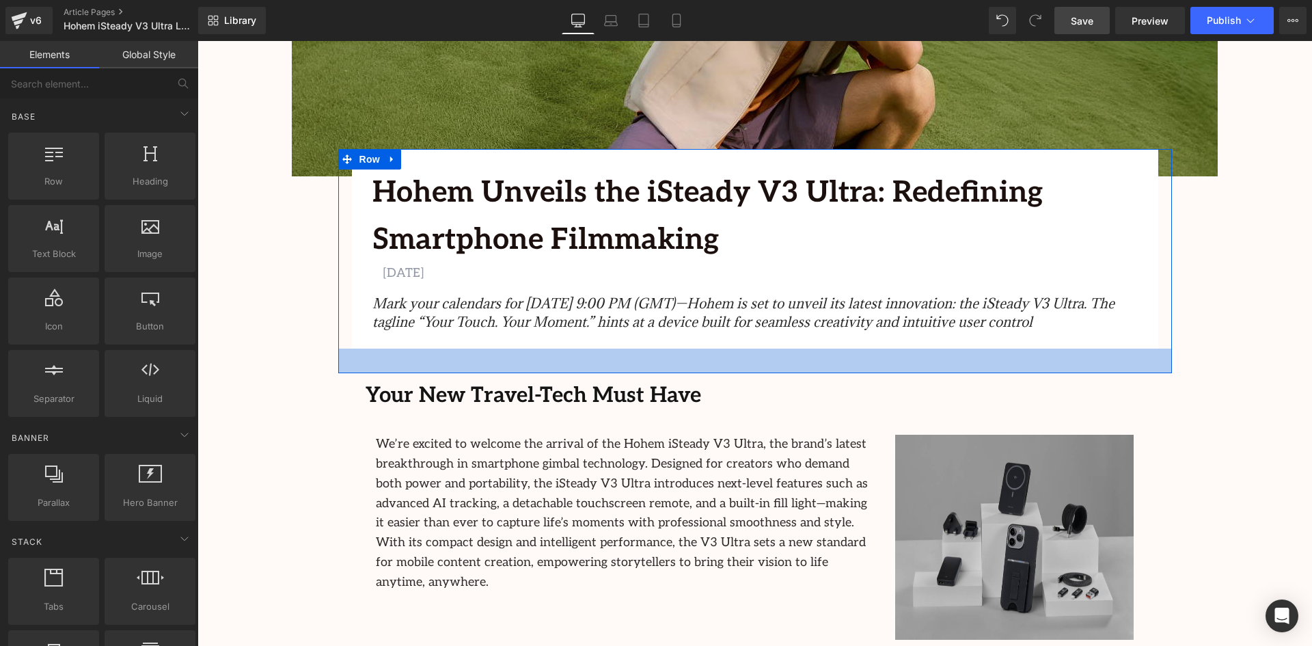
scroll to position [478, 0]
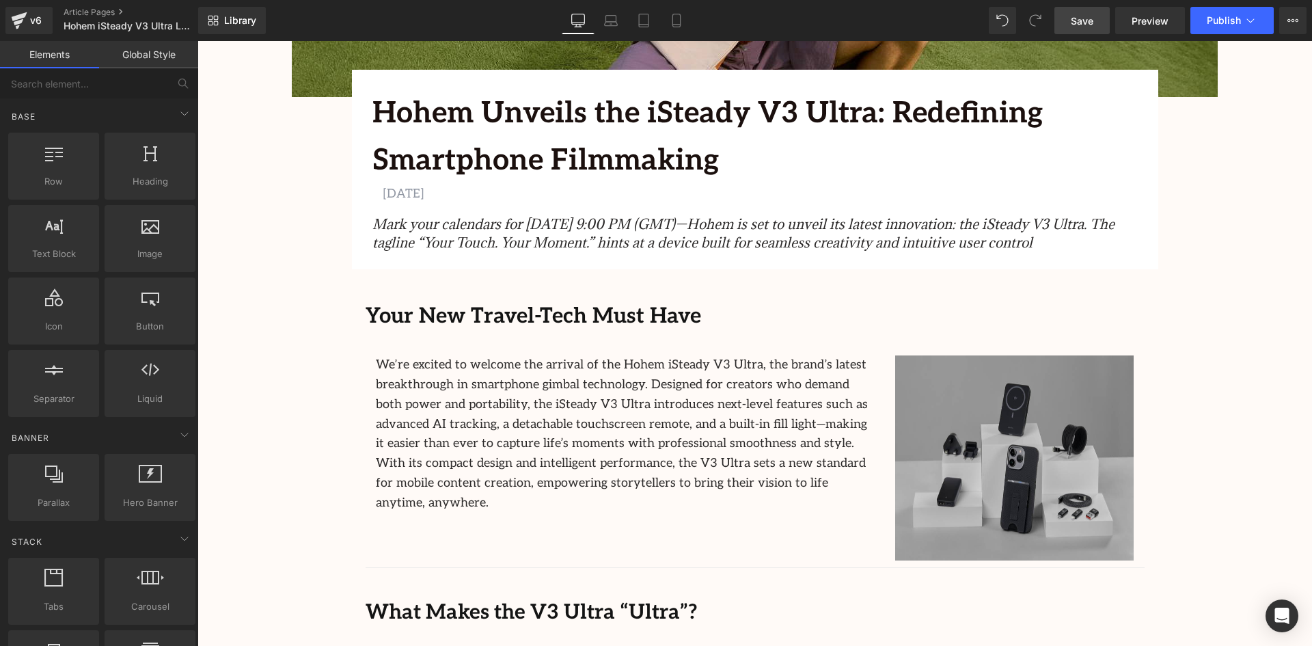
click at [644, 320] on strong "Your New Travel-Tech Must Have" at bounding box center [532, 315] width 335 height 25
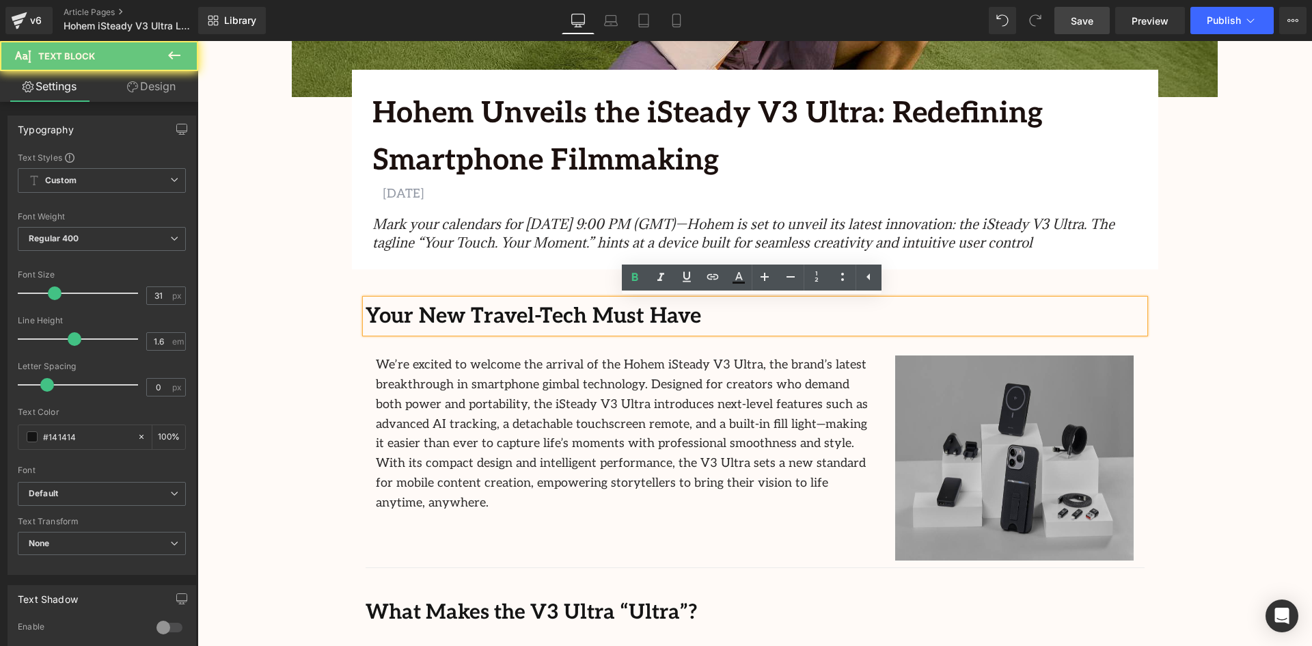
click at [644, 320] on strong "Your New Travel-Tech Must Have" at bounding box center [532, 315] width 335 height 25
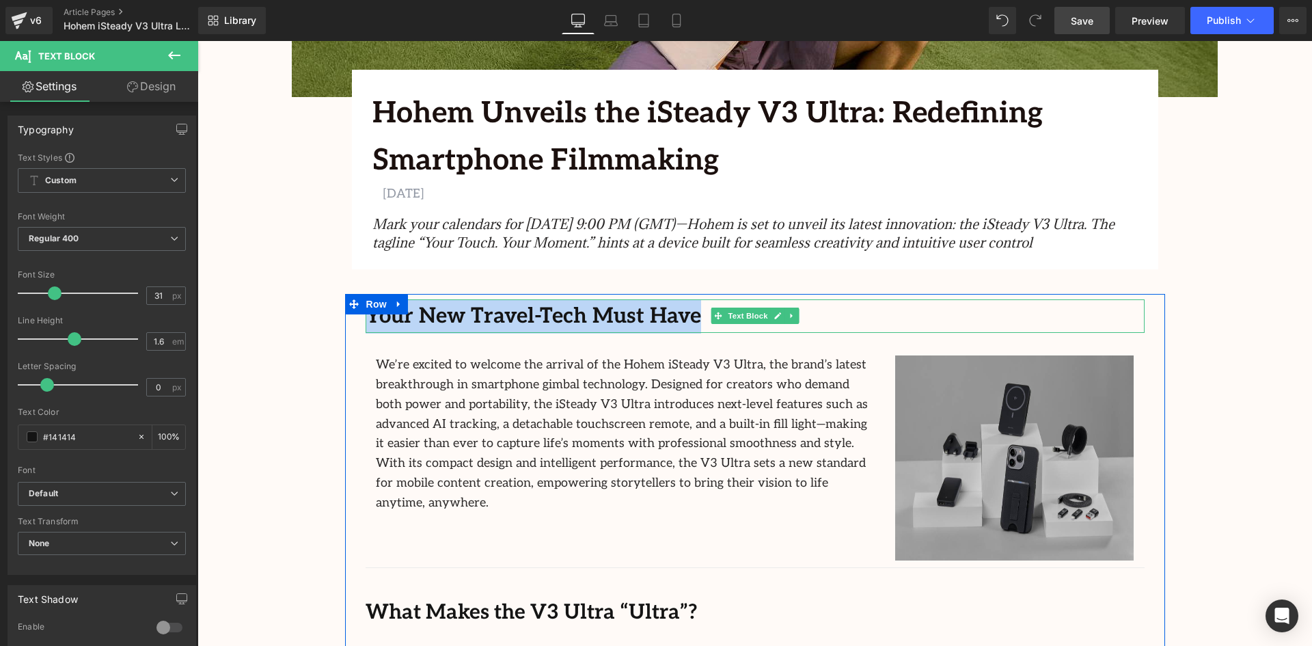
click at [661, 314] on strong "Your New Travel-Tech Must Have" at bounding box center [532, 315] width 335 height 25
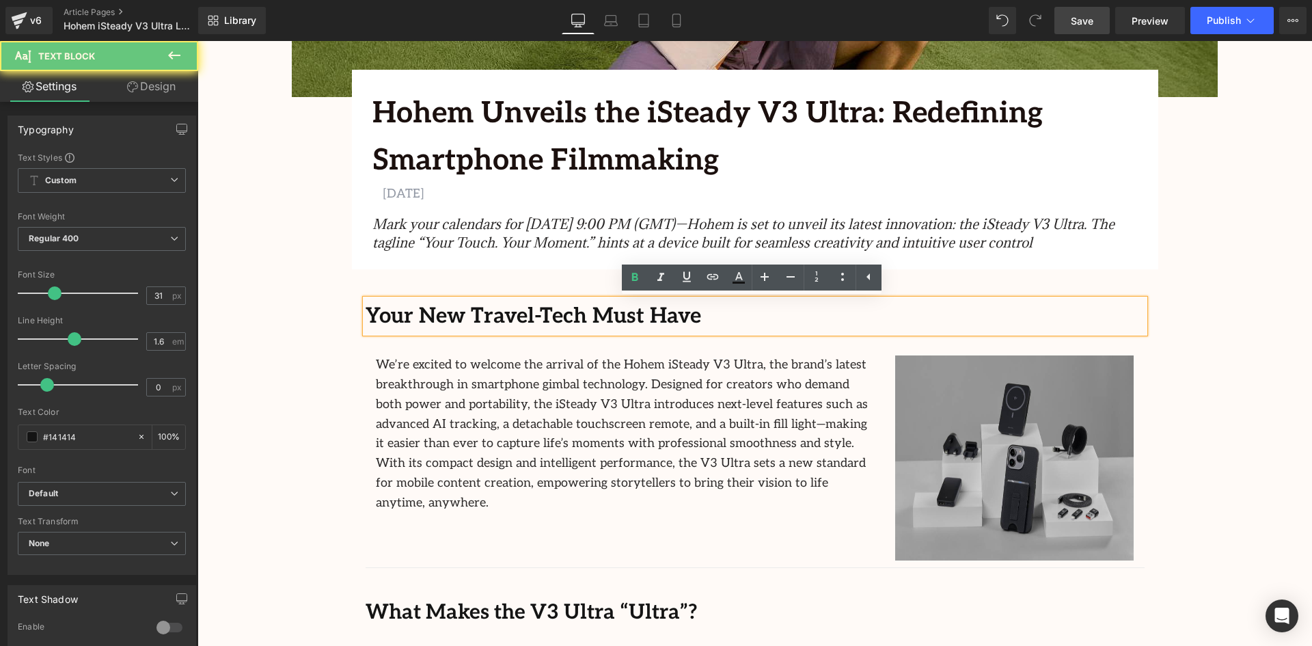
click at [667, 314] on strong "Your New Travel-Tech Must Have" at bounding box center [532, 315] width 335 height 25
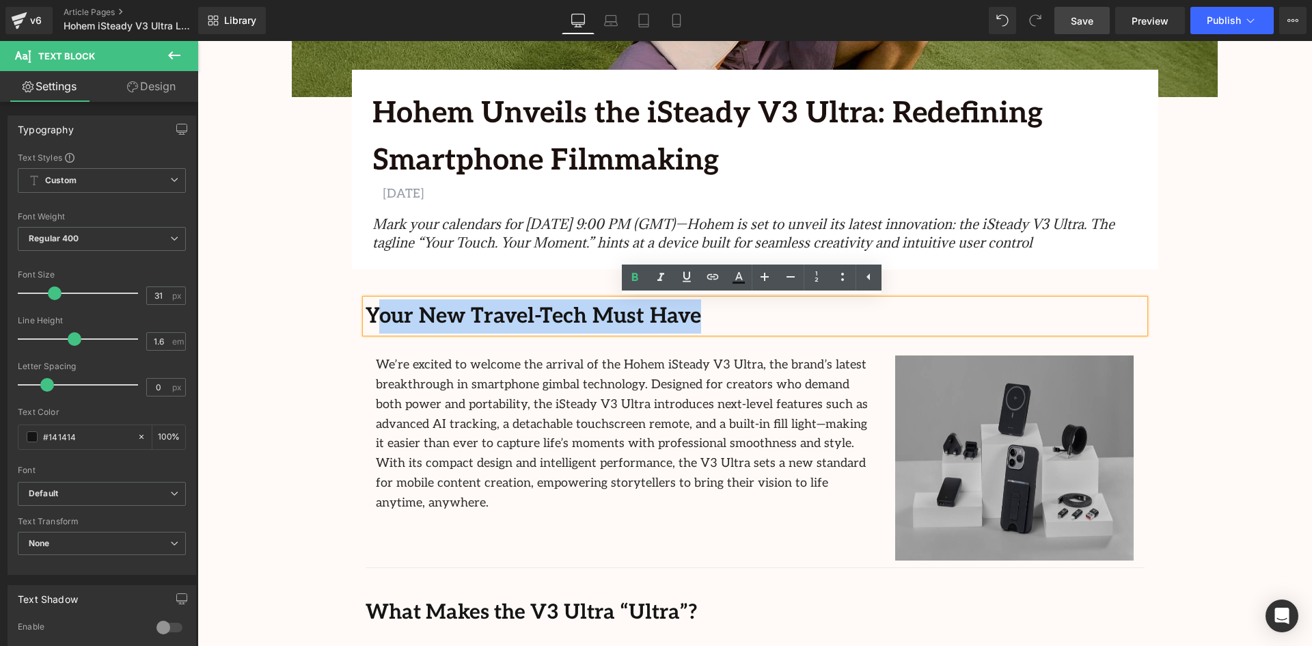
drag, startPoint x: 672, startPoint y: 317, endPoint x: 369, endPoint y: 314, distance: 303.3
click at [369, 314] on p "Your New Travel-Tech Must Have" at bounding box center [754, 316] width 779 height 34
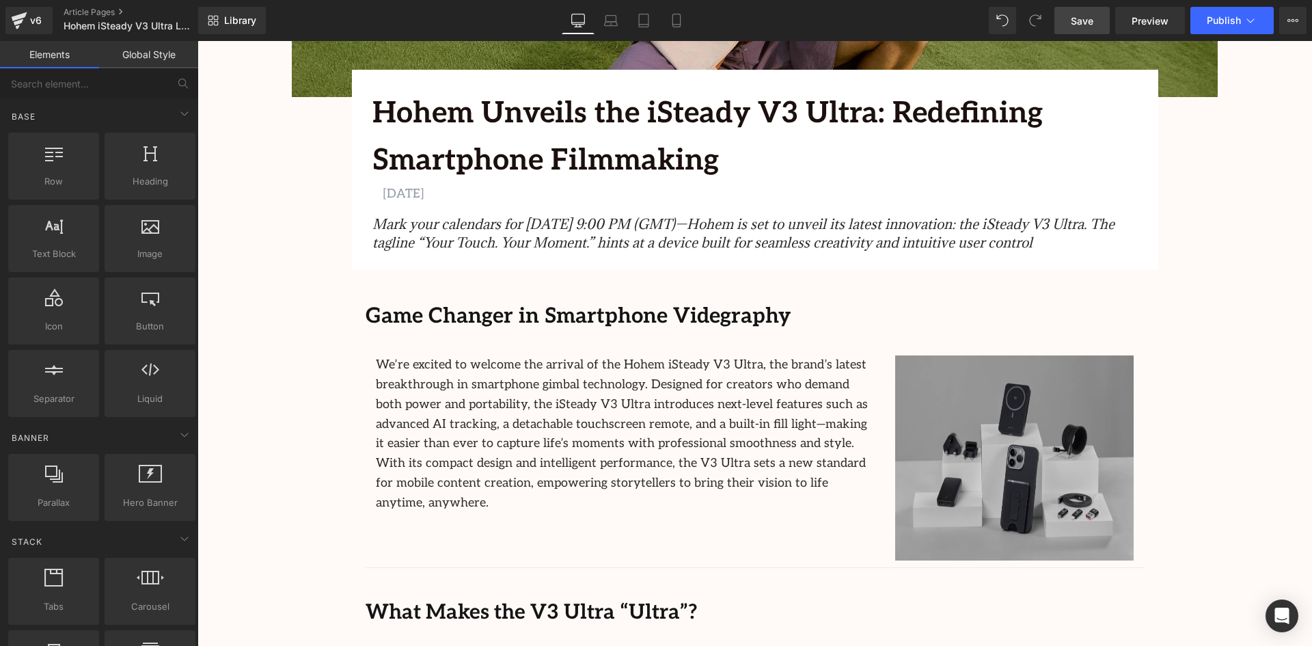
click at [409, 384] on p "We’re excited to welcome the arrival of the Hohem iSteady V3 Ultra, the brand’s…" at bounding box center [625, 433] width 499 height 157
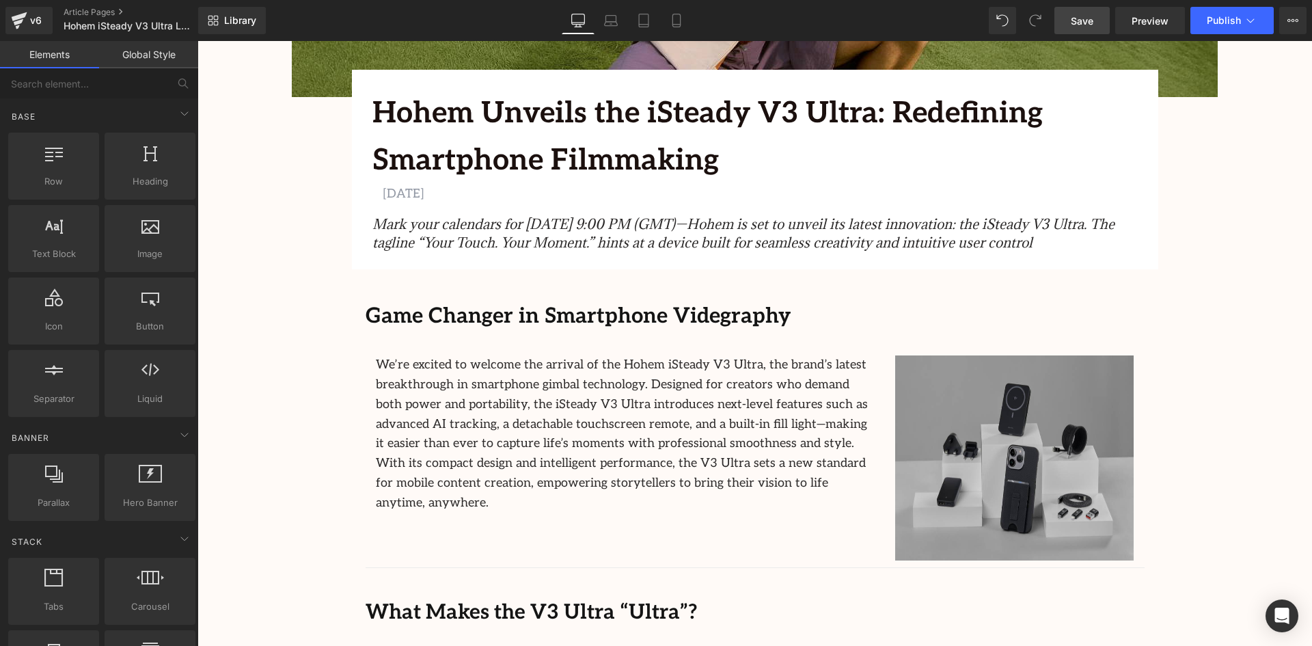
drag, startPoint x: 219, startPoint y: 354, endPoint x: 262, endPoint y: 357, distance: 42.4
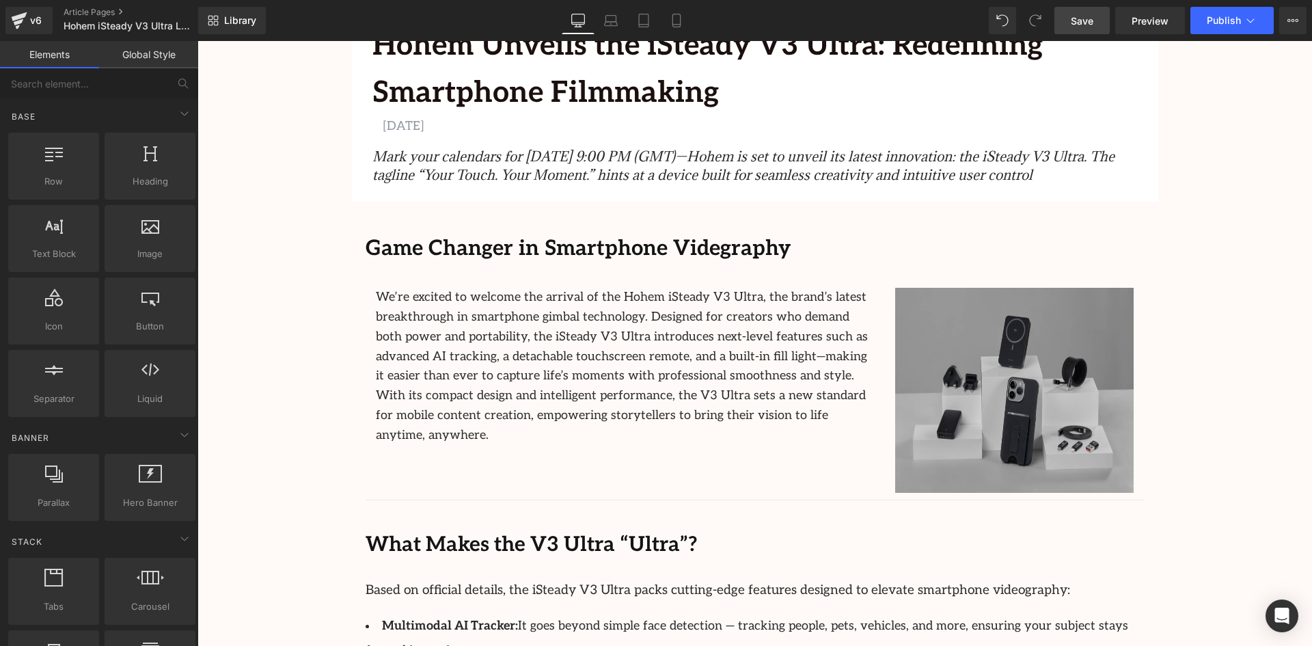
scroll to position [410, 0]
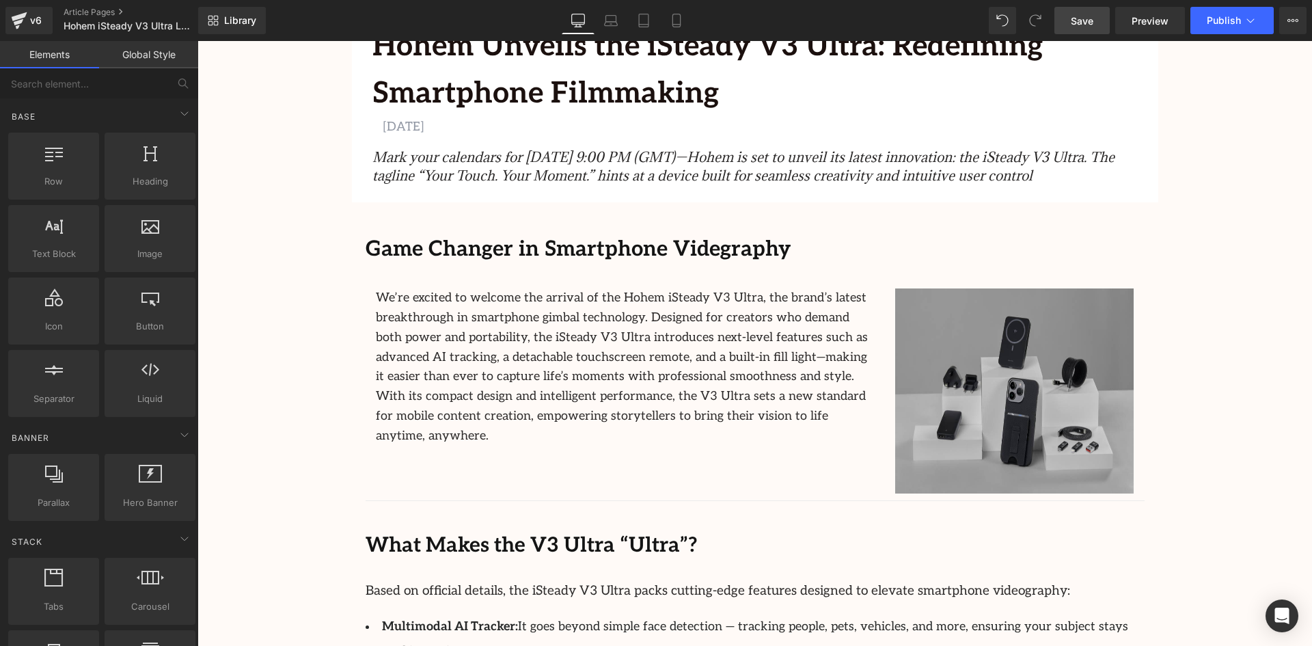
scroll to position [547, 0]
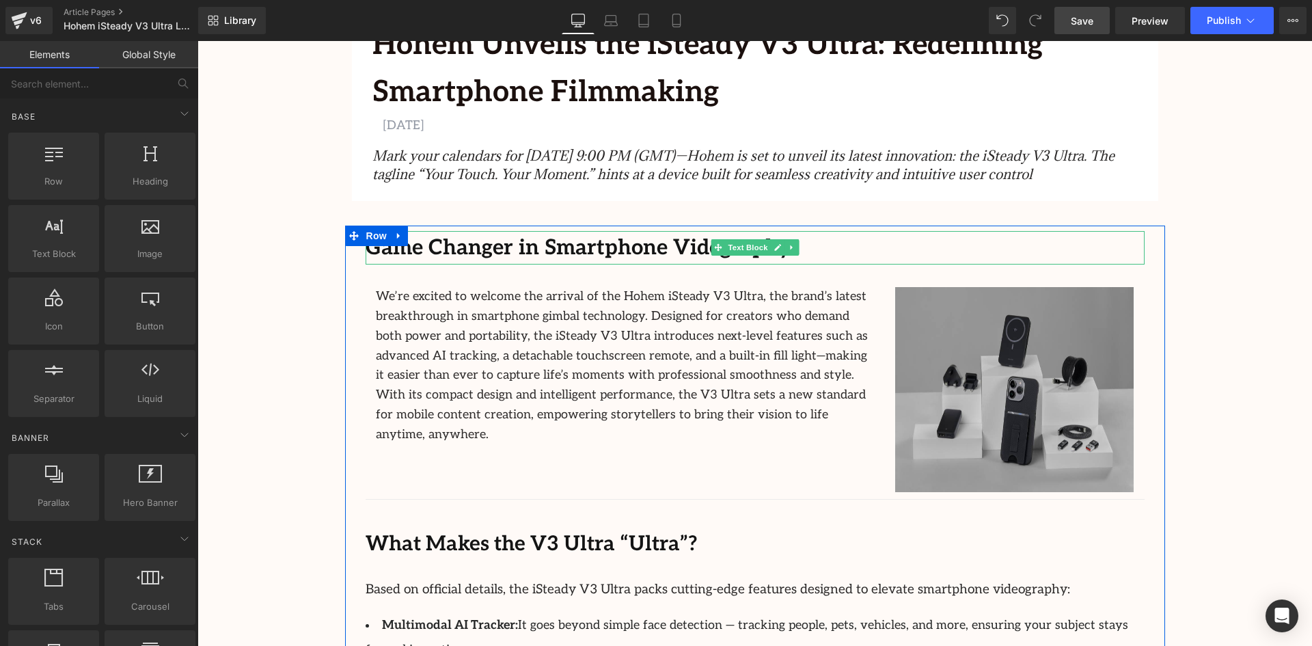
click at [571, 246] on b "Game Changer in Smartphone Videgraphy" at bounding box center [577, 247] width 425 height 25
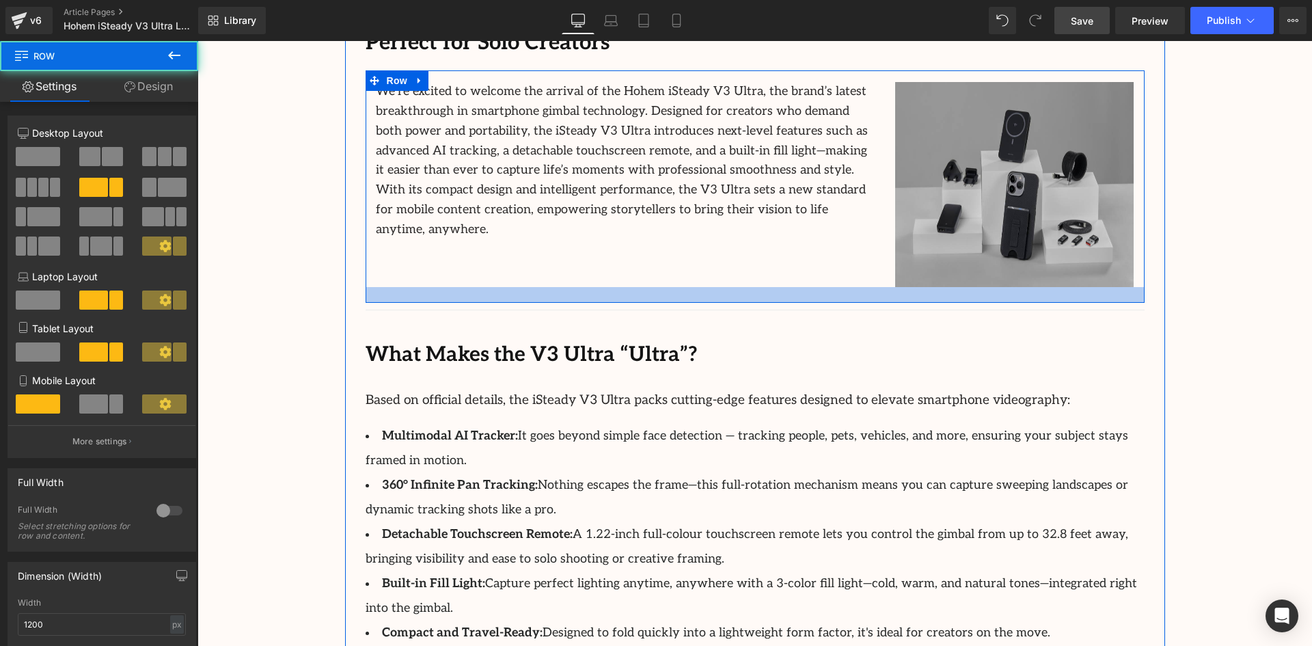
drag, startPoint x: 808, startPoint y: 284, endPoint x: 808, endPoint y: 299, distance: 15.7
click at [808, 299] on div at bounding box center [754, 295] width 779 height 16
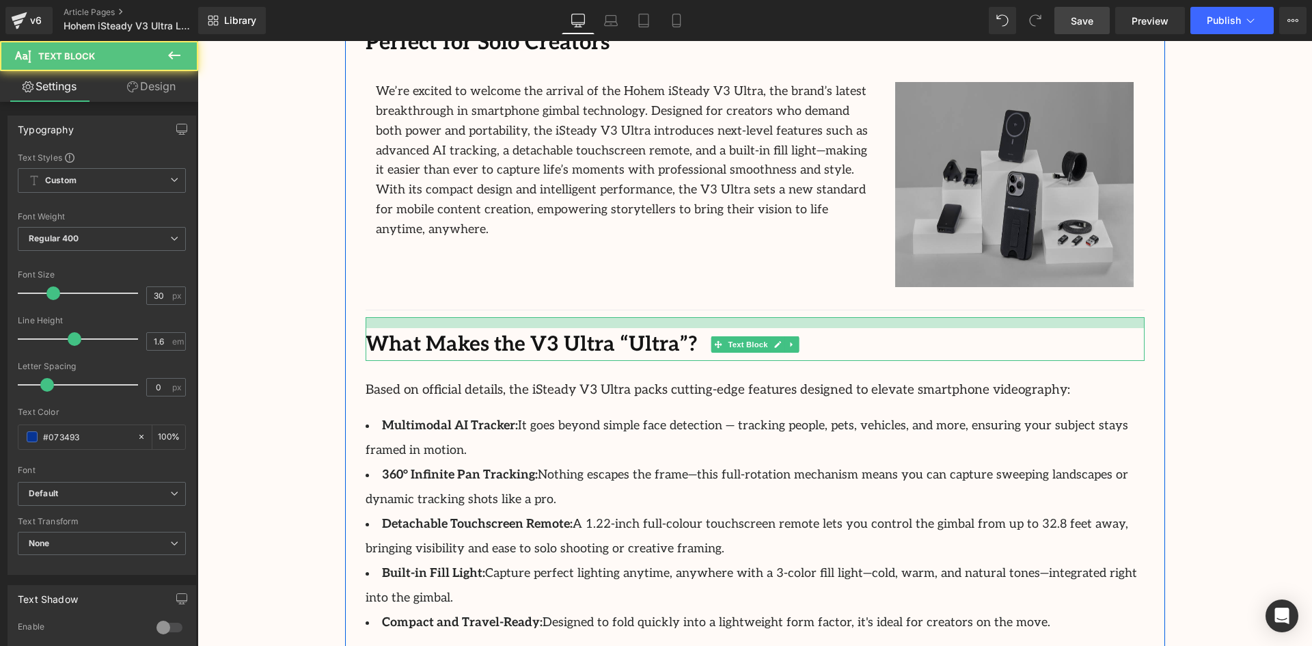
drag, startPoint x: 724, startPoint y: 320, endPoint x: 729, endPoint y: 309, distance: 11.3
click at [729, 309] on div "Perfect for Solo Creators Text Block We’re excited to welcome the arrival of th…" at bounding box center [755, 558] width 820 height 1077
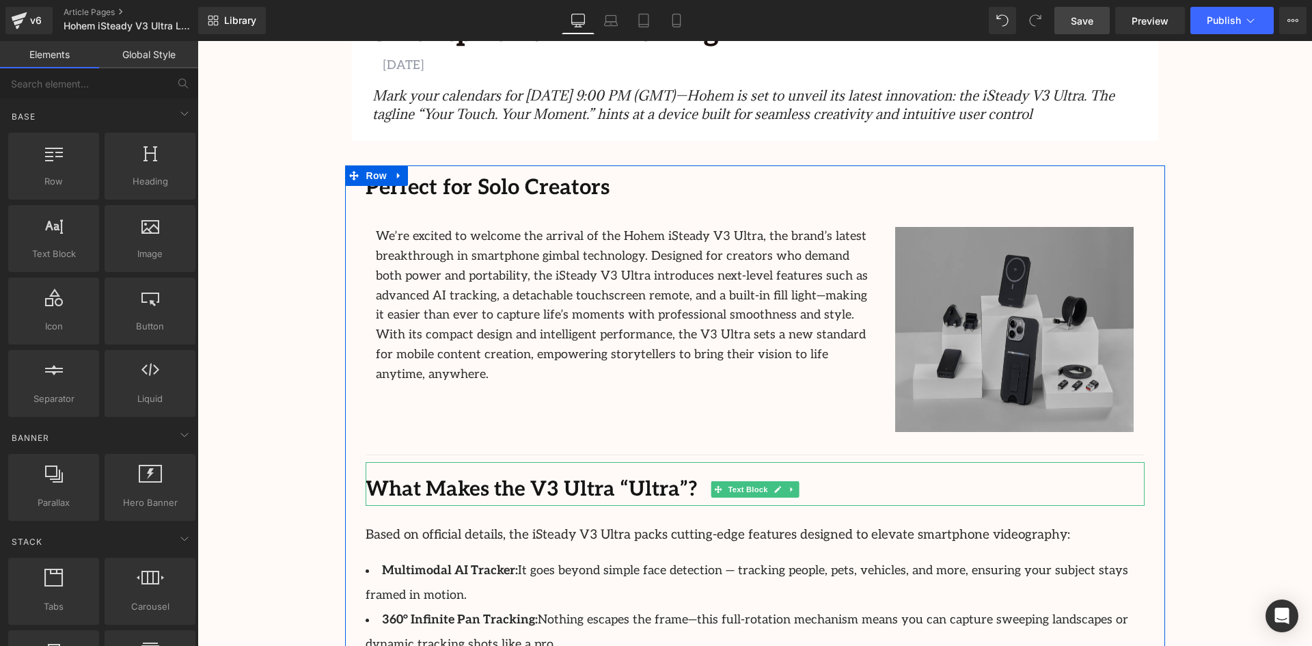
scroll to position [597, 0]
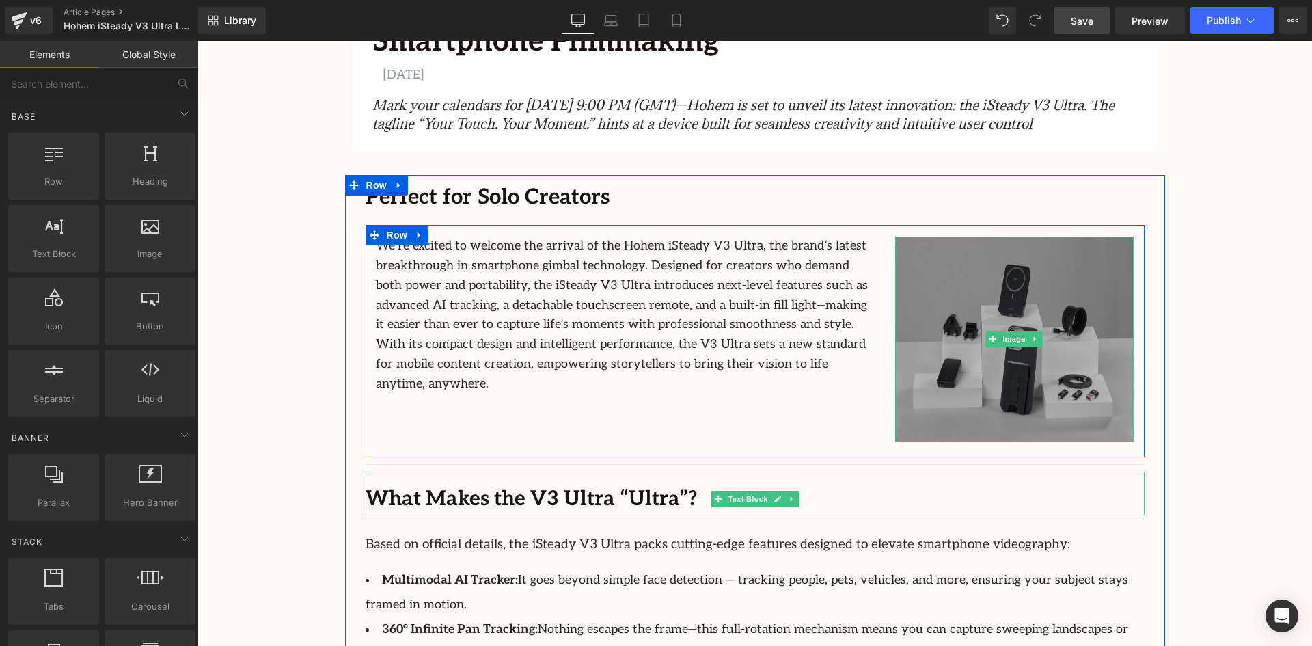
click at [1013, 316] on img at bounding box center [1014, 338] width 239 height 205
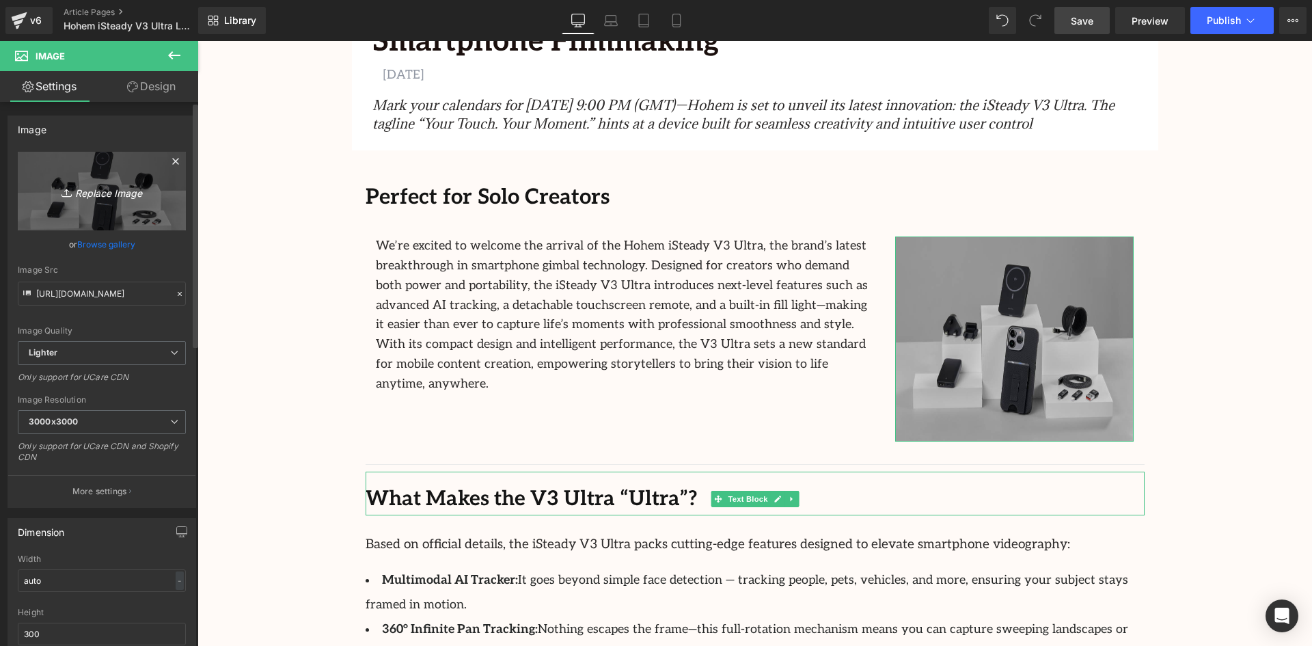
click at [79, 191] on icon "Replace Image" at bounding box center [101, 190] width 109 height 17
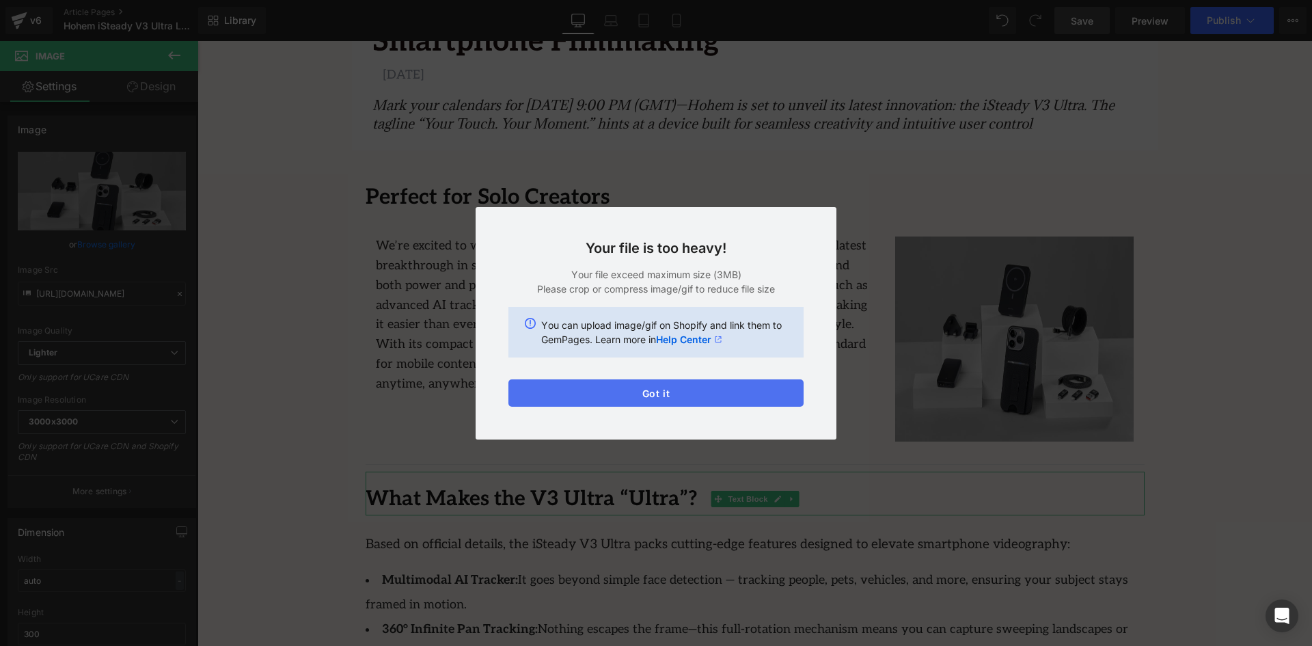
click at [685, 401] on button "Got it" at bounding box center [655, 392] width 295 height 27
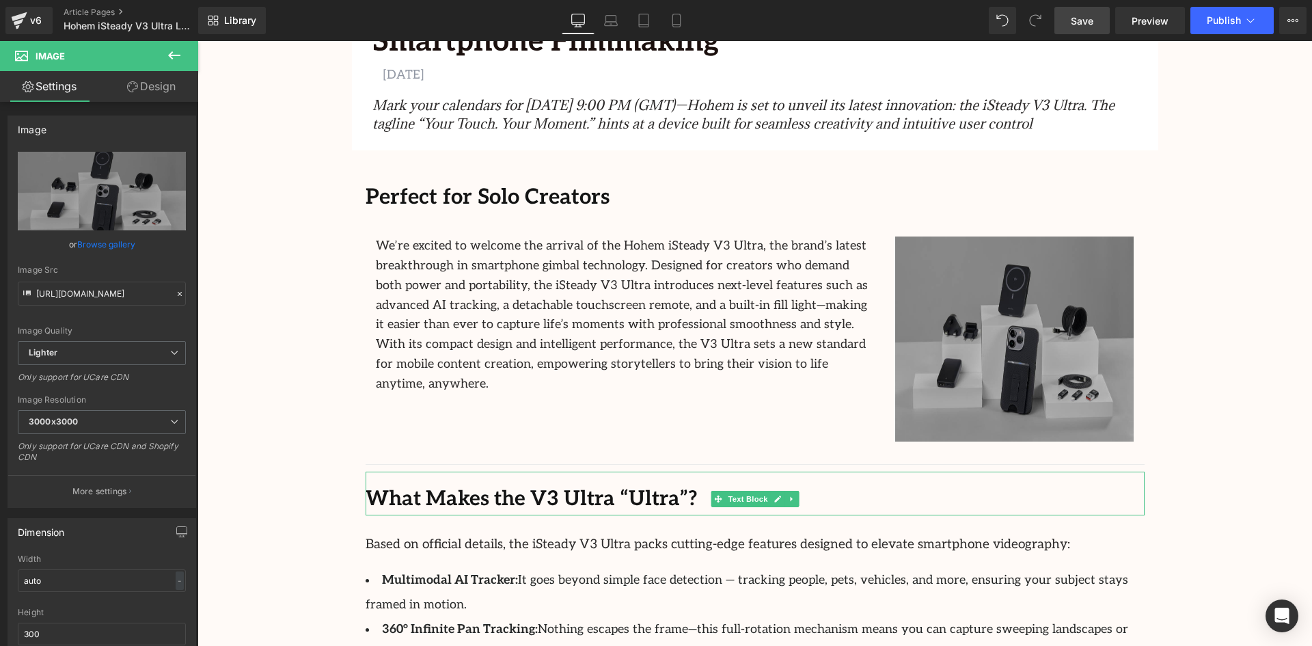
click at [1018, 340] on div "Image" at bounding box center [1014, 338] width 239 height 205
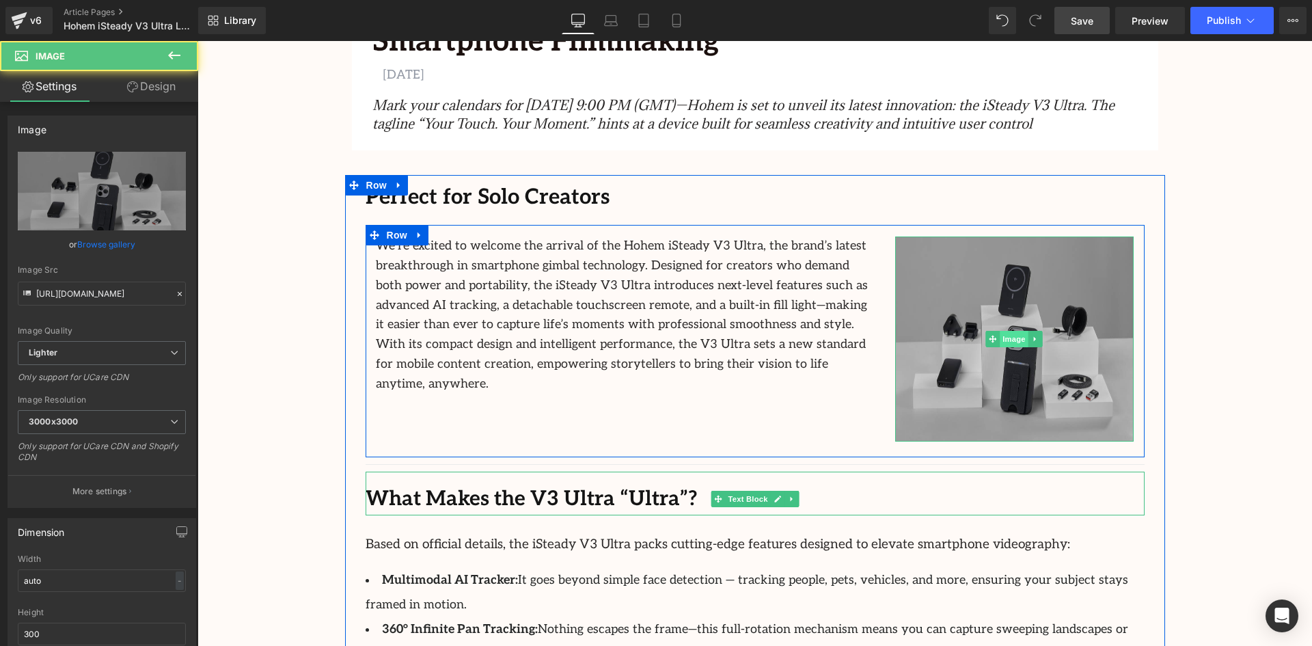
click at [1005, 342] on span "Image" at bounding box center [1014, 339] width 29 height 16
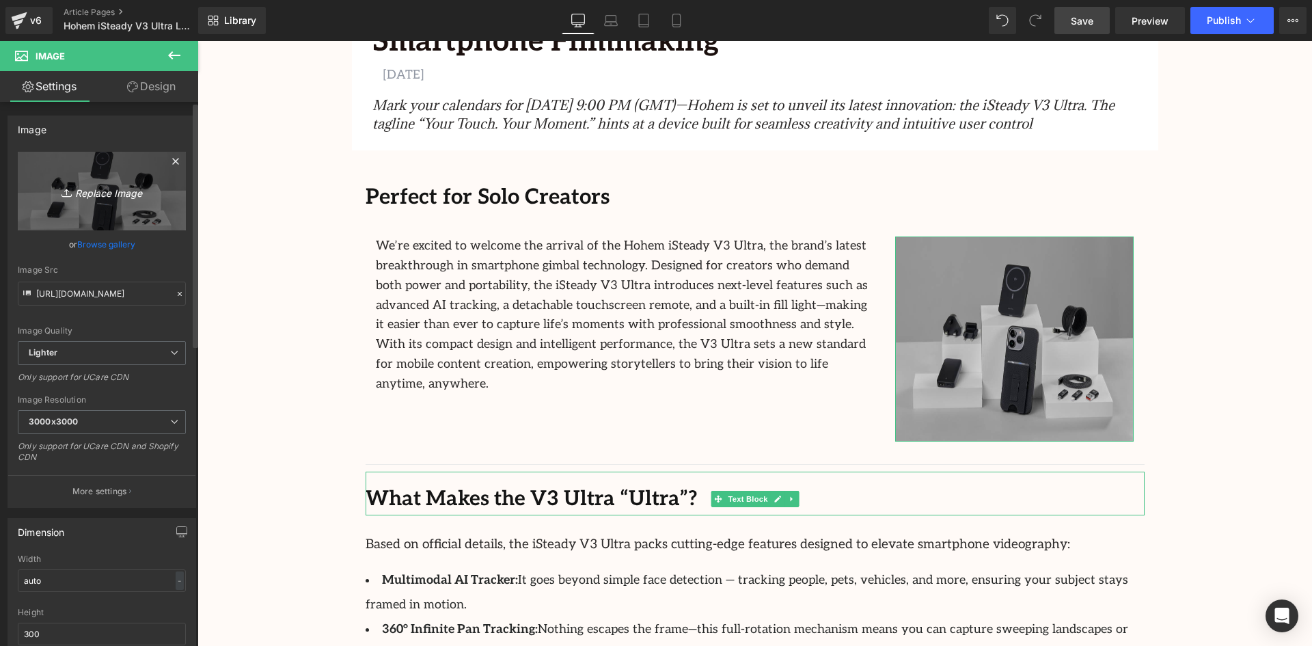
click at [105, 191] on icon "Replace Image" at bounding box center [101, 190] width 109 height 17
type input "C:\fakepath\Untitled design (17).png"
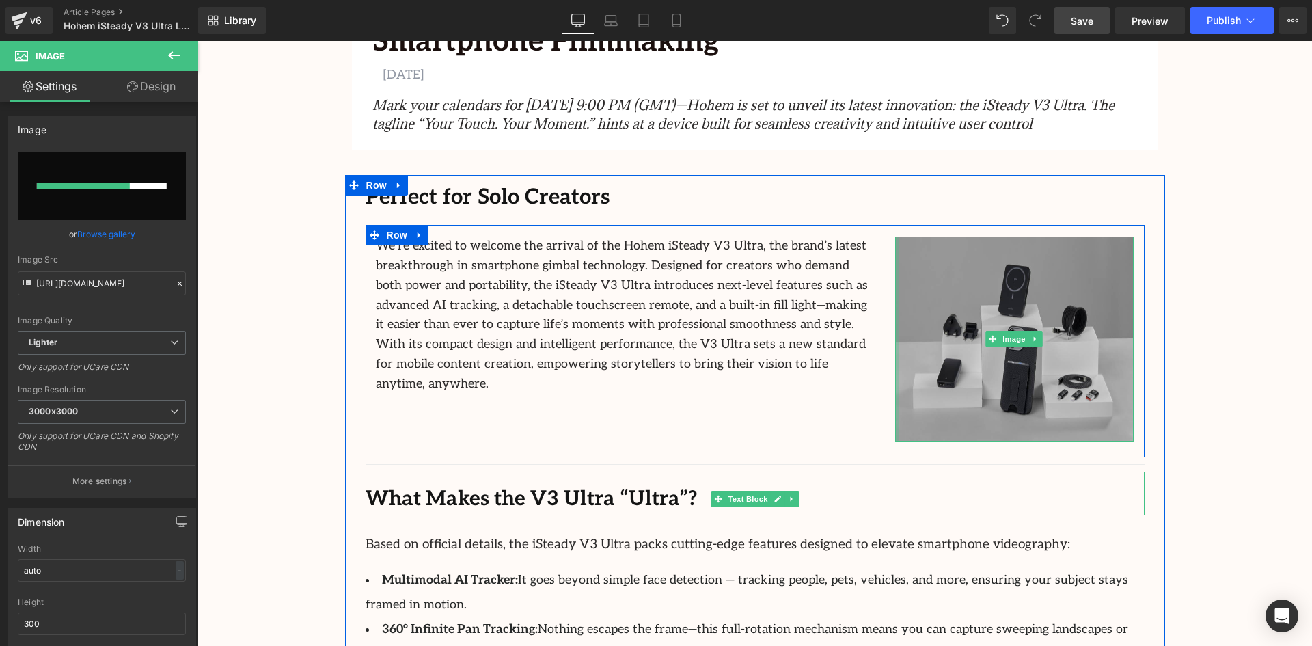
drag, startPoint x: 894, startPoint y: 333, endPoint x: 820, endPoint y: 336, distance: 73.8
click at [821, 336] on div "We’re excited to welcome the arrival of the Hohem iSteady V3 Ultra, the brand’s…" at bounding box center [754, 341] width 779 height 232
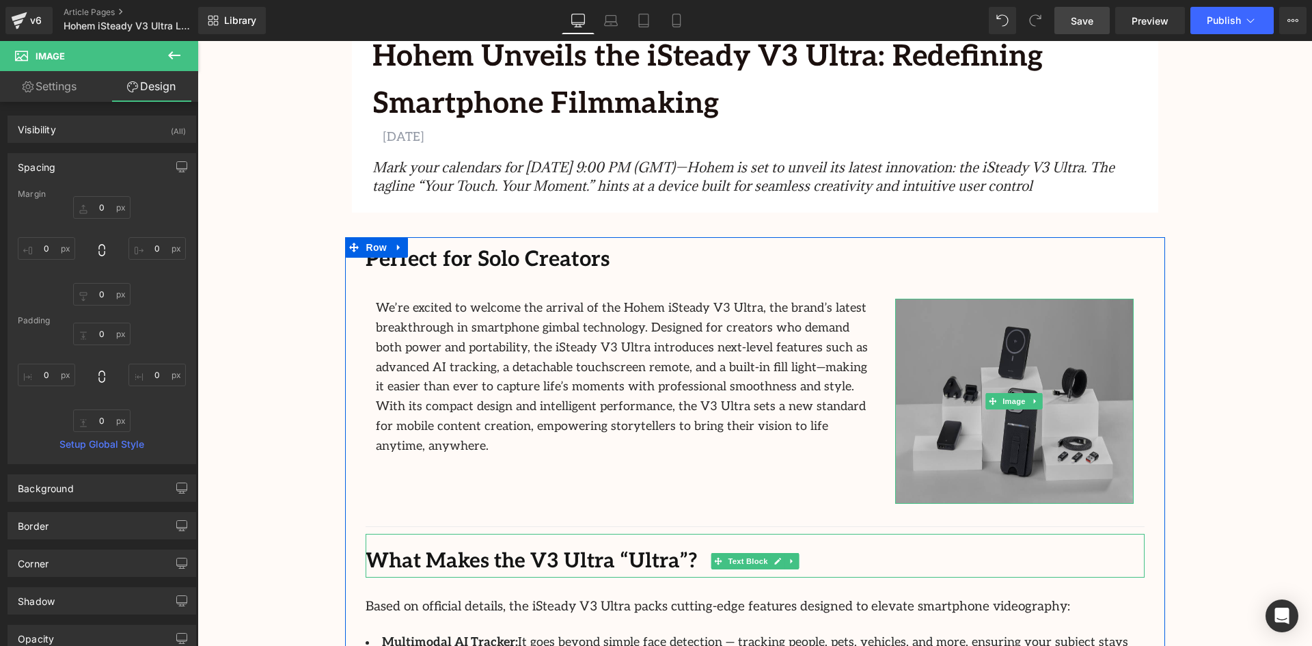
scroll to position [529, 0]
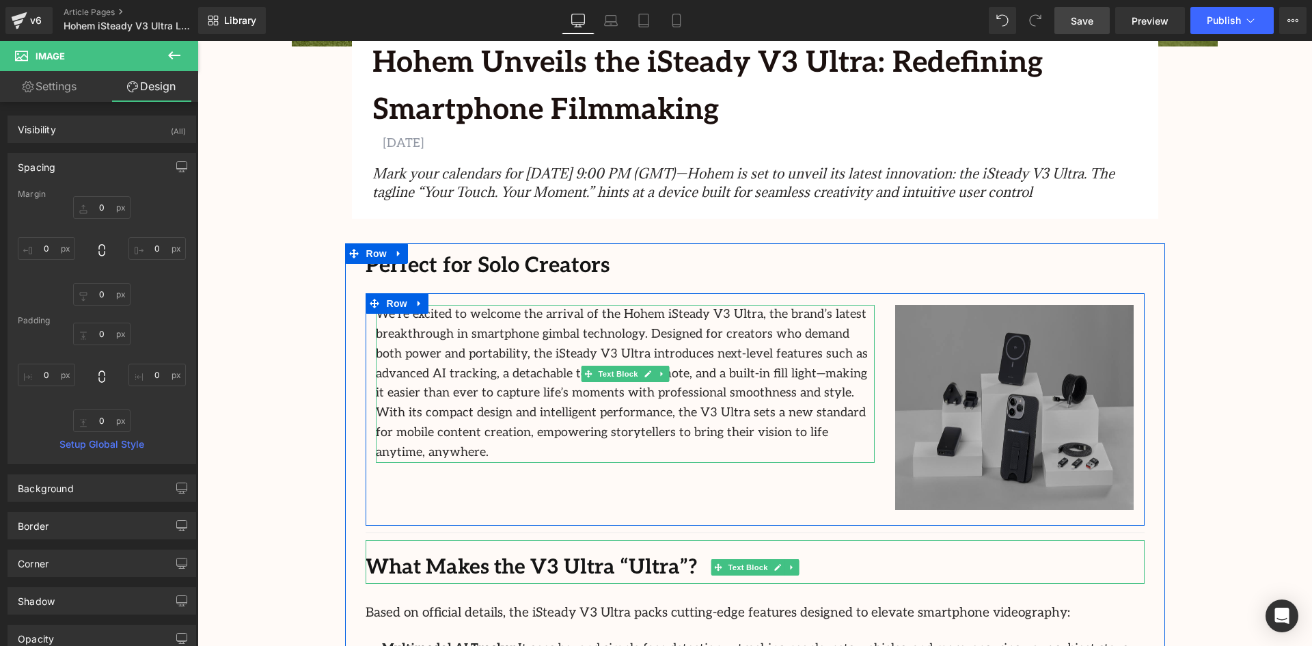
click at [1027, 371] on img at bounding box center [1014, 407] width 239 height 205
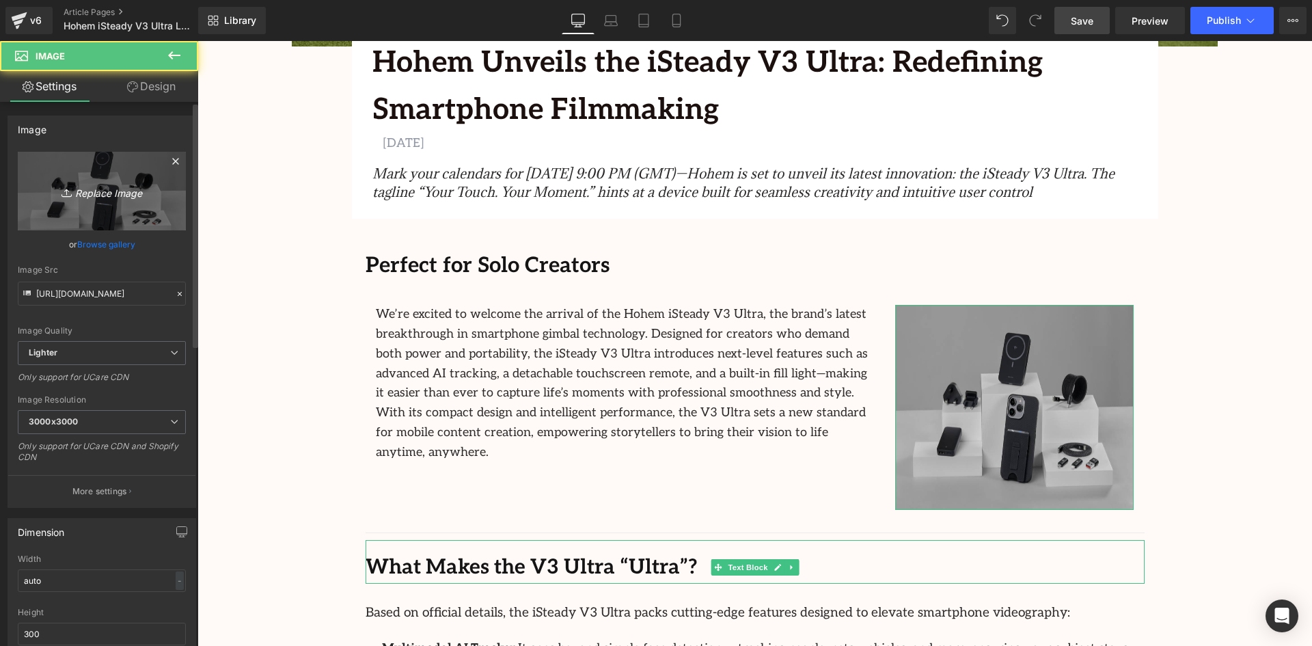
click at [98, 196] on icon "Replace Image" at bounding box center [101, 190] width 109 height 17
type input "C:\fakepath\Untitled design (17).png"
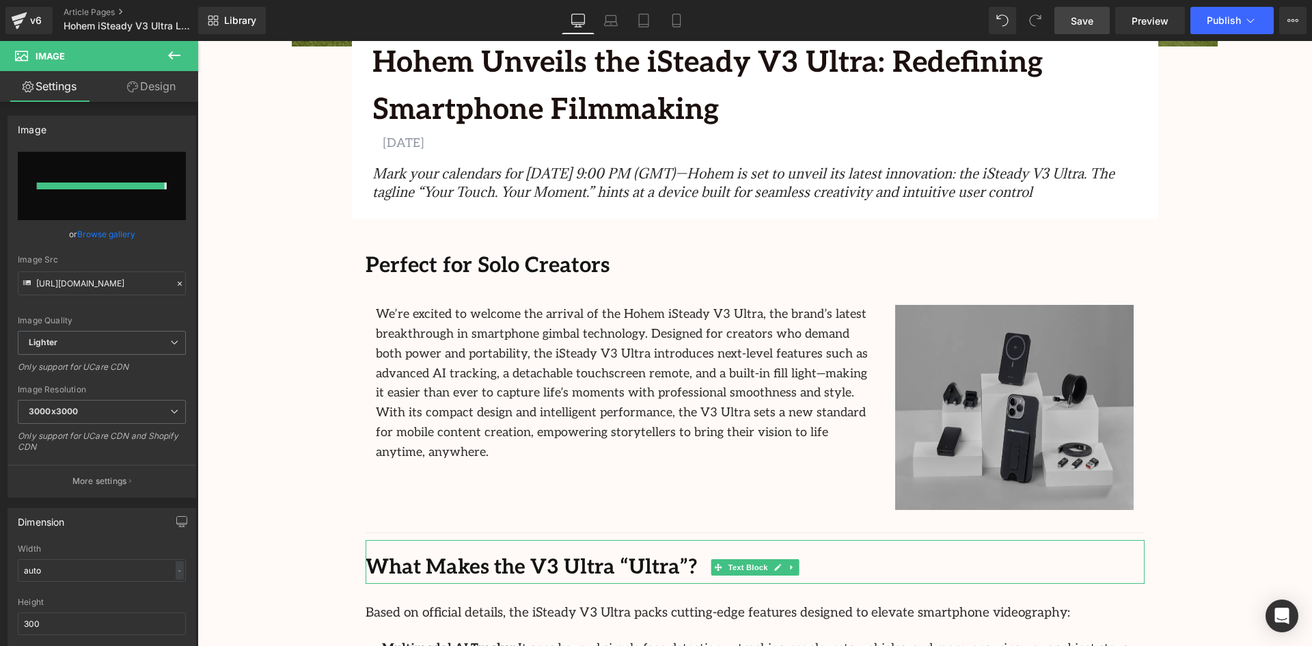
type input "[URL][DOMAIN_NAME]"
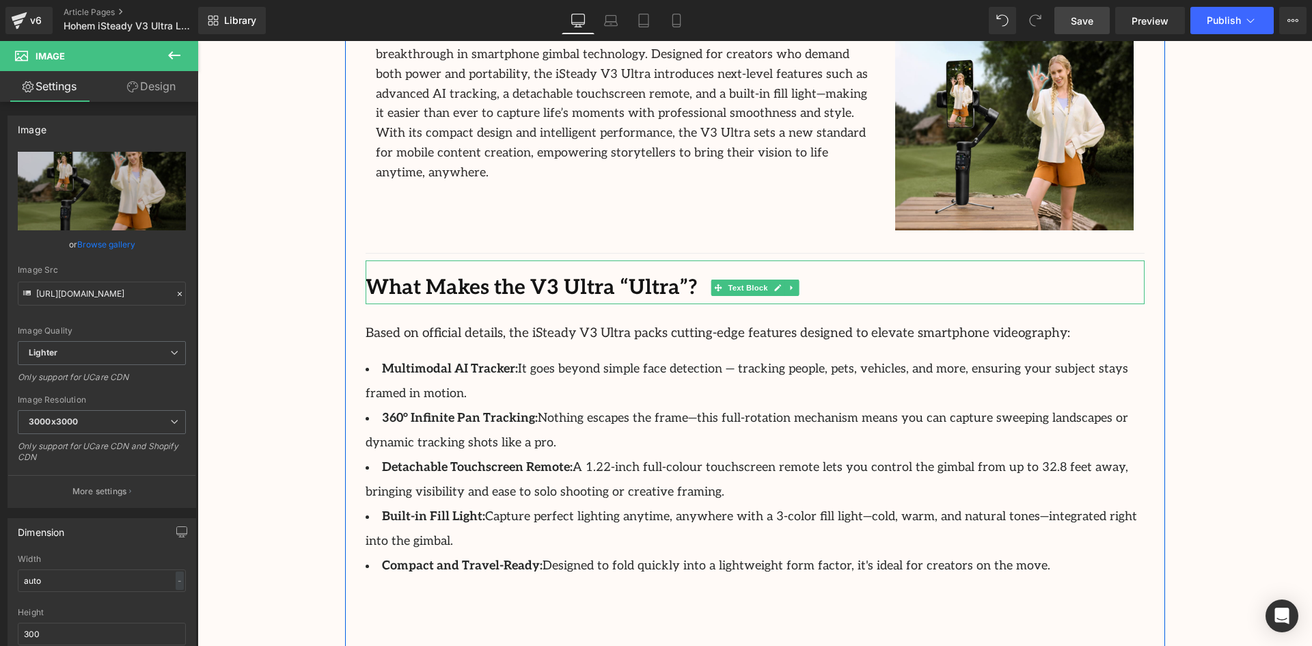
scroll to position [802, 0]
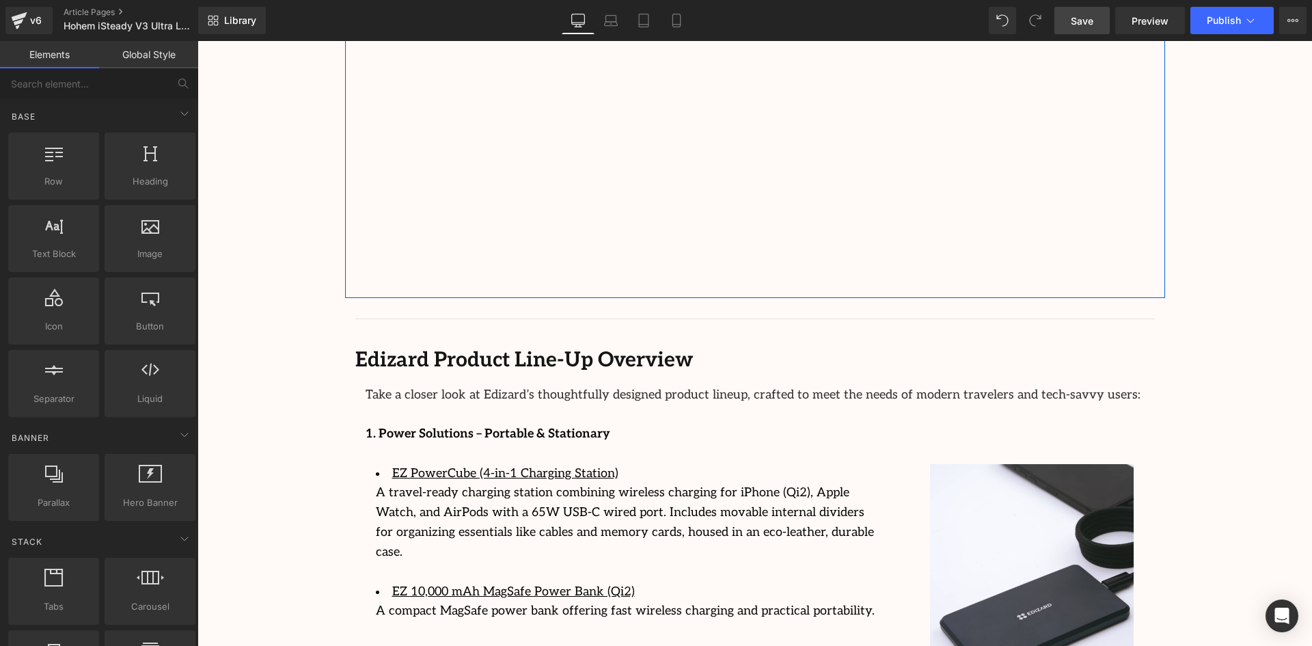
scroll to position [1635, 0]
